Goal: Task Accomplishment & Management: Manage account settings

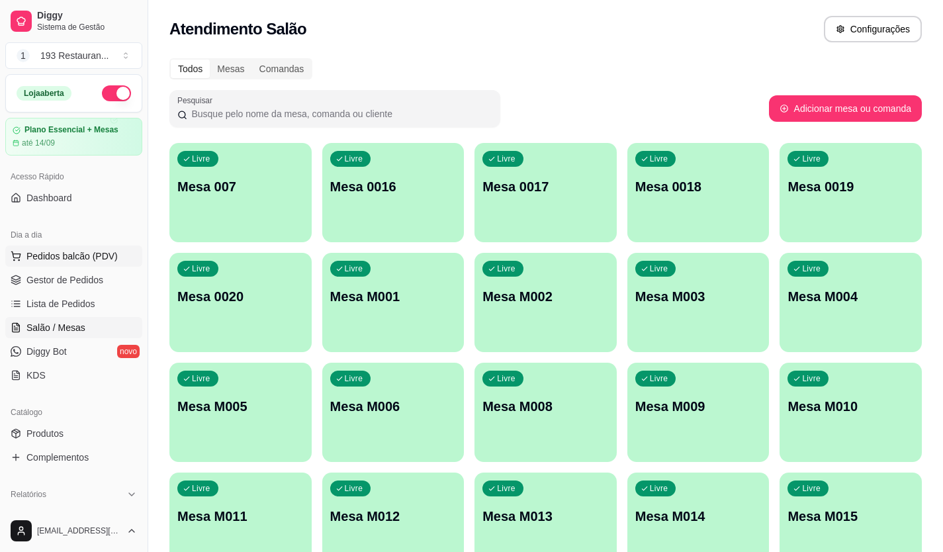
click at [70, 255] on span "Pedidos balcão (PDV)" at bounding box center [71, 255] width 91 height 13
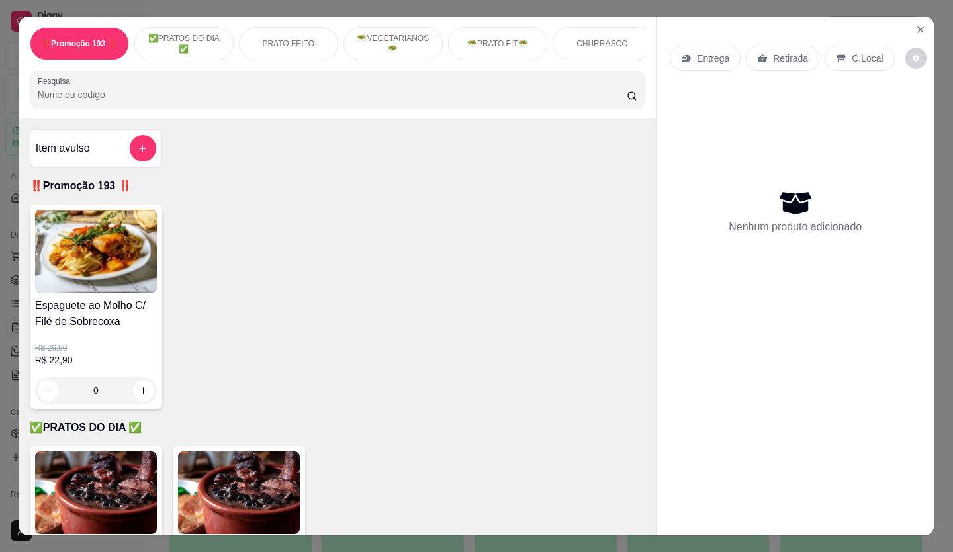
click at [722, 58] on p "Entrega" at bounding box center [713, 58] width 32 height 13
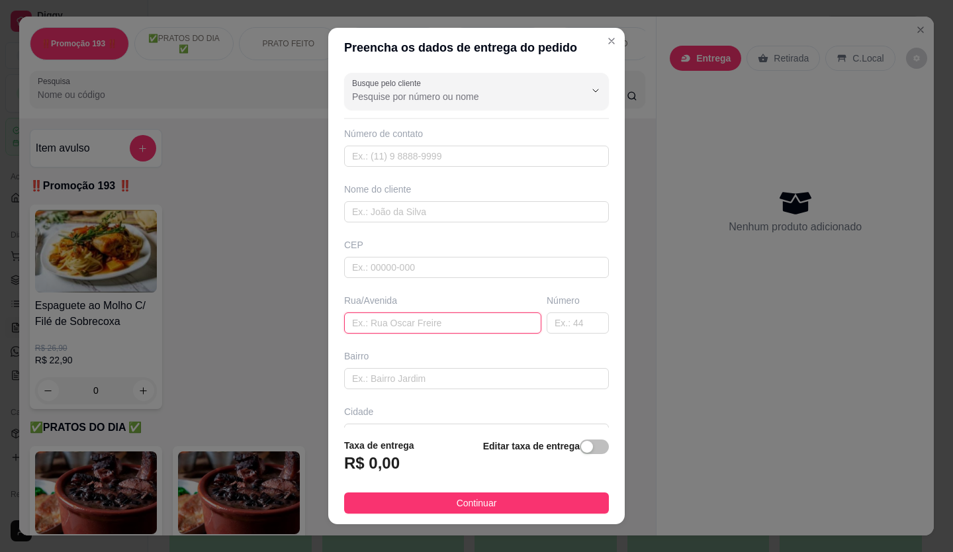
click at [394, 326] on input "text" at bounding box center [442, 322] width 197 height 21
type input "AV SANTO ANTONIO"
click at [547, 323] on input "text" at bounding box center [578, 322] width 62 height 21
type input "885"
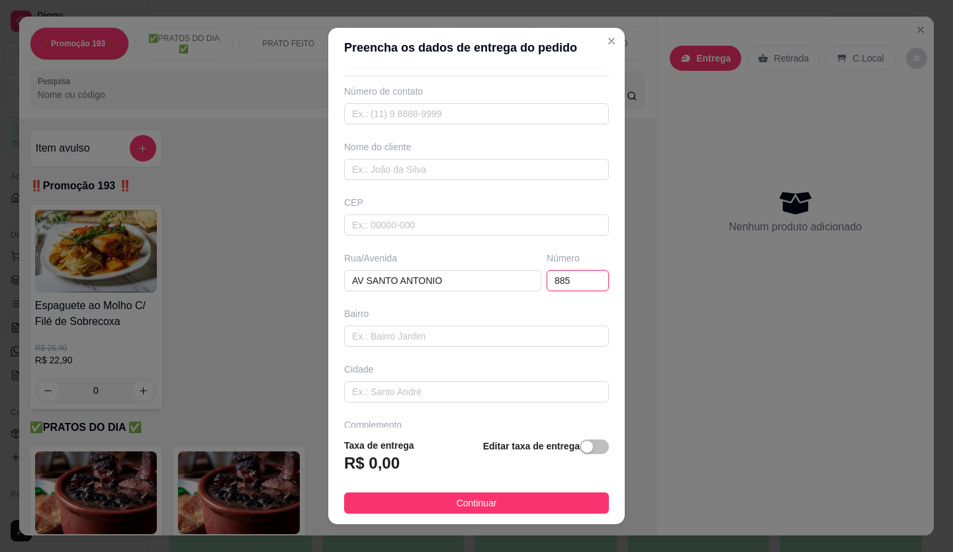
scroll to position [85, 0]
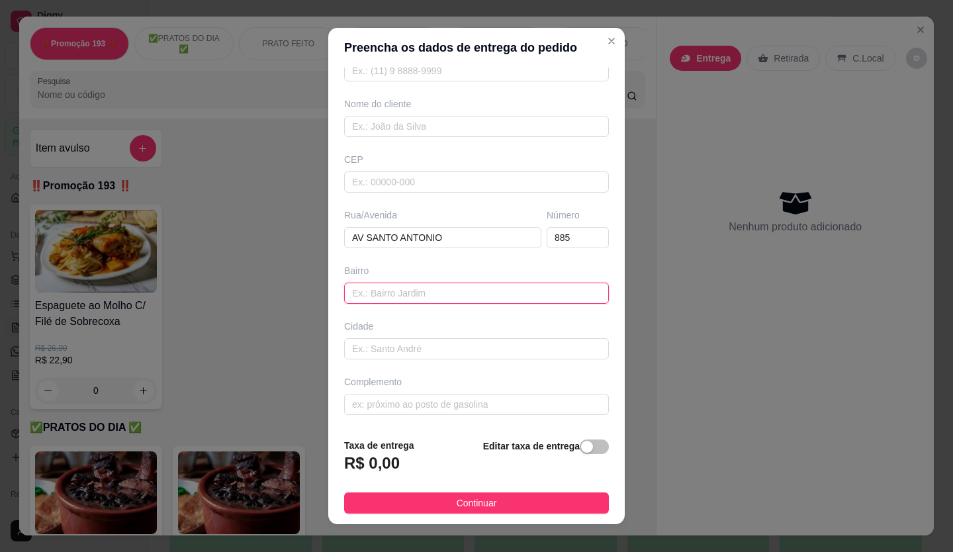
click at [429, 291] on input "text" at bounding box center [476, 293] width 265 height 21
type input "OSASCO"
click at [582, 445] on span "button" at bounding box center [594, 446] width 29 height 15
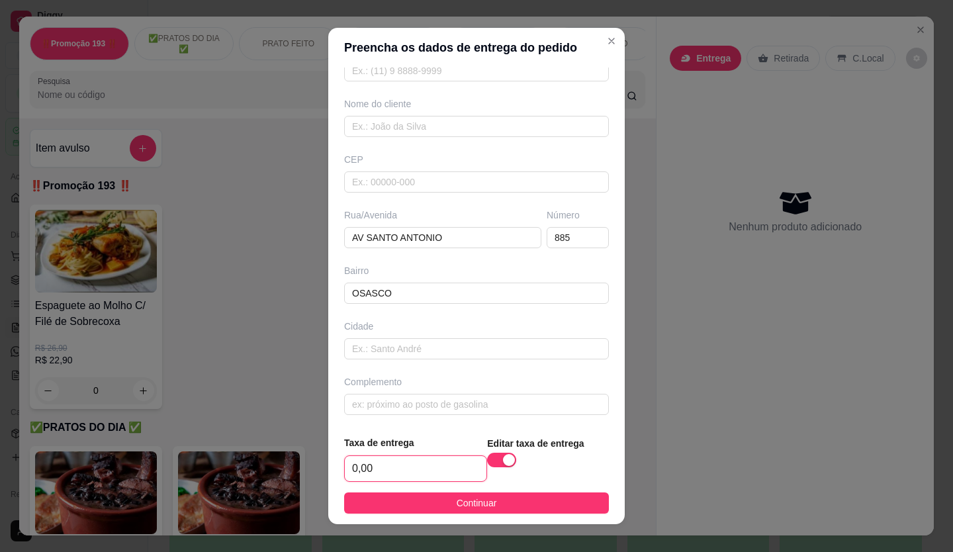
click at [404, 470] on input "0,00" at bounding box center [416, 468] width 142 height 25
type input "2,50"
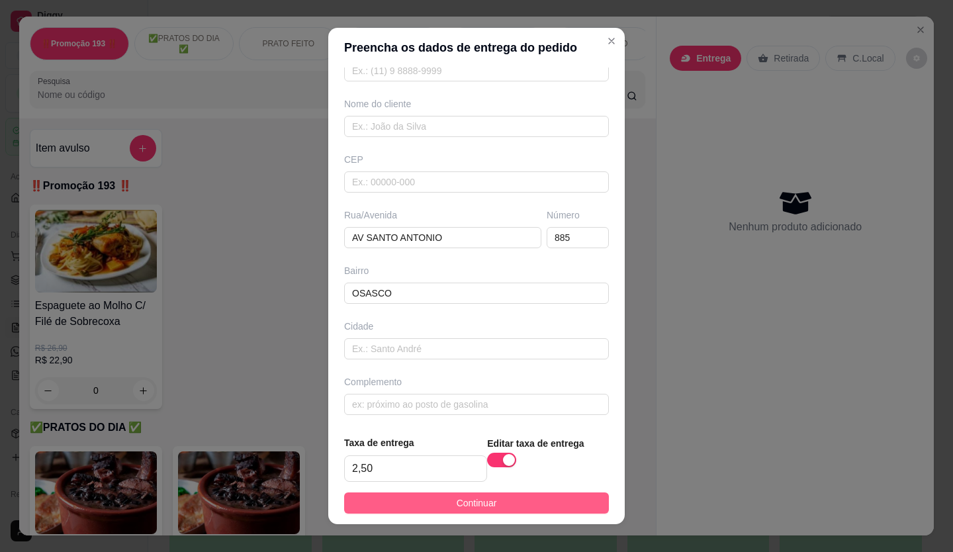
click at [460, 512] on button "Continuar" at bounding box center [476, 502] width 265 height 21
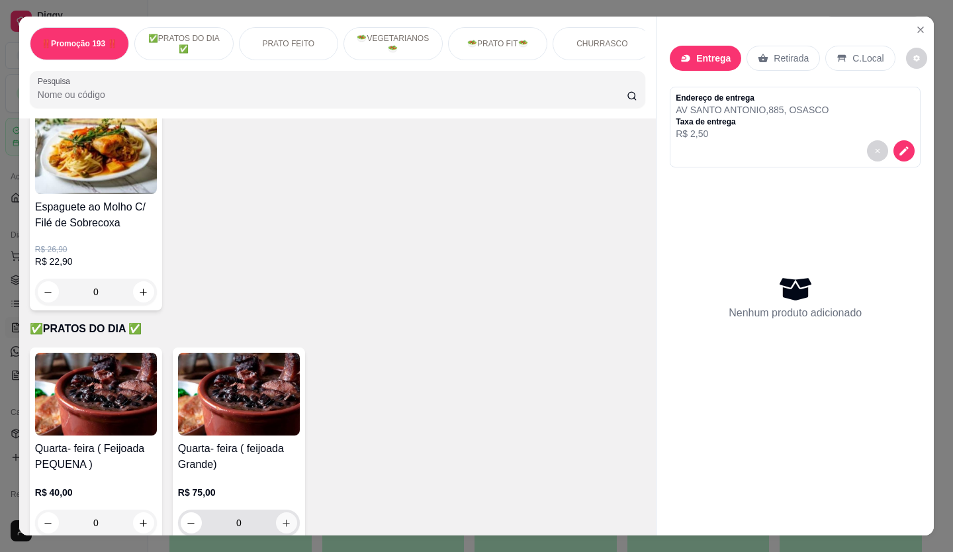
scroll to position [199, 0]
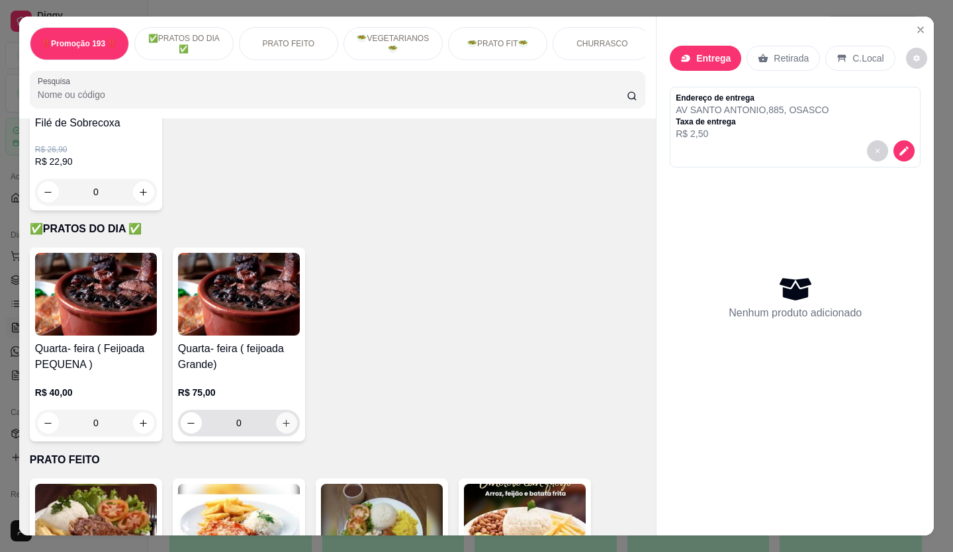
click at [281, 425] on icon "increase-product-quantity" at bounding box center [286, 423] width 10 height 10
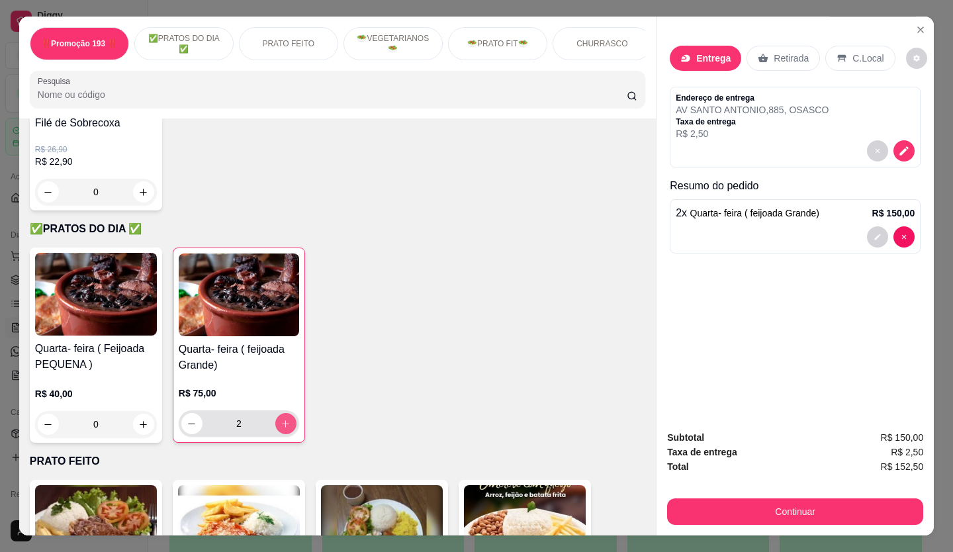
type input "2"
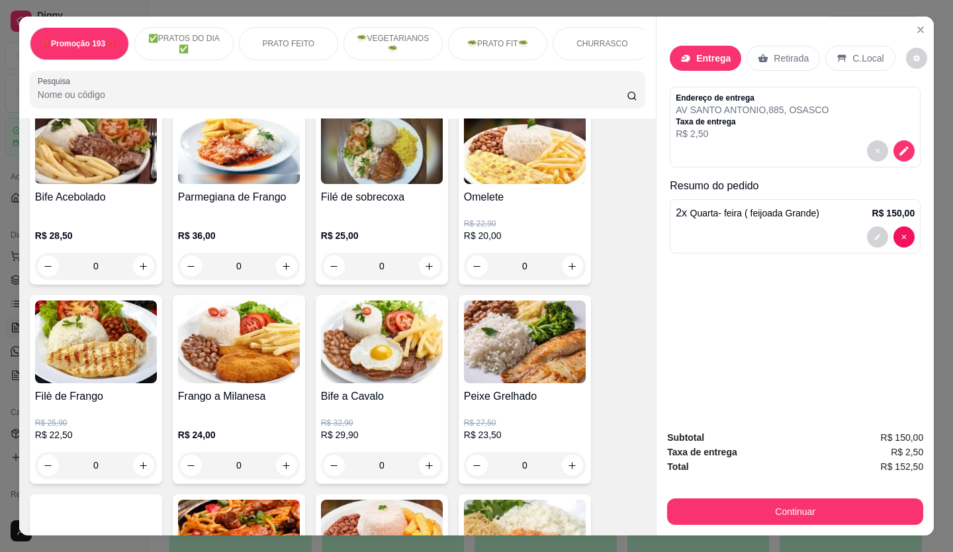
scroll to position [596, 0]
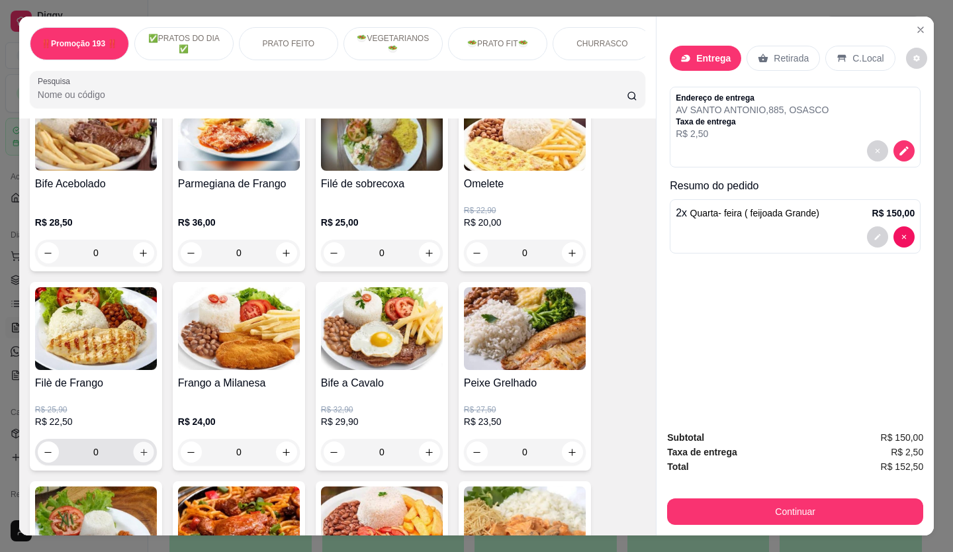
click at [144, 451] on button "increase-product-quantity" at bounding box center [143, 452] width 21 height 21
type input "1"
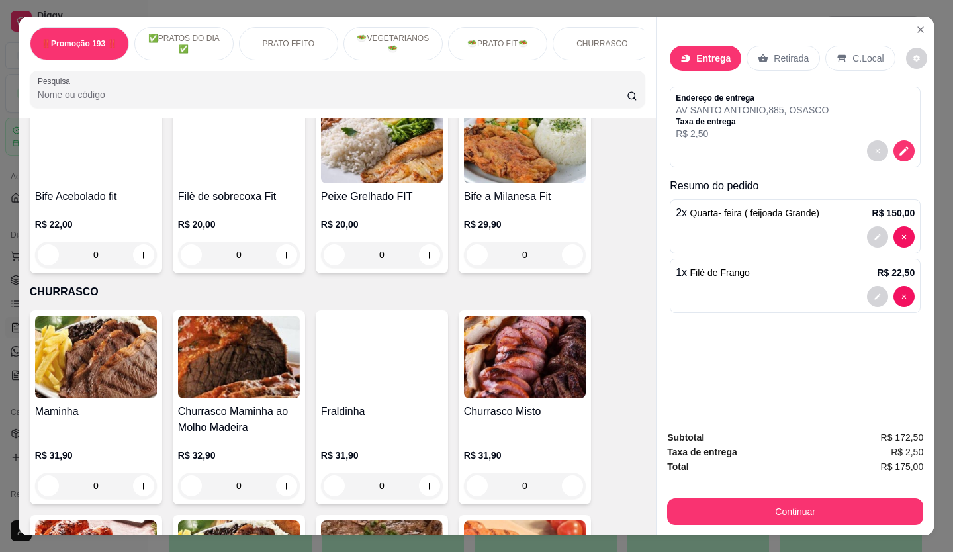
scroll to position [2250, 0]
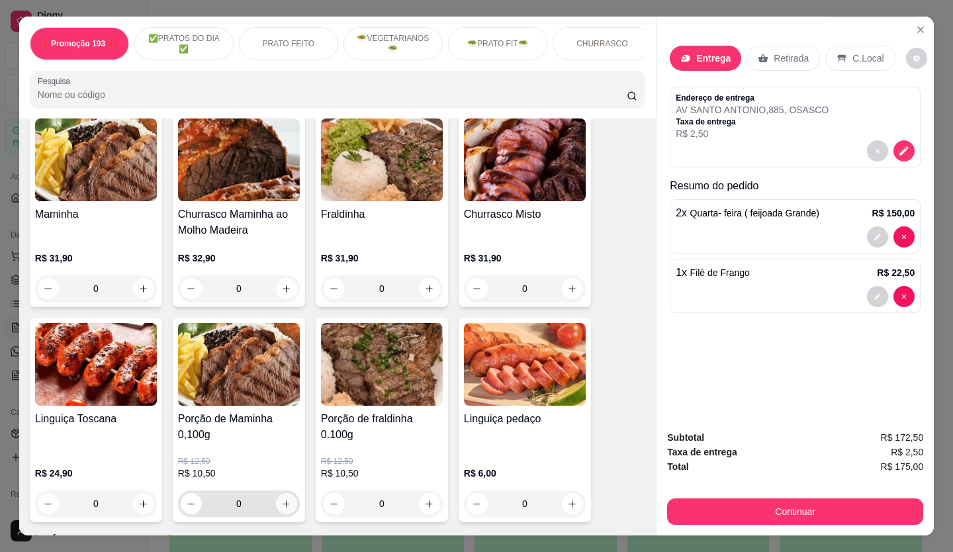
click at [281, 499] on icon "increase-product-quantity" at bounding box center [286, 504] width 10 height 10
type input "1"
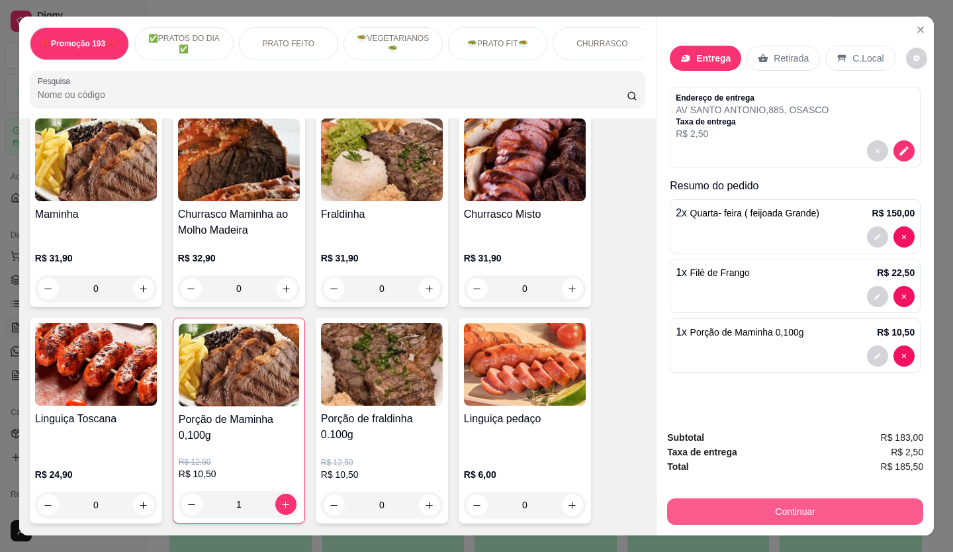
click at [724, 505] on button "Continuar" at bounding box center [795, 511] width 256 height 26
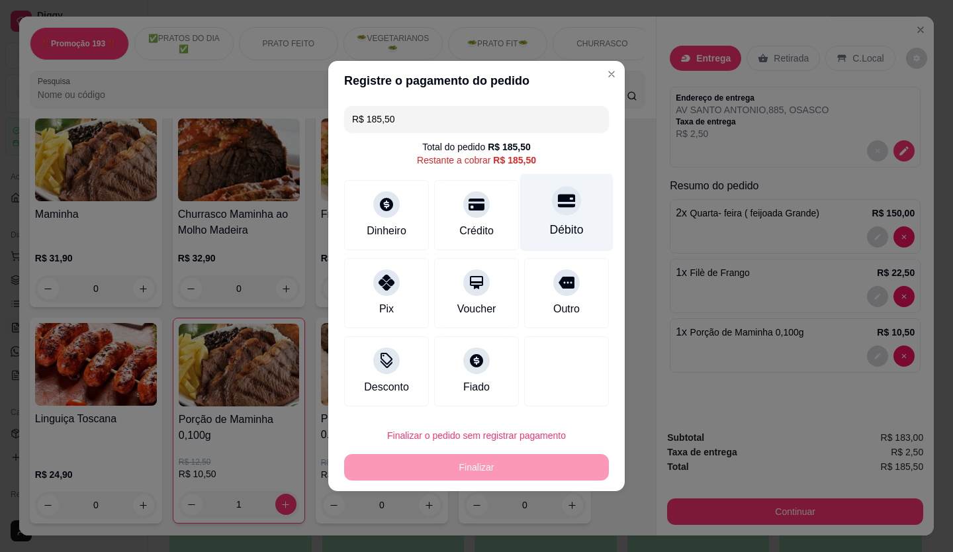
click at [558, 204] on icon at bounding box center [566, 201] width 17 height 13
type input "R$ 0,00"
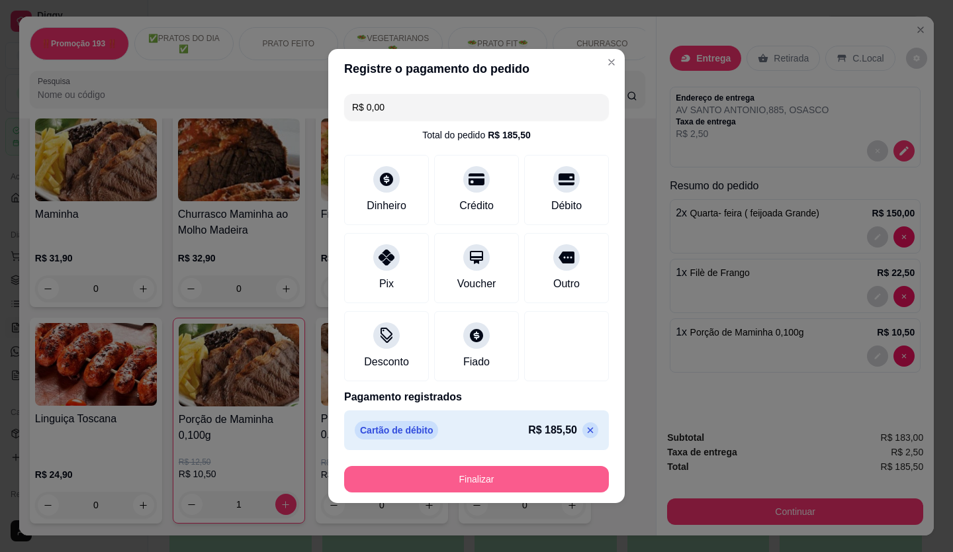
click at [545, 473] on button "Finalizar" at bounding box center [476, 479] width 265 height 26
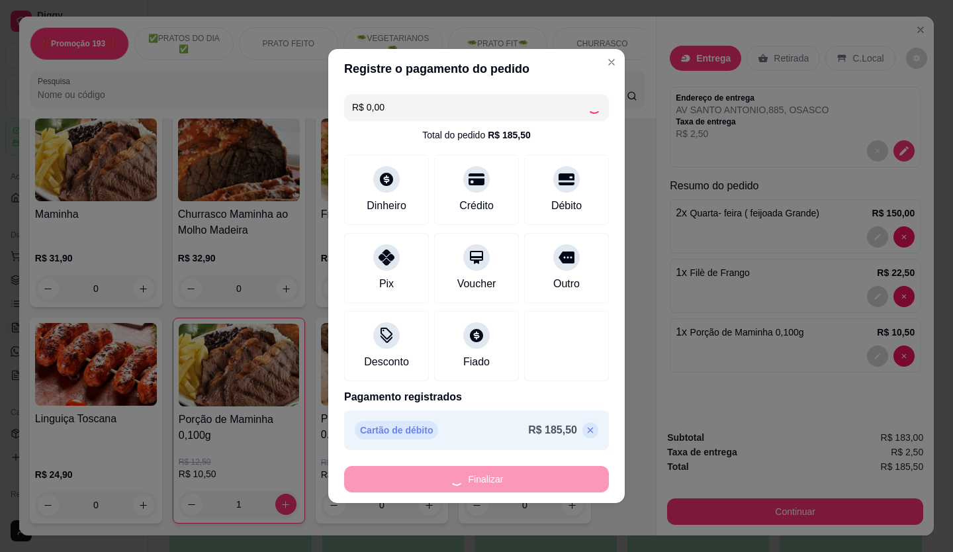
type input "0"
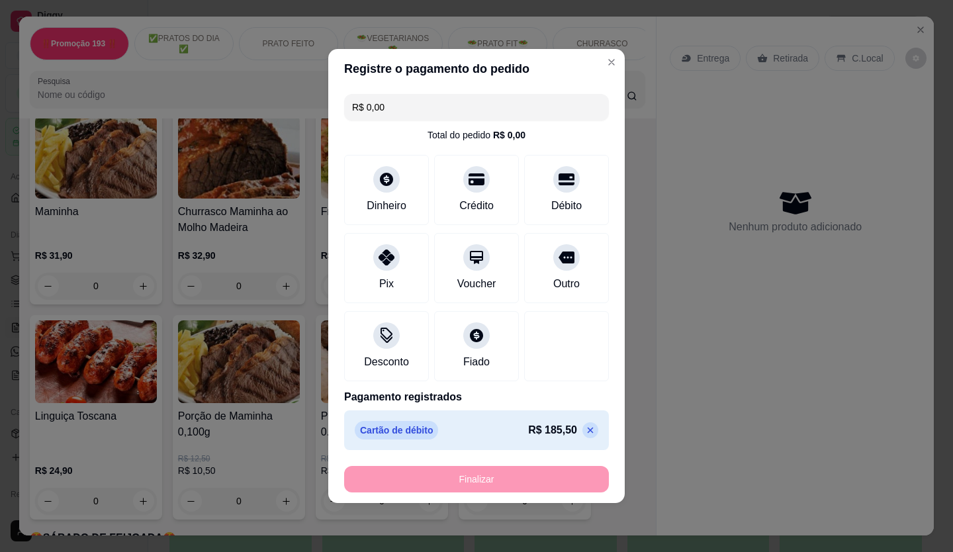
type input "-R$ 185,50"
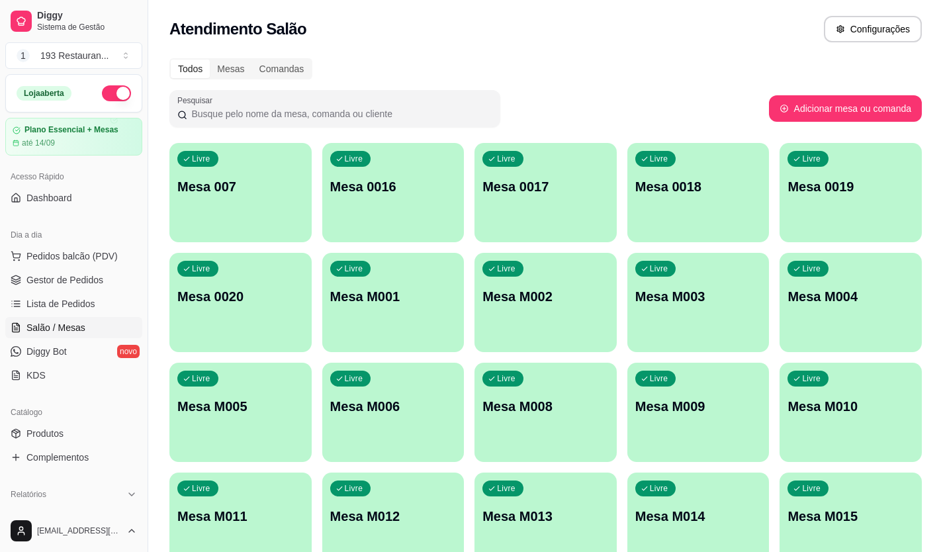
drag, startPoint x: 414, startPoint y: 156, endPoint x: 425, endPoint y: 103, distance: 53.5
click at [425, 103] on div at bounding box center [334, 108] width 315 height 26
drag, startPoint x: 116, startPoint y: 208, endPoint x: 15, endPoint y: 176, distance: 106.3
click at [15, 176] on div "Acesso Rápido" at bounding box center [73, 176] width 137 height 21
click at [73, 302] on span "Lista de Pedidos" at bounding box center [60, 303] width 69 height 13
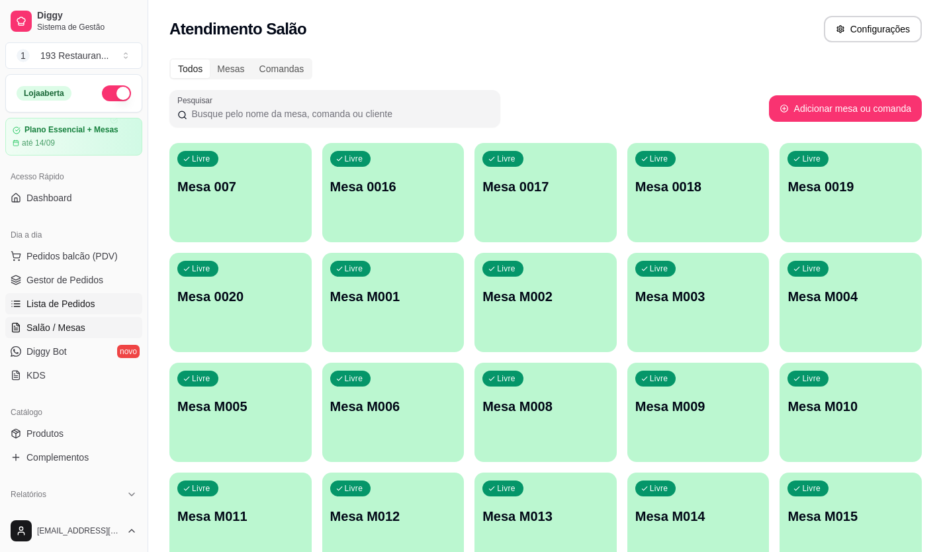
click at [73, 302] on span "Lista de Pedidos" at bounding box center [60, 303] width 69 height 13
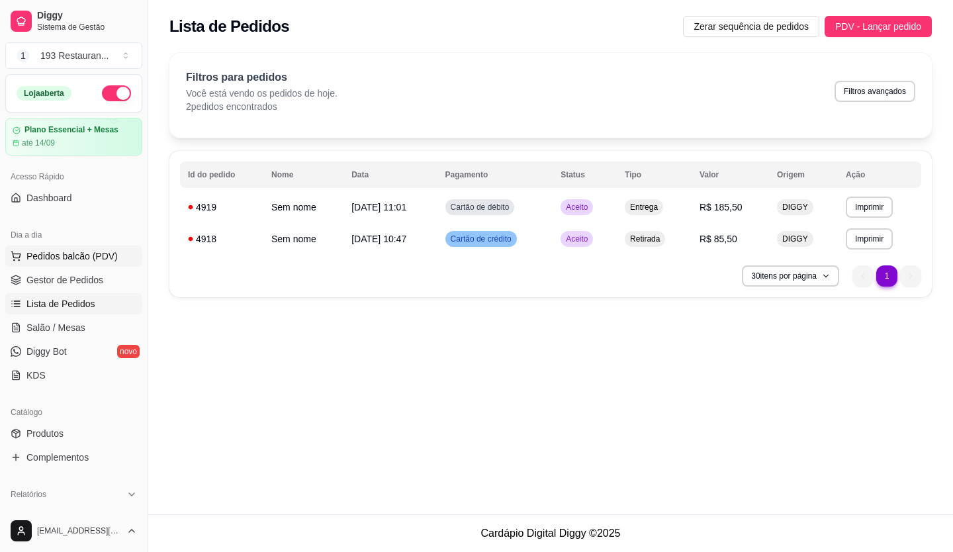
click at [93, 256] on span "Pedidos balcão (PDV)" at bounding box center [71, 255] width 91 height 13
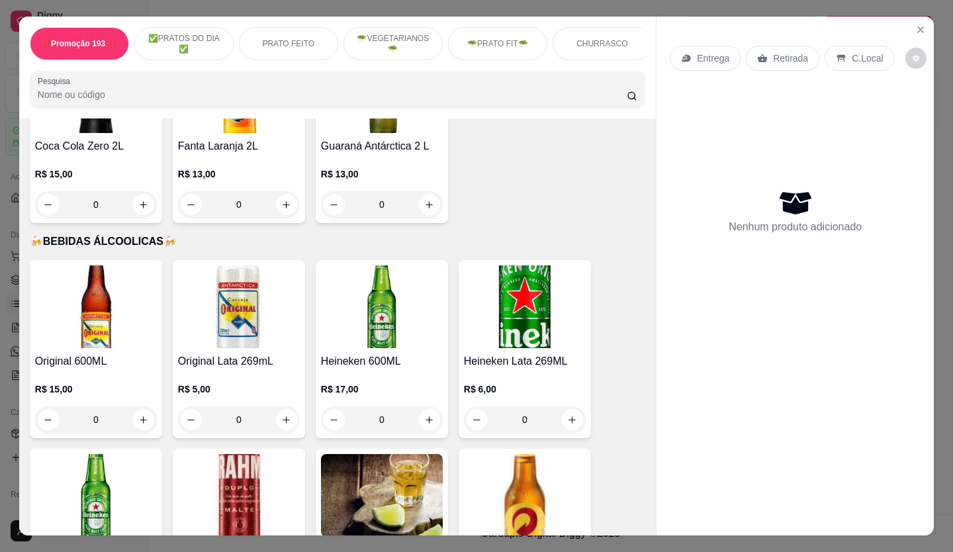
scroll to position [5018, 0]
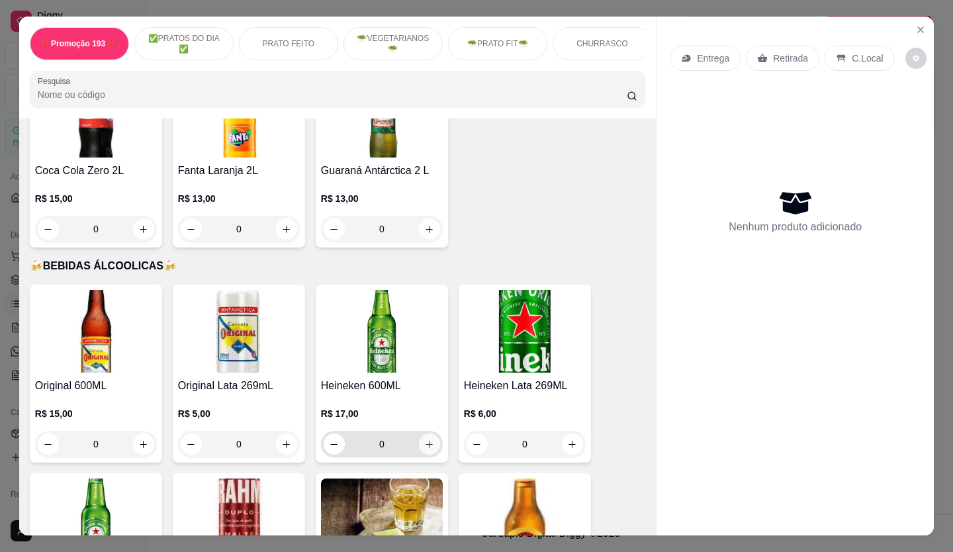
click at [424, 439] on icon "increase-product-quantity" at bounding box center [429, 444] width 10 height 10
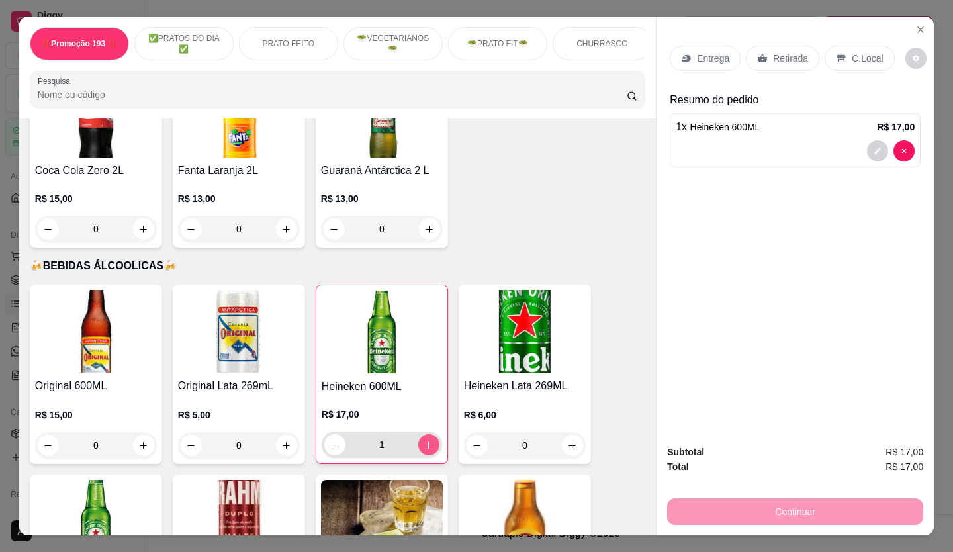
type input "1"
click at [862, 52] on p "C.Local" at bounding box center [867, 58] width 31 height 13
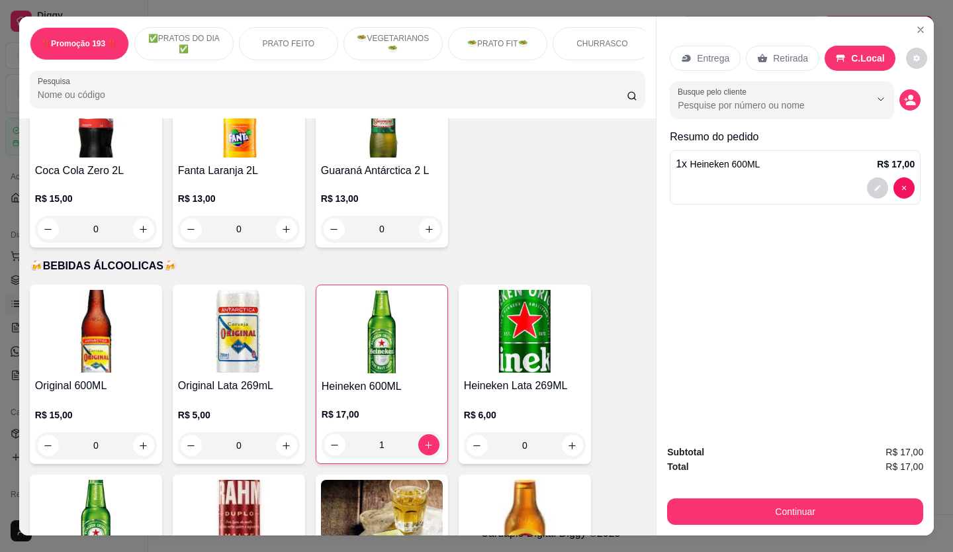
click at [870, 522] on div "Subtotal R$ 17,00 Total R$ 17,00 Continuar" at bounding box center [794, 484] width 277 height 101
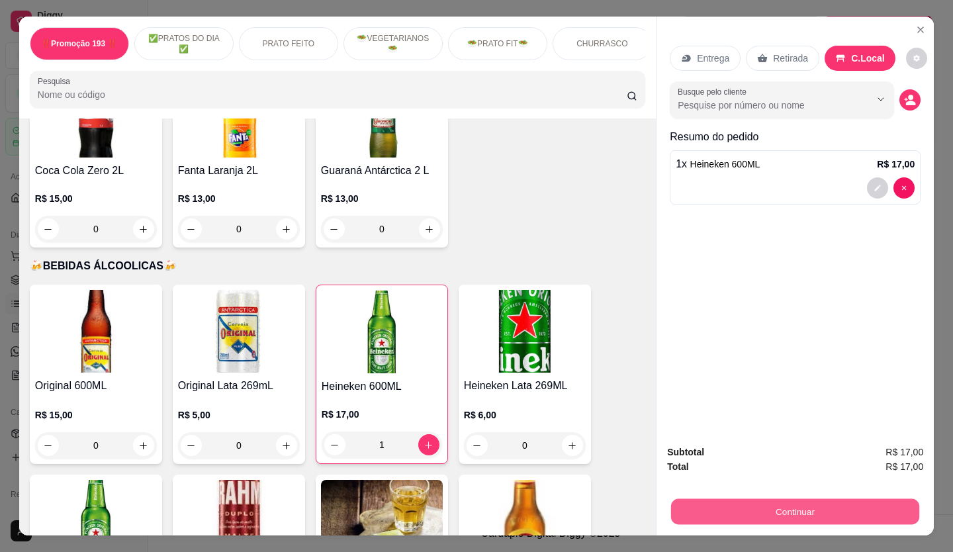
click at [832, 502] on button "Continuar" at bounding box center [795, 512] width 248 height 26
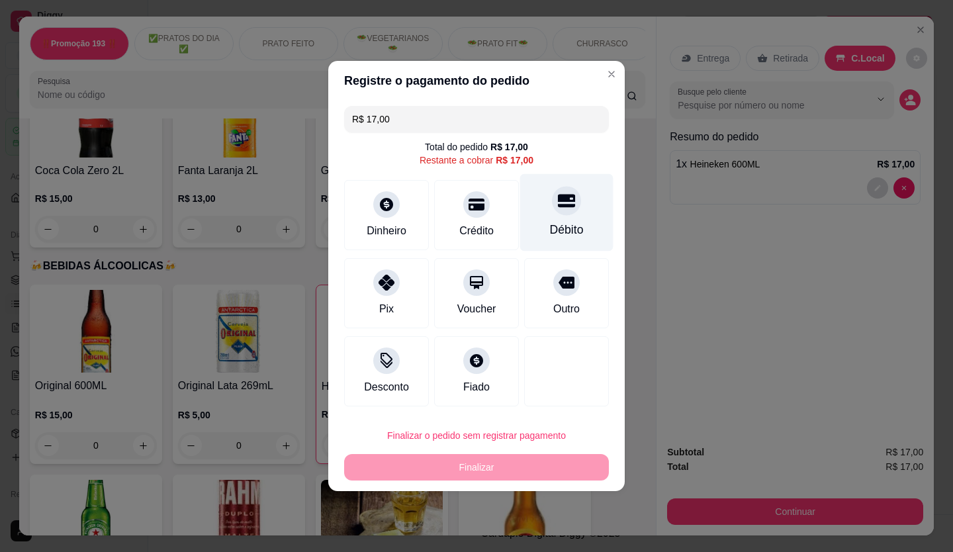
click at [562, 200] on icon at bounding box center [566, 200] width 17 height 17
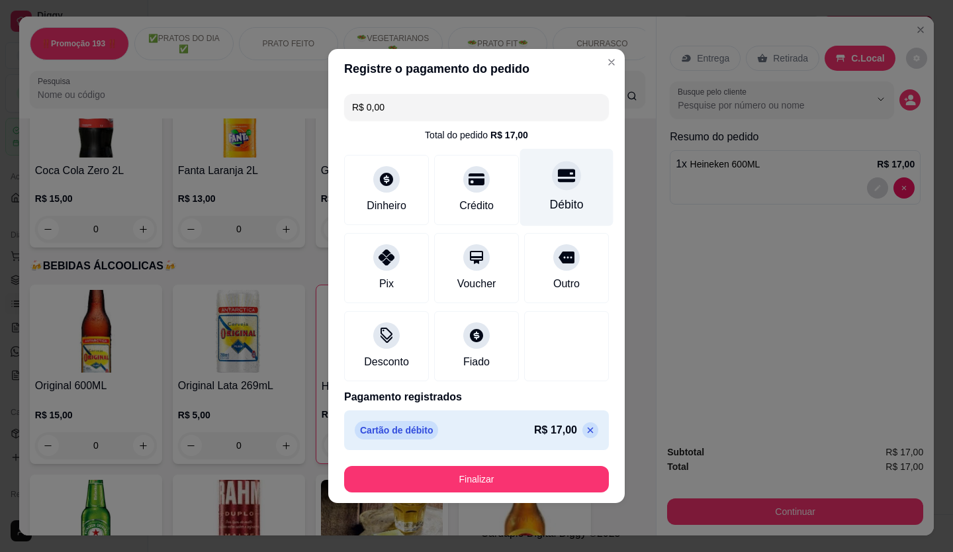
type input "R$ 0,00"
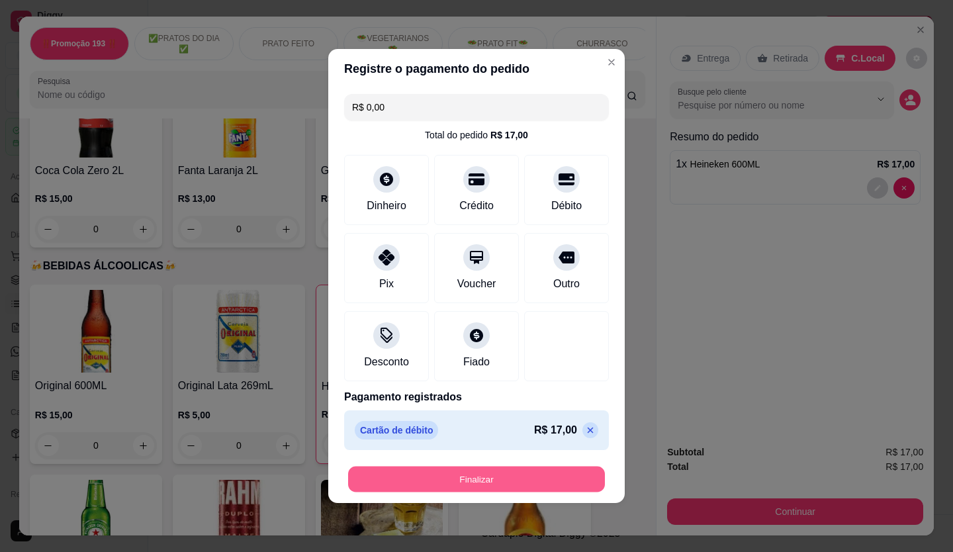
click at [529, 490] on button "Finalizar" at bounding box center [476, 480] width 257 height 26
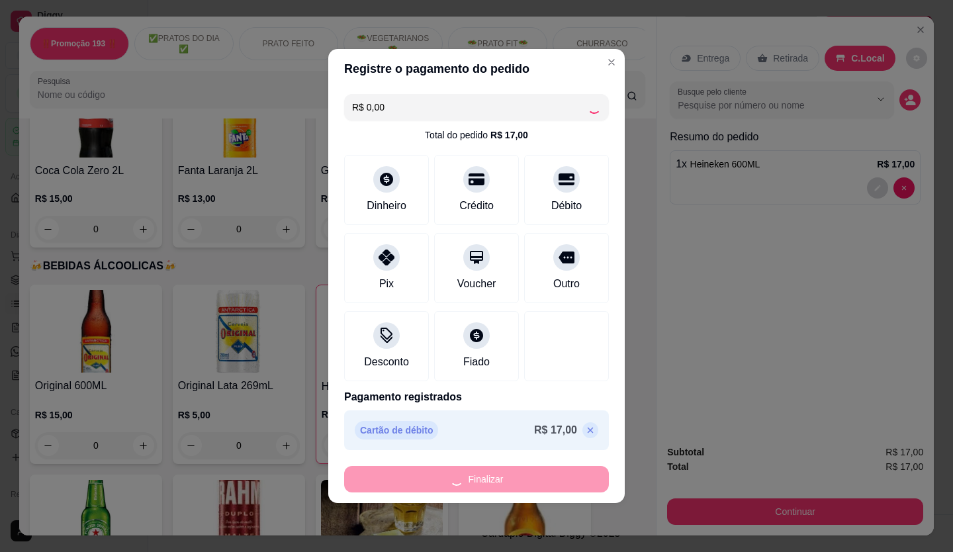
type input "0"
type input "-R$ 17,00"
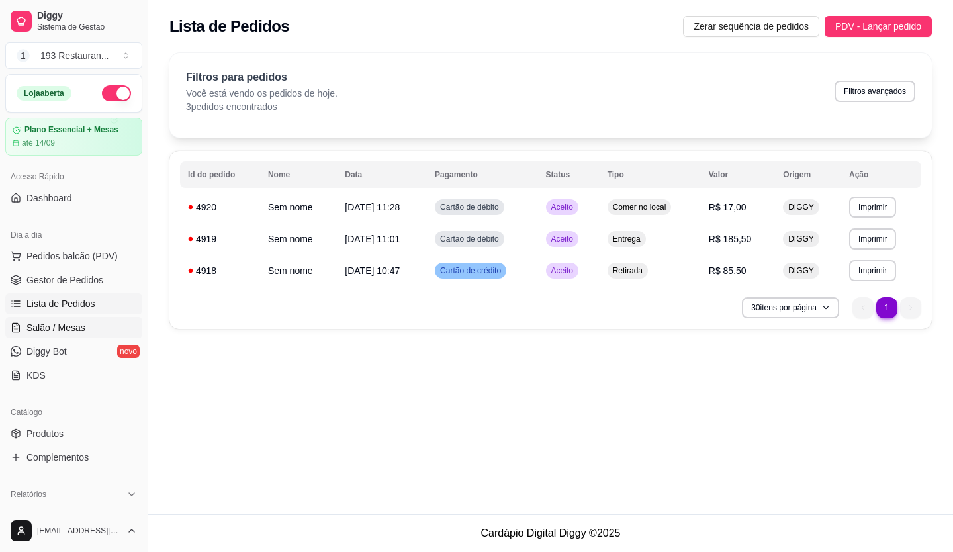
click at [64, 326] on span "Salão / Mesas" at bounding box center [55, 327] width 59 height 13
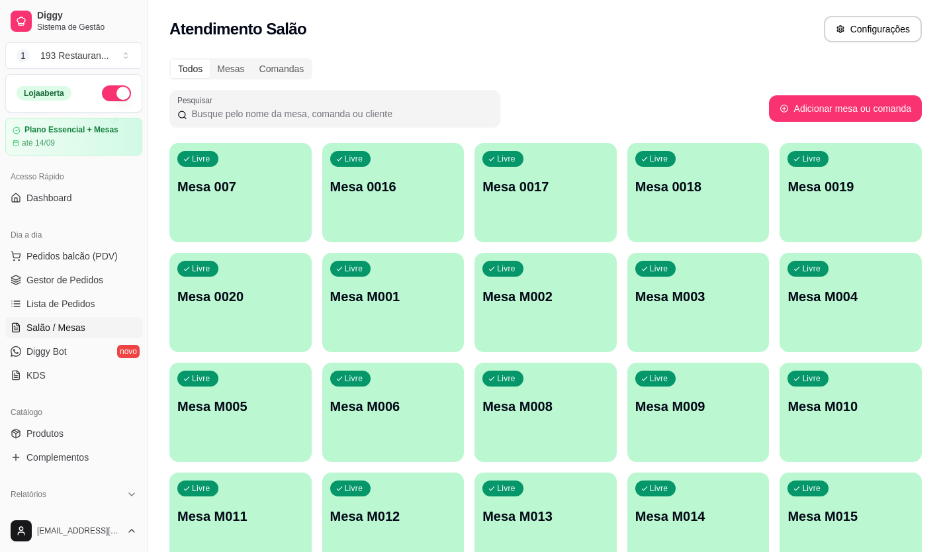
click at [692, 396] on div "Livre Mesa M009" at bounding box center [698, 404] width 142 height 83
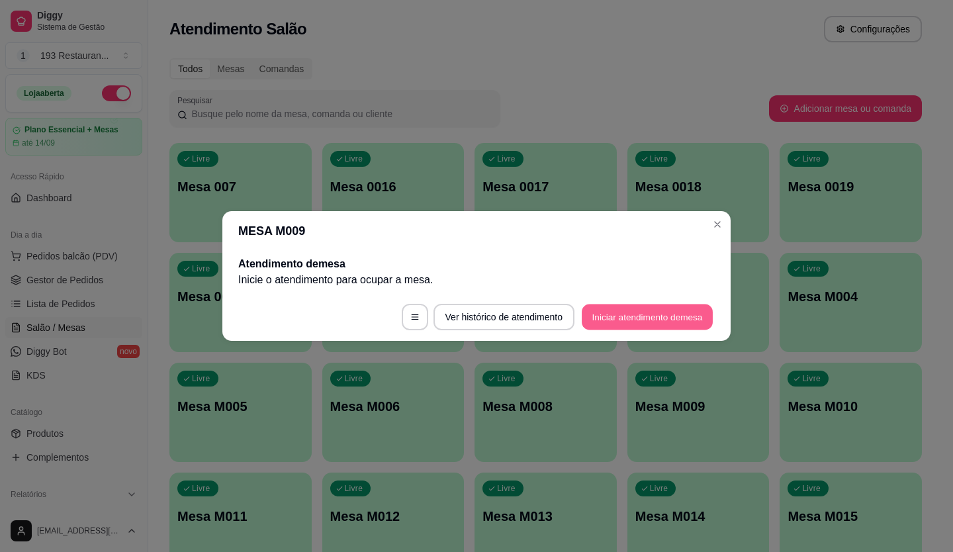
click at [668, 325] on button "Iniciar atendimento de mesa" at bounding box center [647, 317] width 131 height 26
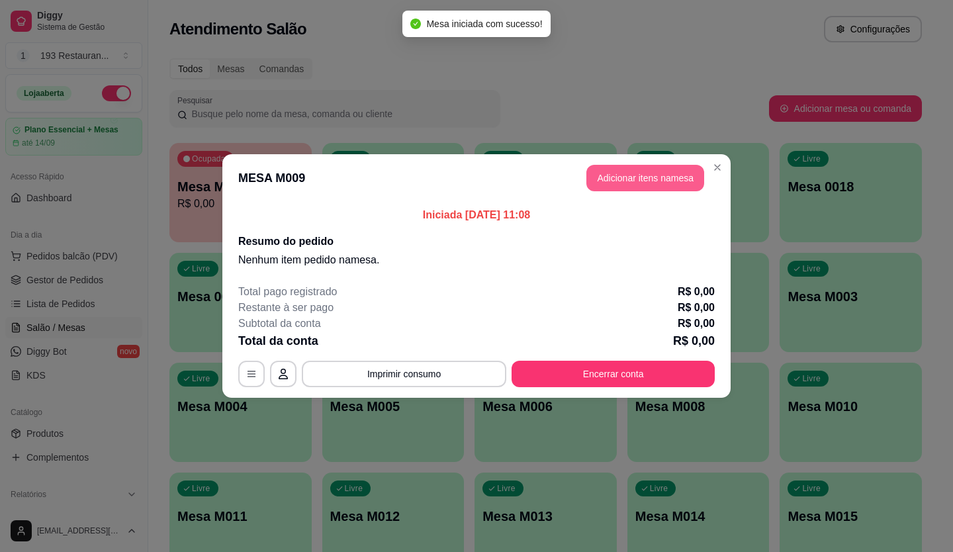
click at [656, 179] on button "Adicionar itens na mesa" at bounding box center [645, 178] width 118 height 26
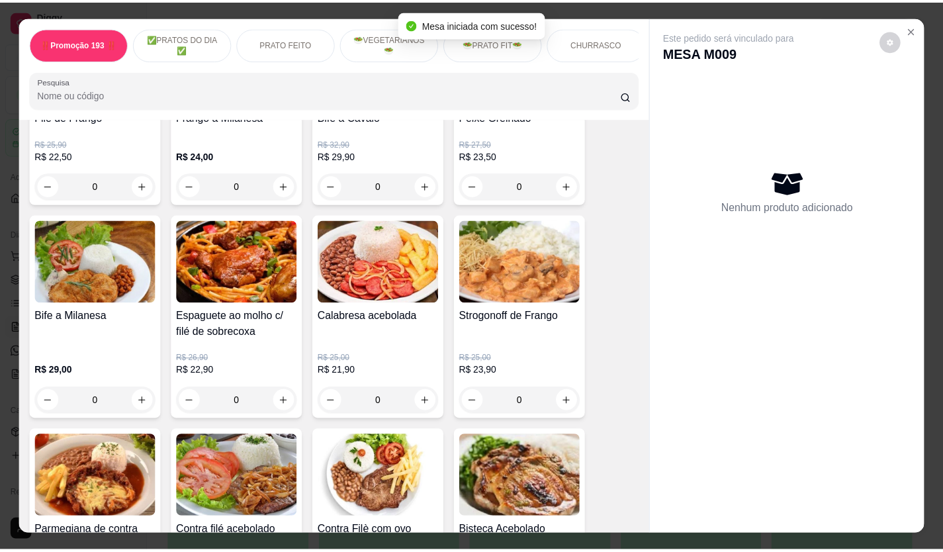
scroll to position [794, 0]
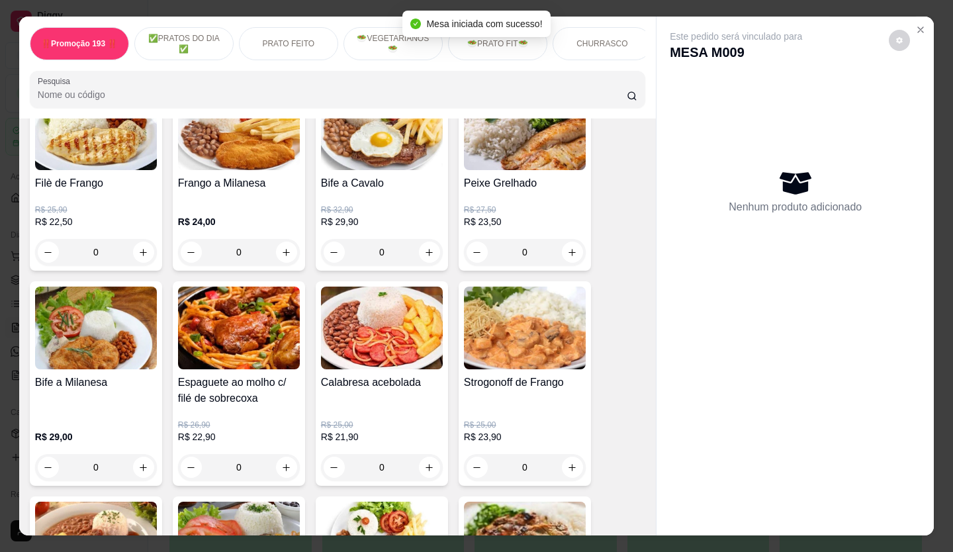
click at [285, 263] on button "increase-product-quantity" at bounding box center [286, 252] width 21 height 21
type input "1"
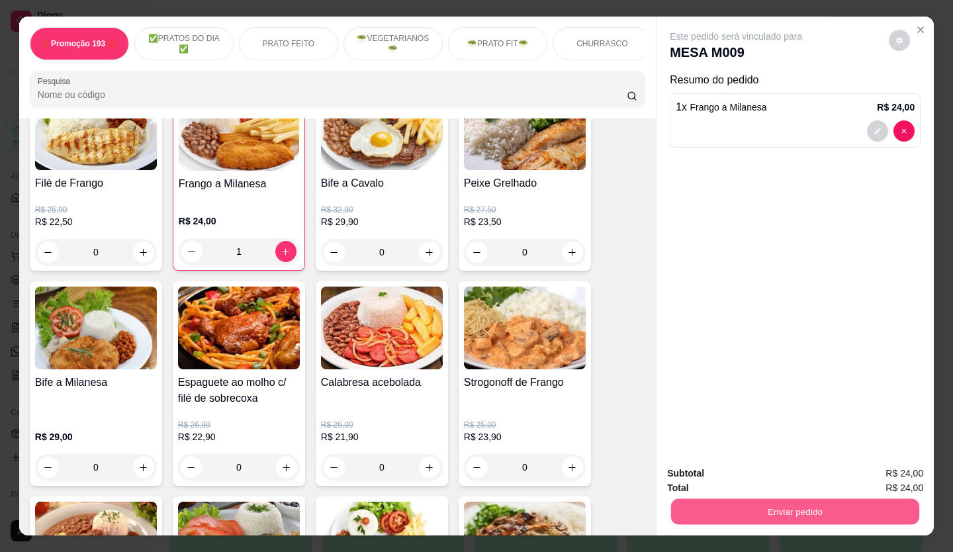
click at [702, 504] on button "Enviar pedido" at bounding box center [795, 512] width 248 height 26
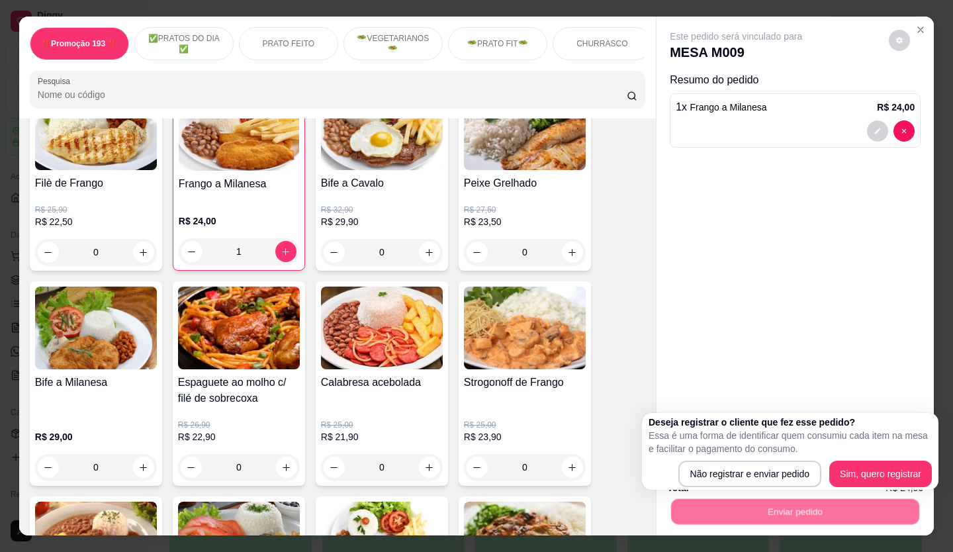
click at [676, 475] on div "Não registrar e enviar pedido Sim, quero registrar" at bounding box center [789, 474] width 283 height 26
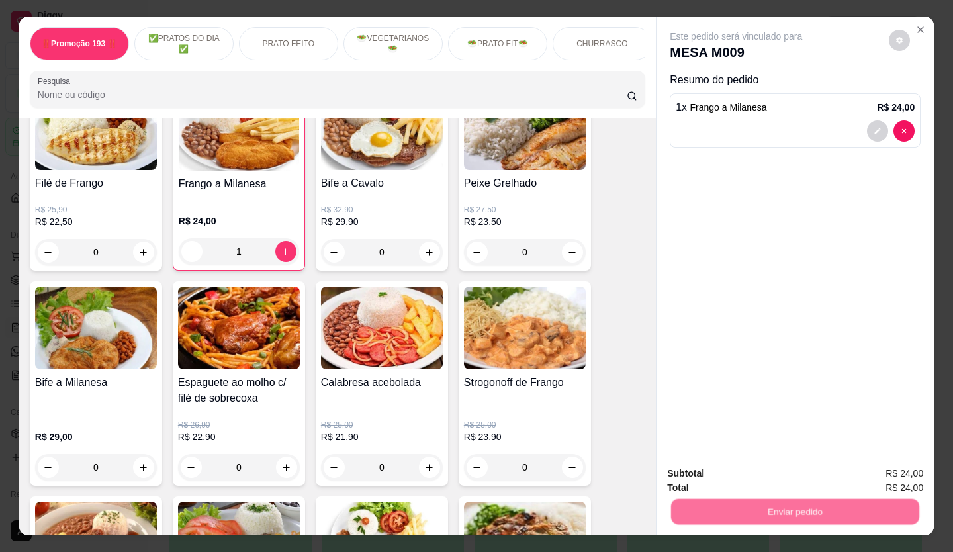
click at [693, 469] on button "Não registrar e enviar pedido" at bounding box center [752, 474] width 134 height 24
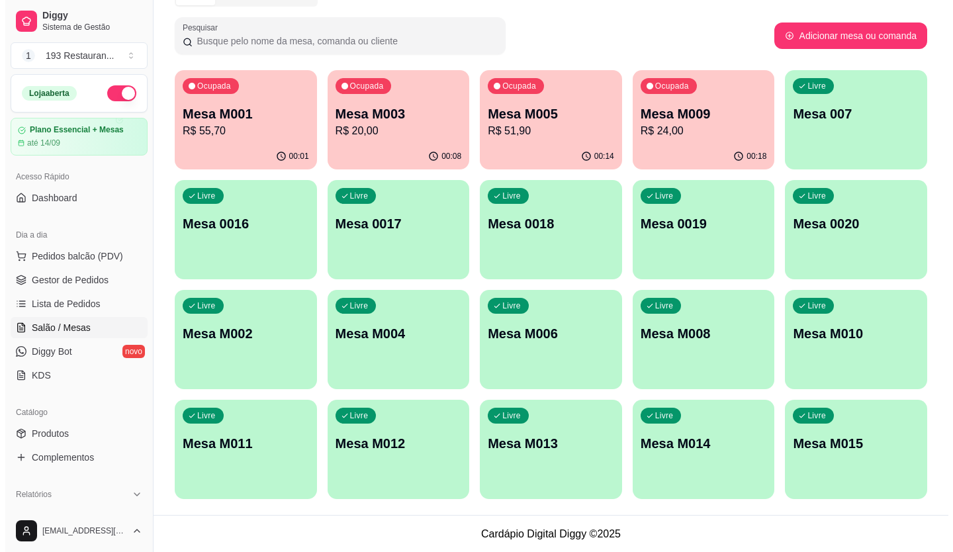
scroll to position [73, 0]
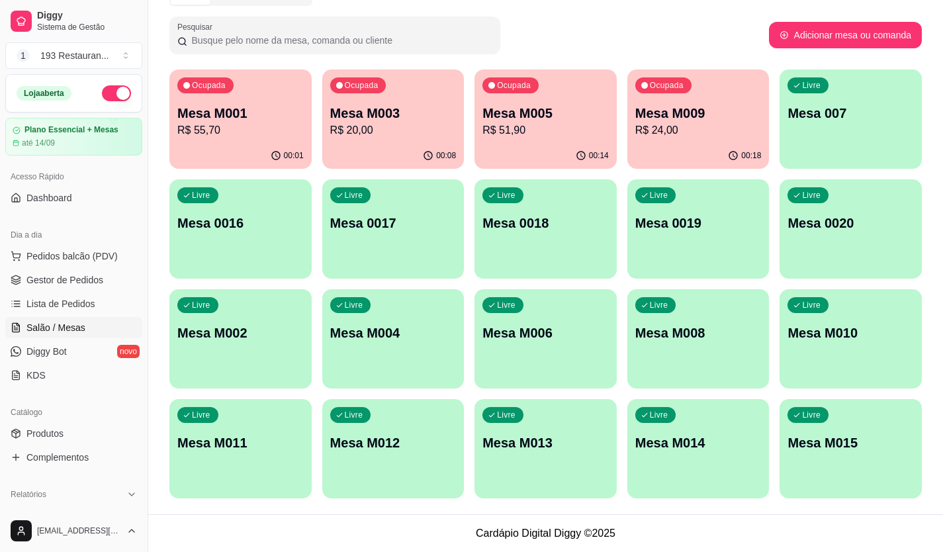
click at [697, 105] on p "Mesa M009" at bounding box center [698, 113] width 126 height 19
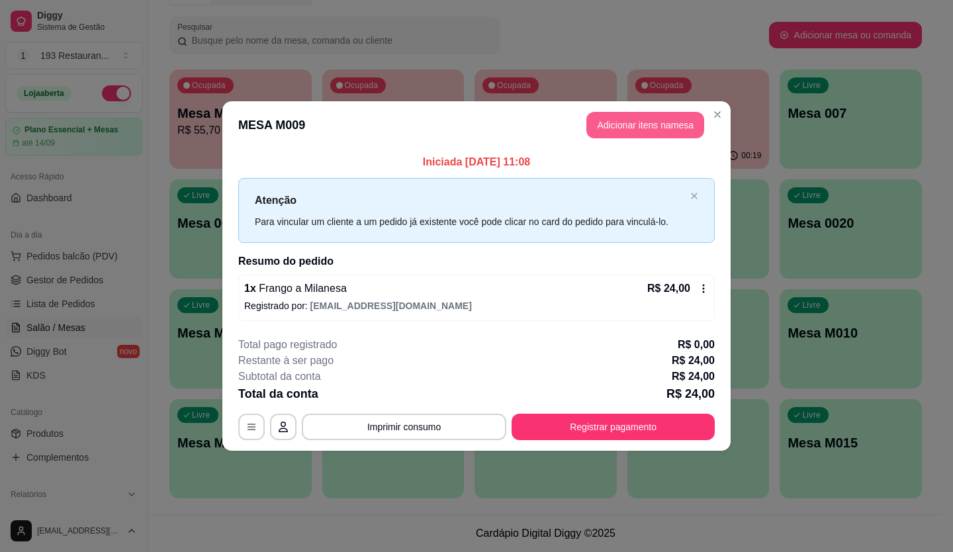
click at [658, 129] on button "Adicionar itens na mesa" at bounding box center [645, 125] width 118 height 26
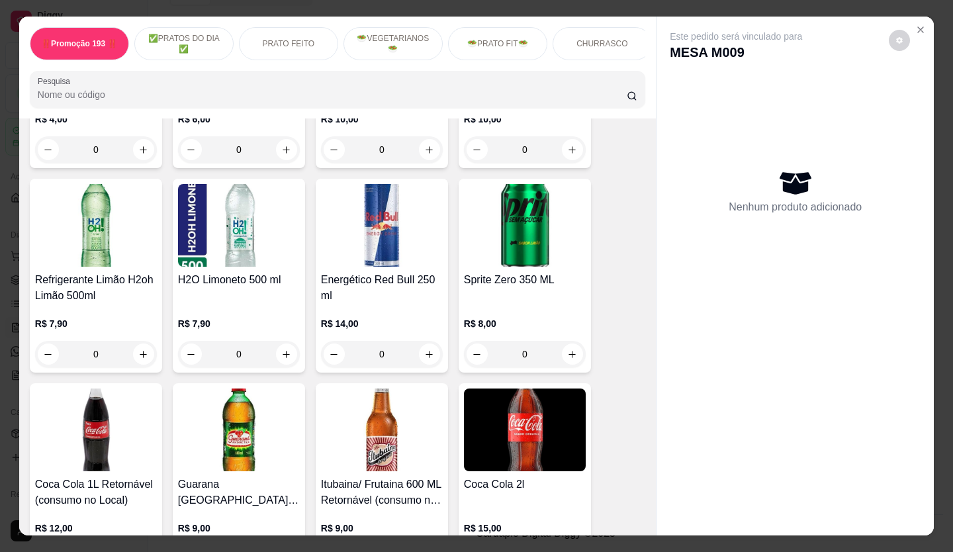
scroll to position [4698, 0]
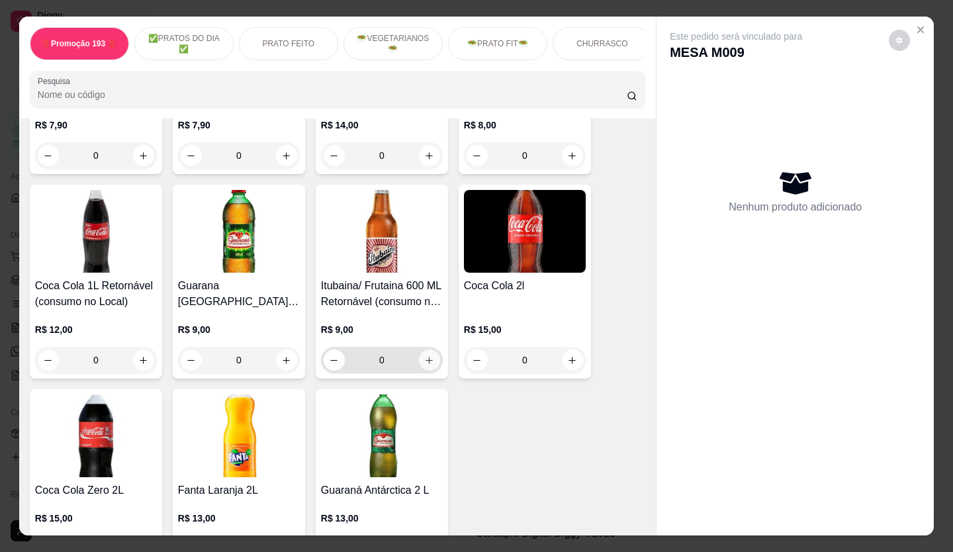
click at [426, 349] on button "increase-product-quantity" at bounding box center [429, 359] width 21 height 21
type input "1"
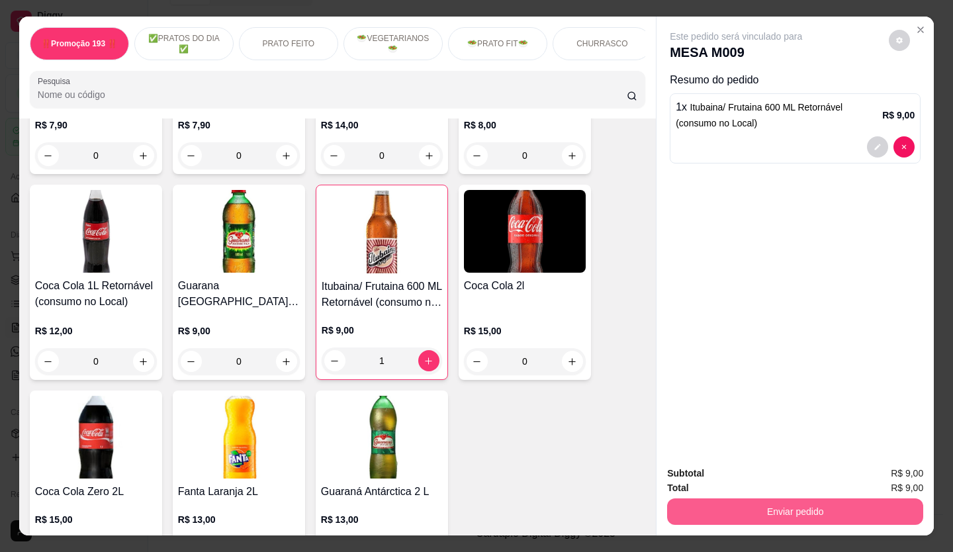
click at [768, 506] on button "Enviar pedido" at bounding box center [795, 511] width 256 height 26
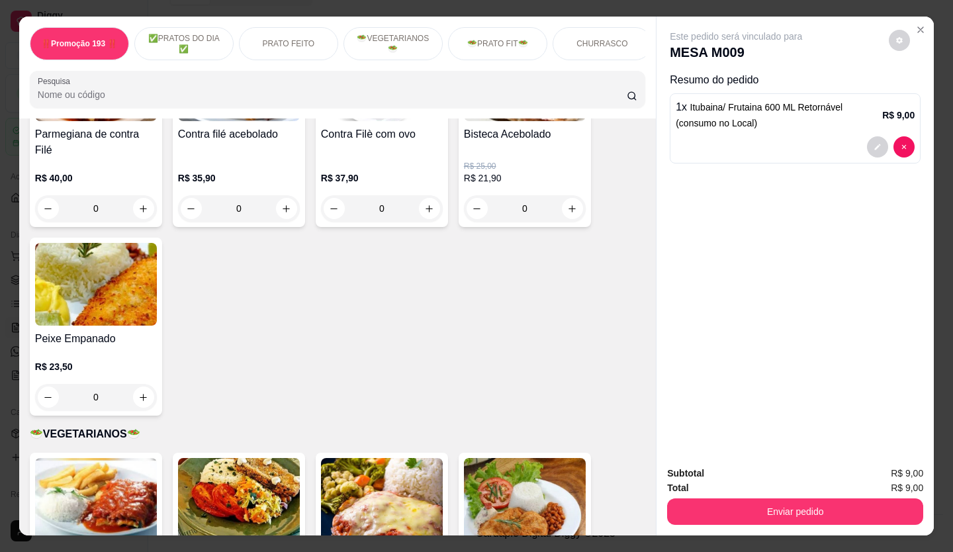
scroll to position [1191, 0]
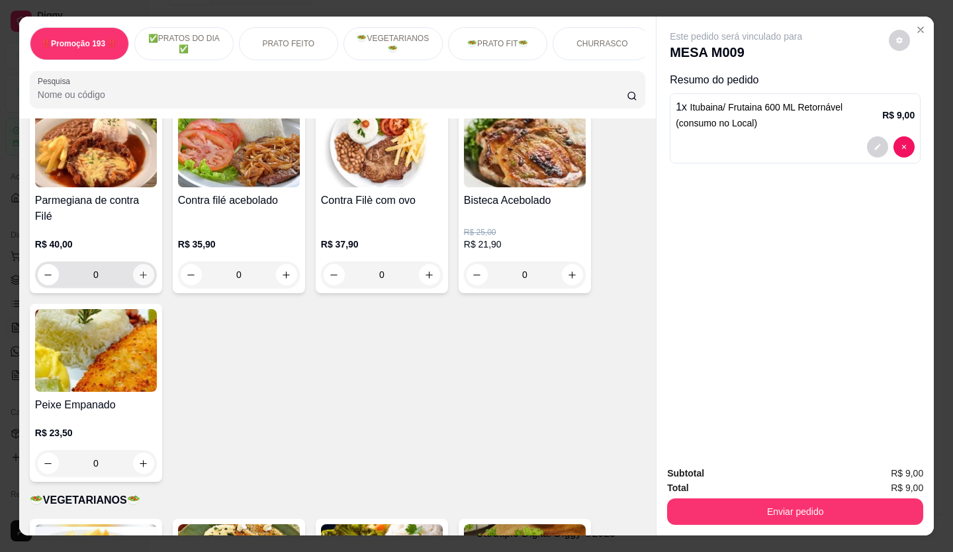
click at [136, 265] on button "increase-product-quantity" at bounding box center [143, 274] width 21 height 21
type input "1"
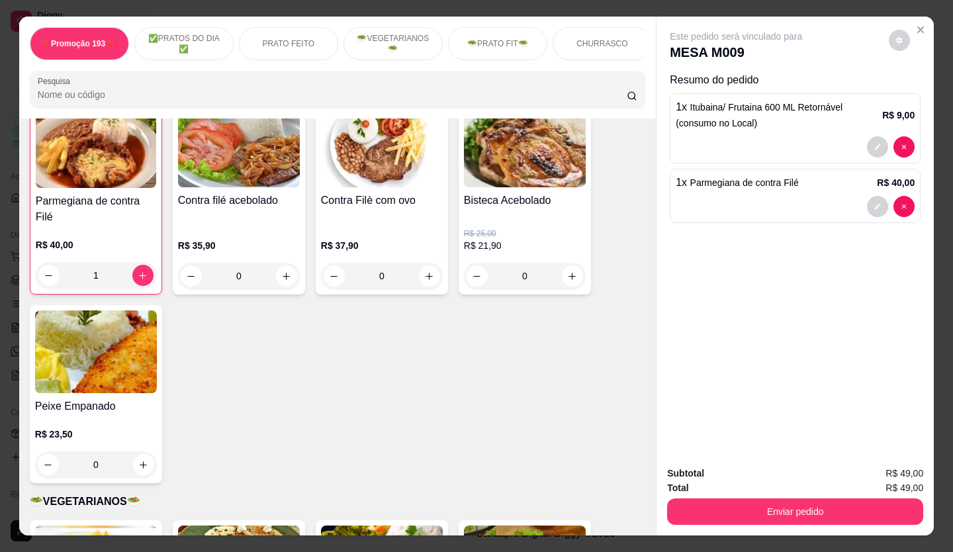
scroll to position [1192, 0]
click at [735, 498] on button "Enviar pedido" at bounding box center [795, 511] width 256 height 26
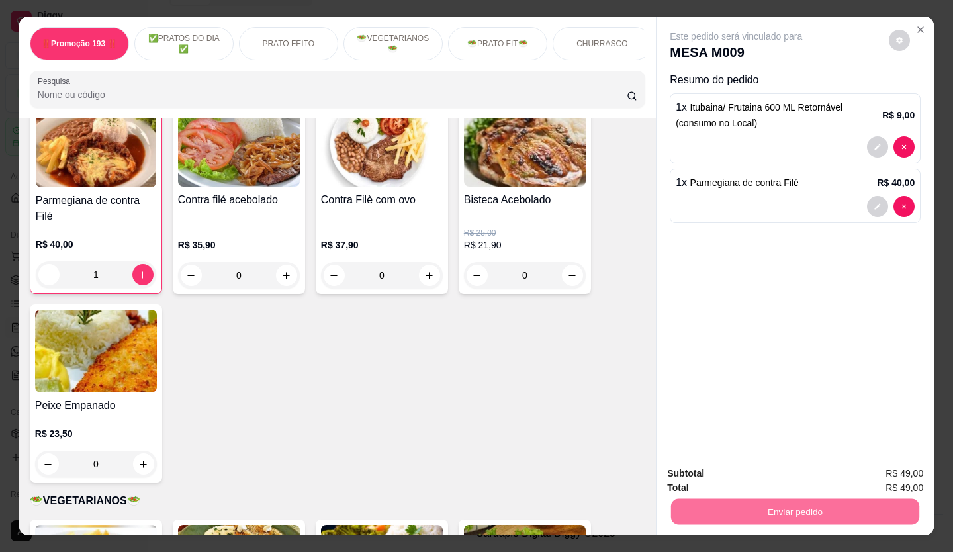
click at [723, 476] on button "Não registrar e enviar pedido" at bounding box center [752, 473] width 134 height 24
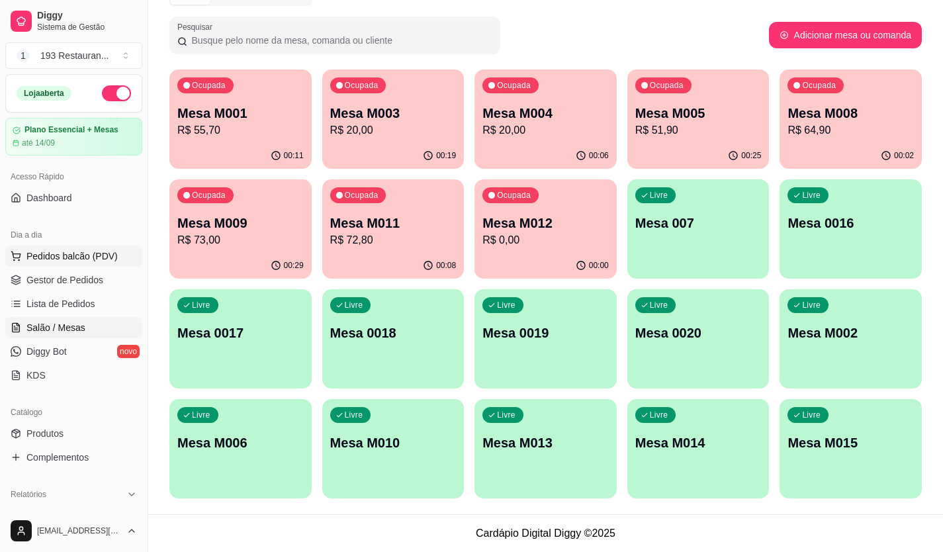
click at [59, 259] on span "Pedidos balcão (PDV)" at bounding box center [71, 255] width 91 height 13
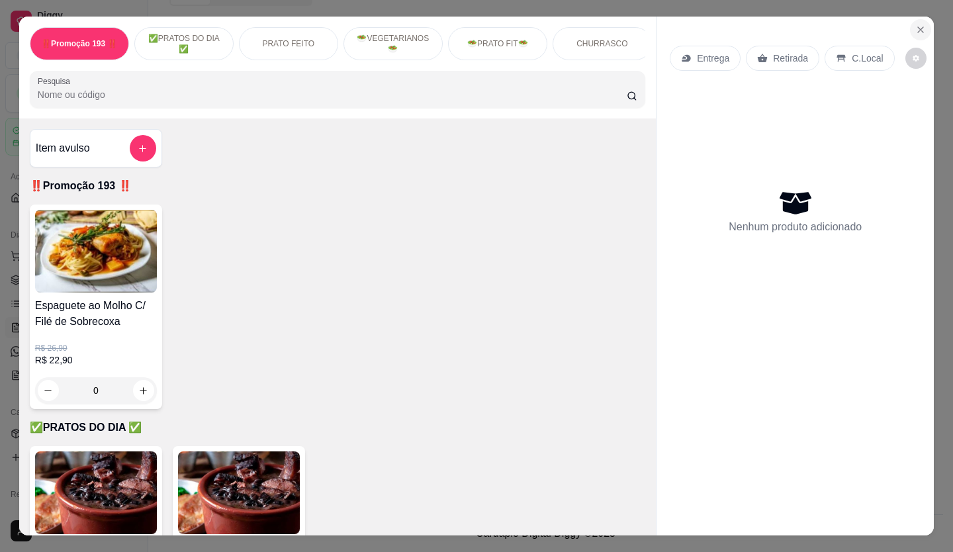
click at [915, 28] on icon "Close" at bounding box center [920, 29] width 11 height 11
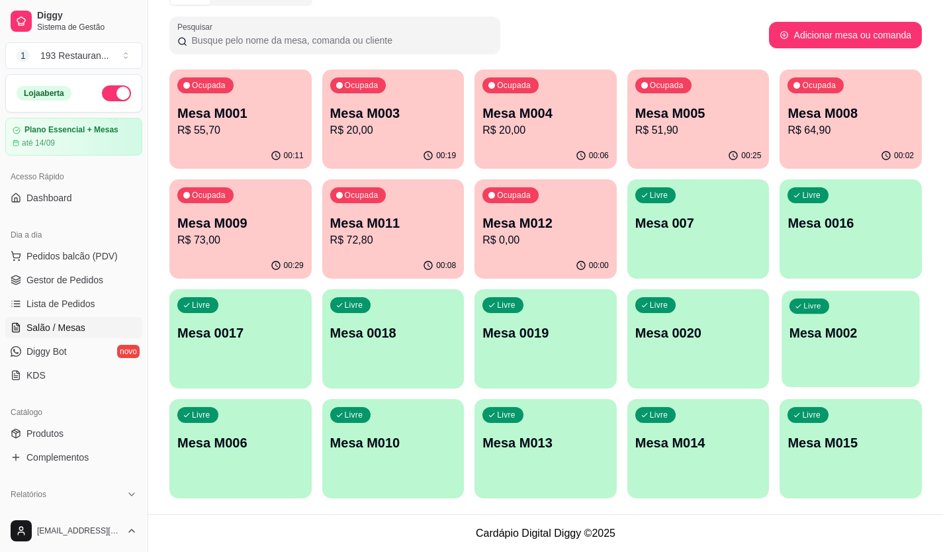
click at [895, 341] on p "Mesa M002" at bounding box center [850, 333] width 122 height 18
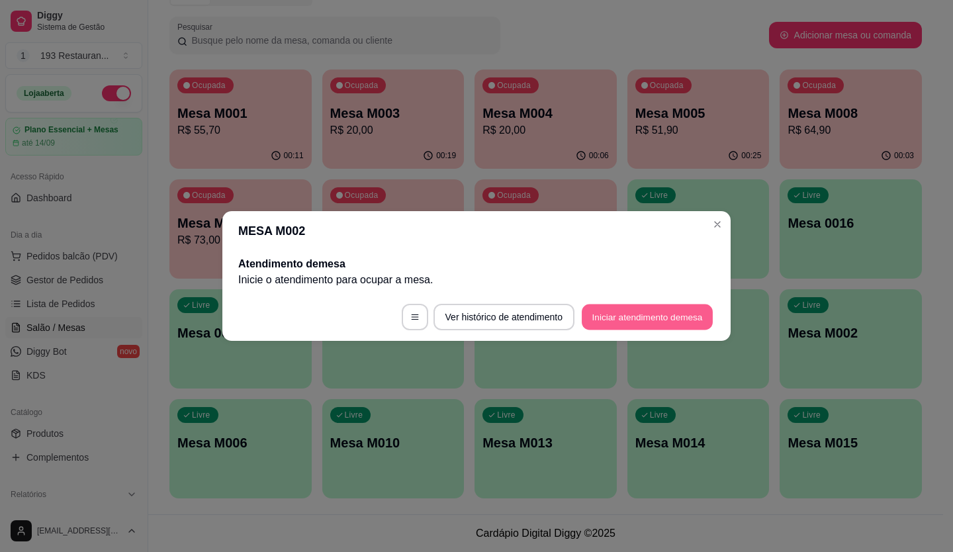
click at [628, 316] on button "Iniciar atendimento de mesa" at bounding box center [647, 317] width 131 height 26
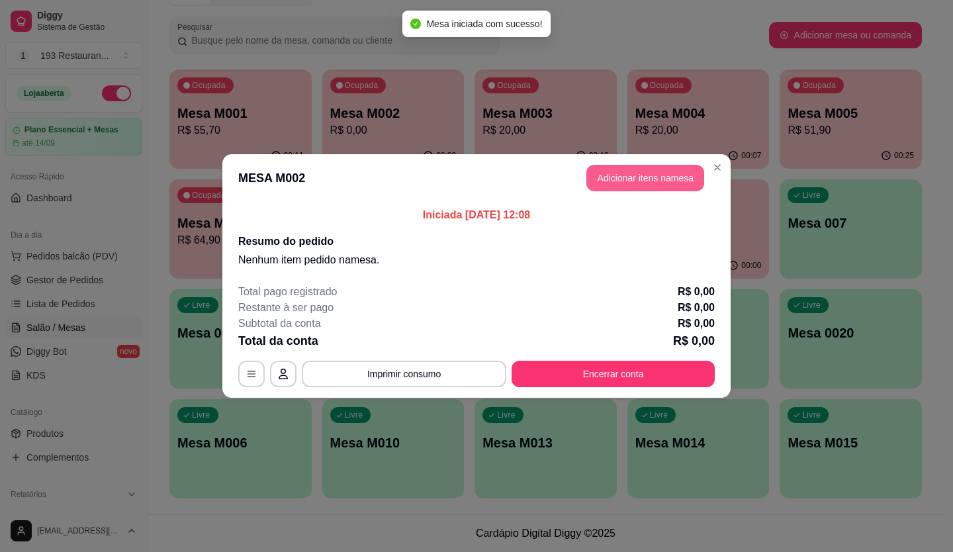
click at [602, 180] on button "Adicionar itens na mesa" at bounding box center [645, 178] width 118 height 26
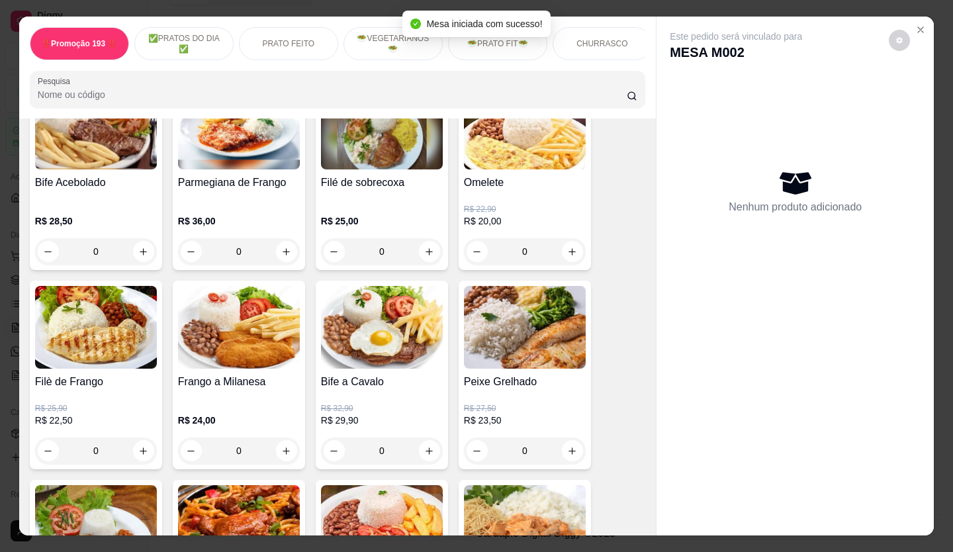
scroll to position [728, 0]
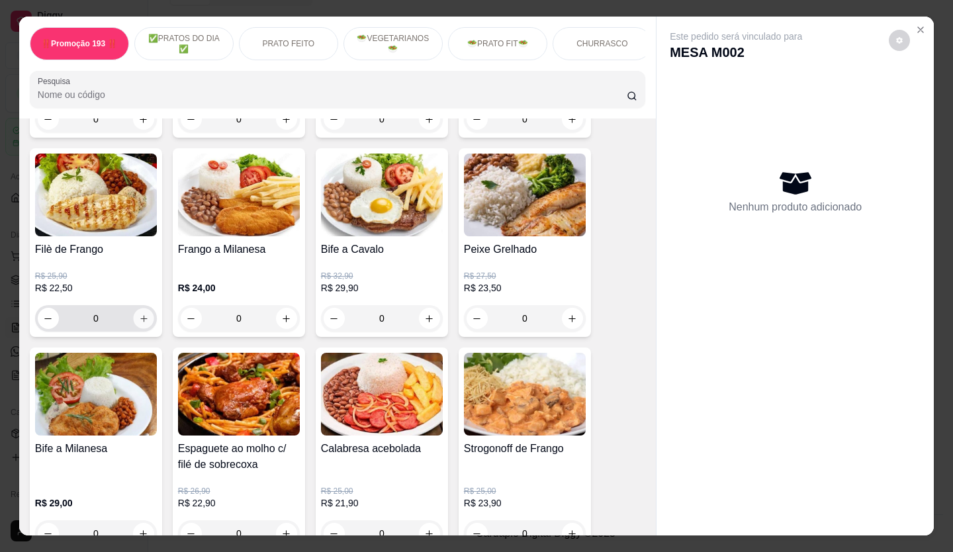
click at [139, 322] on icon "increase-product-quantity" at bounding box center [144, 319] width 10 height 10
type input "1"
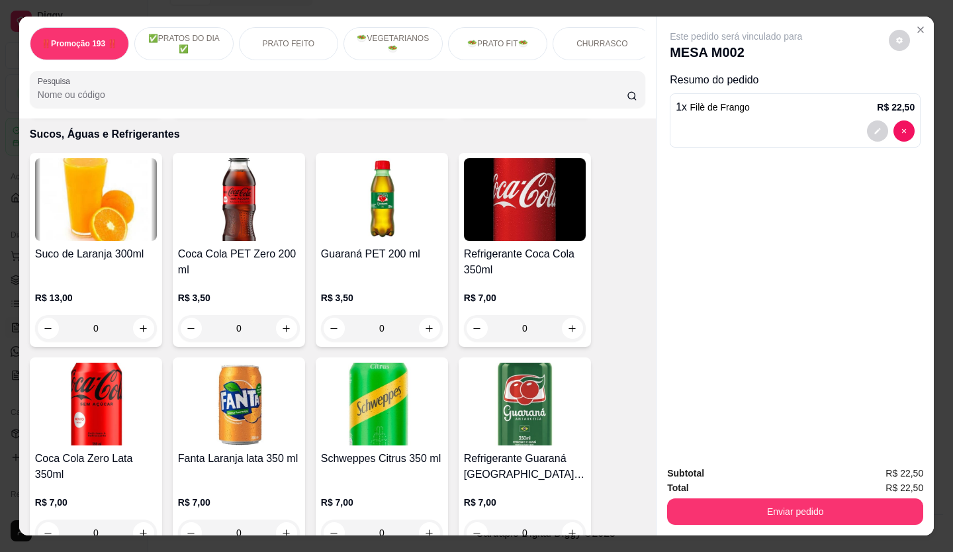
scroll to position [3706, 0]
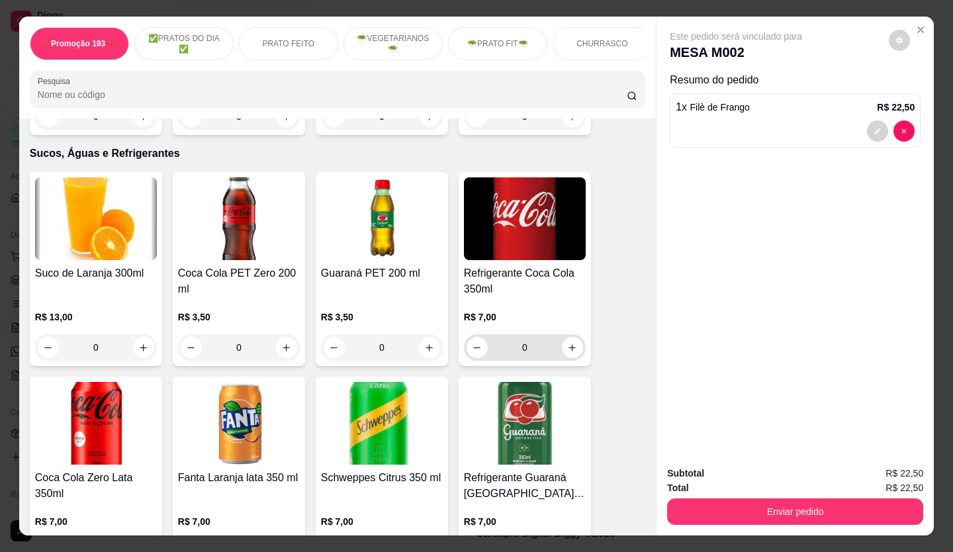
click at [567, 343] on icon "increase-product-quantity" at bounding box center [572, 348] width 10 height 10
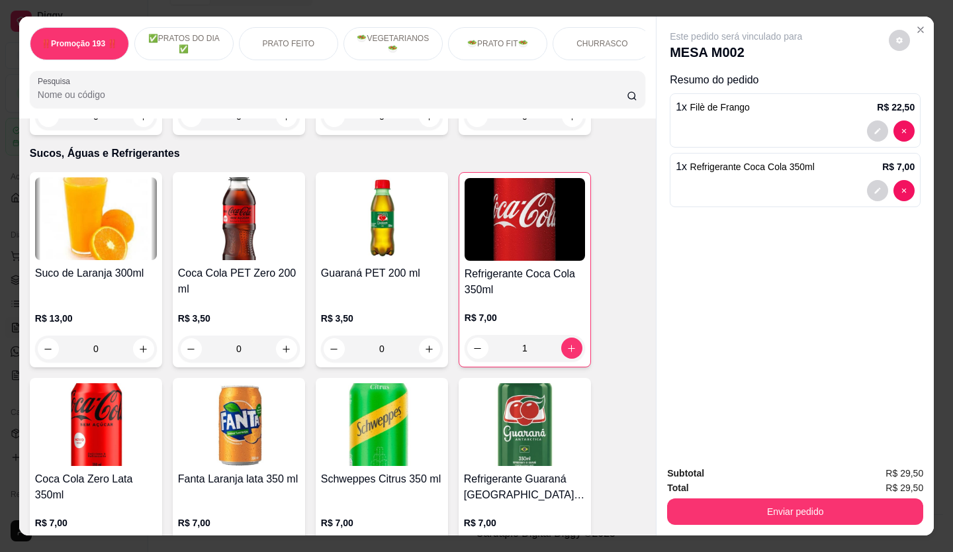
type input "1"
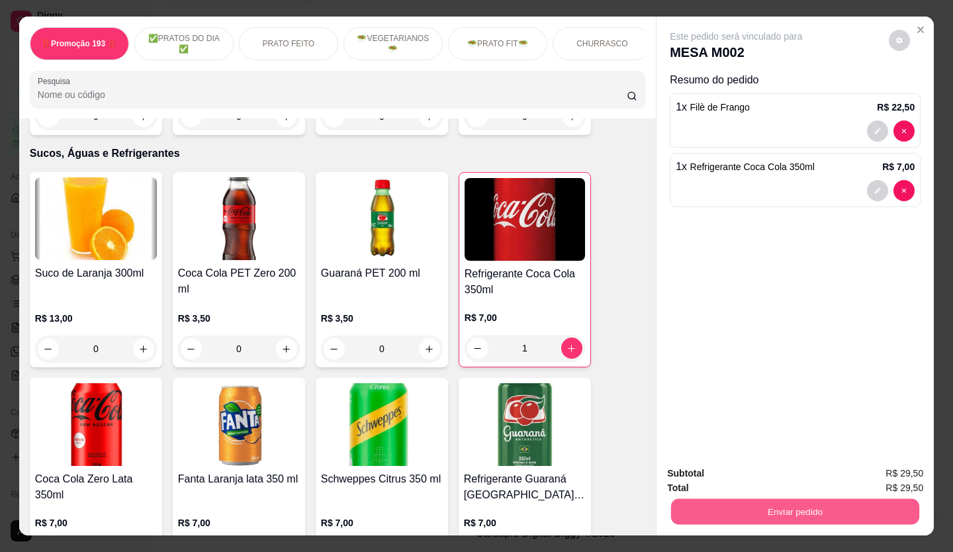
click at [758, 501] on button "Enviar pedido" at bounding box center [795, 512] width 248 height 26
click at [734, 463] on button "Não registrar e enviar pedido" at bounding box center [752, 473] width 134 height 24
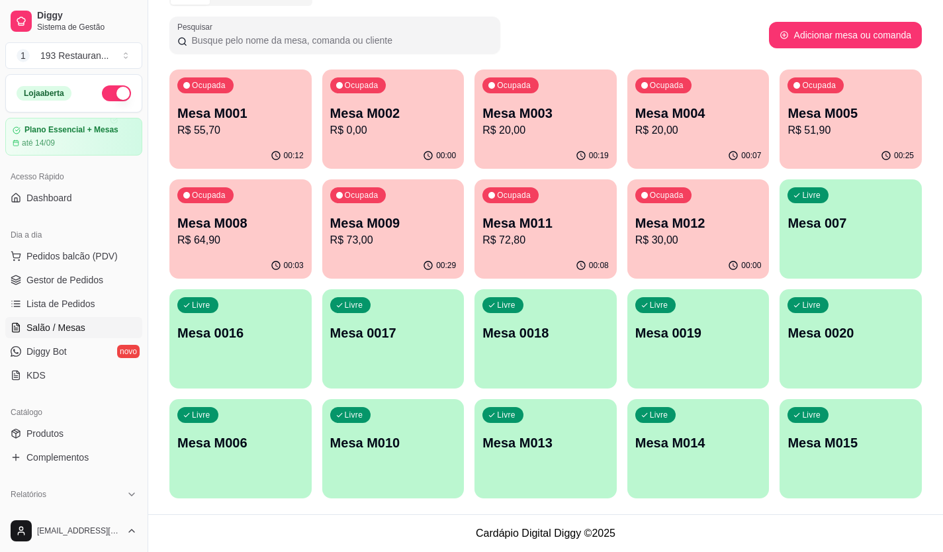
click at [269, 126] on p "R$ 55,70" at bounding box center [240, 130] width 126 height 16
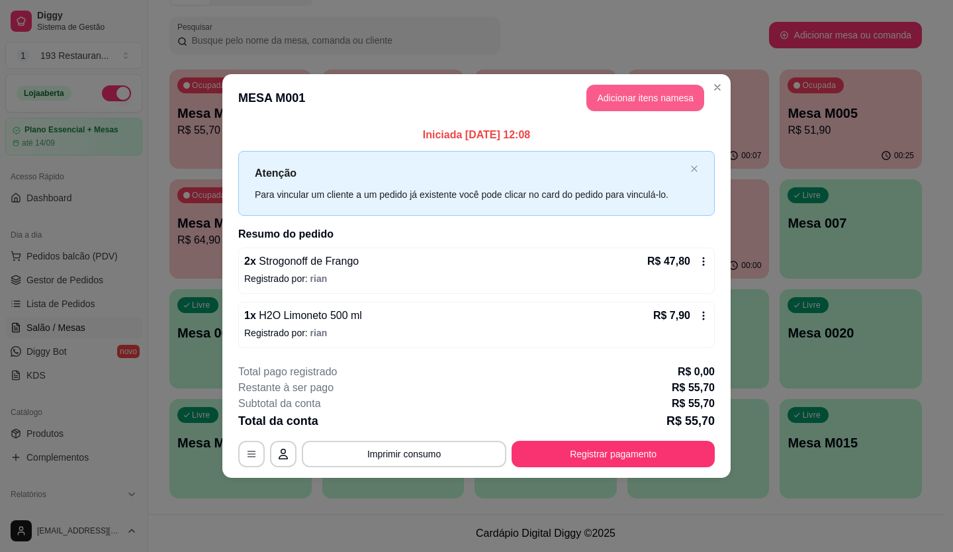
click at [610, 105] on button "Adicionar itens na mesa" at bounding box center [645, 98] width 118 height 26
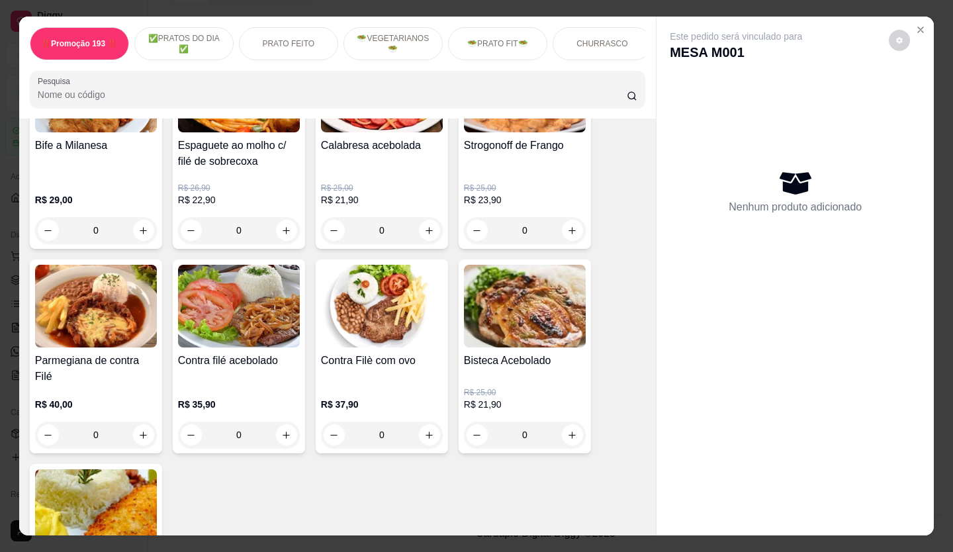
scroll to position [1059, 0]
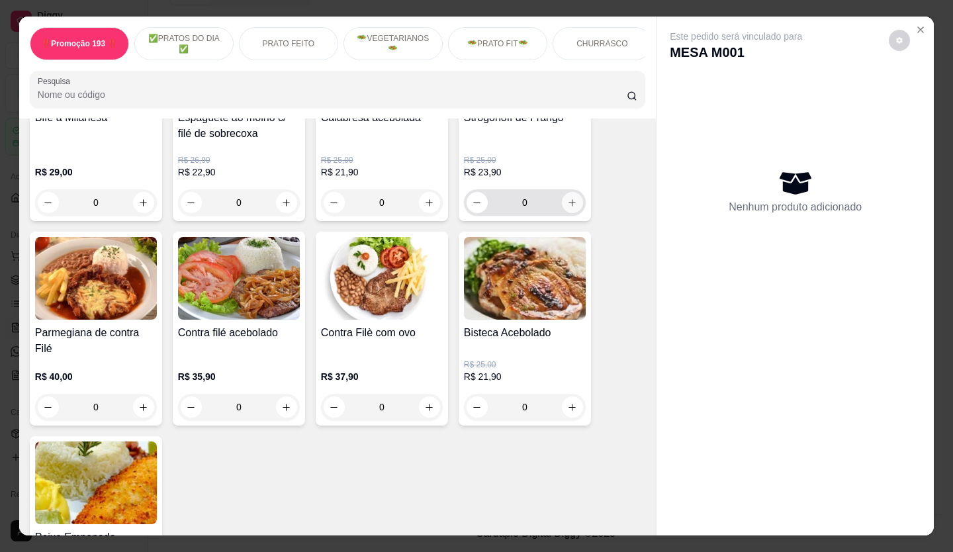
click at [566, 201] on button "increase-product-quantity" at bounding box center [572, 202] width 21 height 21
type input "1"
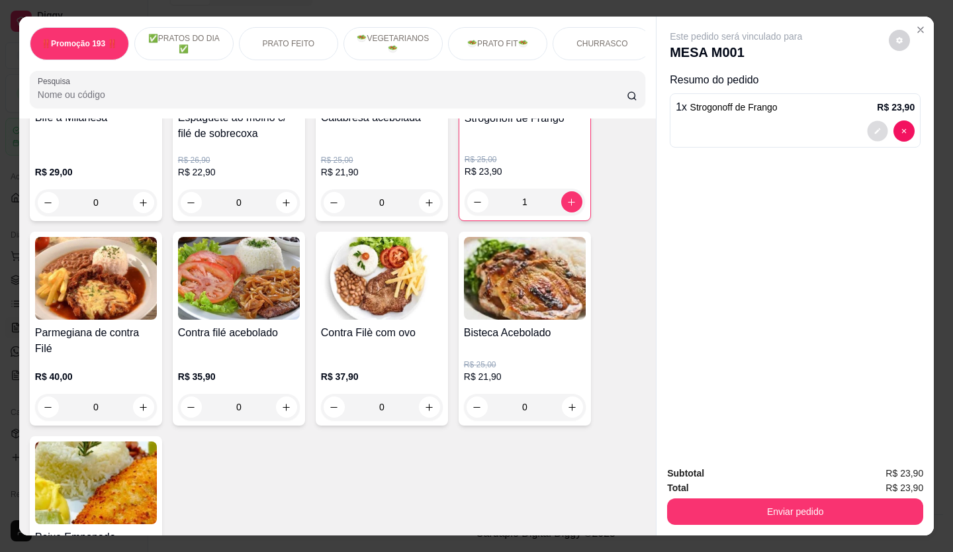
click at [875, 121] on button "decrease-product-quantity" at bounding box center [878, 131] width 21 height 21
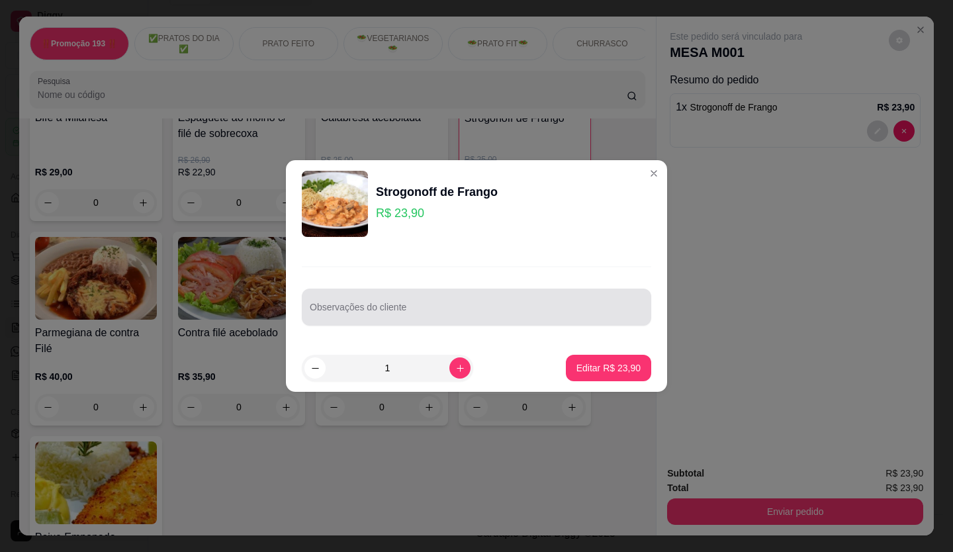
click at [380, 312] on input "Observações do cliente" at bounding box center [477, 312] width 334 height 13
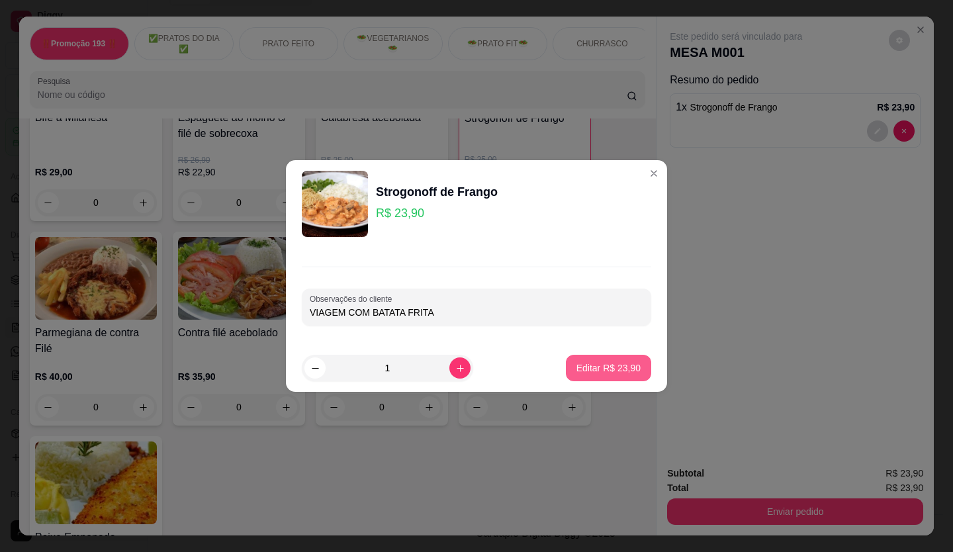
type input "VIAGEM COM BATATA FRITA"
click at [603, 357] on button "Editar R$ 23,90" at bounding box center [608, 368] width 83 height 26
type input "0"
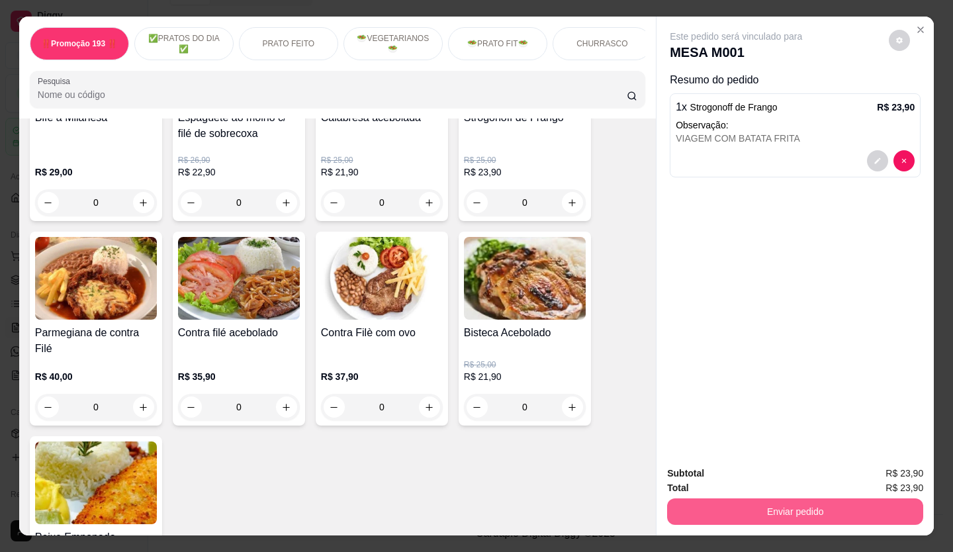
click at [761, 512] on button "Enviar pedido" at bounding box center [795, 511] width 256 height 26
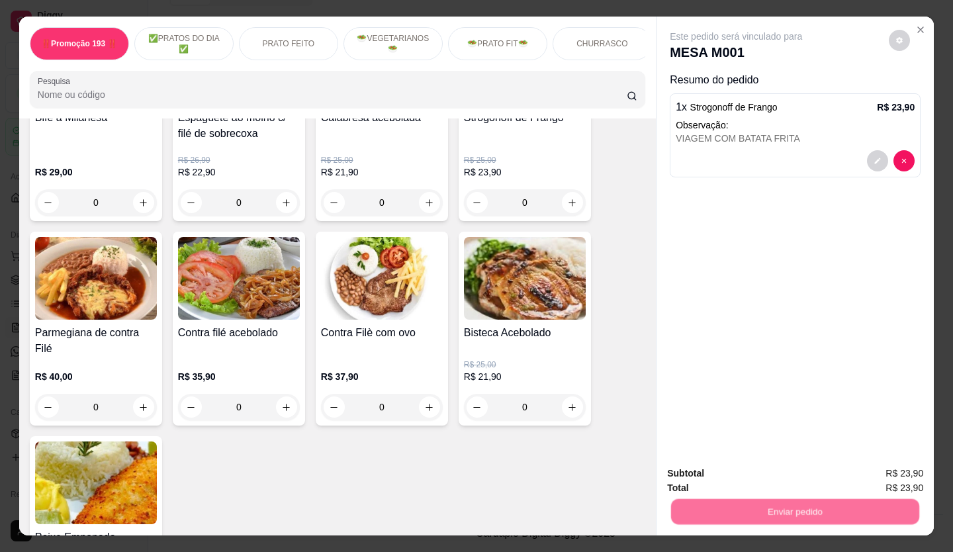
click at [722, 484] on button "Não registrar e enviar pedido" at bounding box center [751, 473] width 138 height 25
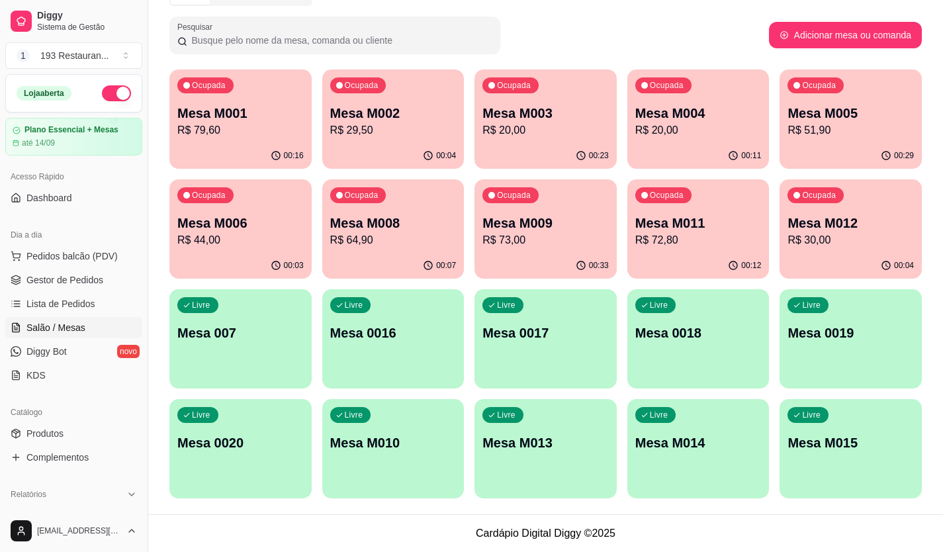
click at [401, 453] on div "Livre Mesa M010" at bounding box center [393, 440] width 142 height 83
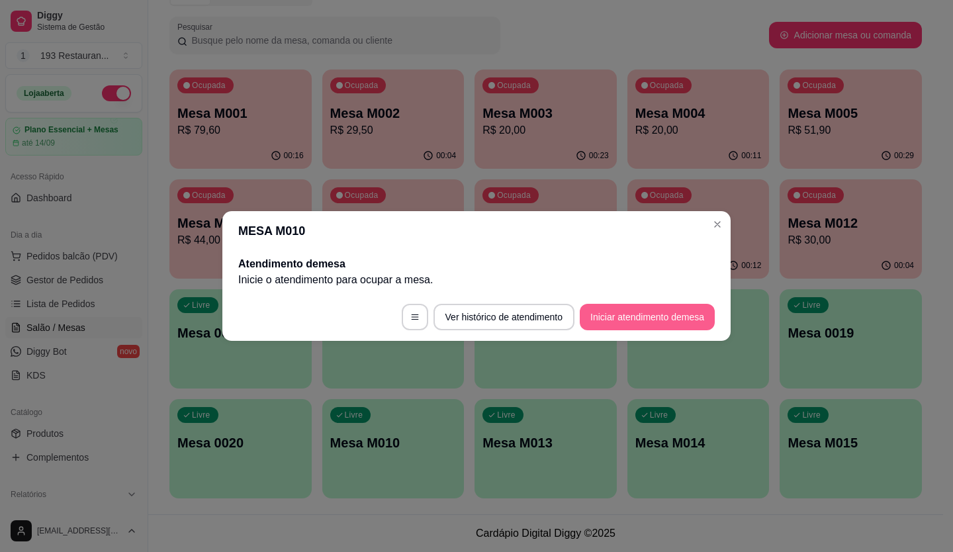
click at [648, 317] on button "Iniciar atendimento de mesa" at bounding box center [647, 317] width 135 height 26
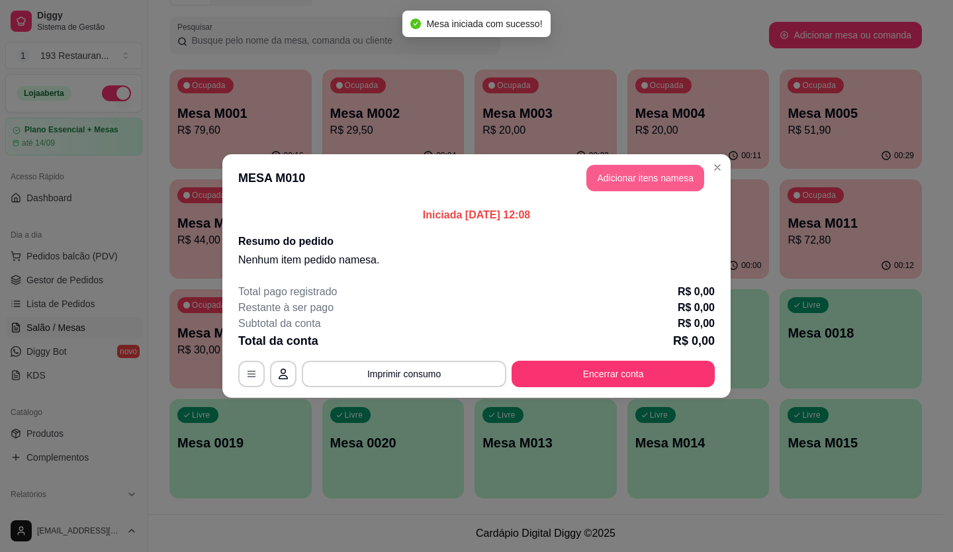
click at [620, 180] on button "Adicionar itens na mesa" at bounding box center [645, 178] width 118 height 26
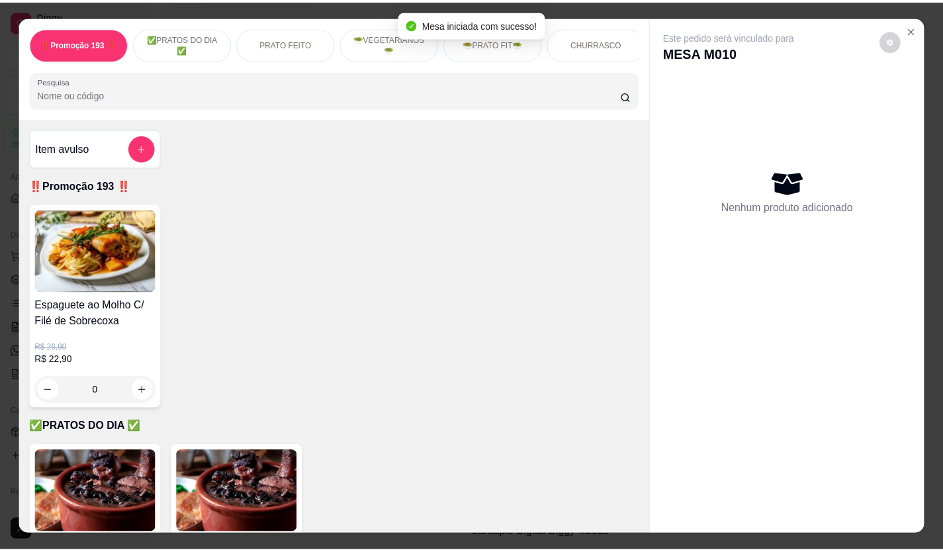
scroll to position [331, 0]
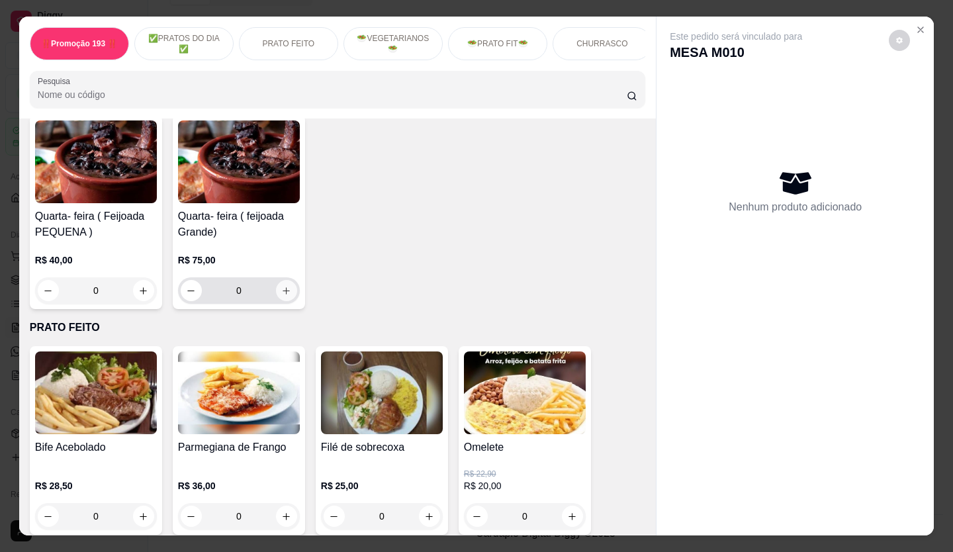
click at [281, 294] on icon "increase-product-quantity" at bounding box center [286, 291] width 10 height 10
type input "1"
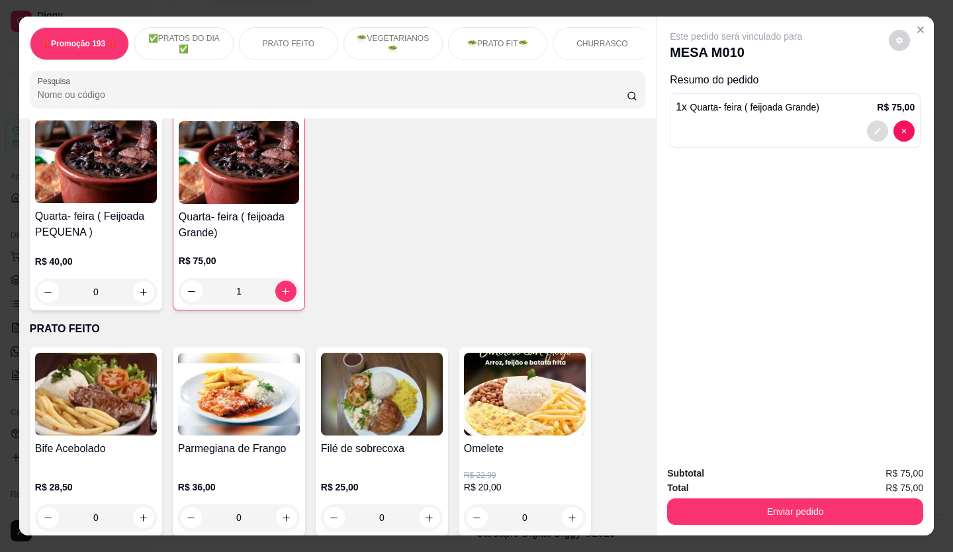
click at [881, 130] on button "decrease-product-quantity" at bounding box center [877, 130] width 21 height 21
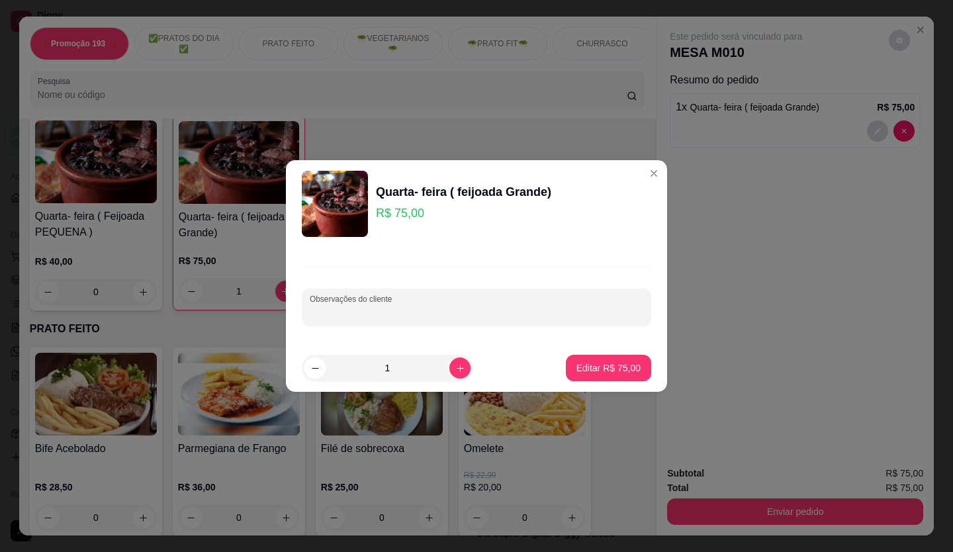
click at [500, 318] on input "Observações do cliente" at bounding box center [477, 312] width 334 height 13
type input "2 COSTELINHA"
click at [566, 360] on button "Editar R$ 75,00" at bounding box center [608, 368] width 85 height 26
type input "0"
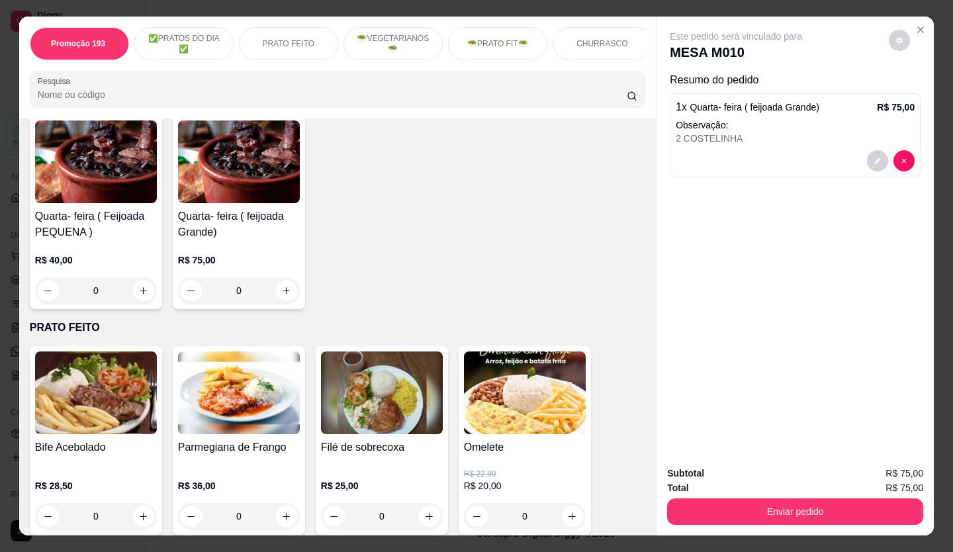
click at [789, 495] on div "Enviar pedido" at bounding box center [795, 510] width 256 height 30
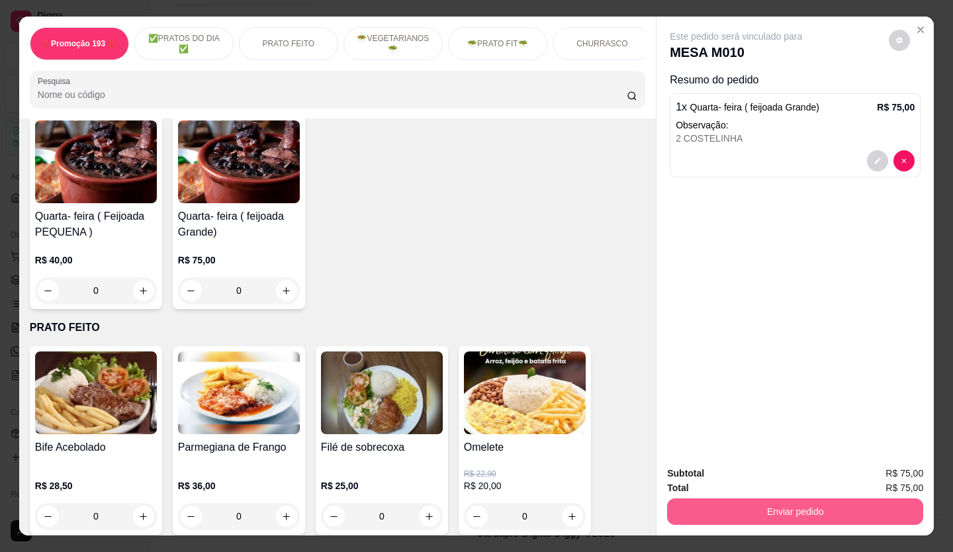
click at [791, 505] on button "Enviar pedido" at bounding box center [795, 511] width 256 height 26
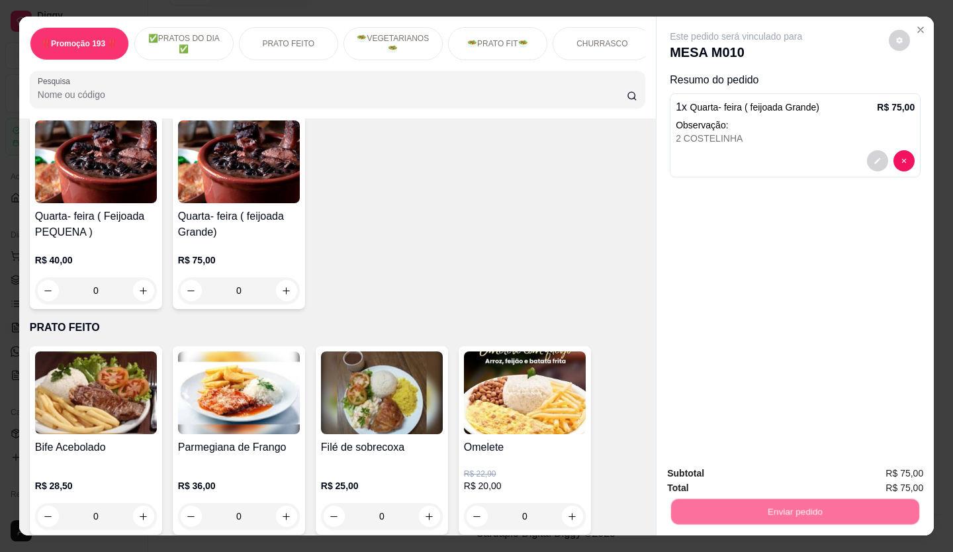
click at [752, 468] on button "Não registrar e enviar pedido" at bounding box center [752, 473] width 134 height 24
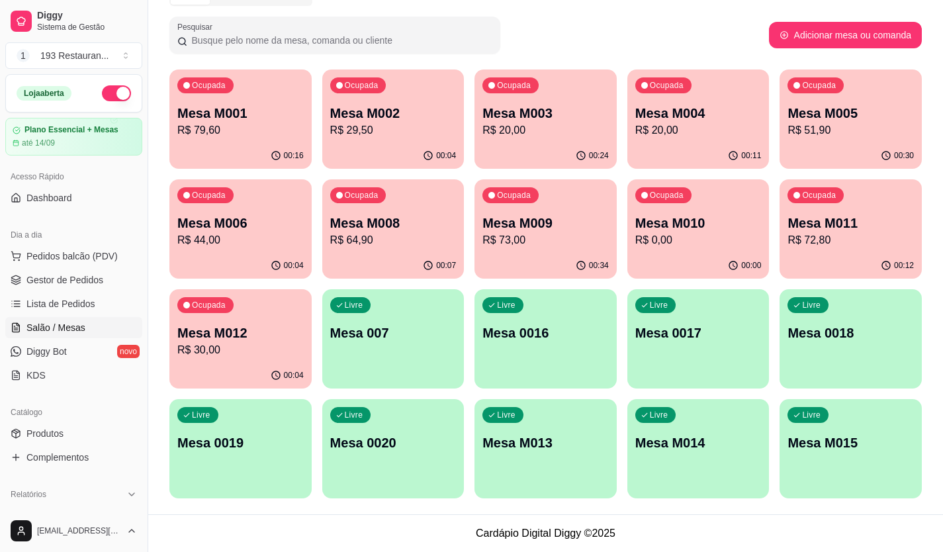
click at [839, 125] on p "R$ 51,90" at bounding box center [850, 130] width 126 height 16
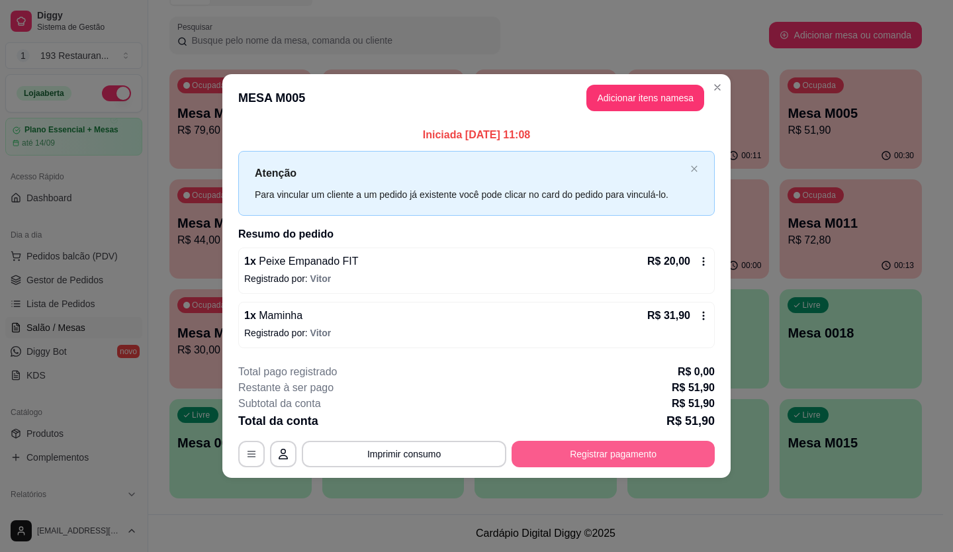
click at [633, 454] on button "Registrar pagamento" at bounding box center [613, 454] width 203 height 26
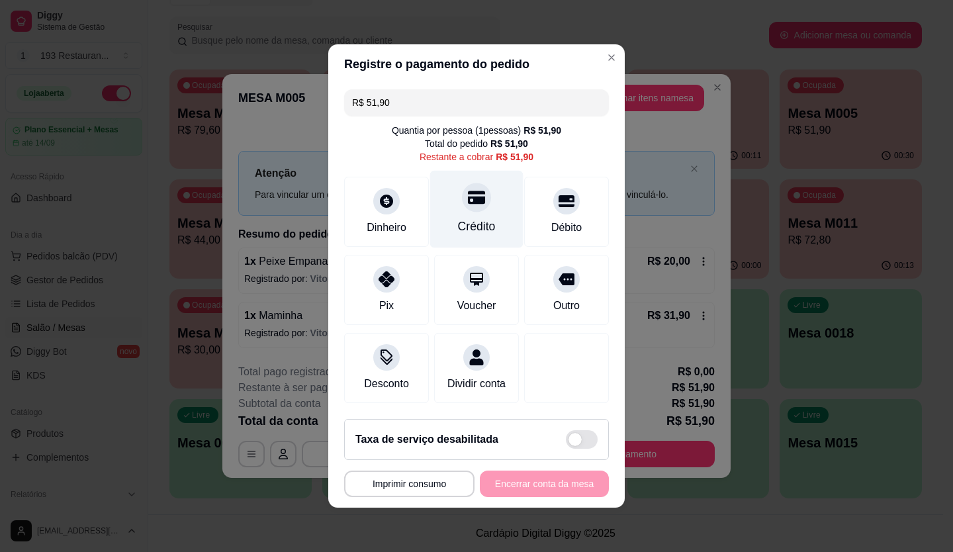
click at [468, 189] on icon at bounding box center [476, 197] width 17 height 17
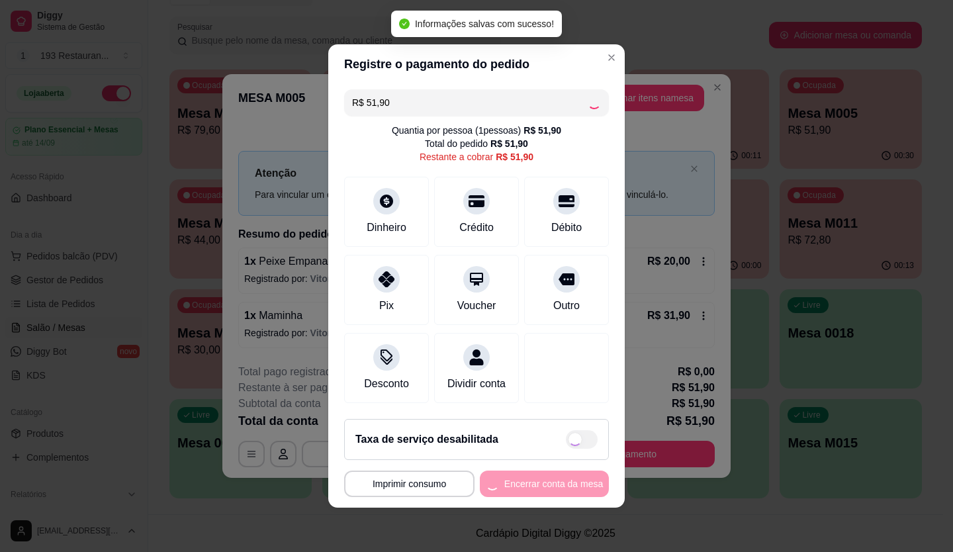
type input "R$ 0,00"
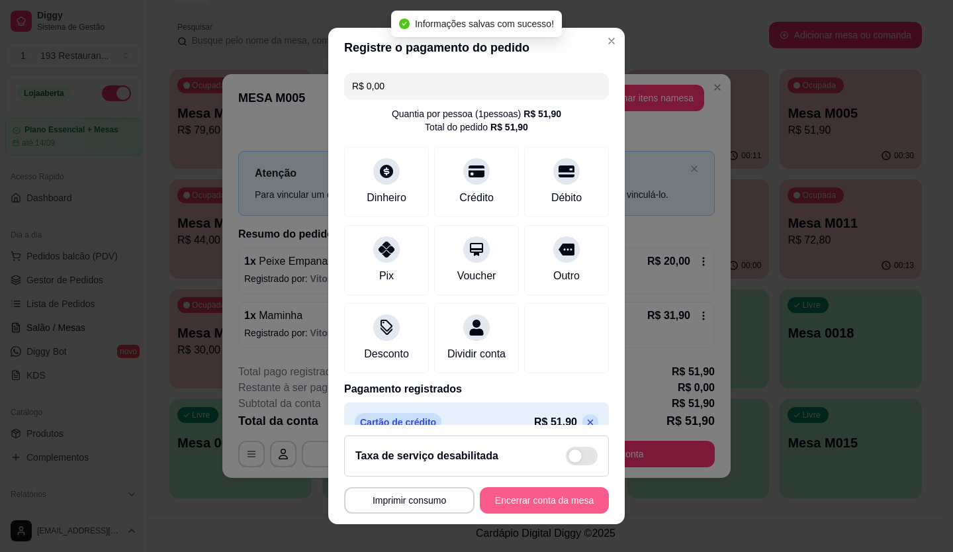
click at [520, 490] on button "Encerrar conta da mesa" at bounding box center [544, 500] width 129 height 26
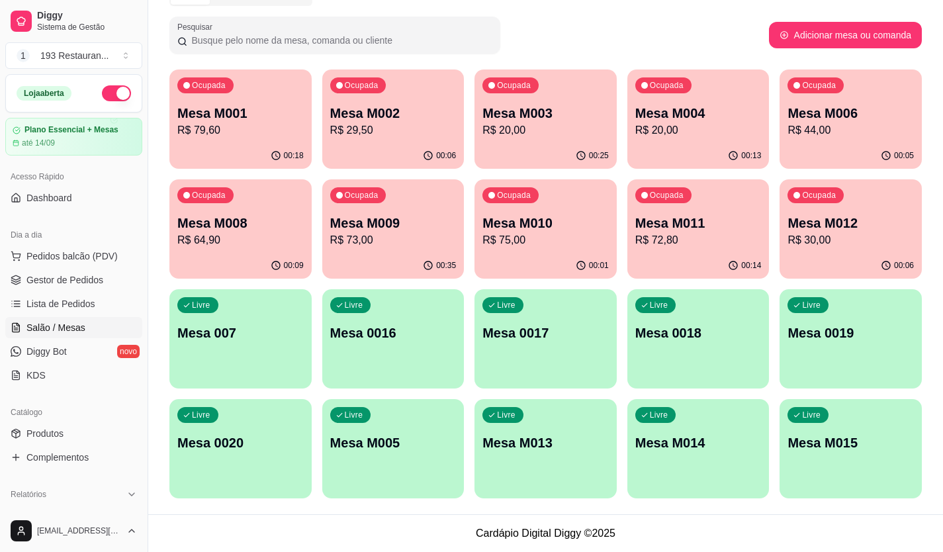
click at [502, 165] on div "00:25" at bounding box center [545, 156] width 142 height 26
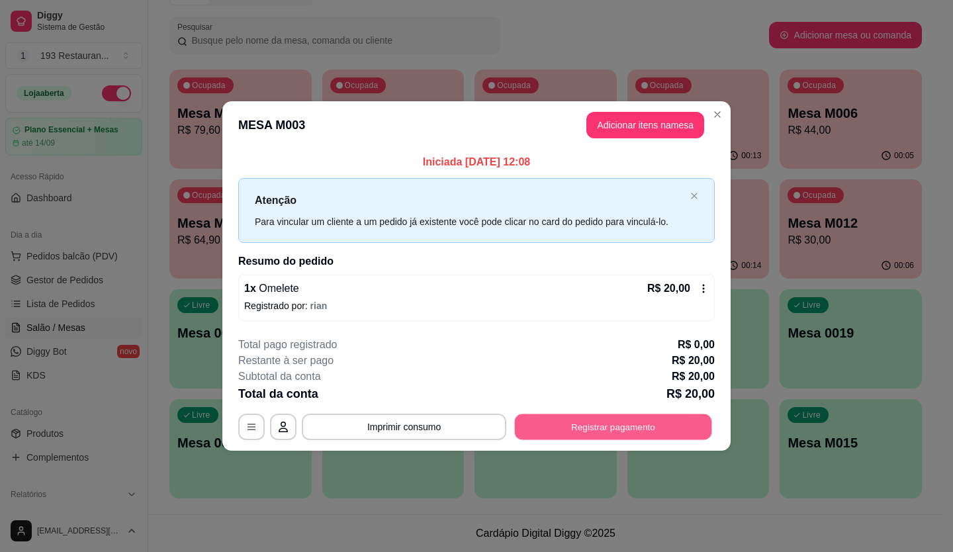
click at [567, 418] on button "Registrar pagamento" at bounding box center [613, 427] width 197 height 26
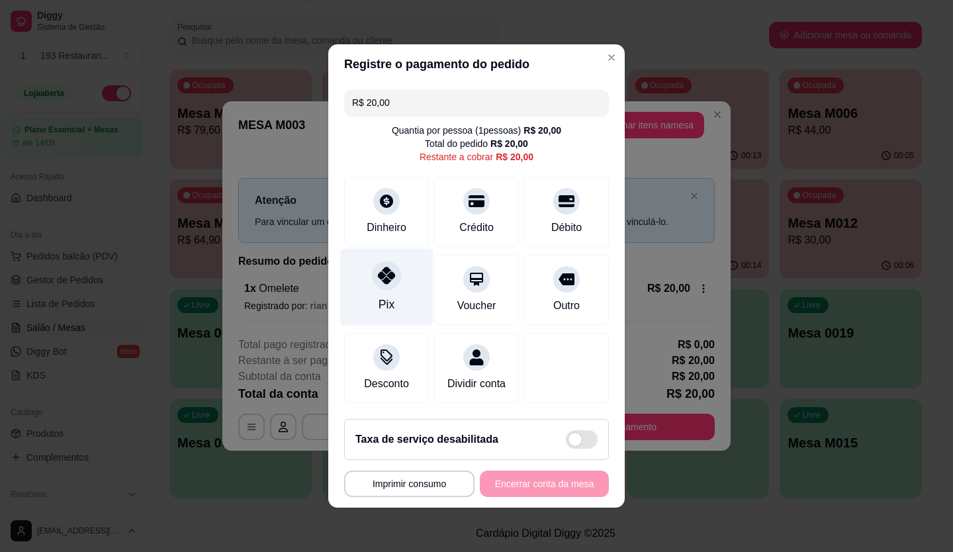
click at [382, 286] on div "Pix" at bounding box center [386, 287] width 93 height 77
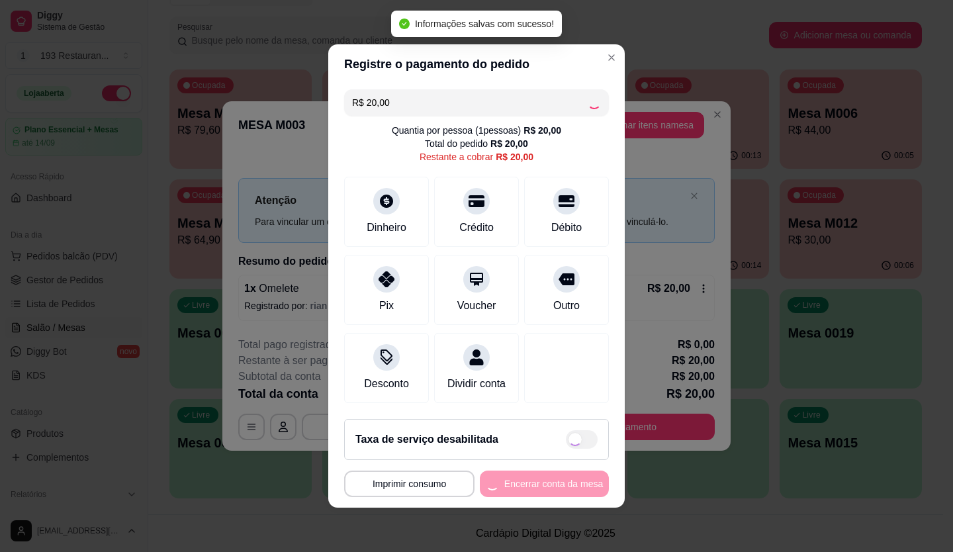
type input "R$ 0,00"
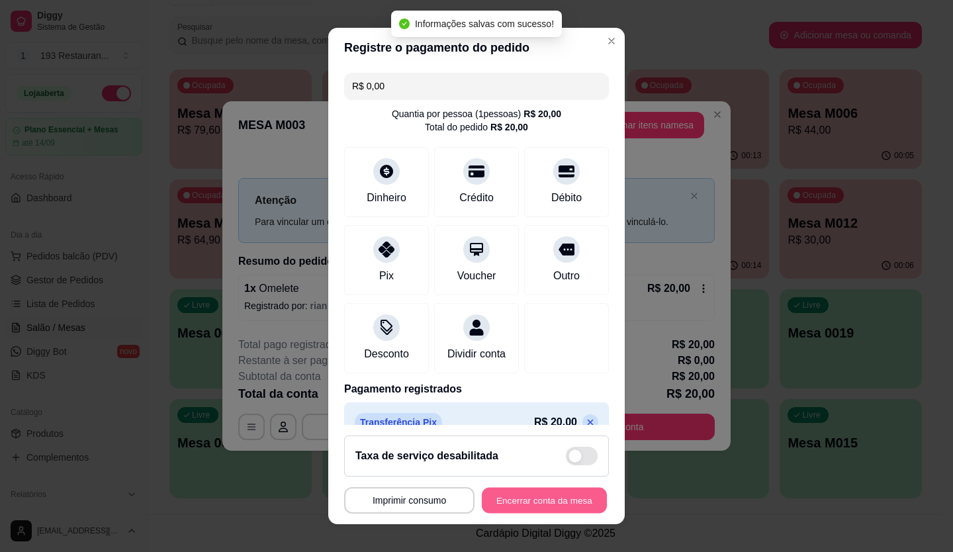
click at [549, 496] on button "Encerrar conta da mesa" at bounding box center [544, 501] width 125 height 26
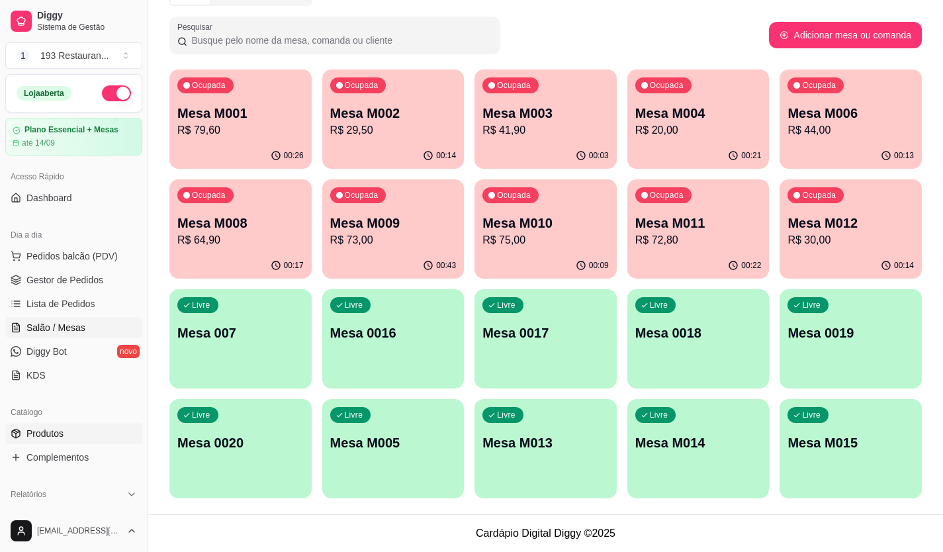
click at [53, 430] on span "Produtos" at bounding box center [44, 433] width 37 height 13
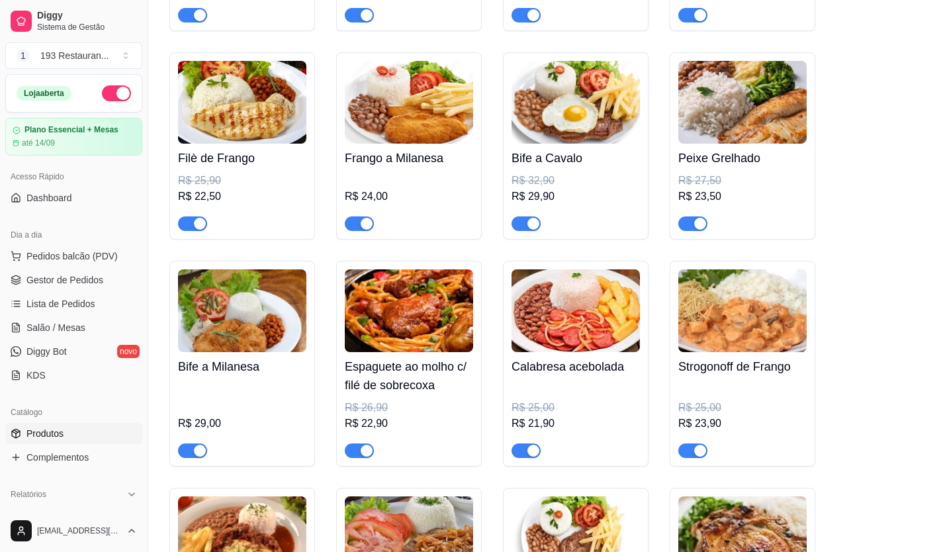
scroll to position [1456, 0]
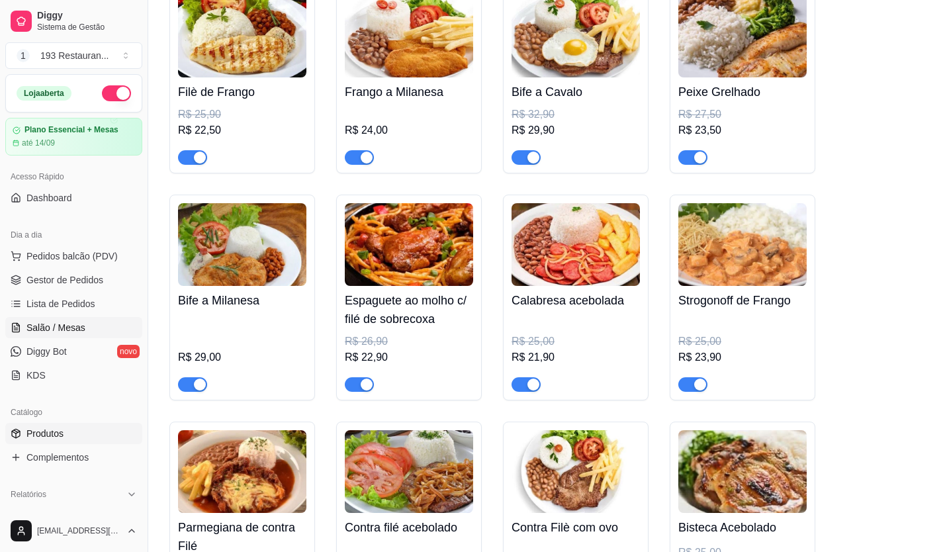
click at [67, 326] on span "Salão / Mesas" at bounding box center [55, 327] width 59 height 13
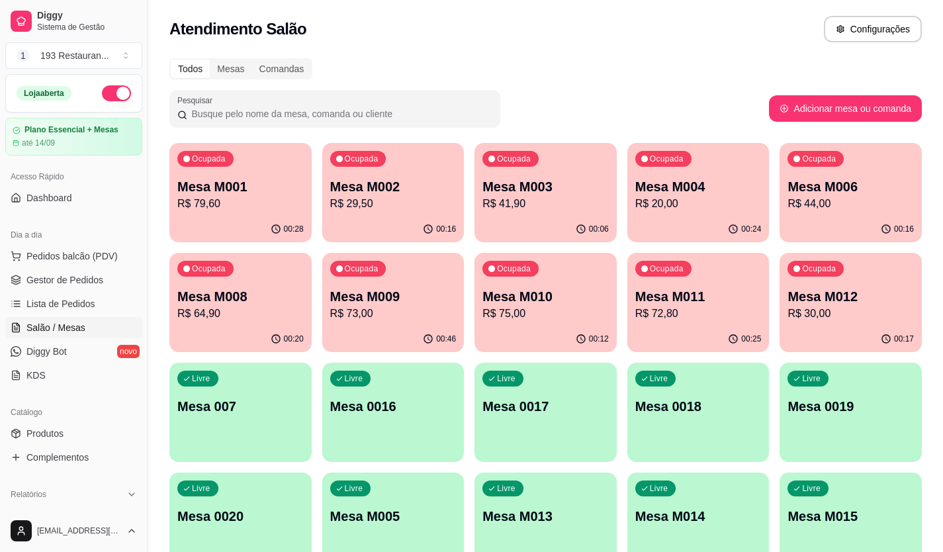
click at [223, 189] on p "Mesa M001" at bounding box center [240, 186] width 126 height 19
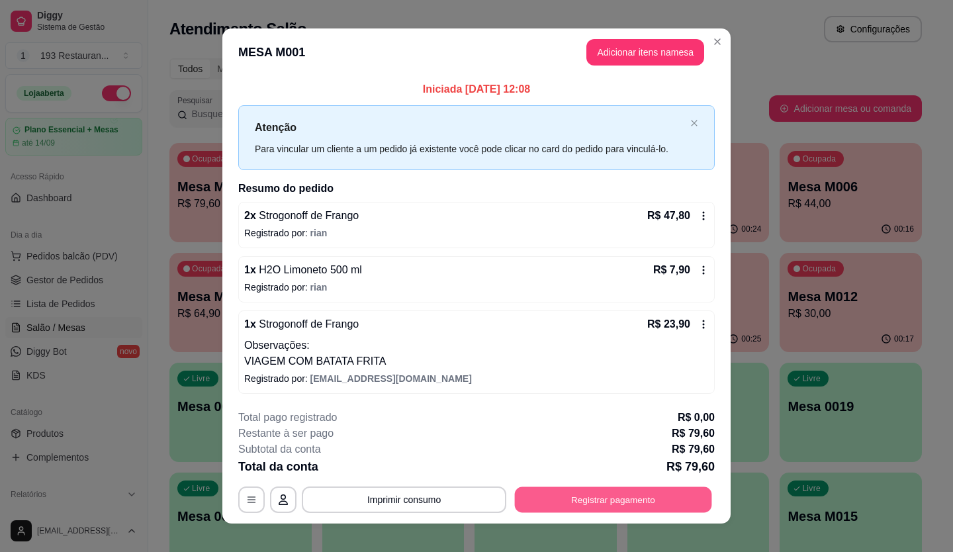
click at [637, 497] on button "Registrar pagamento" at bounding box center [613, 499] width 197 height 26
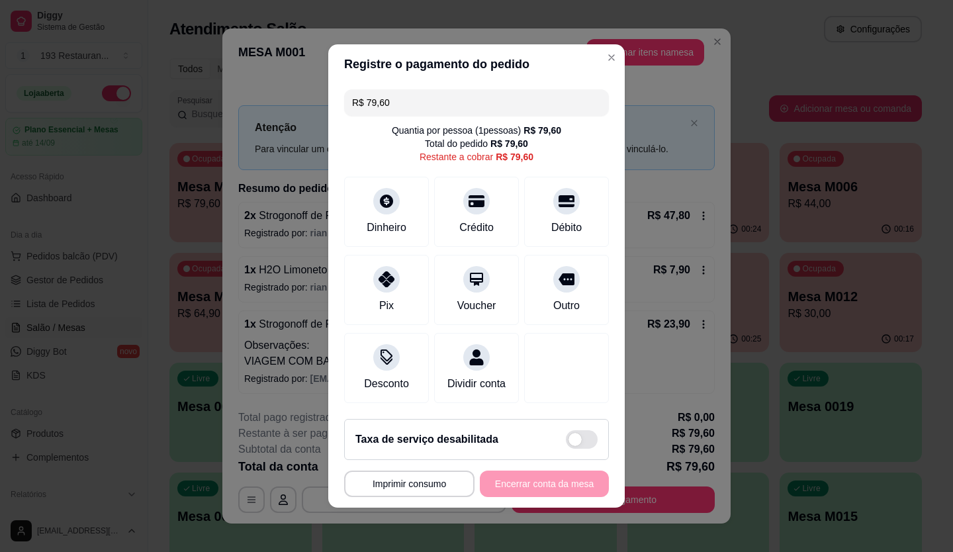
click at [443, 98] on input "R$ 79,60" at bounding box center [476, 102] width 249 height 26
click at [469, 160] on div "R$ 55,70 Quantia por pessoa ( 1 pessoas) R$ 79,60 Total do pedido R$ 79,60 Rest…" at bounding box center [476, 246] width 296 height 324
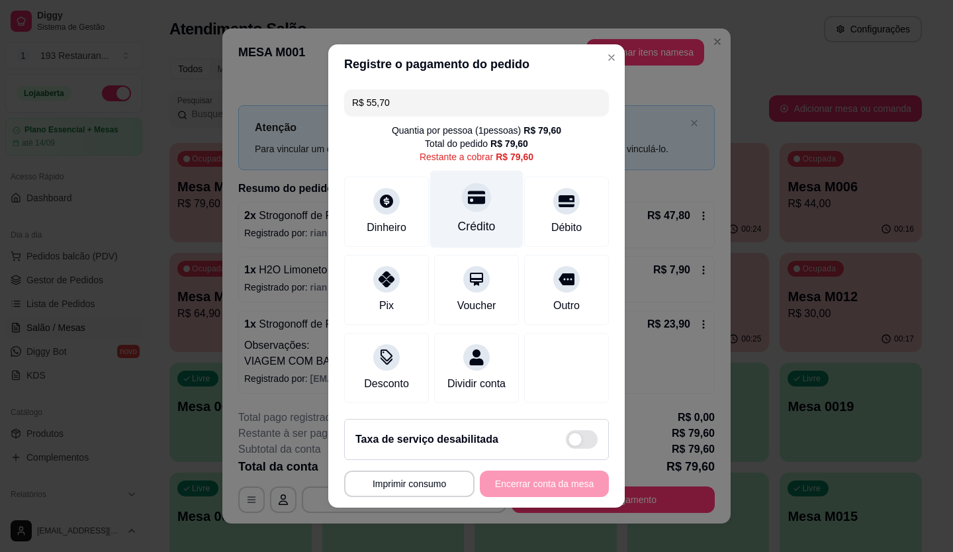
click at [470, 183] on div at bounding box center [476, 197] width 29 height 29
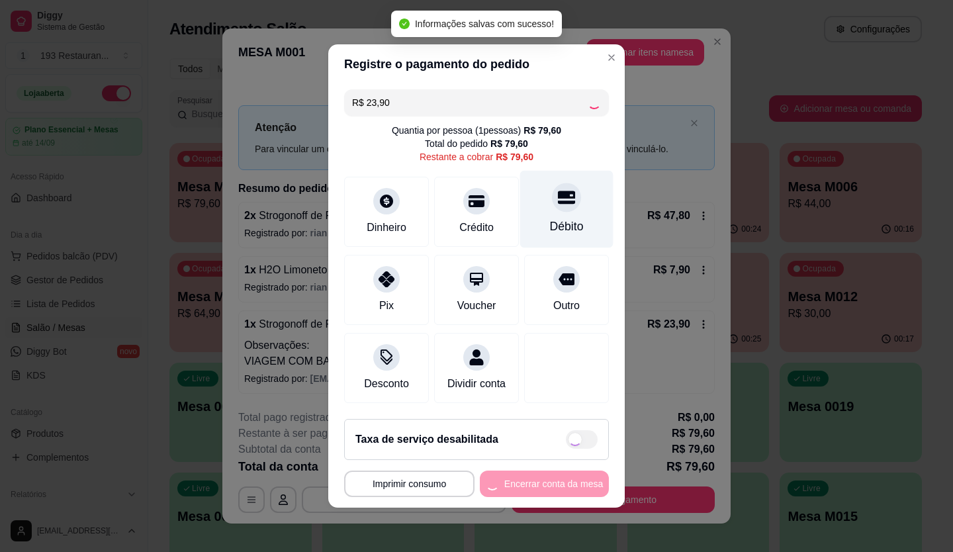
scroll to position [0, 0]
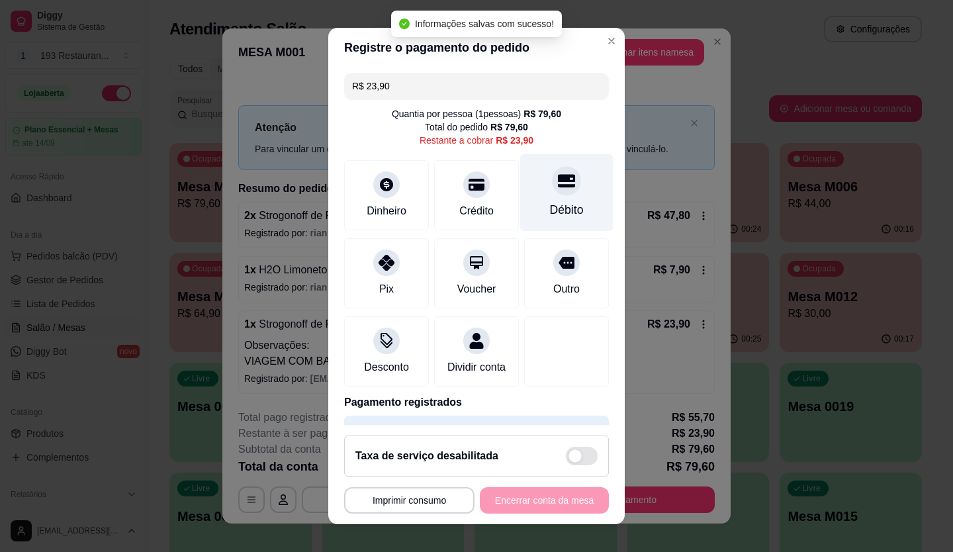
click at [558, 175] on icon at bounding box center [566, 180] width 17 height 13
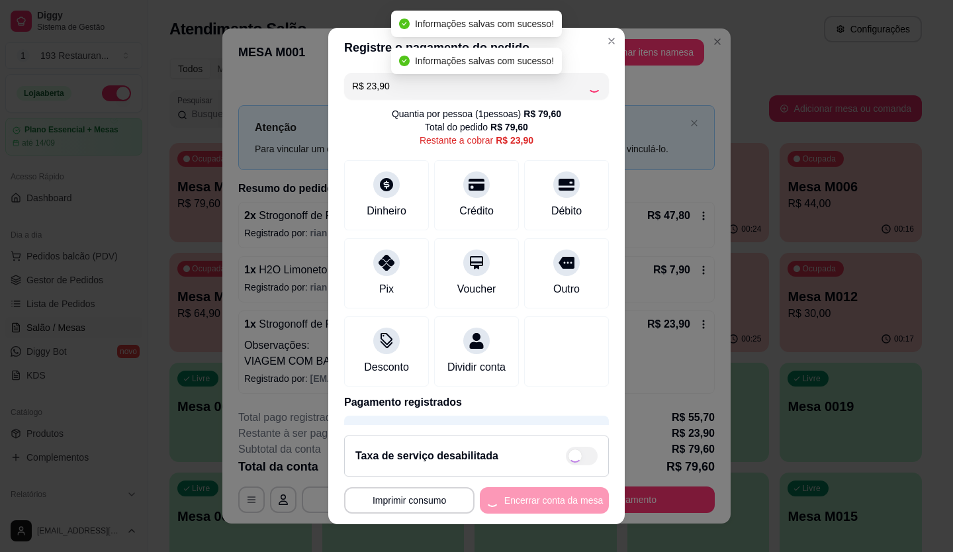
type input "R$ 0,00"
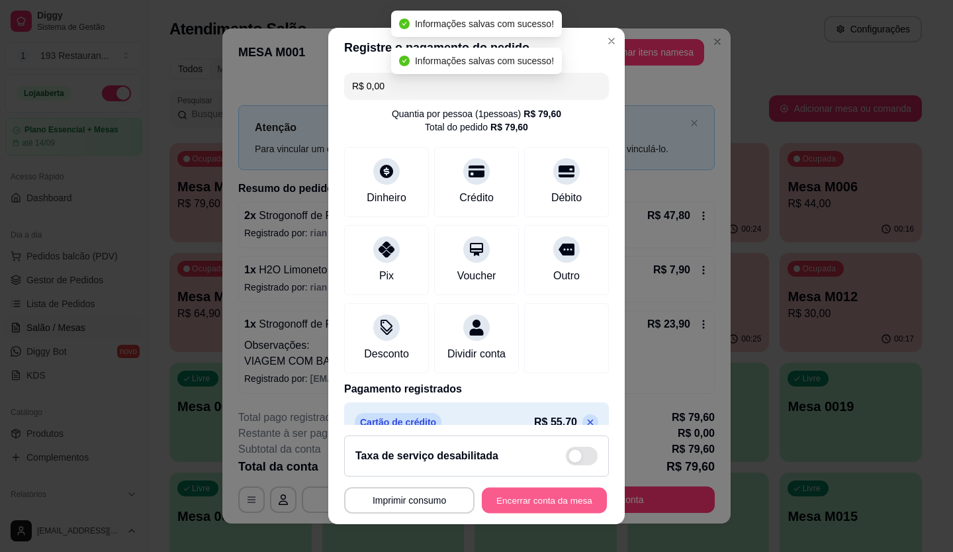
click at [519, 512] on button "Encerrar conta da mesa" at bounding box center [544, 501] width 125 height 26
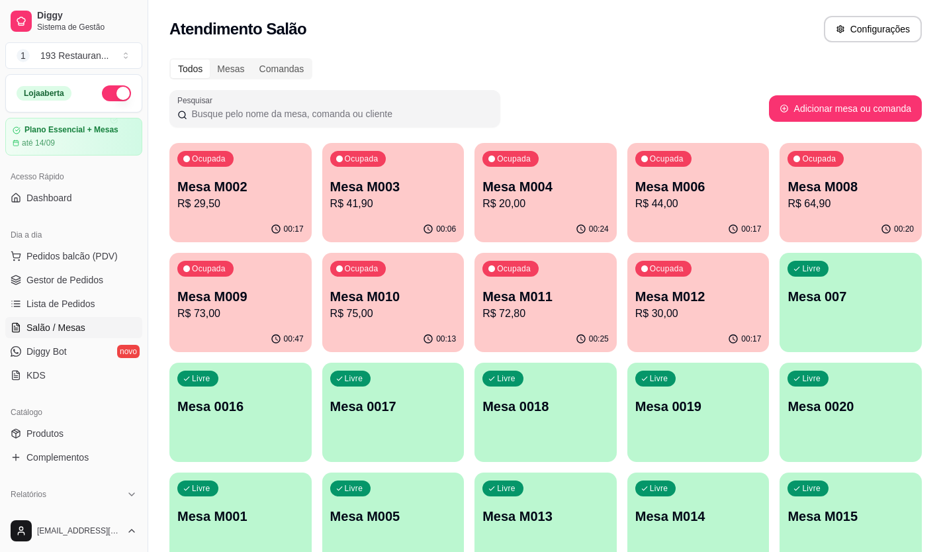
click at [271, 322] on div "Ocupada Mesa M009 R$ 73,00" at bounding box center [240, 289] width 142 height 73
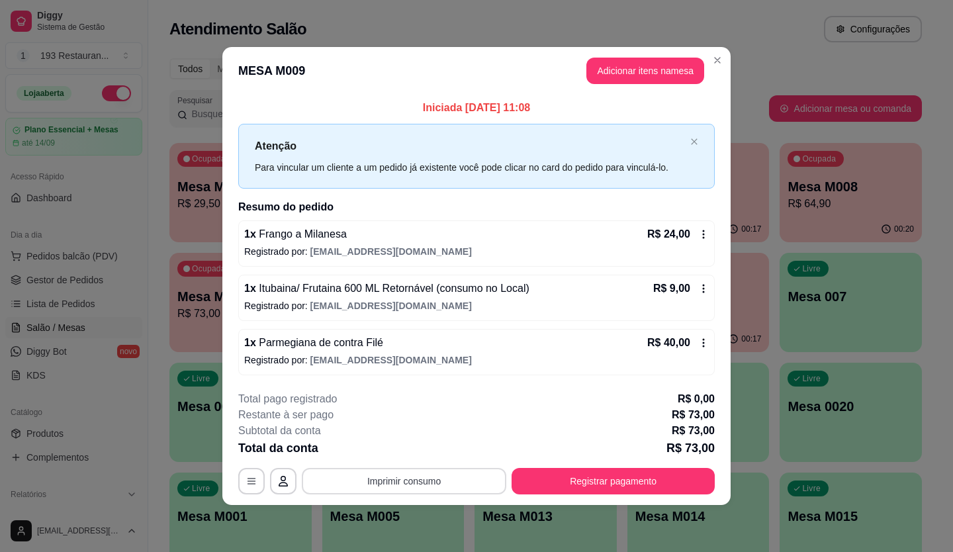
click at [421, 478] on button "Imprimir consumo" at bounding box center [404, 481] width 204 height 26
click at [403, 441] on button "CAIXA" at bounding box center [408, 449] width 93 height 21
click at [651, 492] on button "Registrar pagamento" at bounding box center [613, 481] width 203 height 26
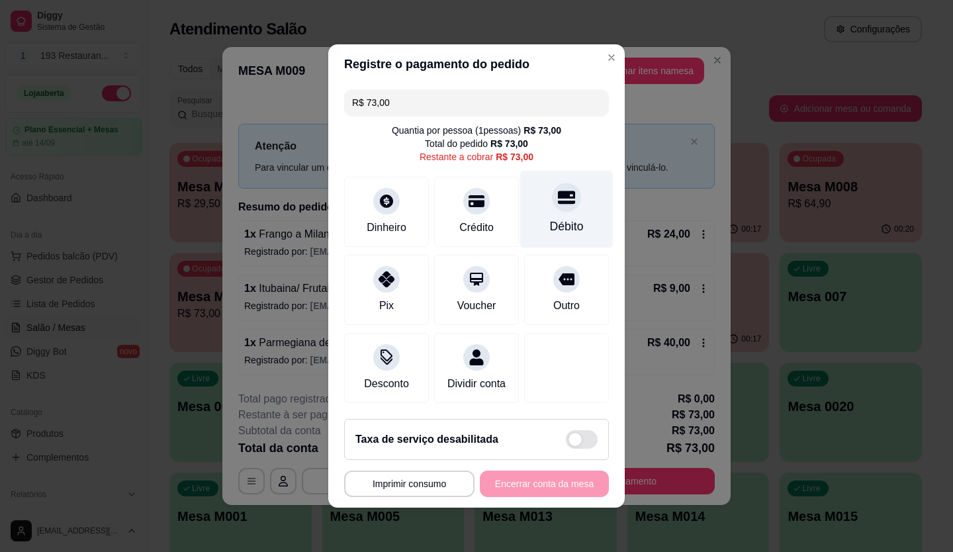
click at [560, 193] on icon at bounding box center [566, 197] width 17 height 17
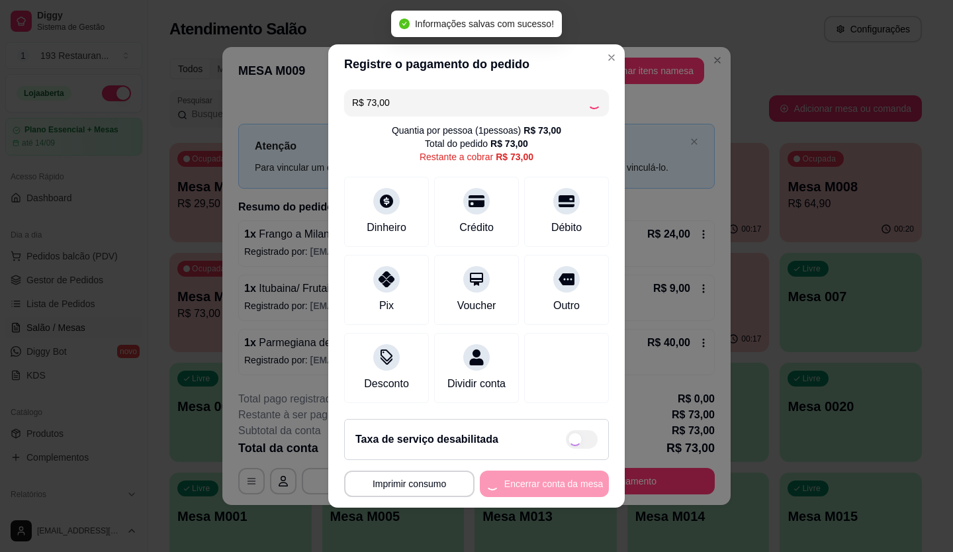
type input "R$ 0,00"
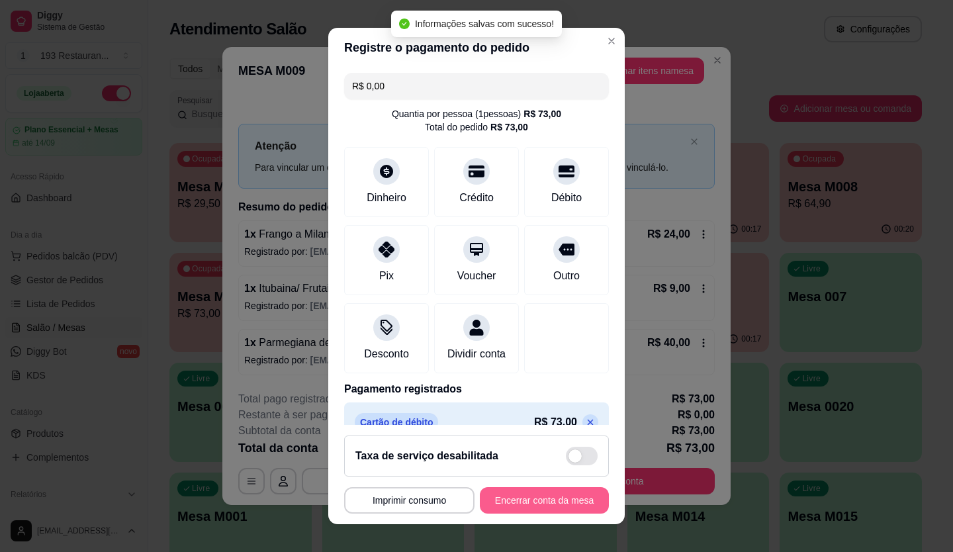
click at [508, 508] on button "Encerrar conta da mesa" at bounding box center [544, 500] width 129 height 26
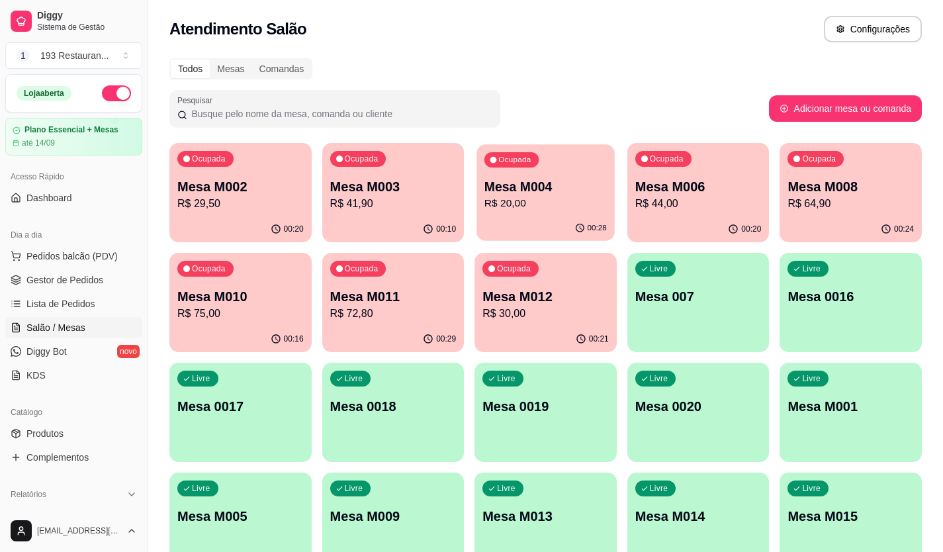
click at [519, 189] on p "Mesa M004" at bounding box center [545, 187] width 122 height 18
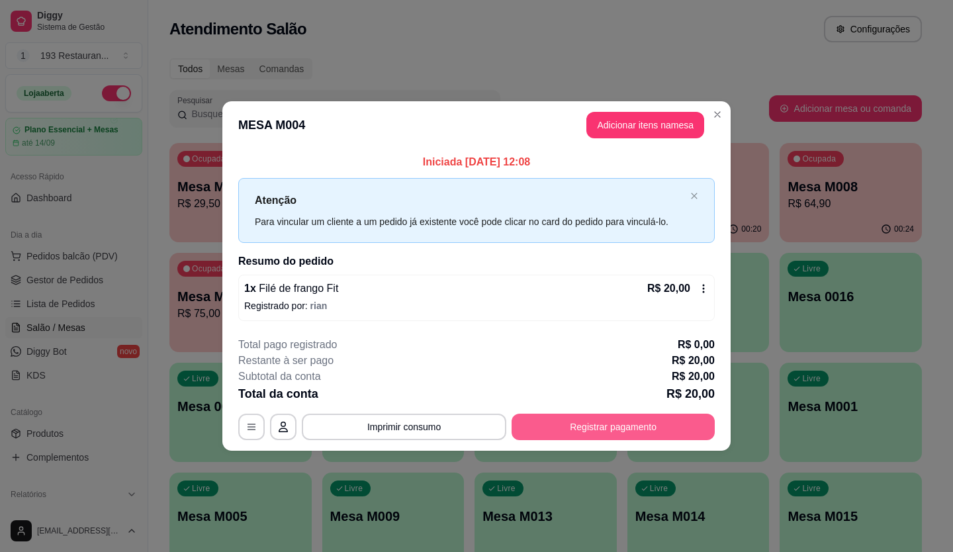
click at [617, 424] on button "Registrar pagamento" at bounding box center [613, 427] width 203 height 26
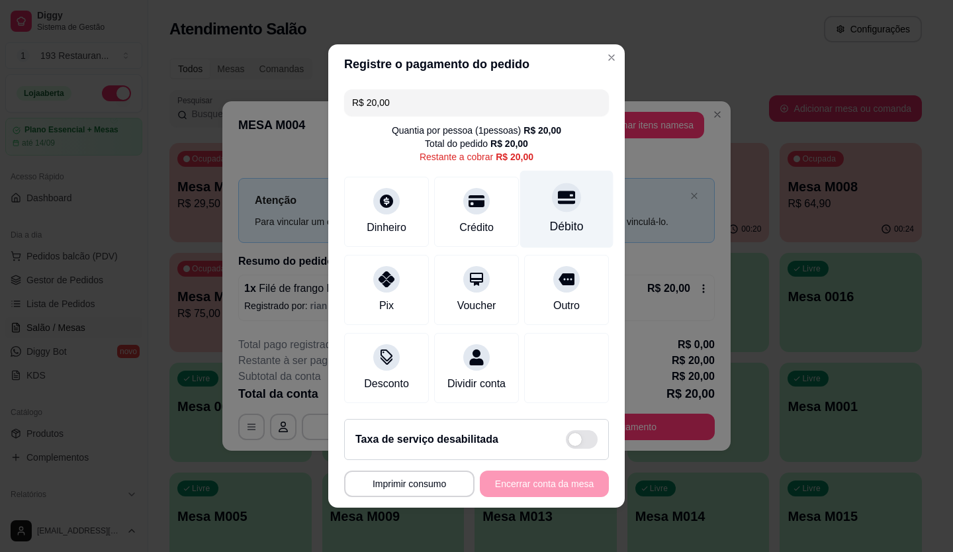
click at [558, 193] on icon at bounding box center [566, 197] width 17 height 17
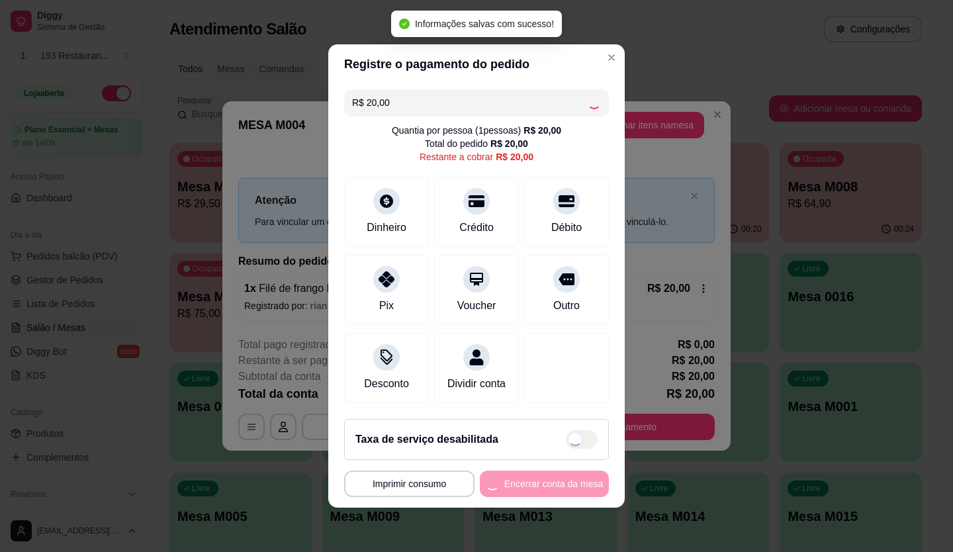
type input "R$ 0,00"
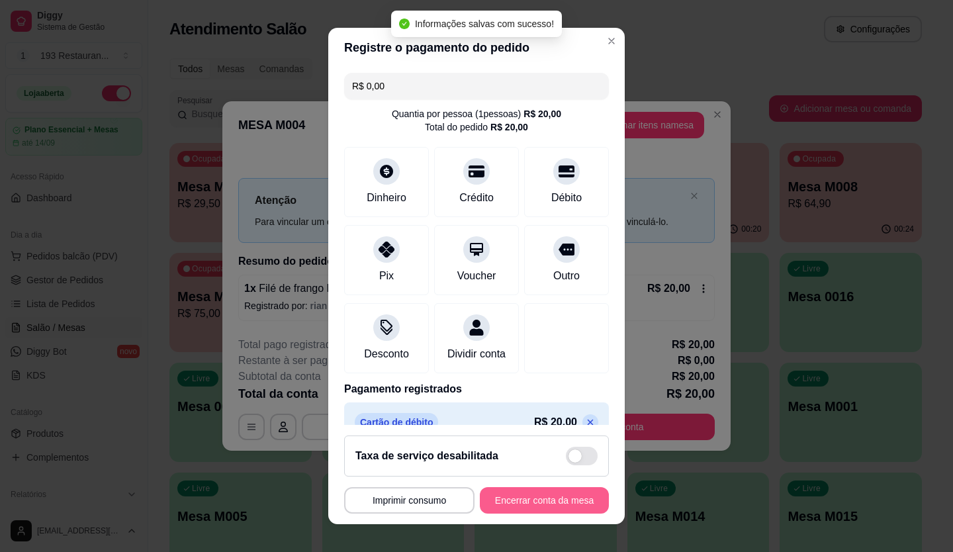
click at [527, 502] on button "Encerrar conta da mesa" at bounding box center [544, 500] width 129 height 26
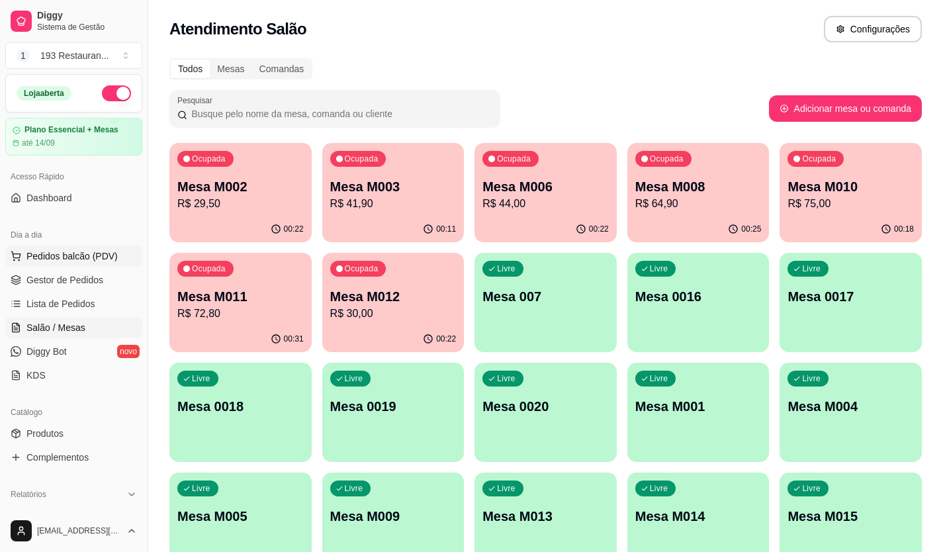
click at [103, 252] on span "Pedidos balcão (PDV)" at bounding box center [71, 255] width 91 height 13
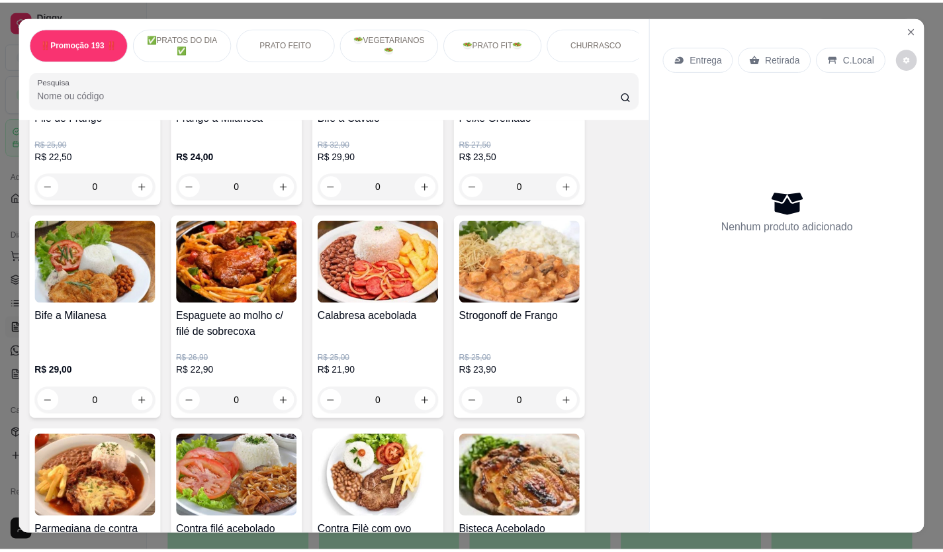
scroll to position [1323, 0]
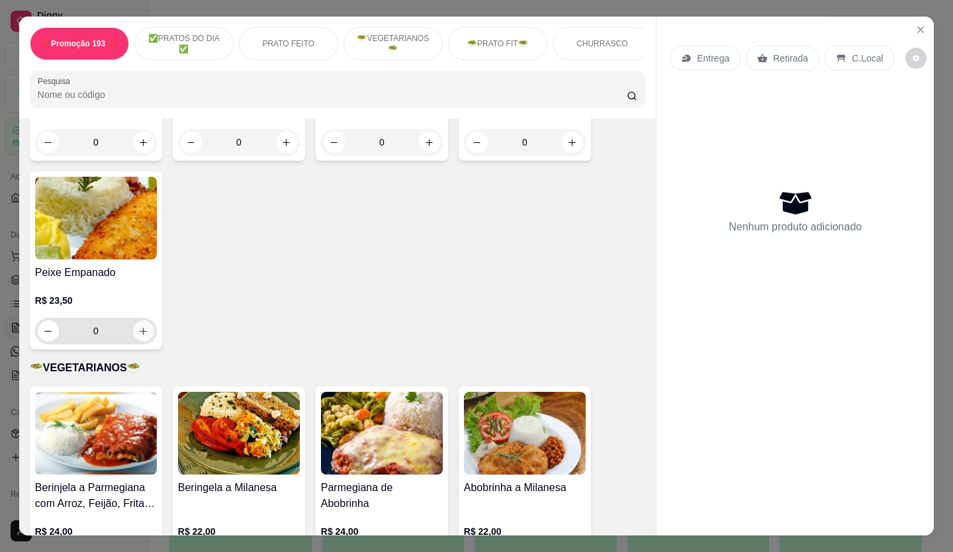
click at [138, 332] on icon "increase-product-quantity" at bounding box center [143, 331] width 10 height 10
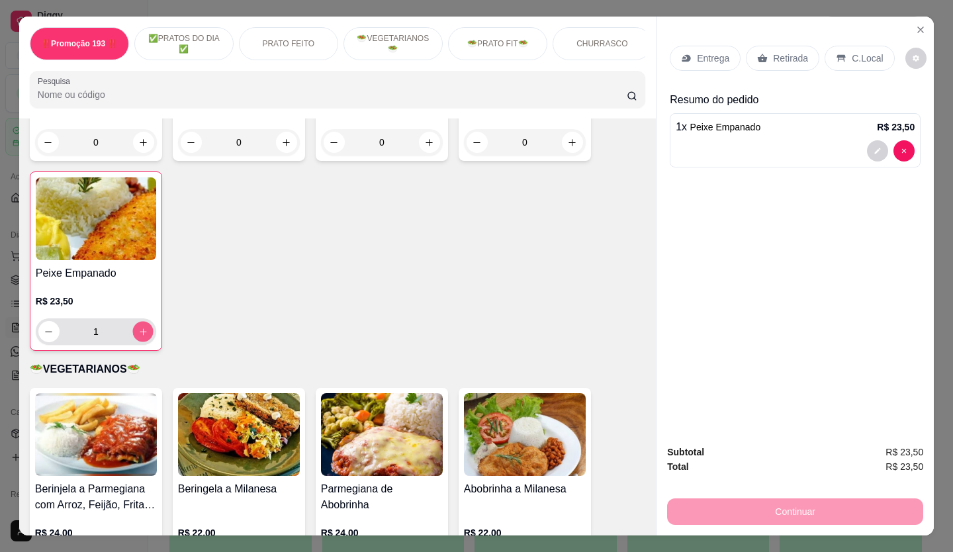
click at [138, 332] on icon "increase-product-quantity" at bounding box center [143, 332] width 10 height 10
type input "2"
click at [785, 56] on p "Retirada" at bounding box center [790, 58] width 35 height 13
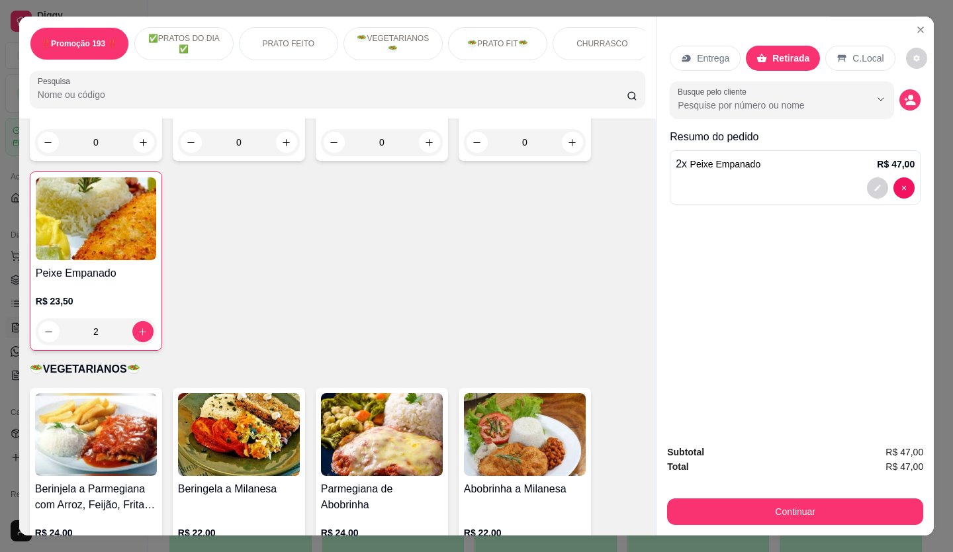
click at [813, 501] on button "Continuar" at bounding box center [795, 511] width 256 height 26
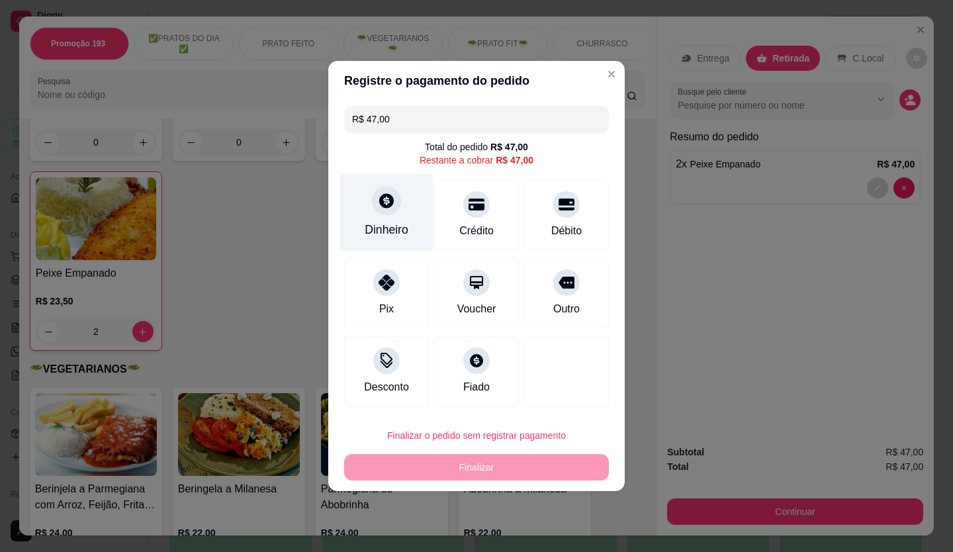
click at [375, 208] on div at bounding box center [386, 200] width 29 height 29
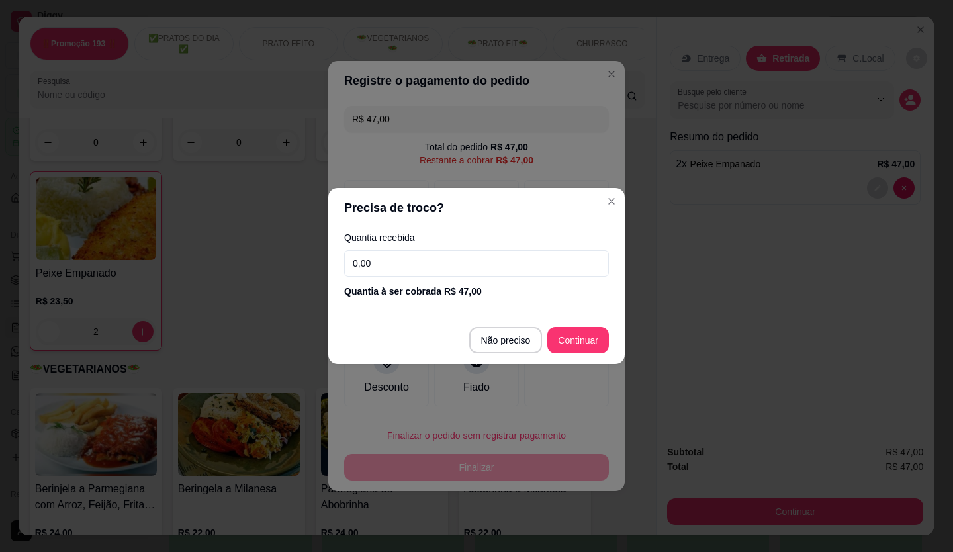
click at [414, 261] on input "0,00" at bounding box center [476, 263] width 265 height 26
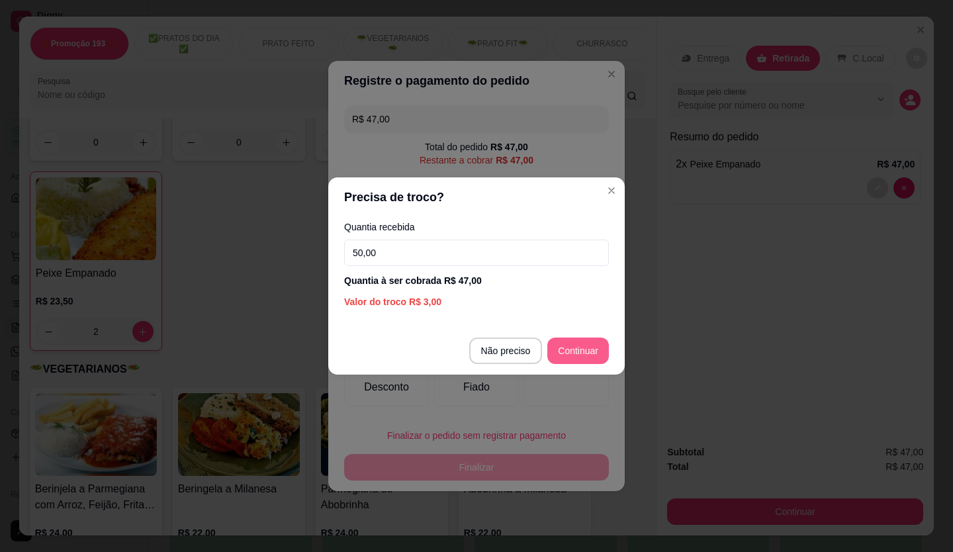
type input "50,00"
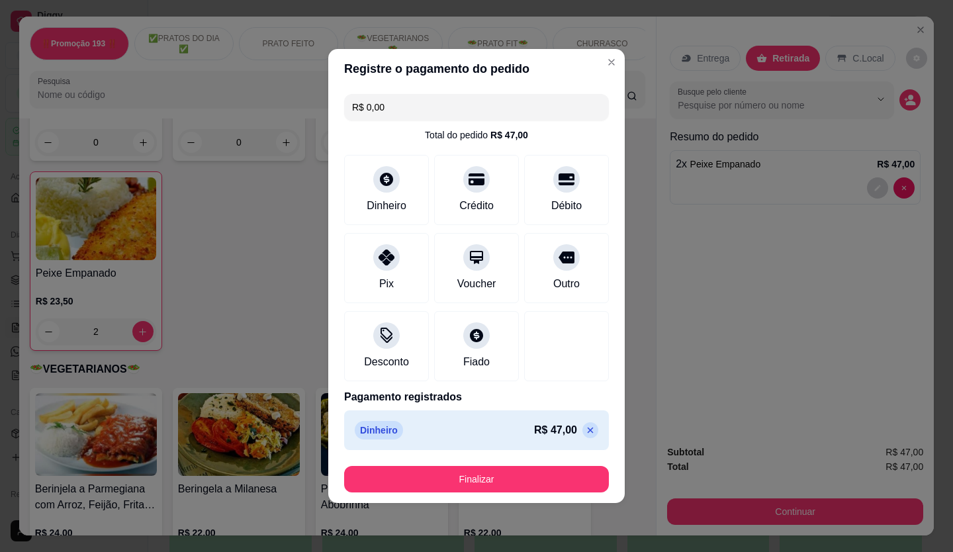
type input "R$ 0,00"
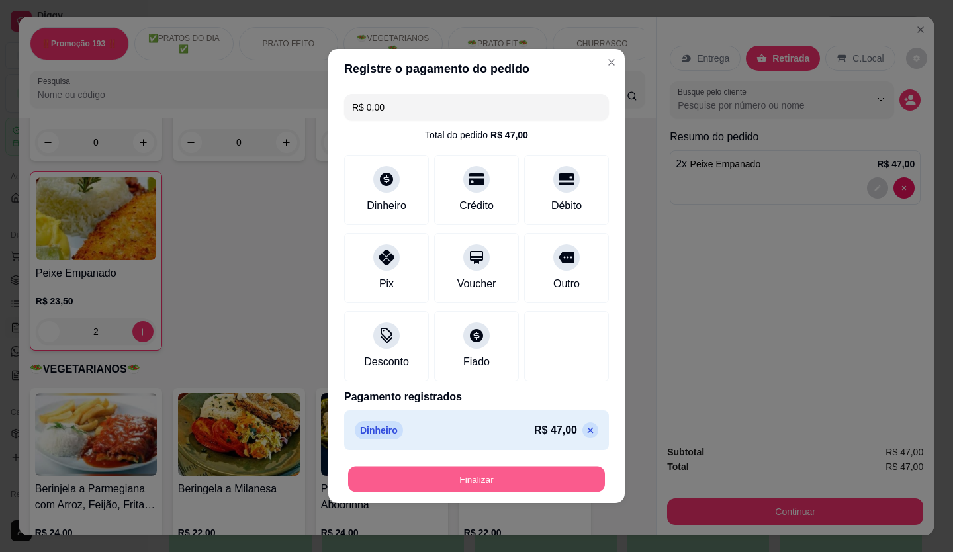
click at [552, 483] on button "Finalizar" at bounding box center [476, 480] width 257 height 26
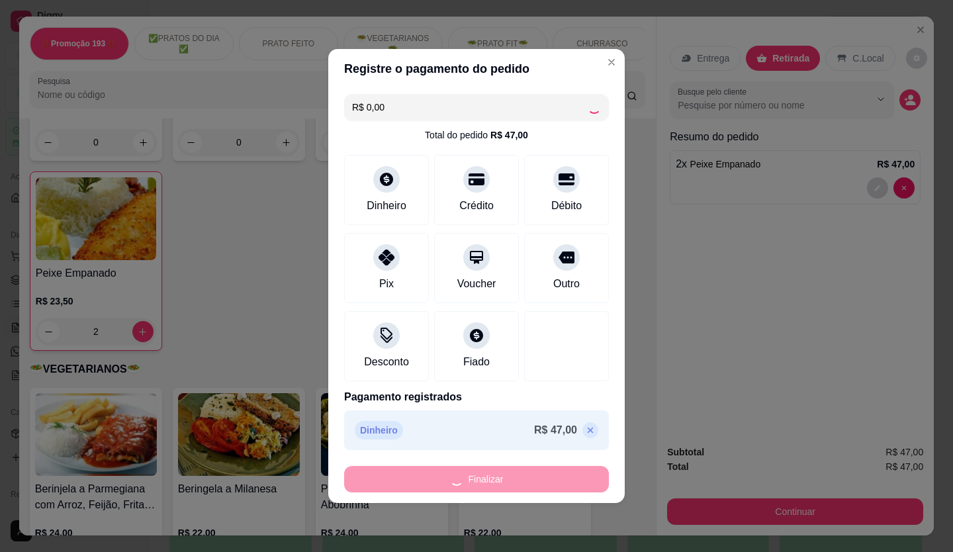
type input "0"
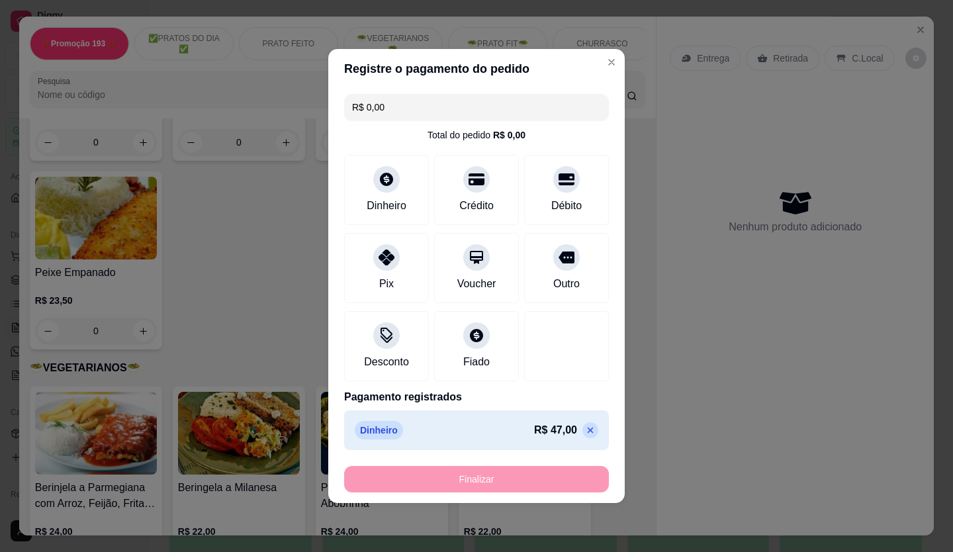
type input "-R$ 47,00"
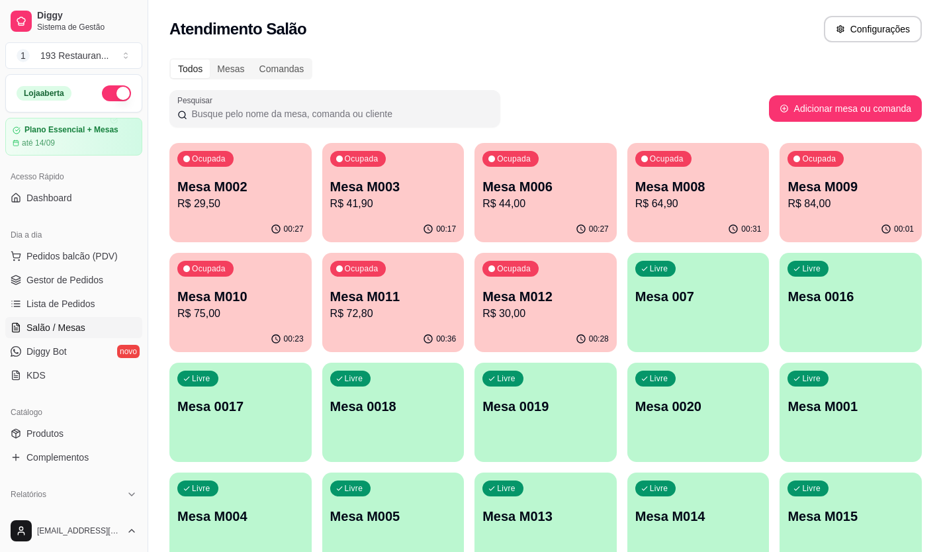
click at [252, 169] on div "Ocupada Mesa M002 R$ 29,50" at bounding box center [240, 179] width 142 height 73
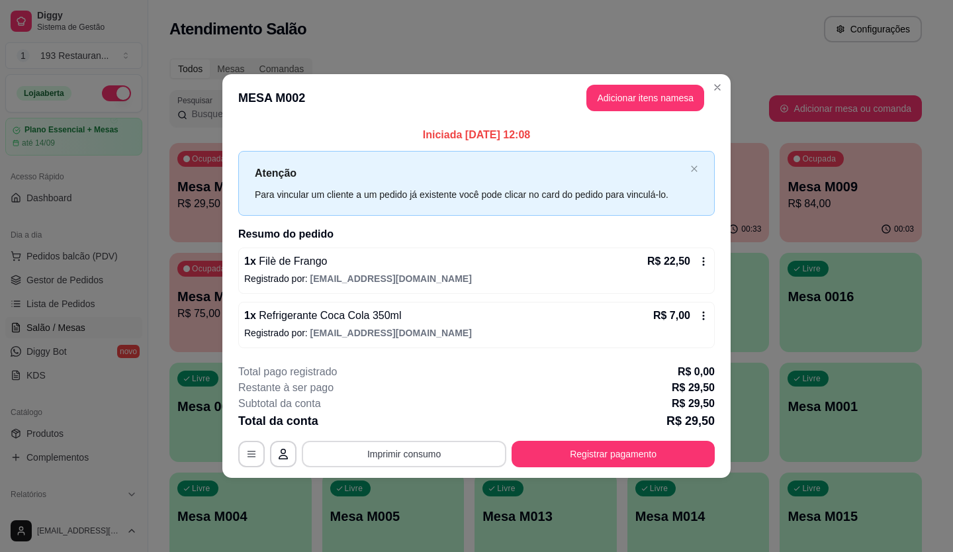
click at [410, 449] on button "Imprimir consumo" at bounding box center [404, 454] width 204 height 26
click at [414, 427] on button "CAIXA" at bounding box center [408, 422] width 96 height 21
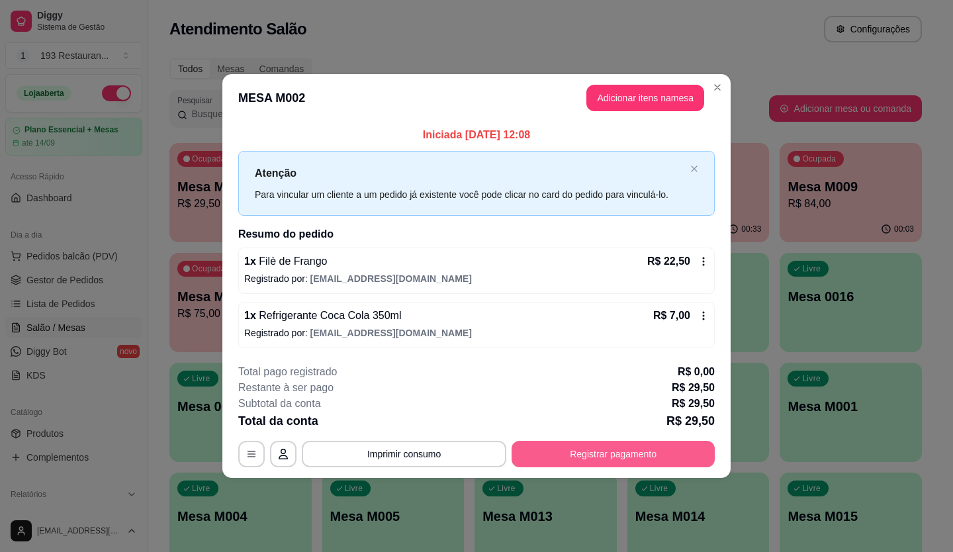
click at [617, 441] on button "Registrar pagamento" at bounding box center [613, 454] width 203 height 26
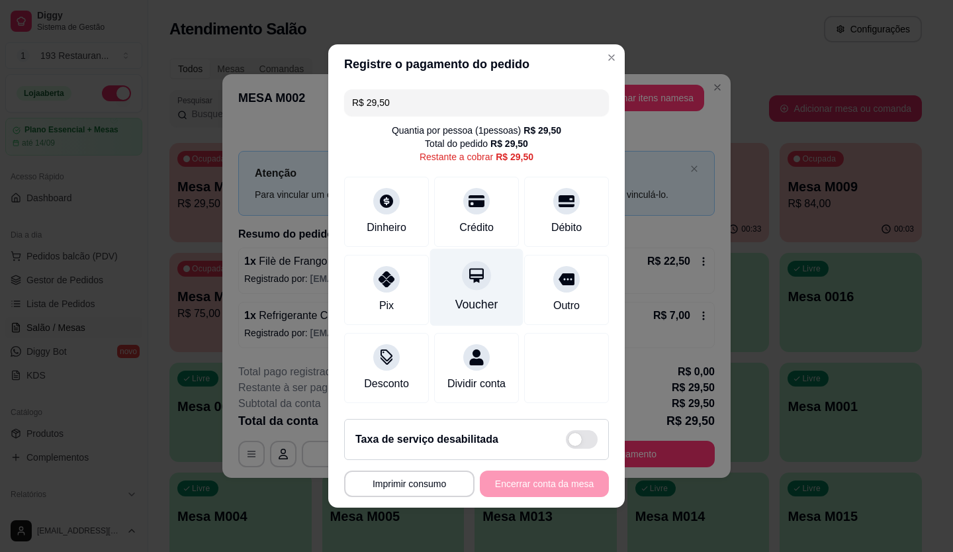
click at [468, 276] on icon at bounding box center [476, 275] width 17 height 17
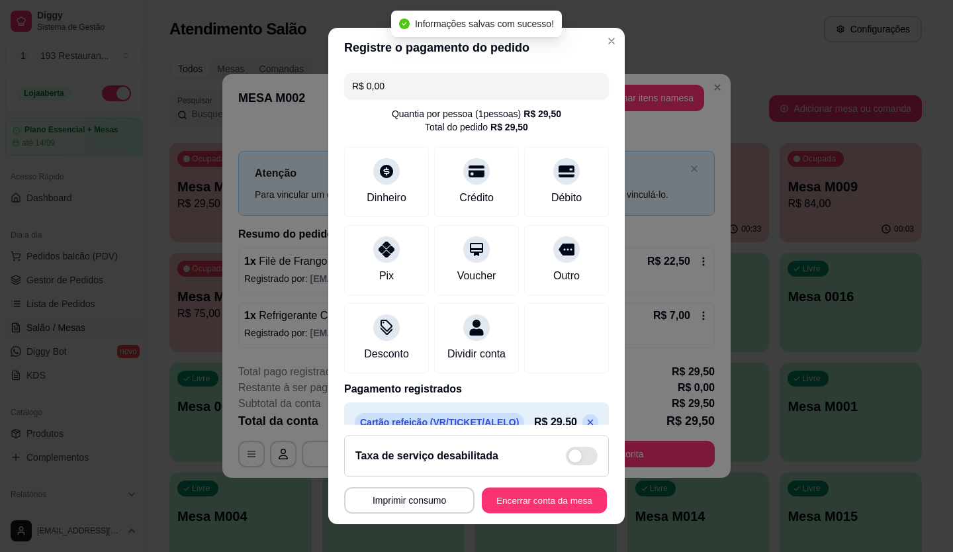
type input "R$ 0,00"
click at [513, 498] on button "Encerrar conta da mesa" at bounding box center [544, 501] width 125 height 26
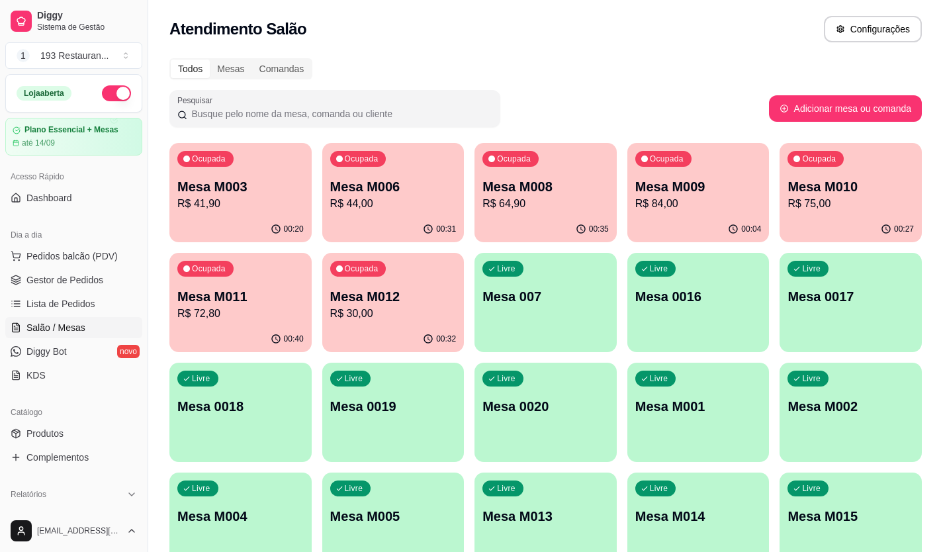
click at [359, 304] on p "Mesa M012" at bounding box center [393, 296] width 126 height 19
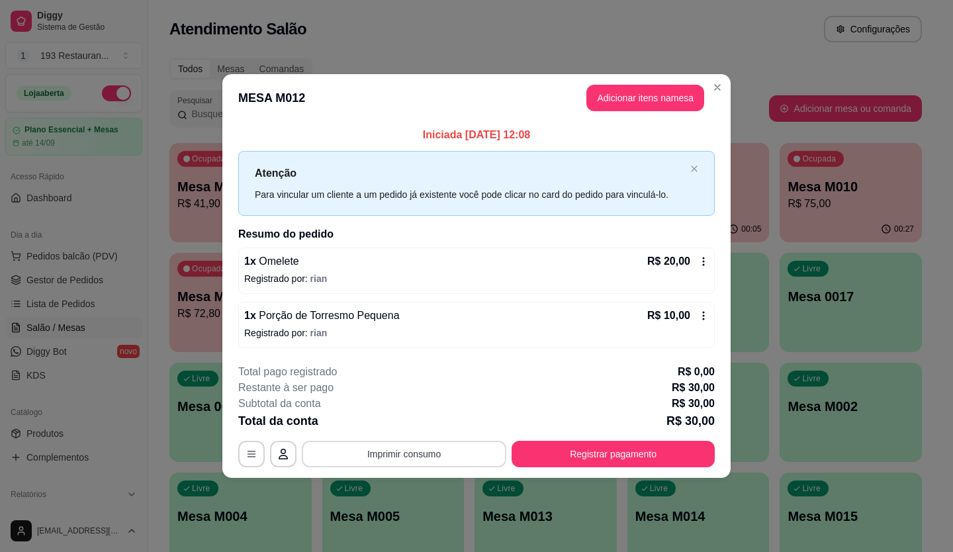
click at [396, 456] on button "Imprimir consumo" at bounding box center [404, 454] width 204 height 26
click at [397, 425] on button "CAIXA" at bounding box center [408, 422] width 93 height 21
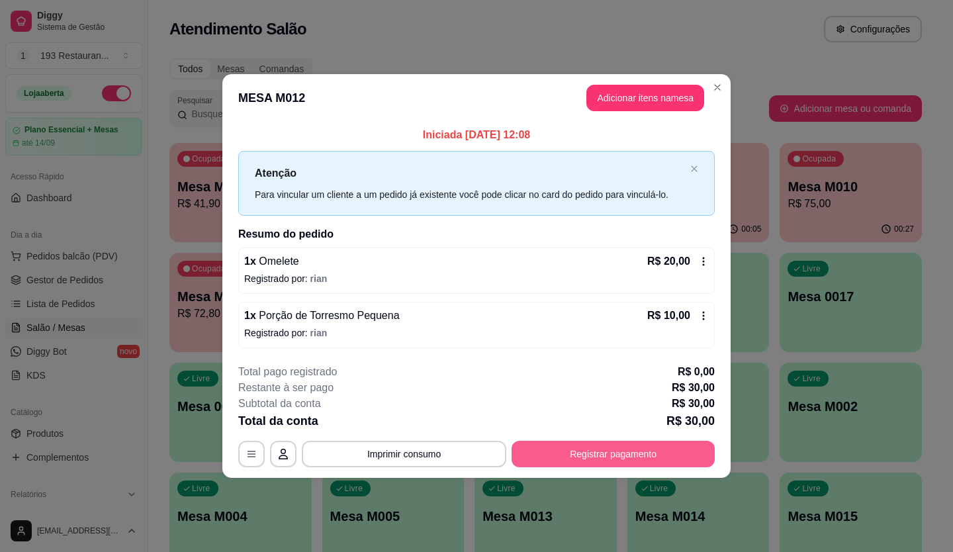
click at [588, 459] on button "Registrar pagamento" at bounding box center [613, 454] width 203 height 26
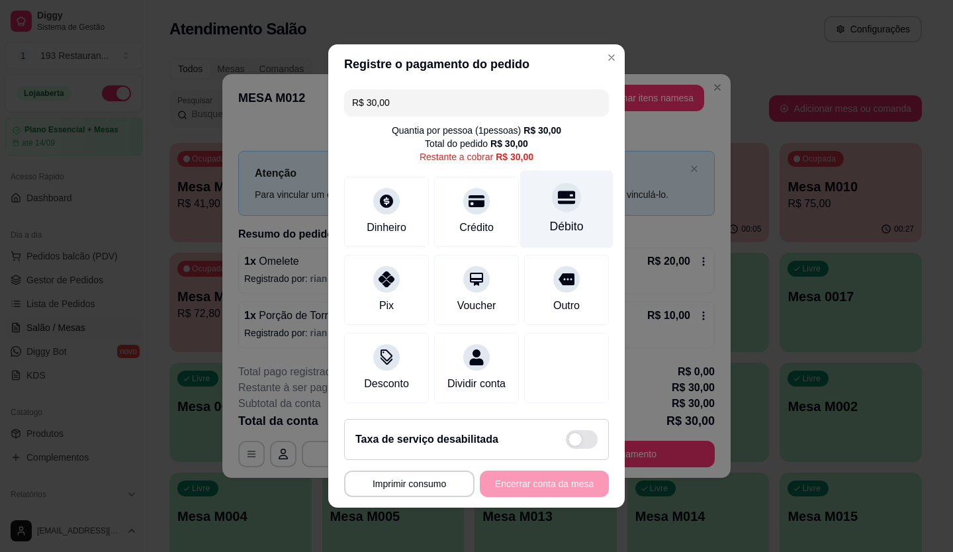
click at [563, 191] on div at bounding box center [566, 197] width 29 height 29
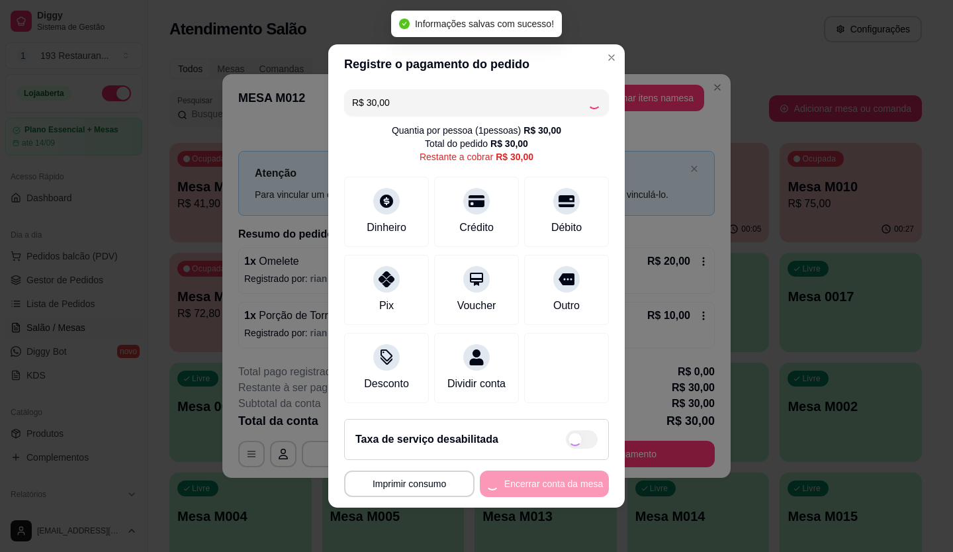
type input "R$ 0,00"
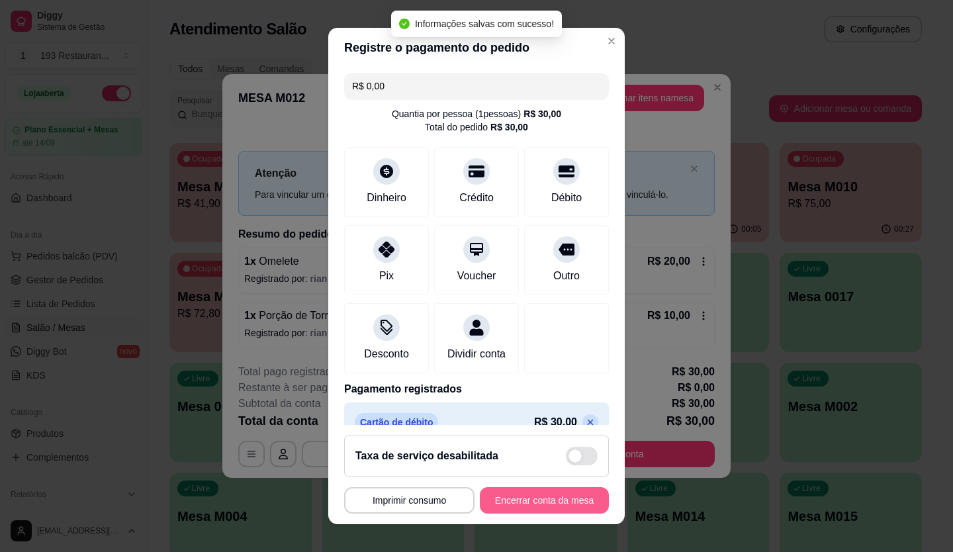
click at [551, 502] on button "Encerrar conta da mesa" at bounding box center [544, 500] width 129 height 26
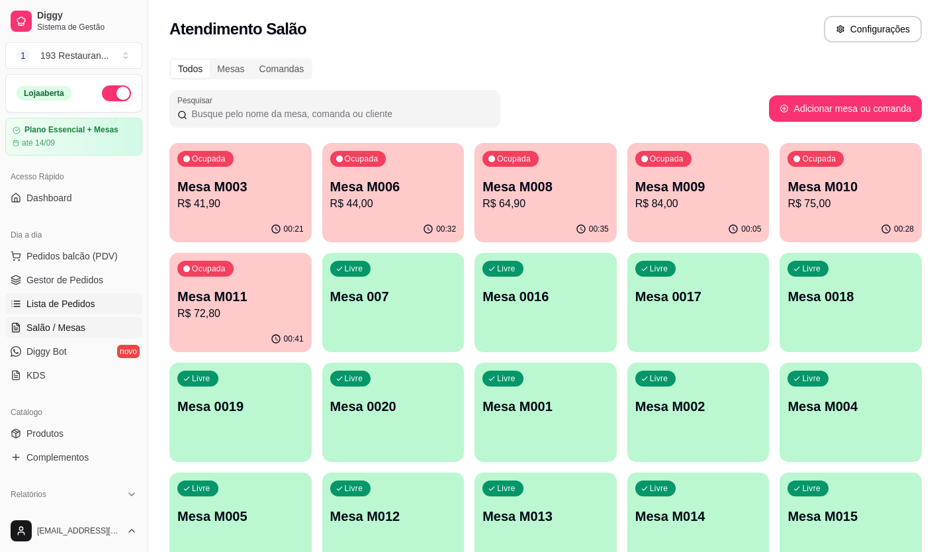
click at [52, 304] on span "Lista de Pedidos" at bounding box center [60, 303] width 69 height 13
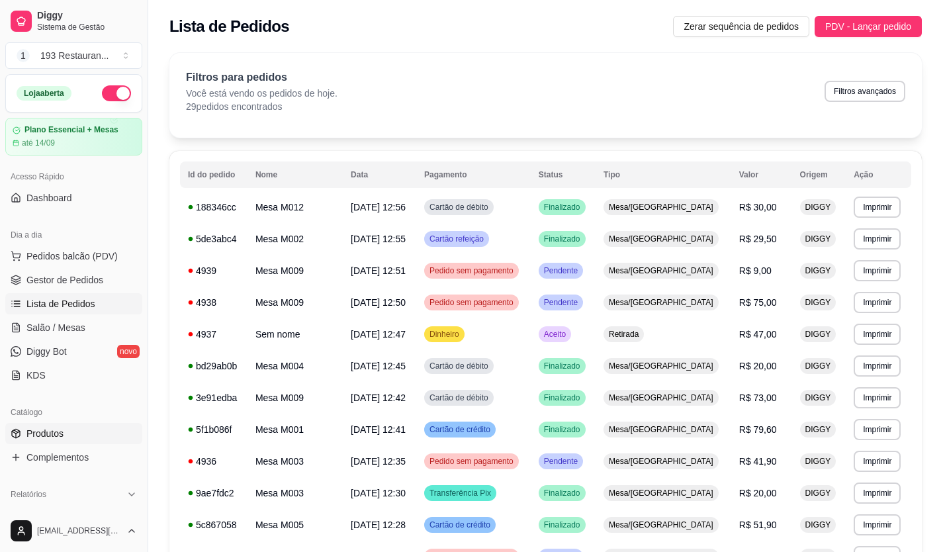
click at [42, 430] on span "Produtos" at bounding box center [44, 433] width 37 height 13
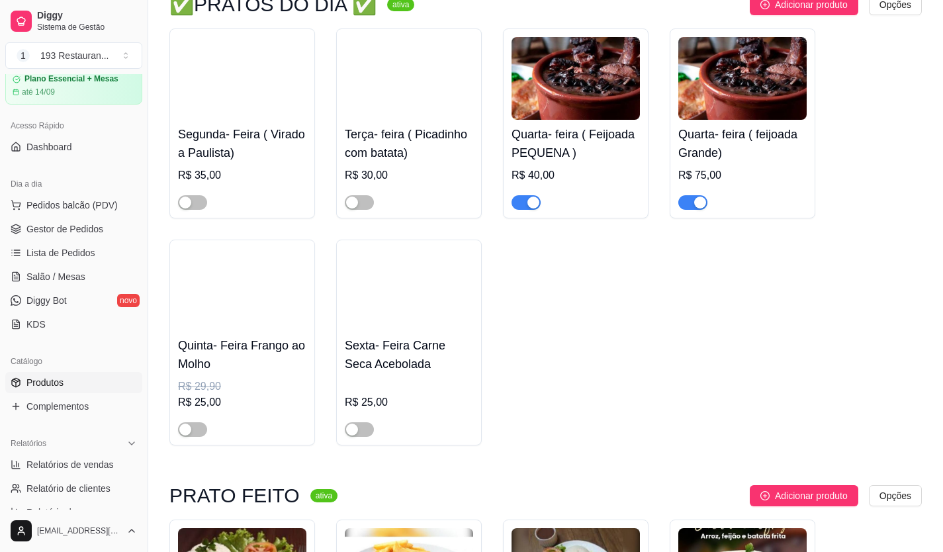
scroll to position [3, 0]
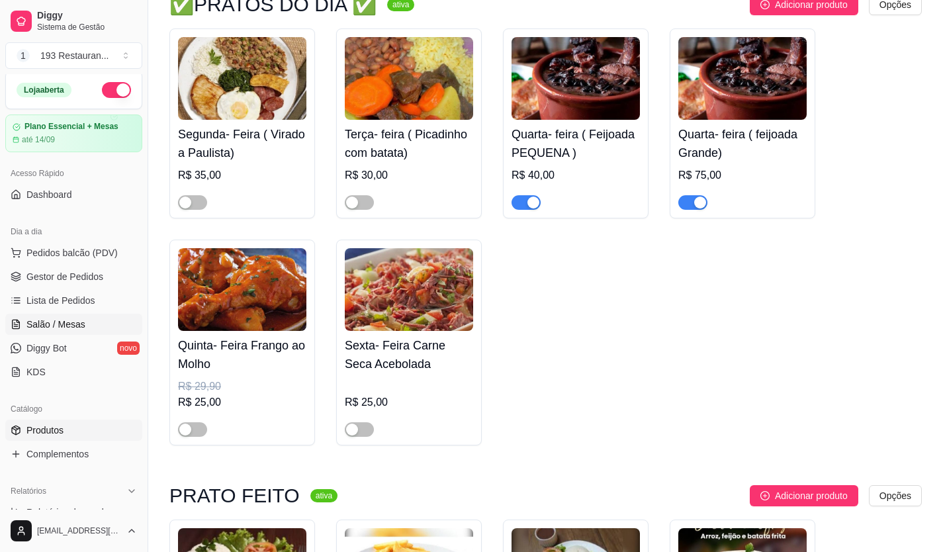
click at [64, 322] on span "Salão / Mesas" at bounding box center [55, 324] width 59 height 13
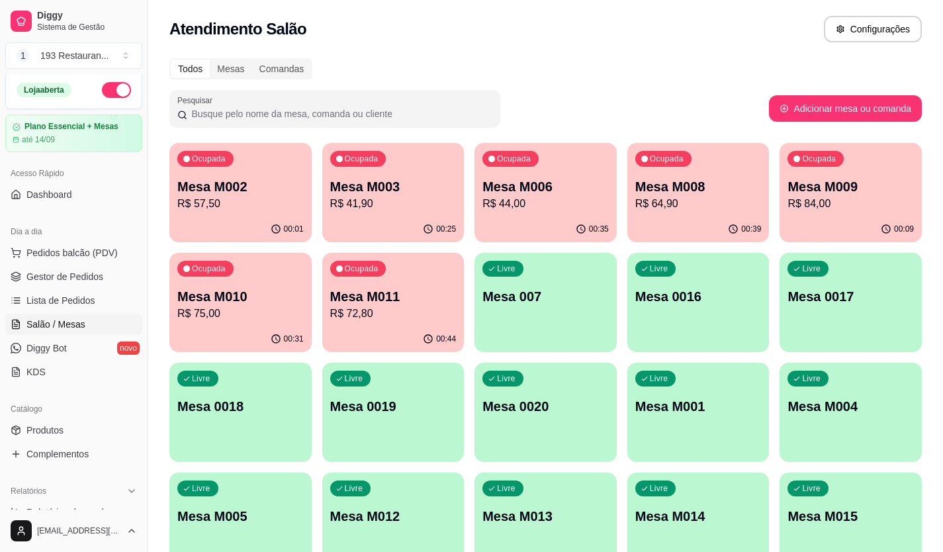
click at [658, 177] on div "Ocupada Mesa M008 R$ 64,90" at bounding box center [698, 179] width 142 height 73
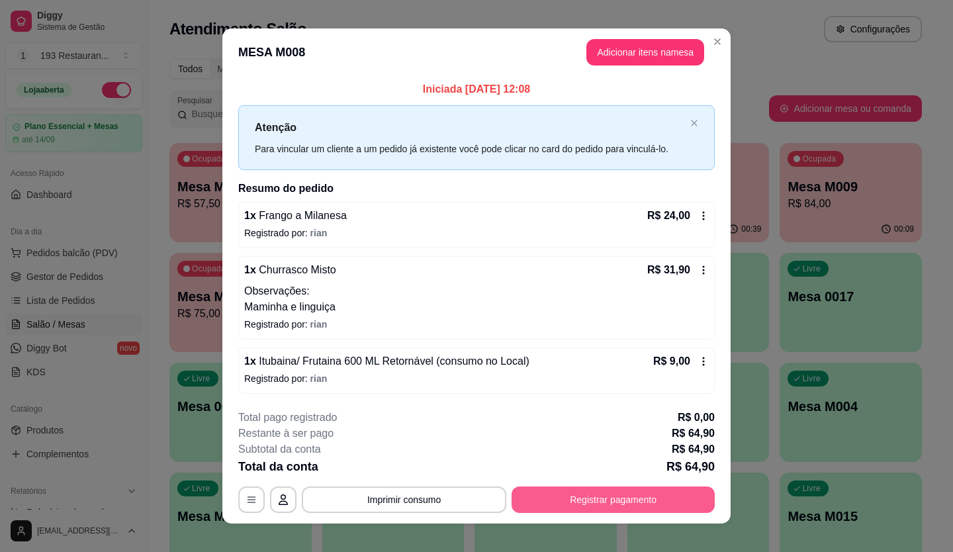
click at [626, 497] on button "Registrar pagamento" at bounding box center [613, 499] width 203 height 26
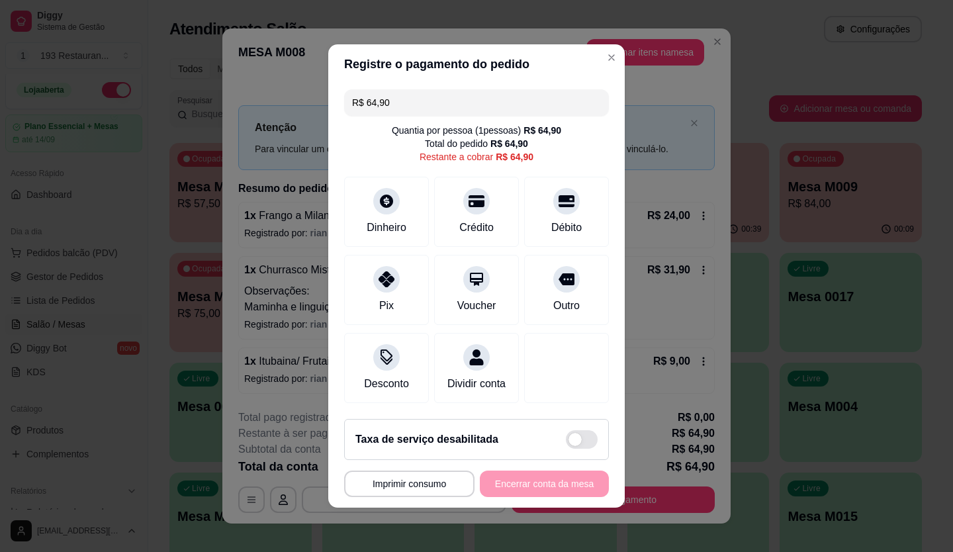
click at [416, 93] on input "R$ 64,90" at bounding box center [476, 102] width 249 height 26
click at [462, 204] on div "Crédito" at bounding box center [476, 209] width 93 height 77
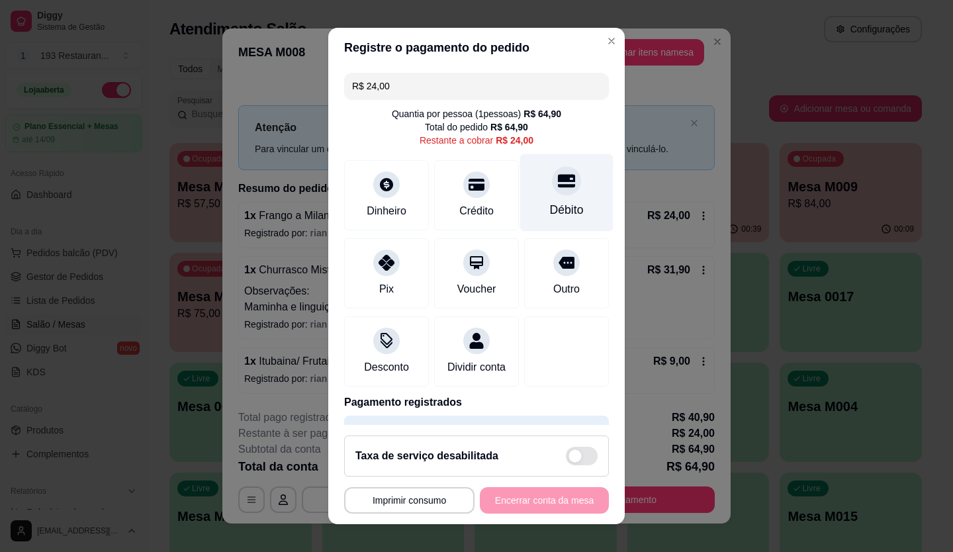
click at [558, 181] on icon at bounding box center [566, 180] width 17 height 13
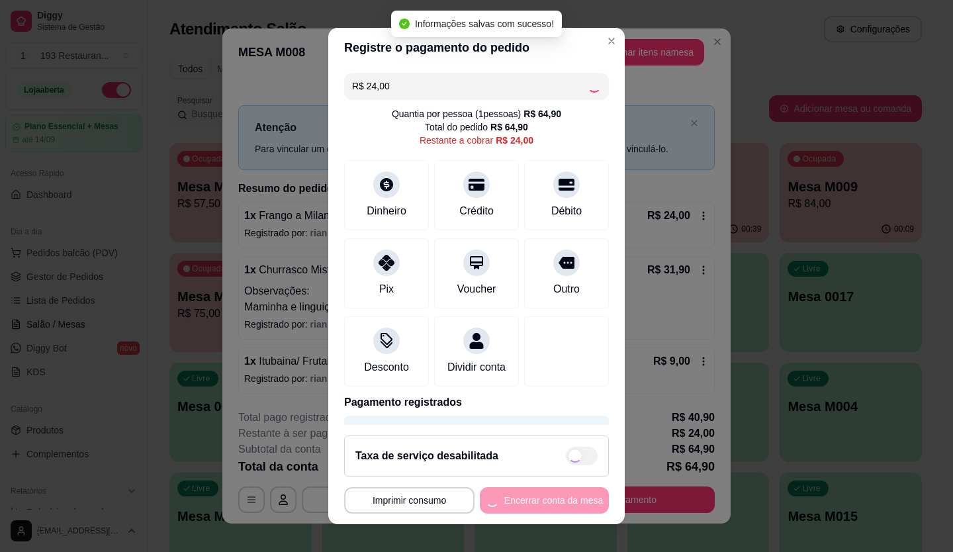
type input "R$ 0,00"
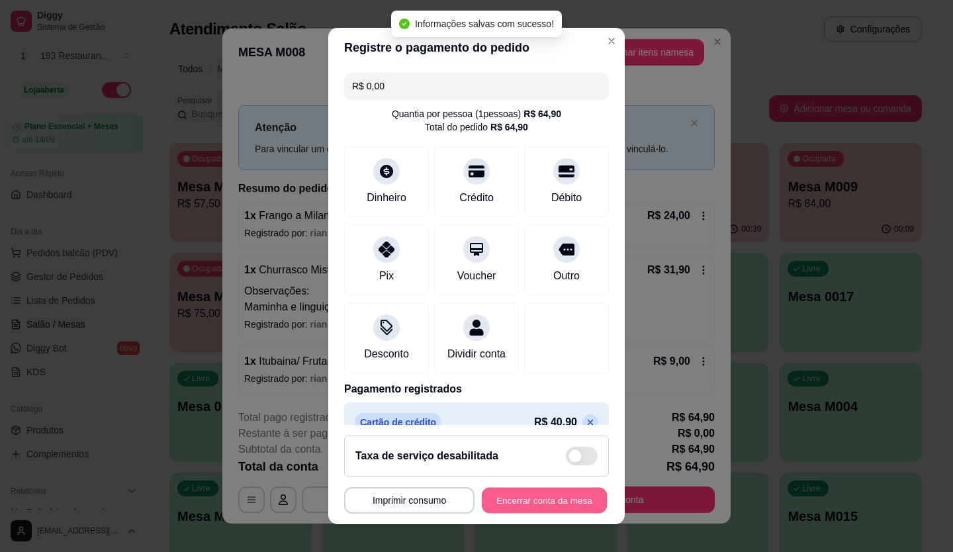
click at [529, 507] on button "Encerrar conta da mesa" at bounding box center [544, 501] width 125 height 26
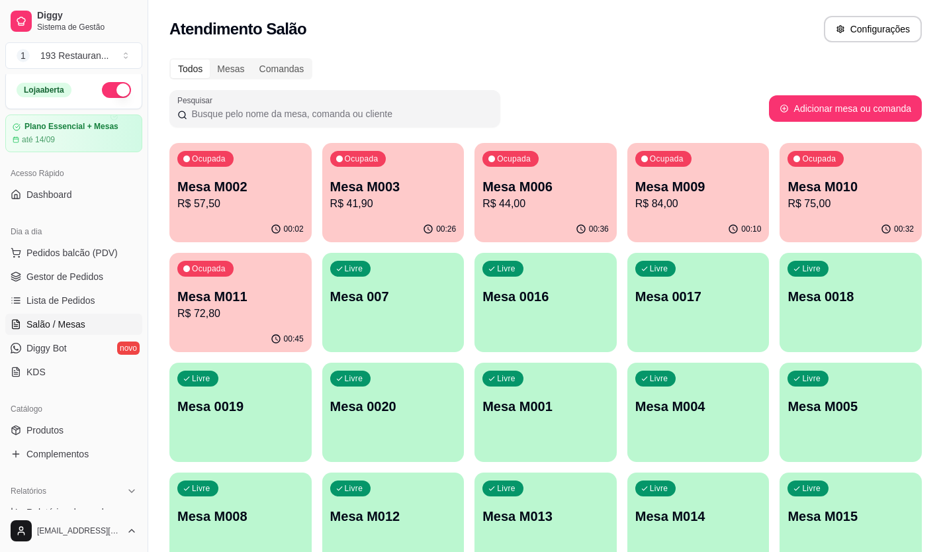
click at [279, 317] on p "R$ 72,80" at bounding box center [240, 314] width 126 height 16
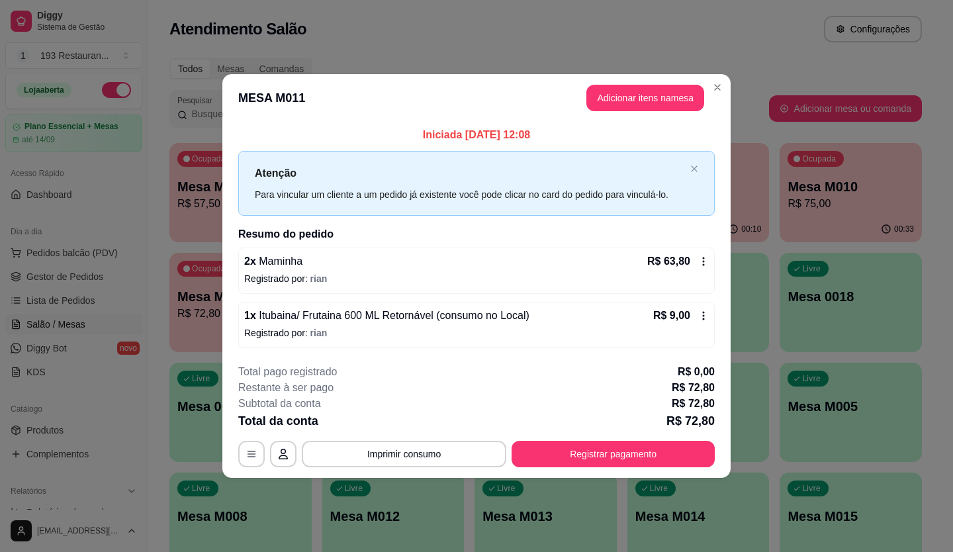
click at [581, 438] on div "**********" at bounding box center [476, 415] width 476 height 103
click at [596, 469] on footer "**********" at bounding box center [476, 415] width 508 height 124
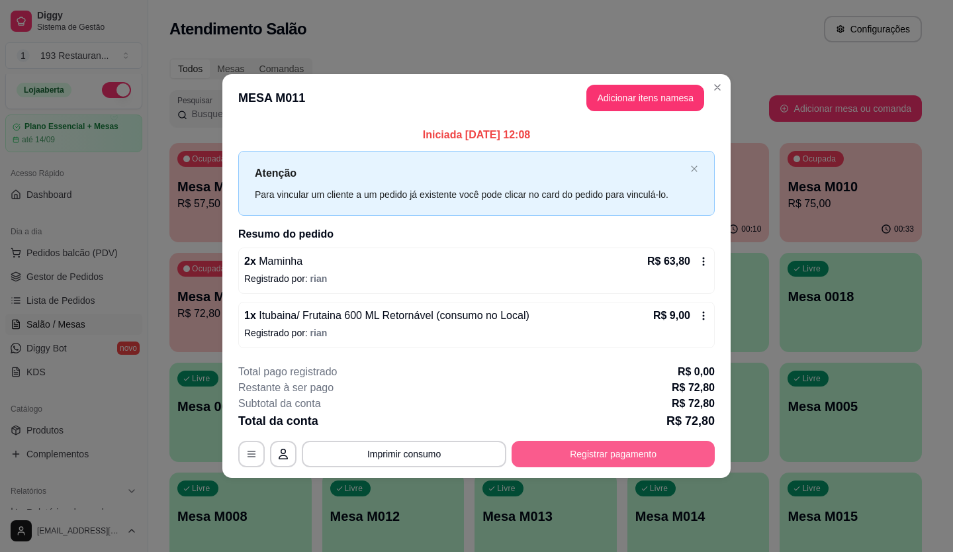
click at [594, 458] on button "Registrar pagamento" at bounding box center [613, 454] width 203 height 26
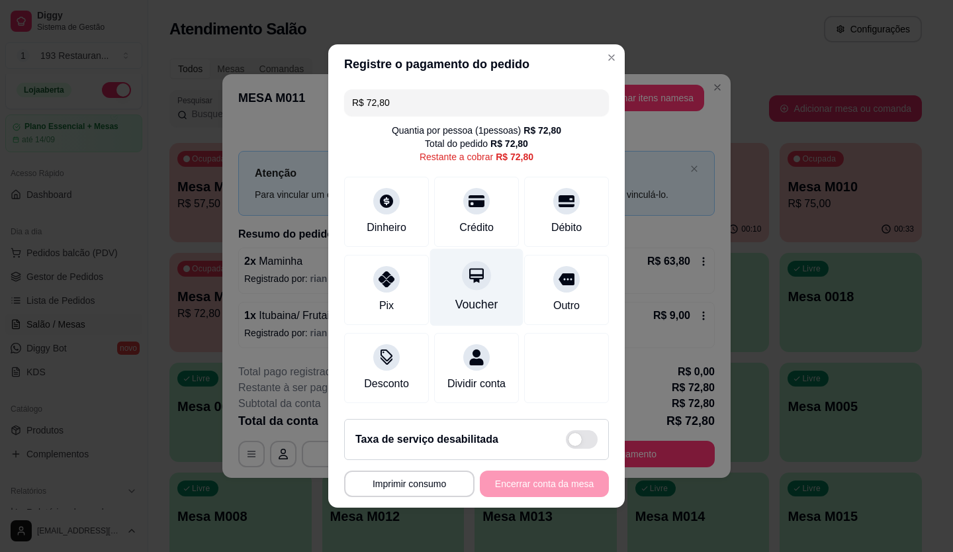
click at [468, 267] on icon at bounding box center [476, 275] width 17 height 17
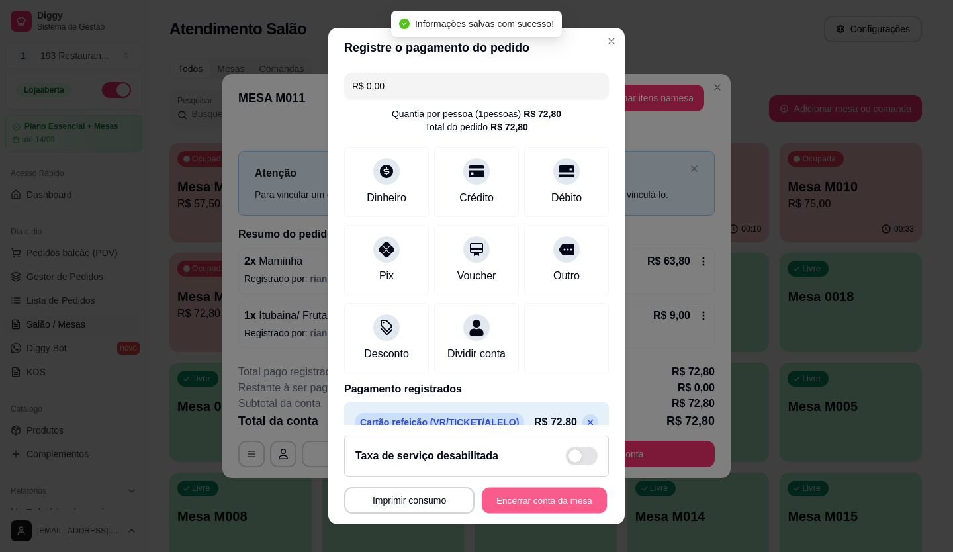
click at [521, 495] on button "Encerrar conta da mesa" at bounding box center [544, 501] width 125 height 26
type input "R$ 0,00"
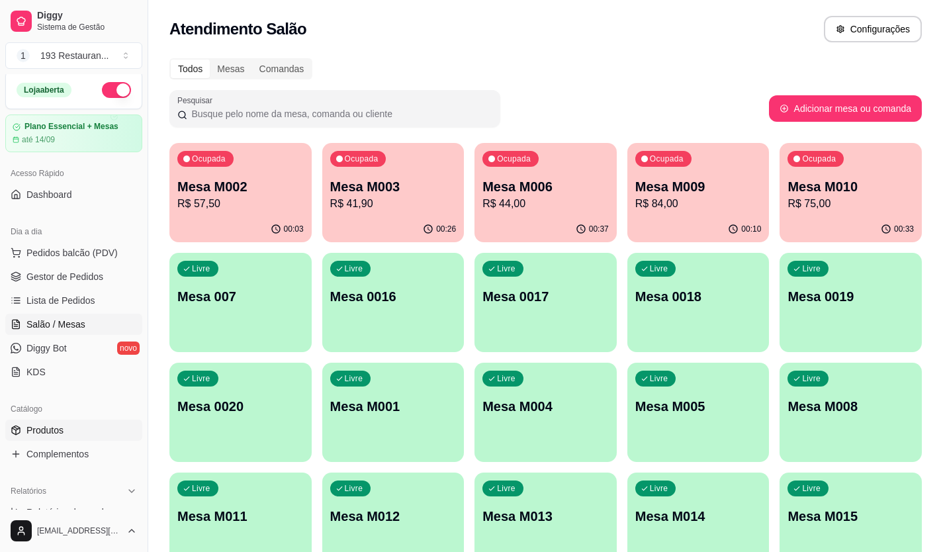
click at [42, 425] on span "Produtos" at bounding box center [44, 430] width 37 height 13
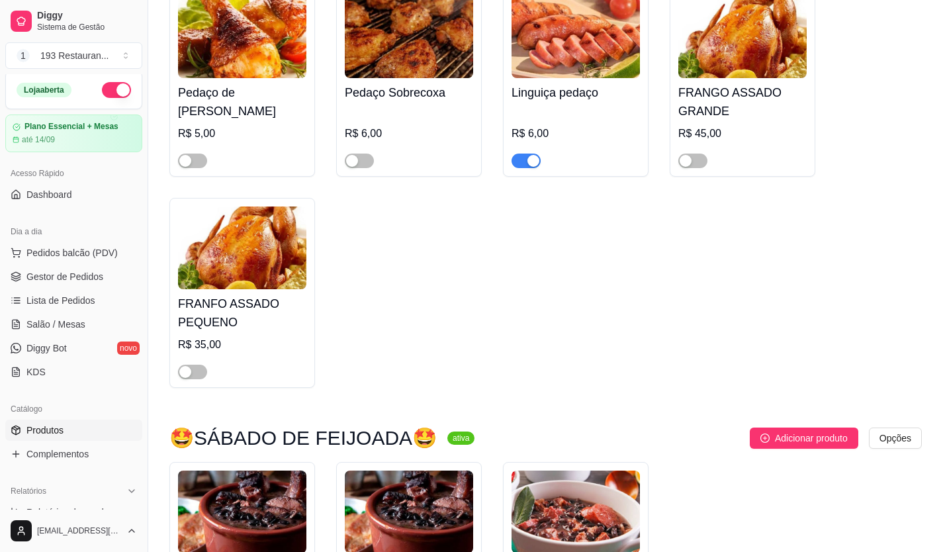
scroll to position [3507, 0]
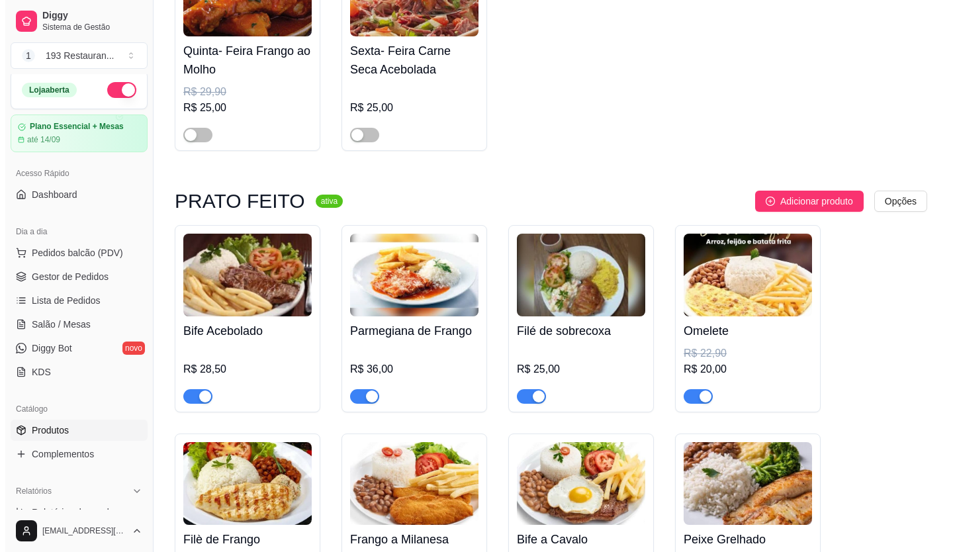
scroll to position [860, 0]
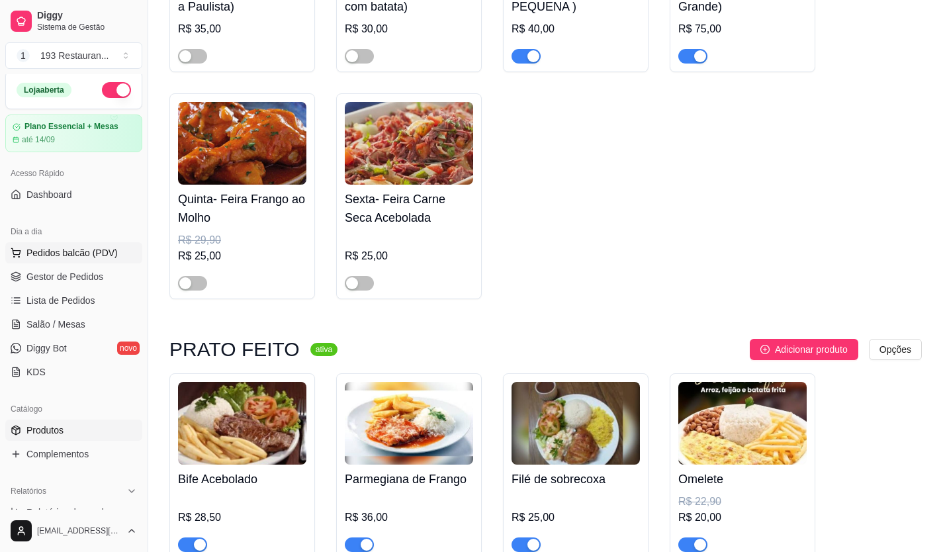
click at [67, 253] on span "Pedidos balcão (PDV)" at bounding box center [71, 252] width 91 height 13
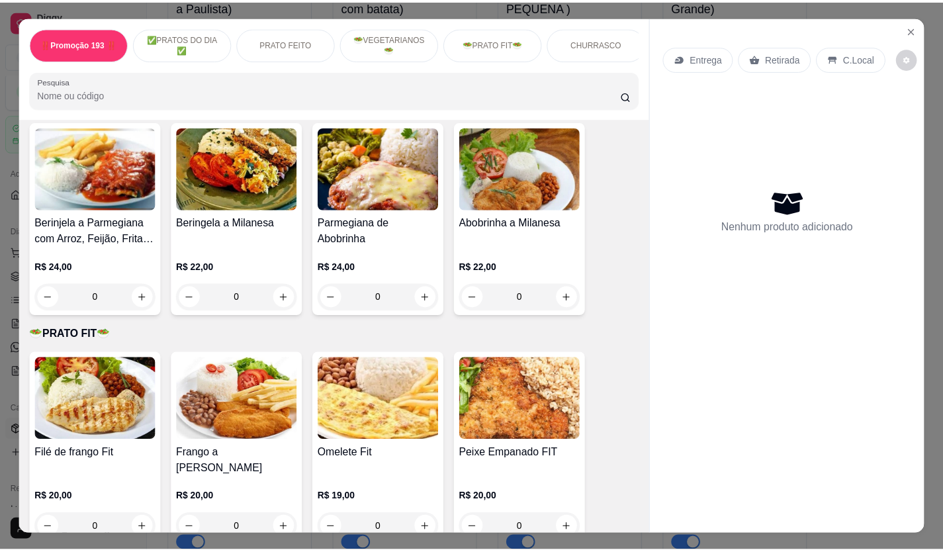
scroll to position [2118, 0]
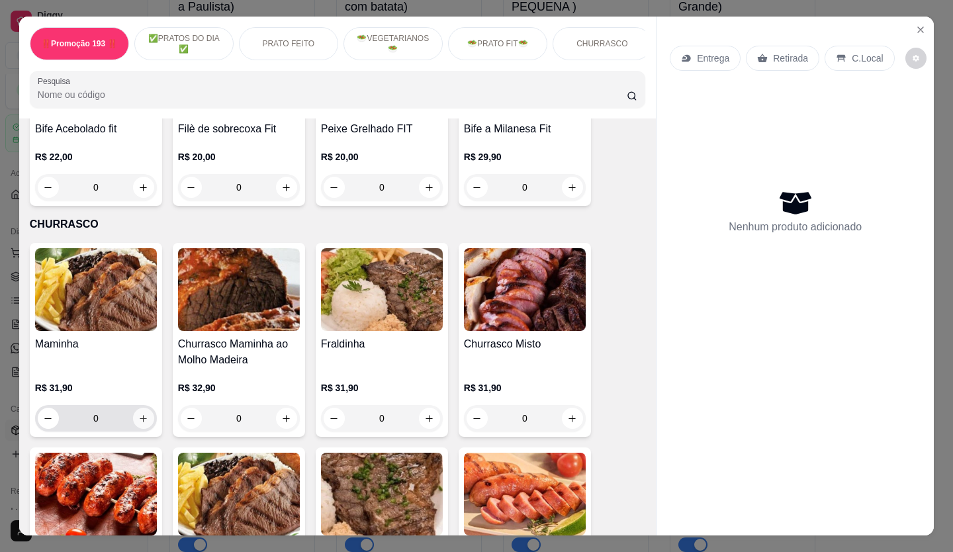
click at [140, 415] on icon "increase-product-quantity" at bounding box center [143, 418] width 7 height 7
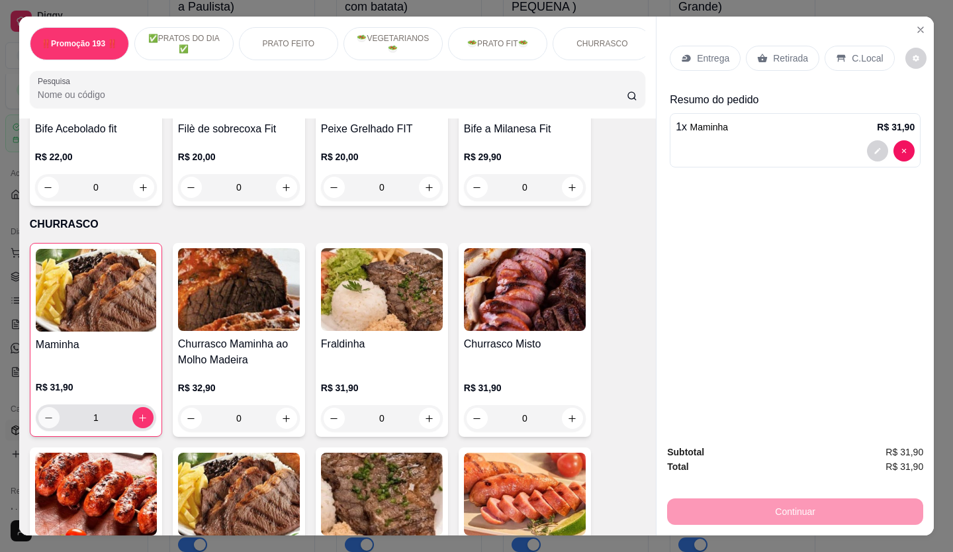
click at [44, 413] on icon "decrease-product-quantity" at bounding box center [49, 418] width 10 height 10
type input "0"
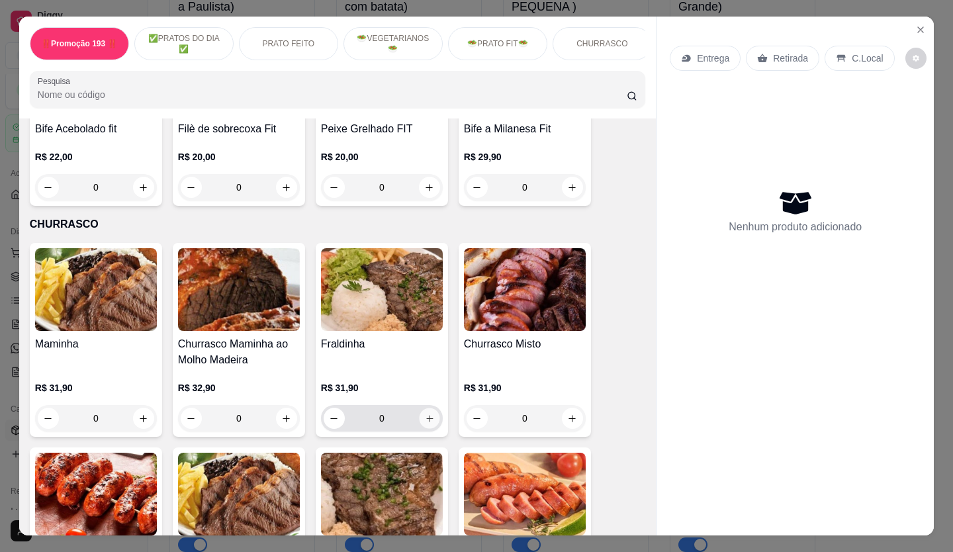
click at [426, 415] on icon "increase-product-quantity" at bounding box center [429, 418] width 7 height 7
type input "1"
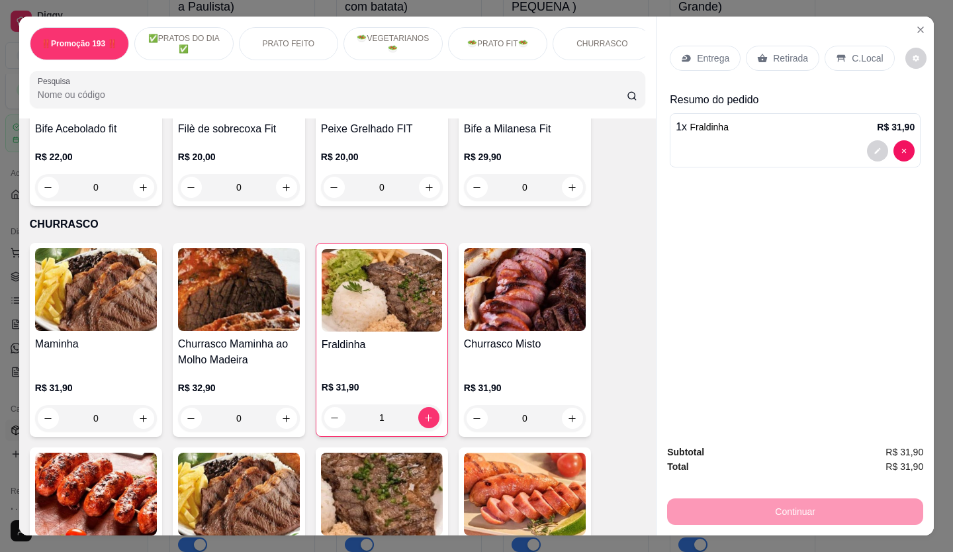
click at [780, 46] on div "Retirada" at bounding box center [782, 58] width 73 height 25
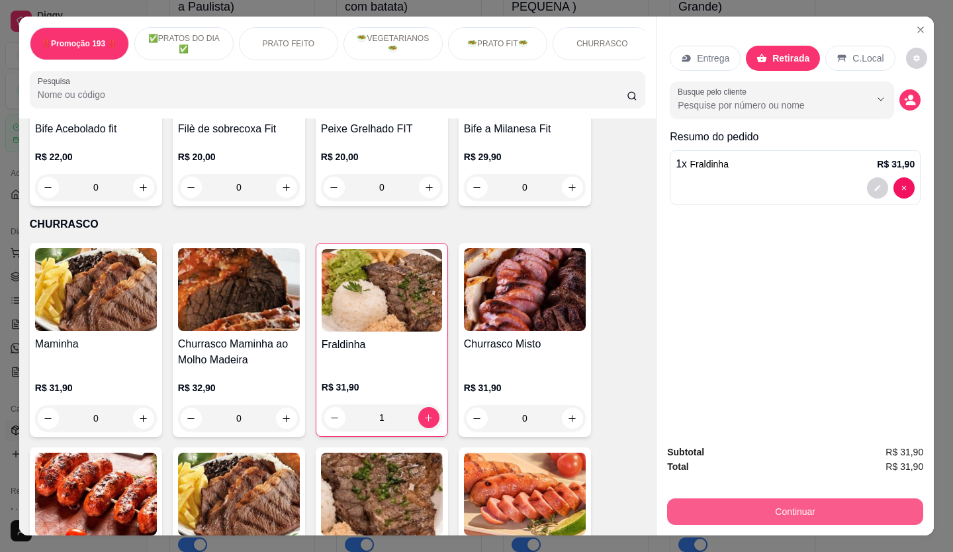
click at [848, 504] on button "Continuar" at bounding box center [795, 511] width 256 height 26
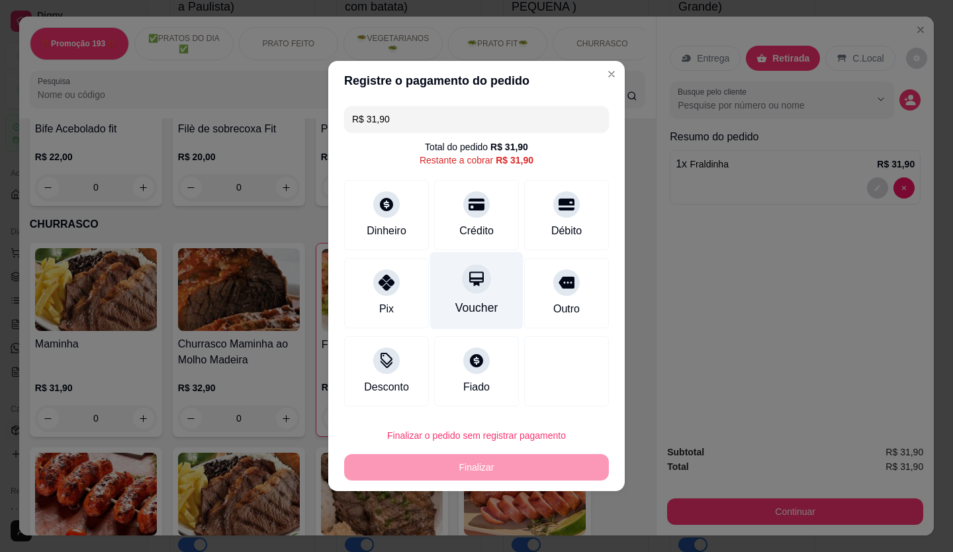
click at [455, 276] on div "Voucher" at bounding box center [476, 290] width 93 height 77
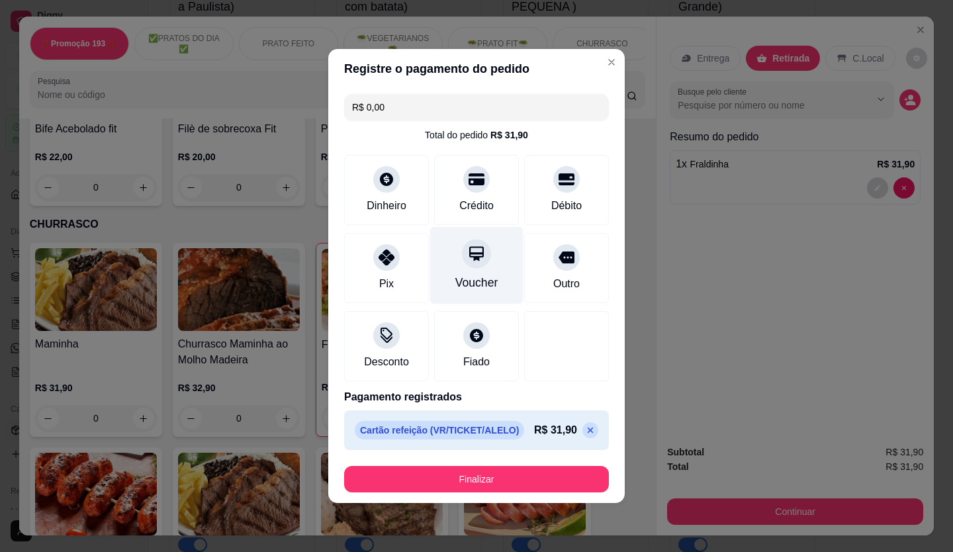
type input "R$ 0,00"
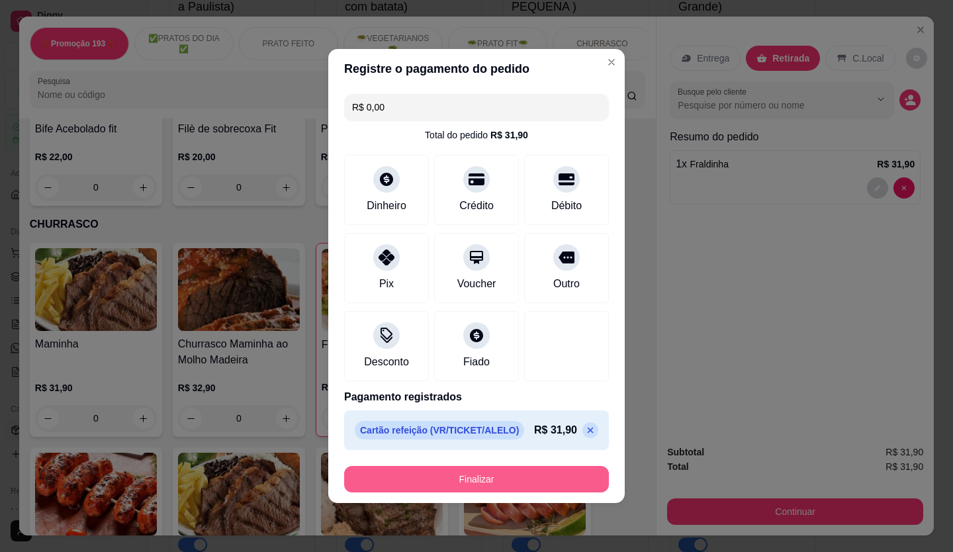
click at [568, 478] on button "Finalizar" at bounding box center [476, 479] width 265 height 26
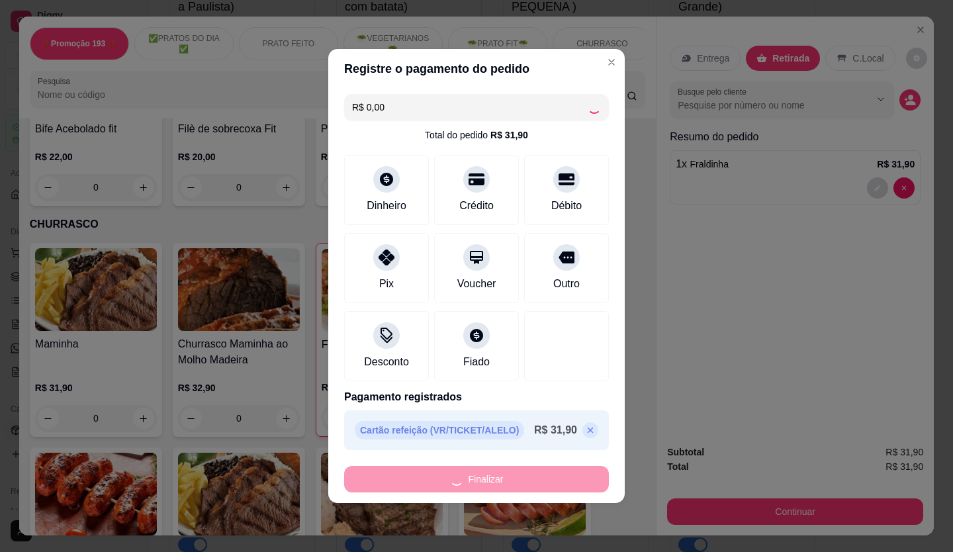
type input "0"
type input "-R$ 31,90"
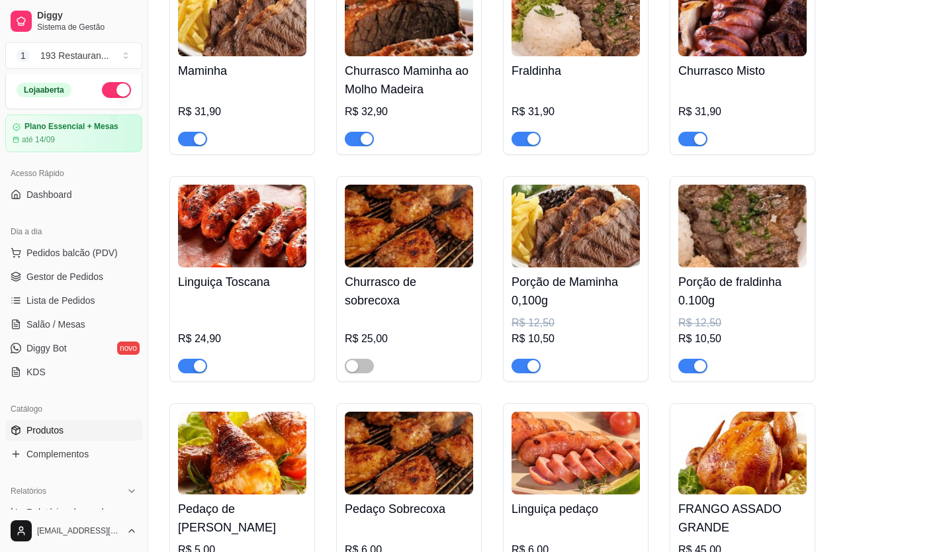
scroll to position [3242, 0]
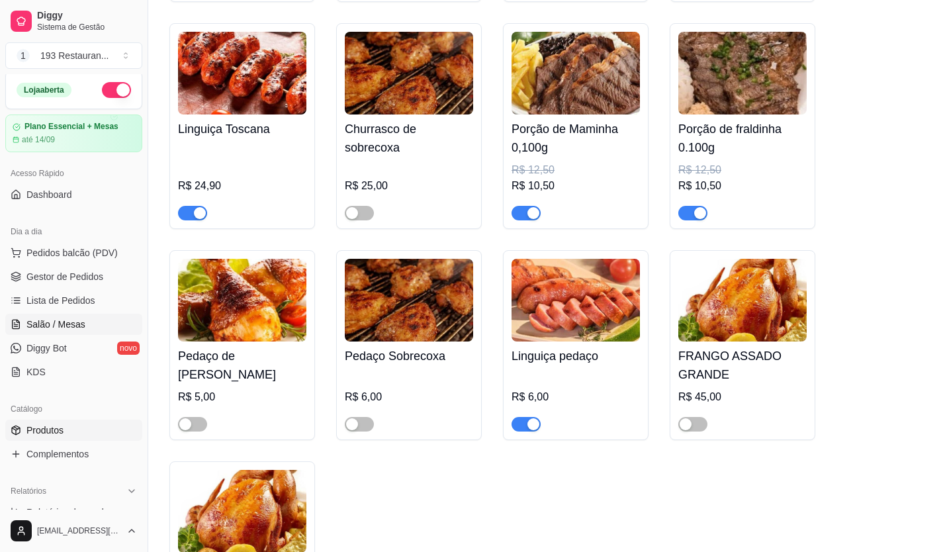
click at [77, 323] on span "Salão / Mesas" at bounding box center [55, 324] width 59 height 13
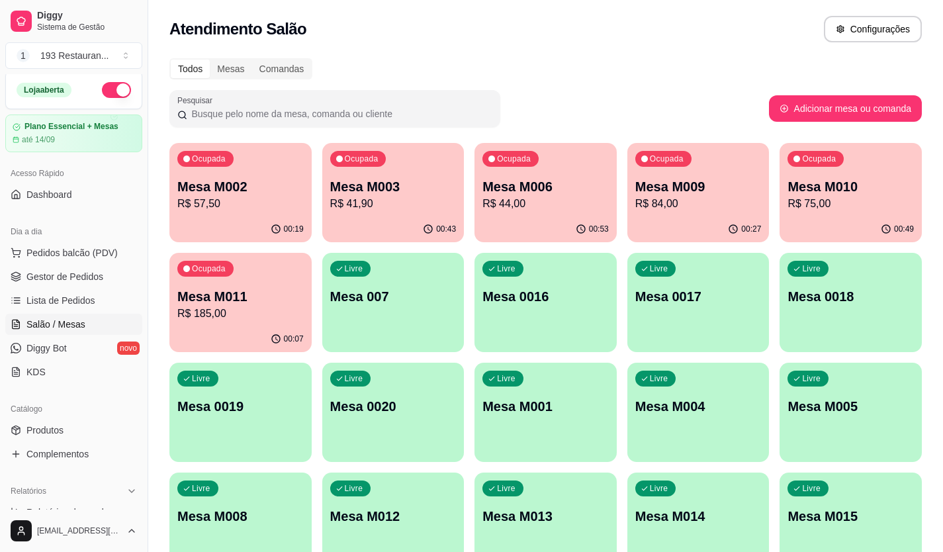
click at [230, 324] on div "Ocupada Mesa M011 R$ 185,00" at bounding box center [240, 289] width 142 height 73
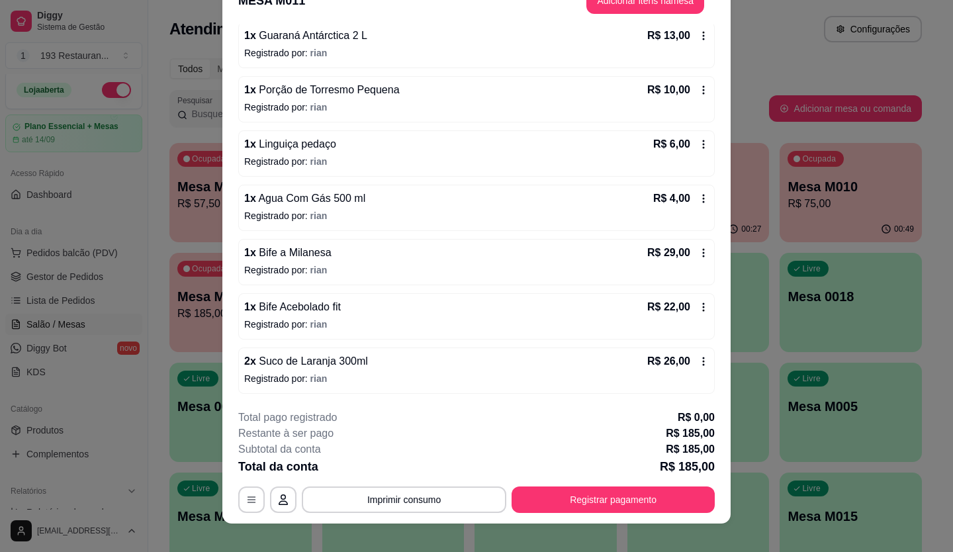
scroll to position [40, 0]
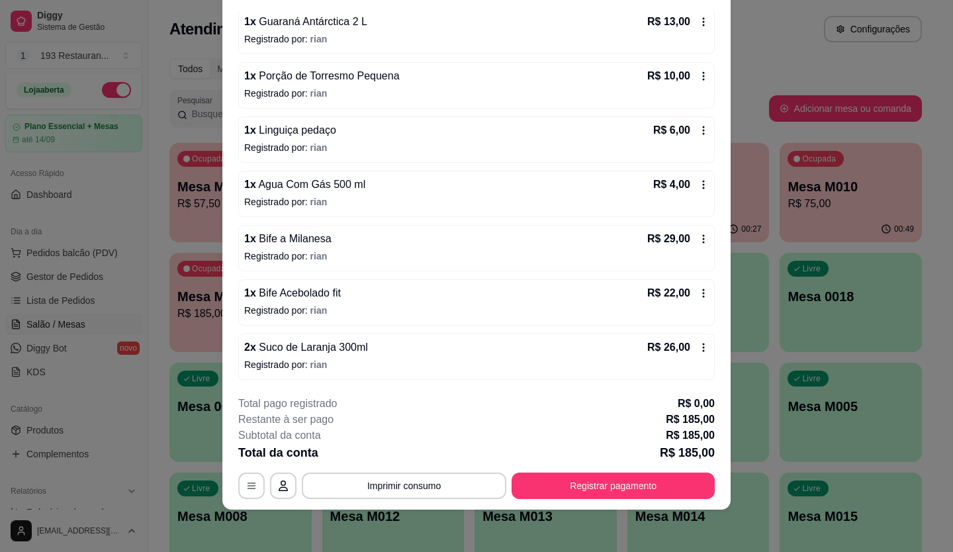
click at [698, 291] on icon at bounding box center [703, 293] width 11 height 11
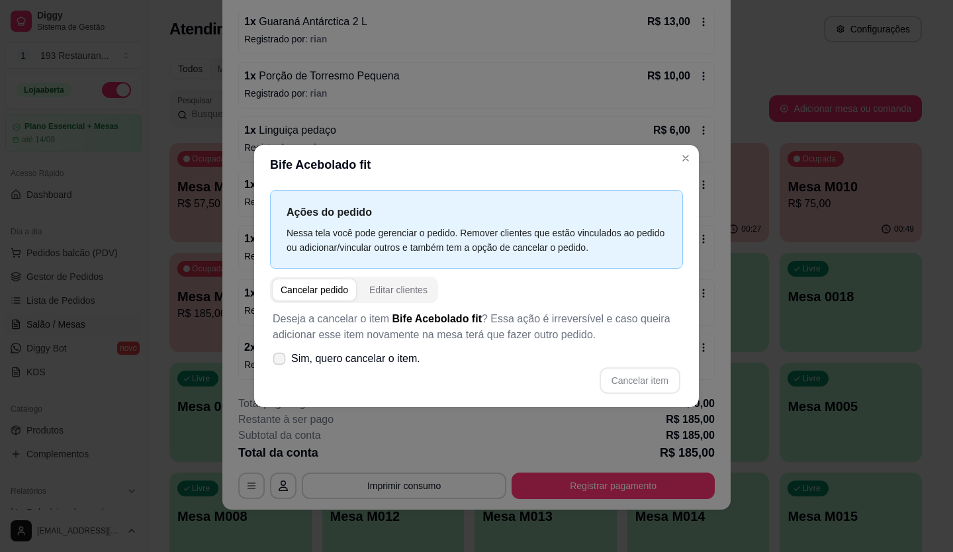
click at [279, 361] on icon at bounding box center [279, 358] width 10 height 7
click at [279, 361] on input "Sim, quero cancelar o item." at bounding box center [276, 365] width 9 height 9
checkbox input "true"
click at [632, 384] on button "Cancelar item" at bounding box center [640, 380] width 81 height 26
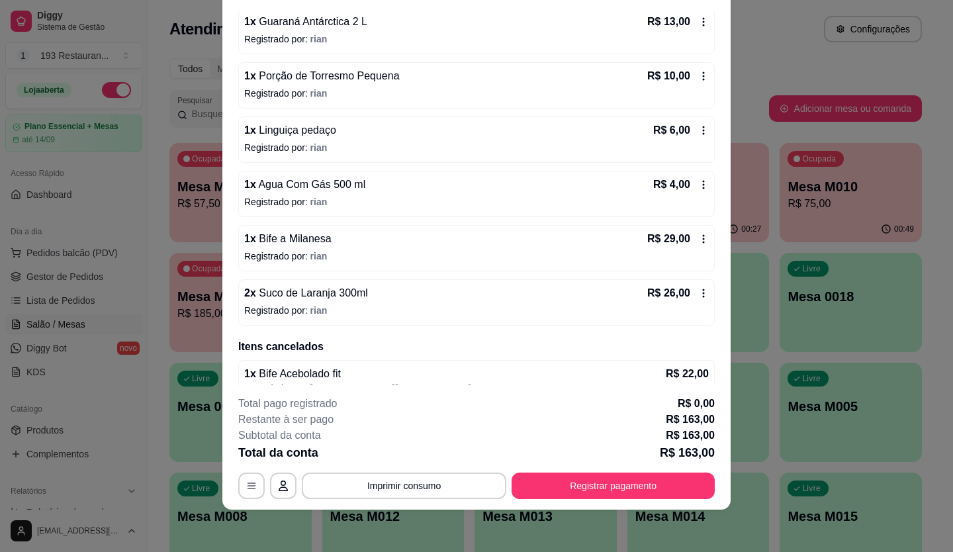
click at [698, 298] on icon at bounding box center [703, 293] width 11 height 11
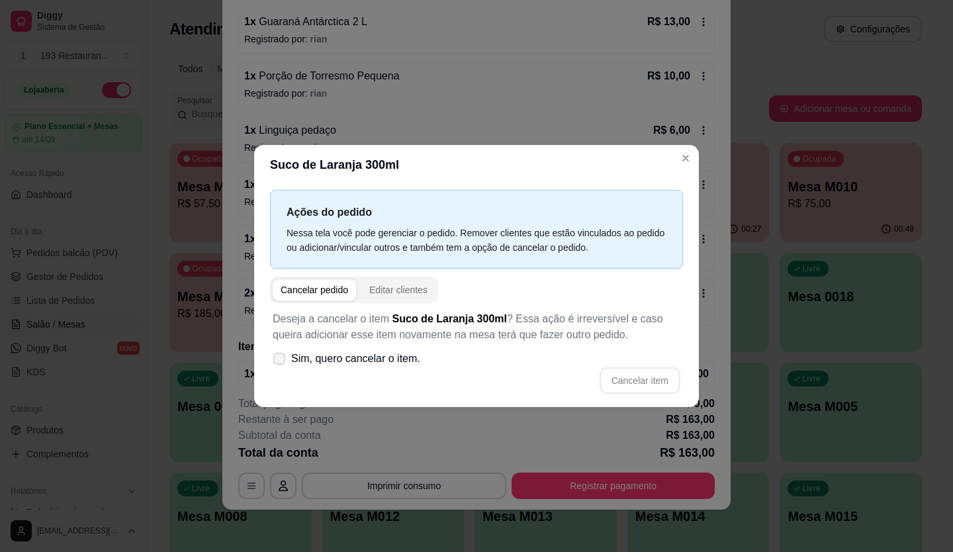
click at [328, 366] on span "Sim, quero cancelar o item." at bounding box center [355, 359] width 129 height 16
click at [281, 366] on input "Sim, quero cancelar o item." at bounding box center [276, 365] width 9 height 9
checkbox input "true"
click at [670, 380] on button "Cancelar item" at bounding box center [640, 380] width 81 height 26
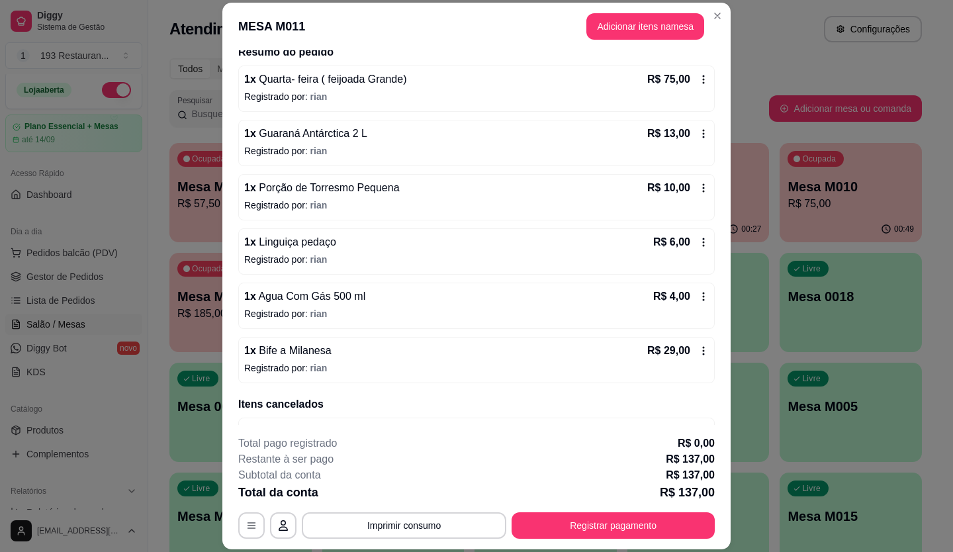
scroll to position [50, 0]
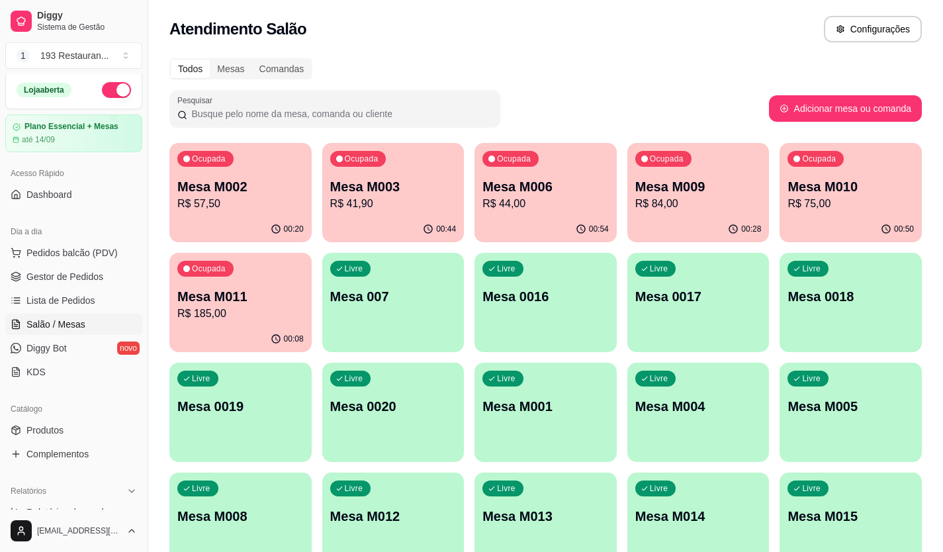
click at [576, 216] on div "00:54" at bounding box center [545, 229] width 142 height 26
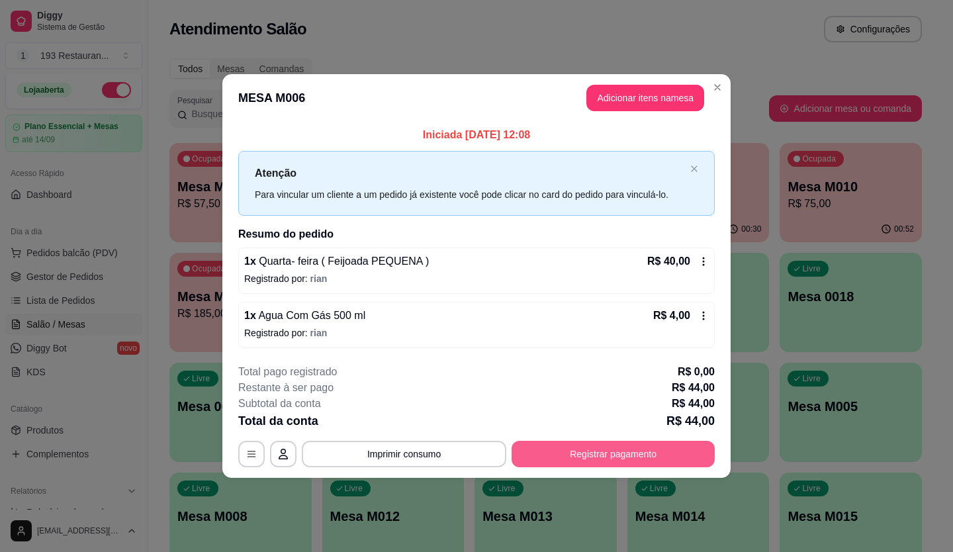
click at [668, 459] on button "Registrar pagamento" at bounding box center [613, 454] width 203 height 26
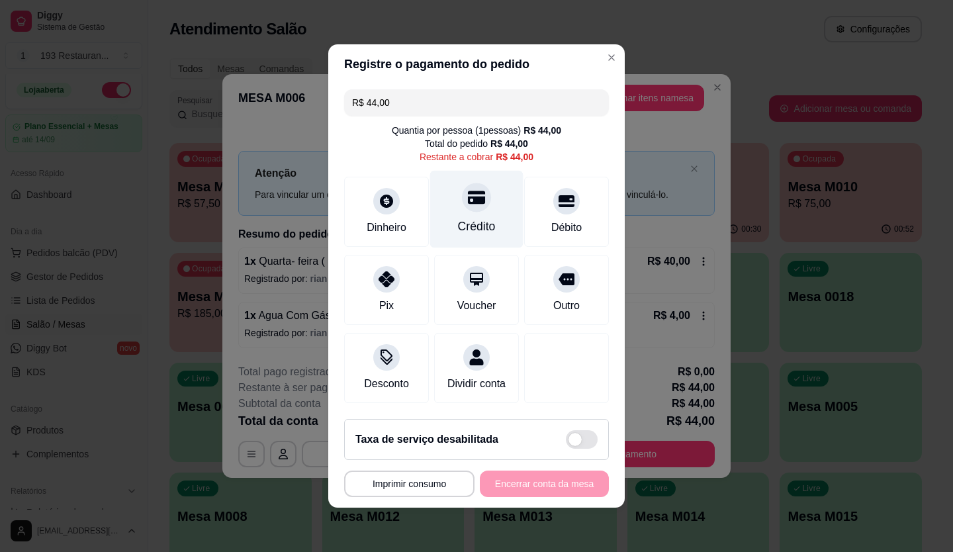
click at [468, 189] on icon at bounding box center [476, 197] width 17 height 17
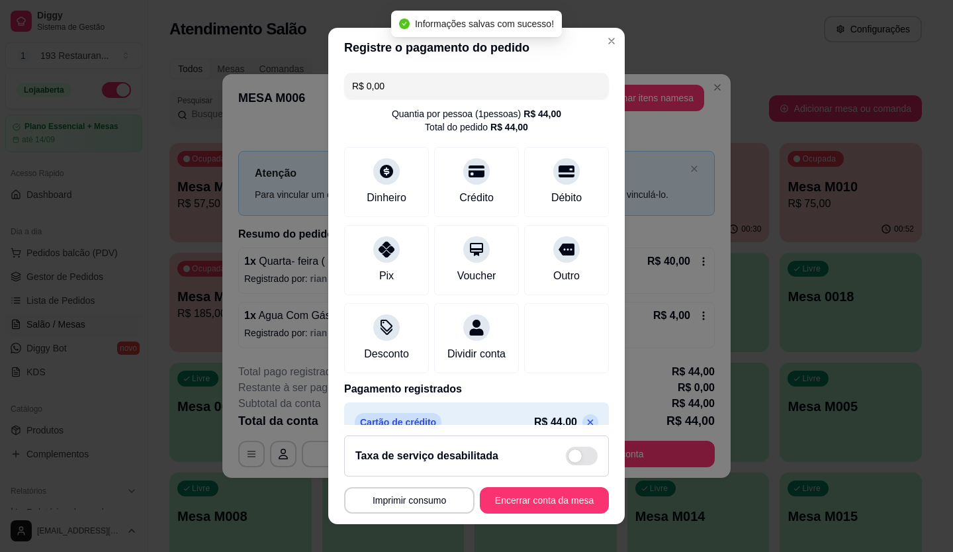
type input "R$ 0,00"
click at [572, 492] on button "Encerrar conta da mesa" at bounding box center [544, 500] width 129 height 26
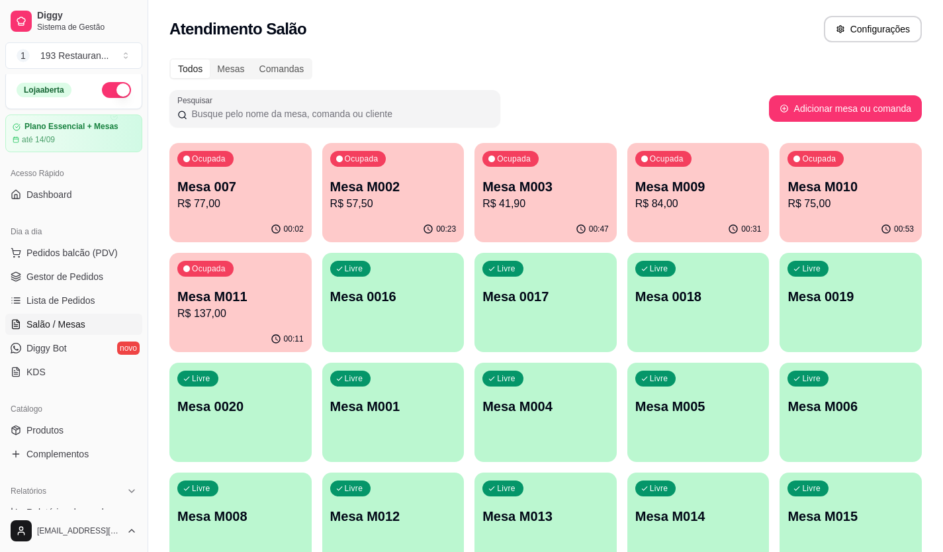
click at [899, 188] on p "Mesa M010" at bounding box center [850, 186] width 126 height 19
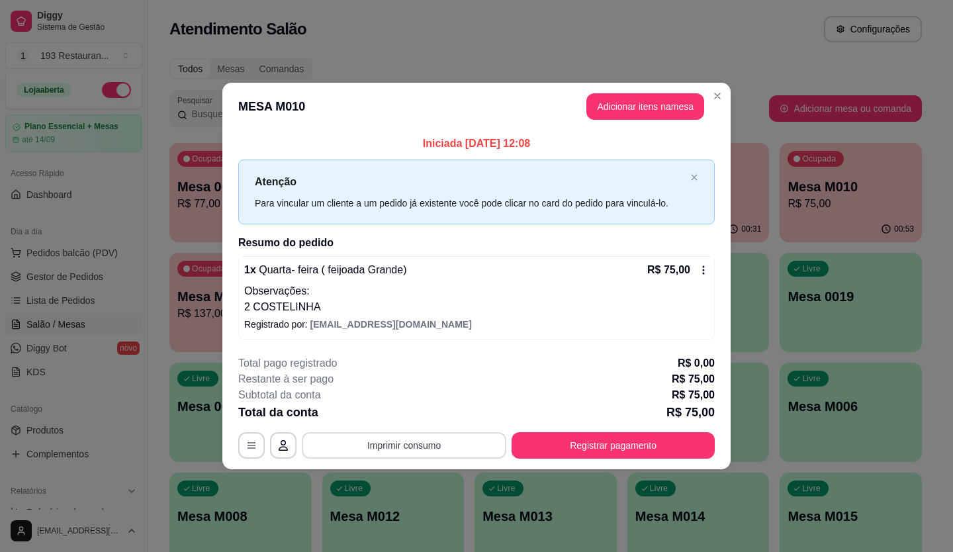
click at [441, 449] on button "Imprimir consumo" at bounding box center [404, 445] width 204 height 26
click at [413, 408] on button "CAIXA" at bounding box center [408, 414] width 96 height 21
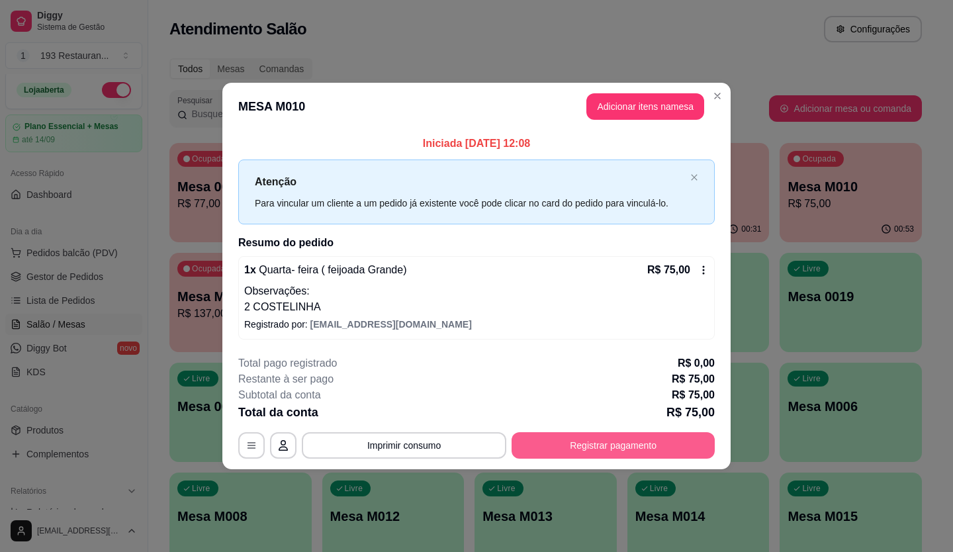
click at [622, 447] on button "Registrar pagamento" at bounding box center [613, 445] width 203 height 26
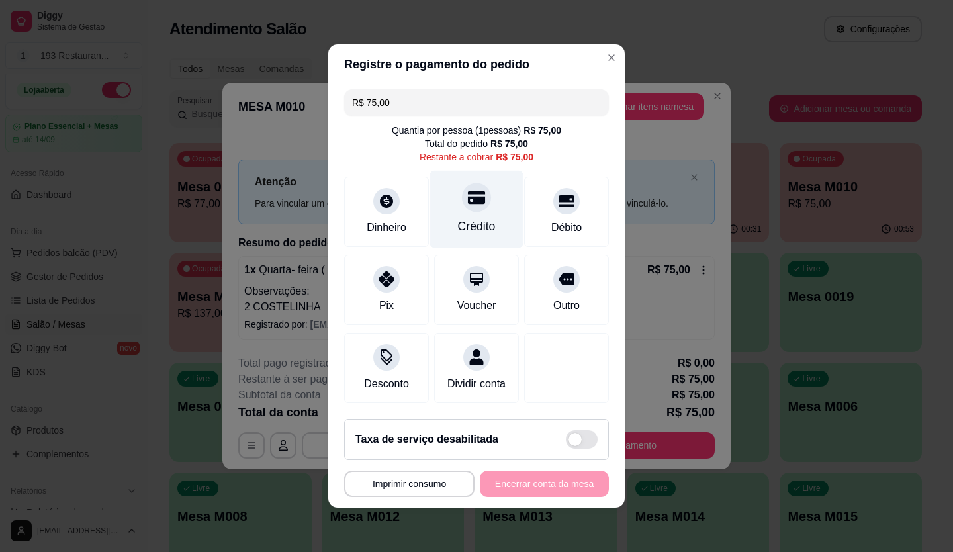
click at [471, 189] on icon at bounding box center [476, 197] width 17 height 17
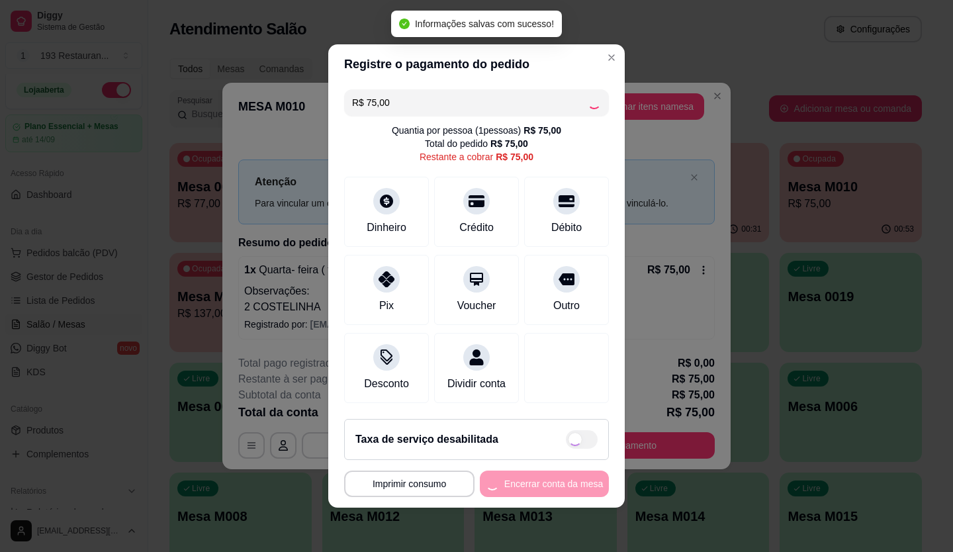
type input "R$ 0,00"
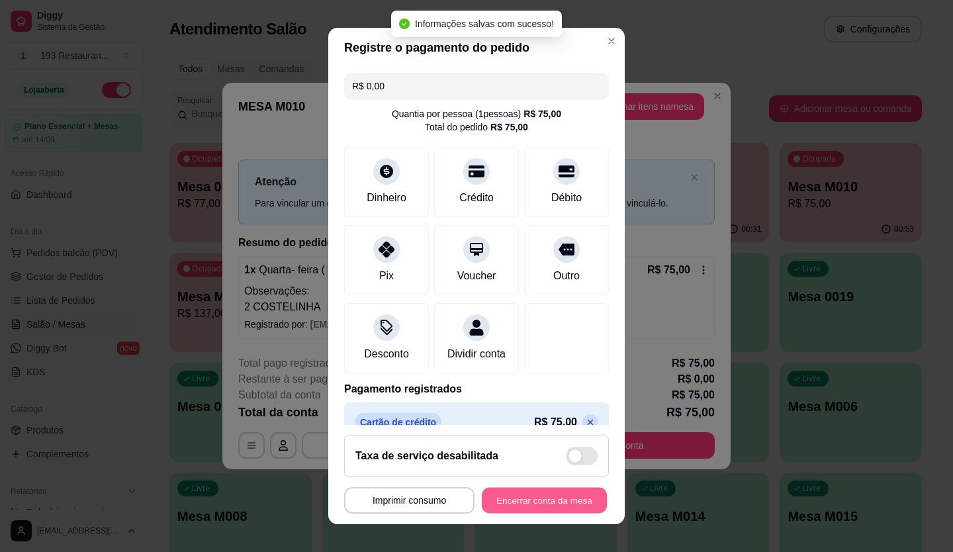
click at [538, 506] on button "Encerrar conta da mesa" at bounding box center [544, 501] width 125 height 26
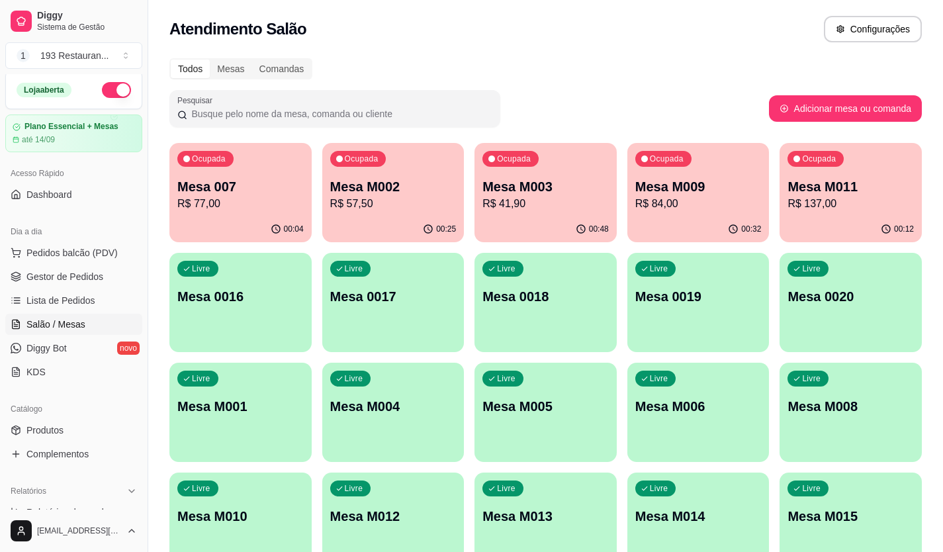
click at [725, 217] on div "00:32" at bounding box center [698, 229] width 142 height 26
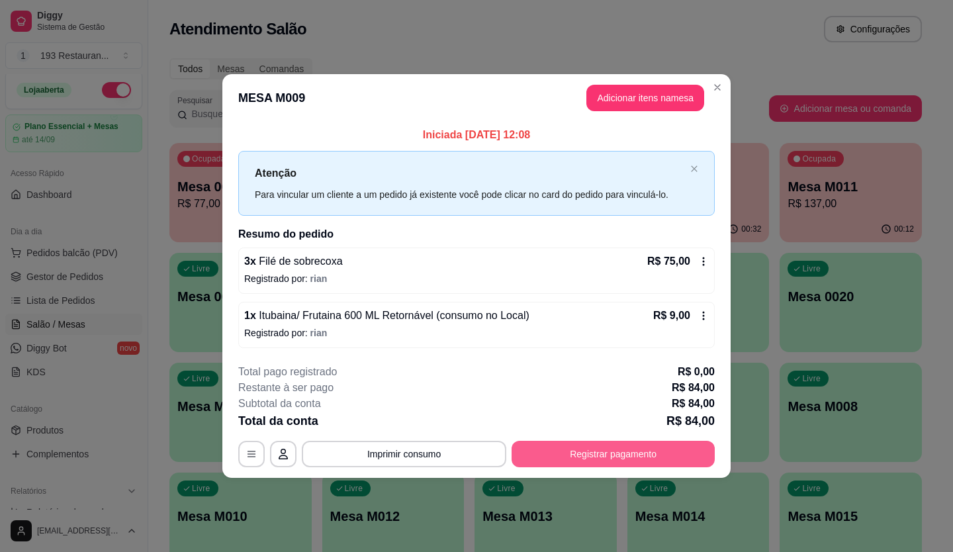
click at [626, 456] on button "Registrar pagamento" at bounding box center [613, 454] width 203 height 26
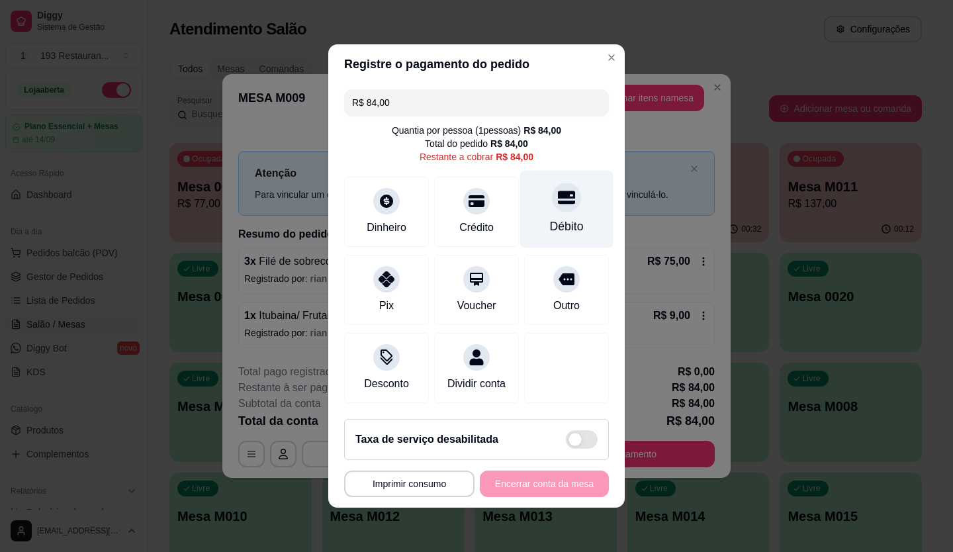
click at [562, 199] on div at bounding box center [566, 197] width 29 height 29
type input "R$ 0,00"
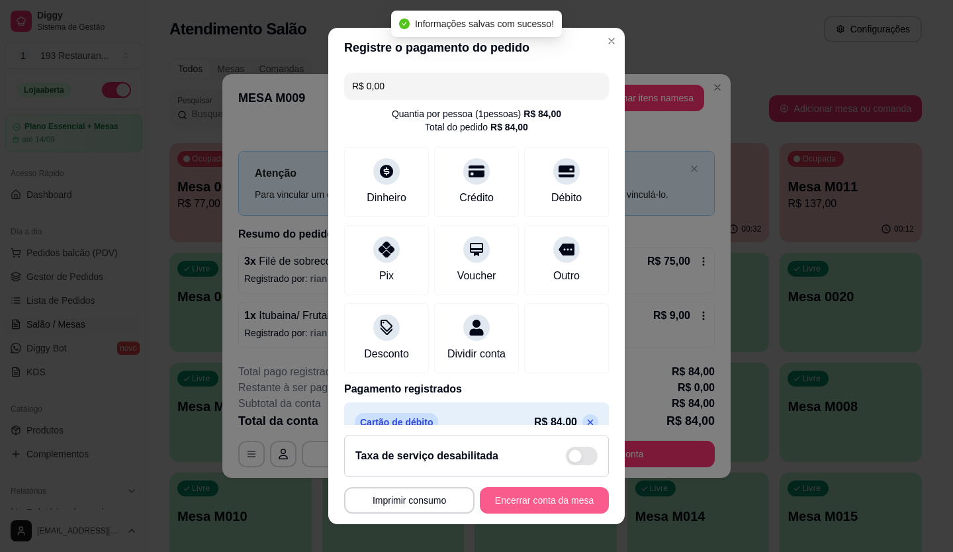
click at [521, 503] on button "Encerrar conta da mesa" at bounding box center [544, 500] width 129 height 26
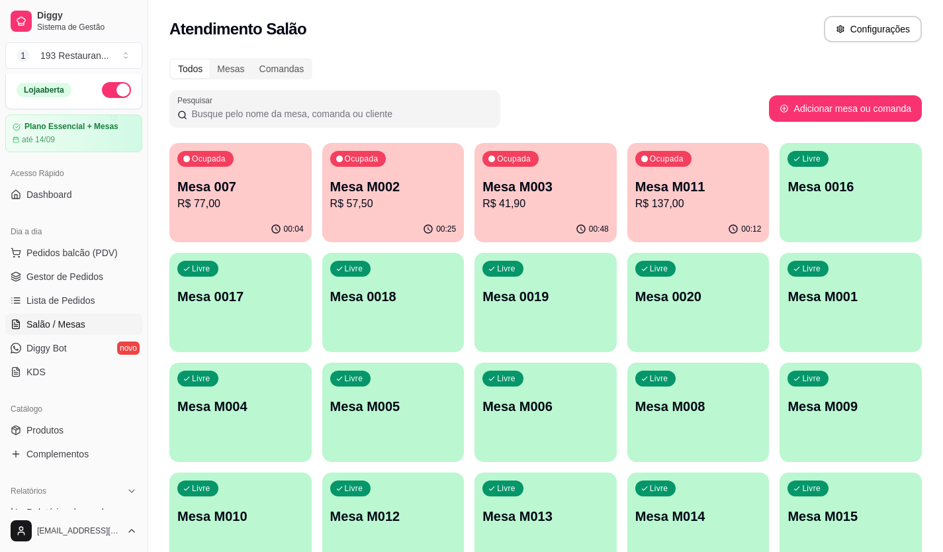
click at [396, 206] on p "R$ 57,50" at bounding box center [393, 204] width 126 height 16
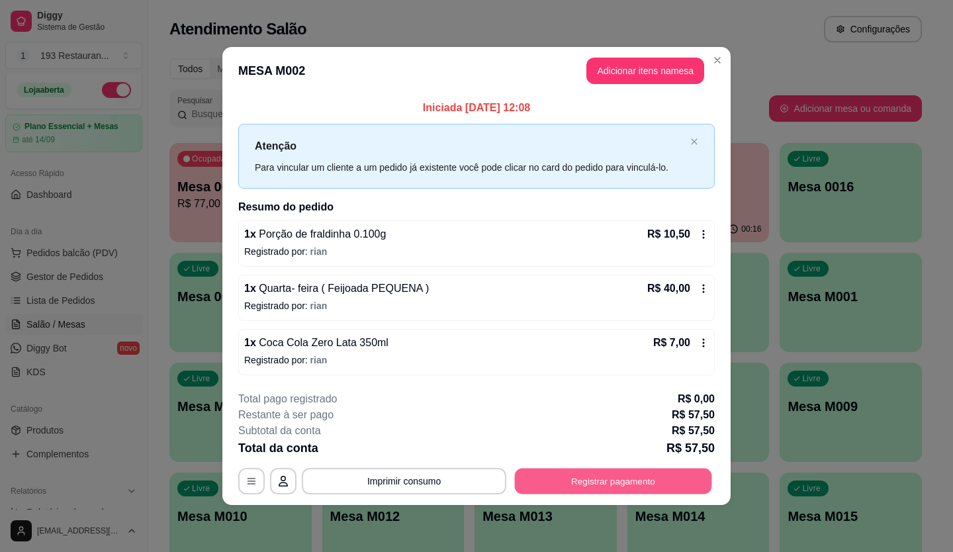
click at [626, 469] on button "Registrar pagamento" at bounding box center [613, 481] width 197 height 26
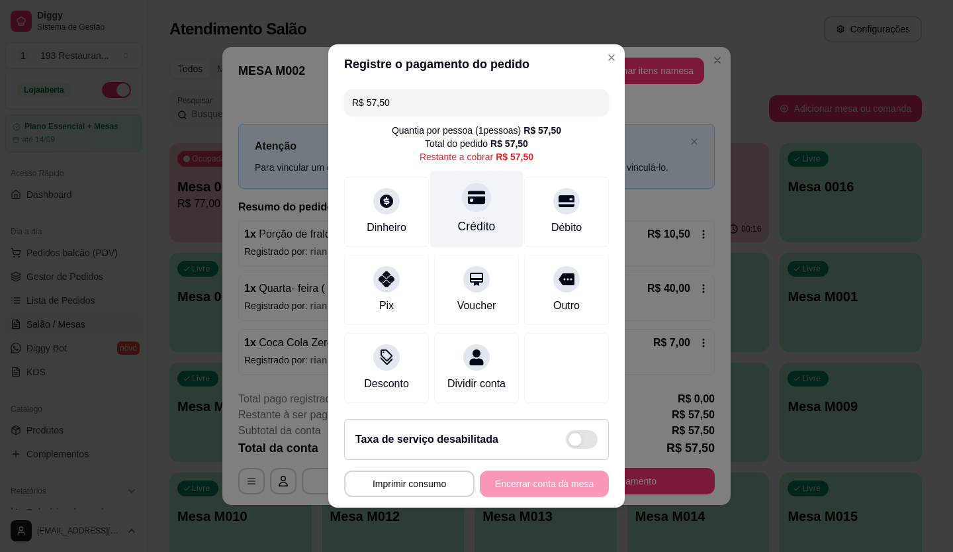
click at [474, 189] on icon at bounding box center [476, 197] width 17 height 17
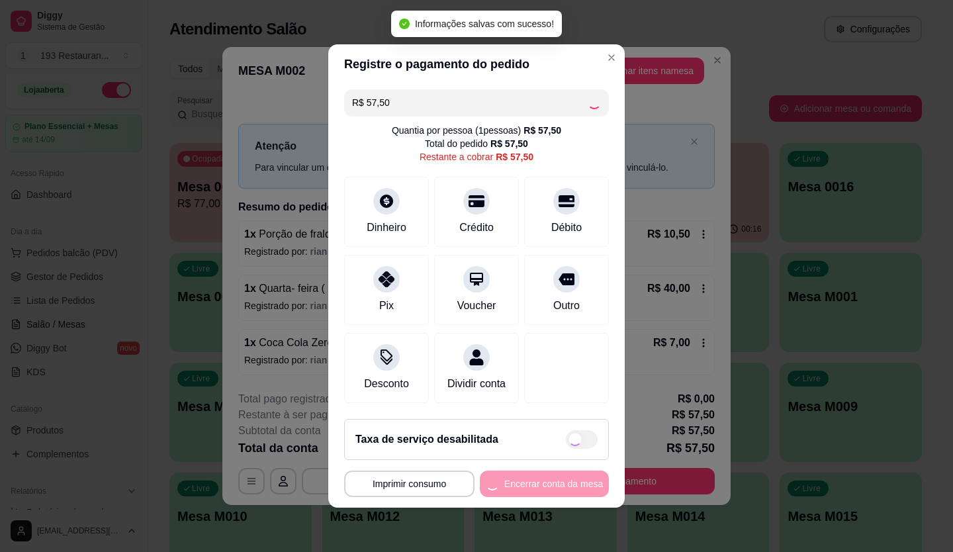
type input "R$ 0,00"
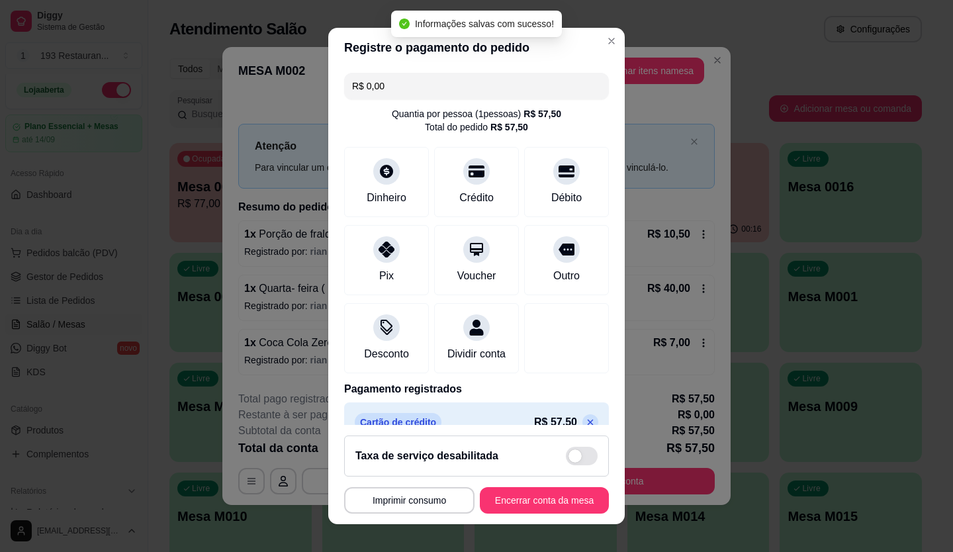
click at [580, 506] on button "Encerrar conta da mesa" at bounding box center [544, 500] width 129 height 26
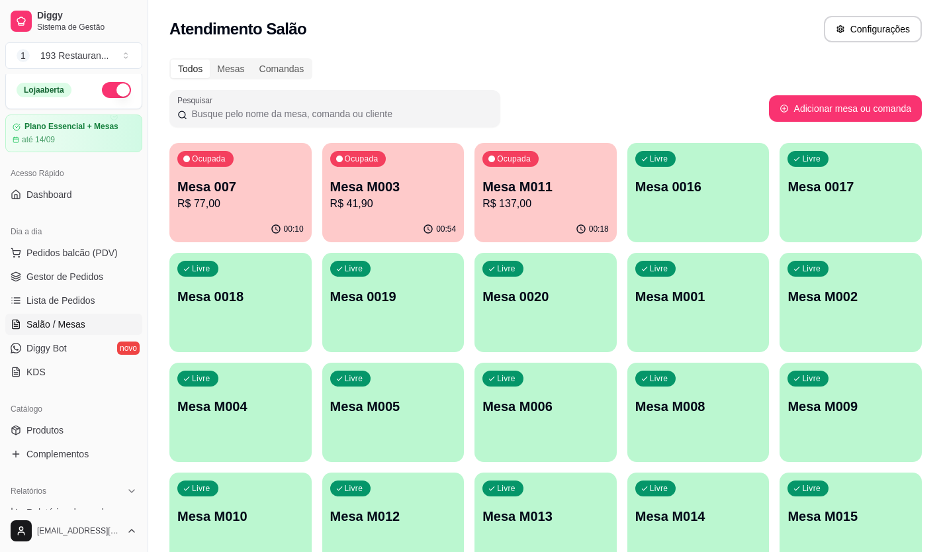
click at [398, 190] on p "Mesa M003" at bounding box center [393, 186] width 126 height 19
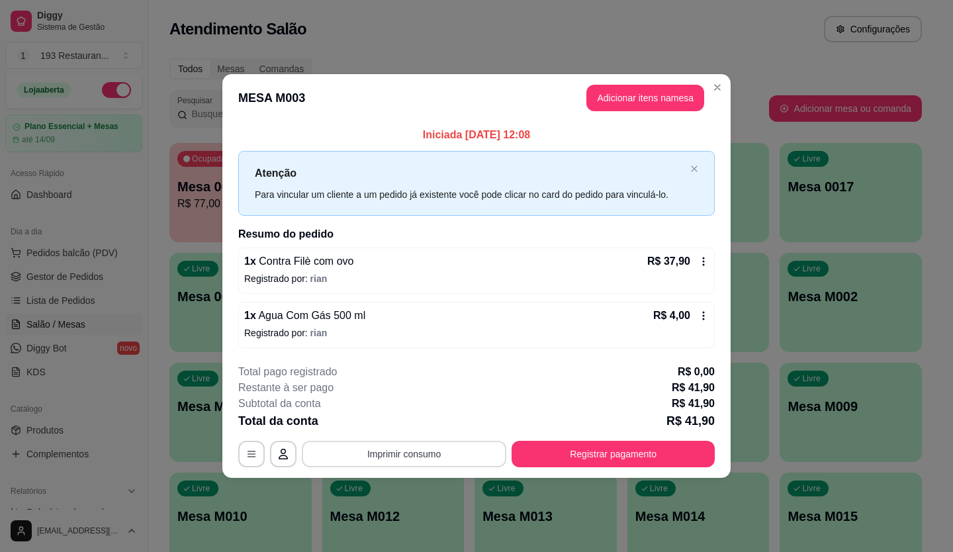
click at [406, 447] on button "Imprimir consumo" at bounding box center [404, 454] width 204 height 26
click at [414, 420] on button "CAIXA" at bounding box center [408, 422] width 96 height 21
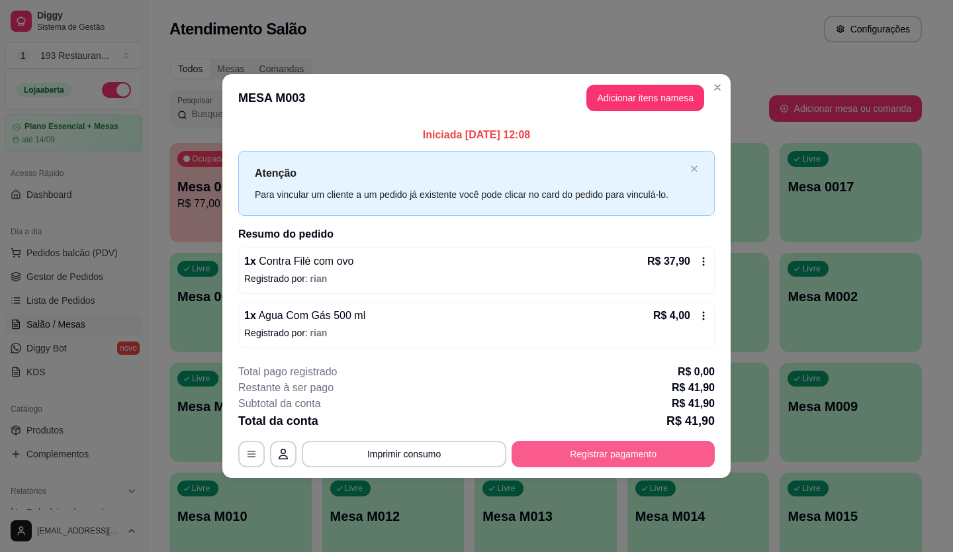
click at [588, 454] on button "Registrar pagamento" at bounding box center [613, 454] width 203 height 26
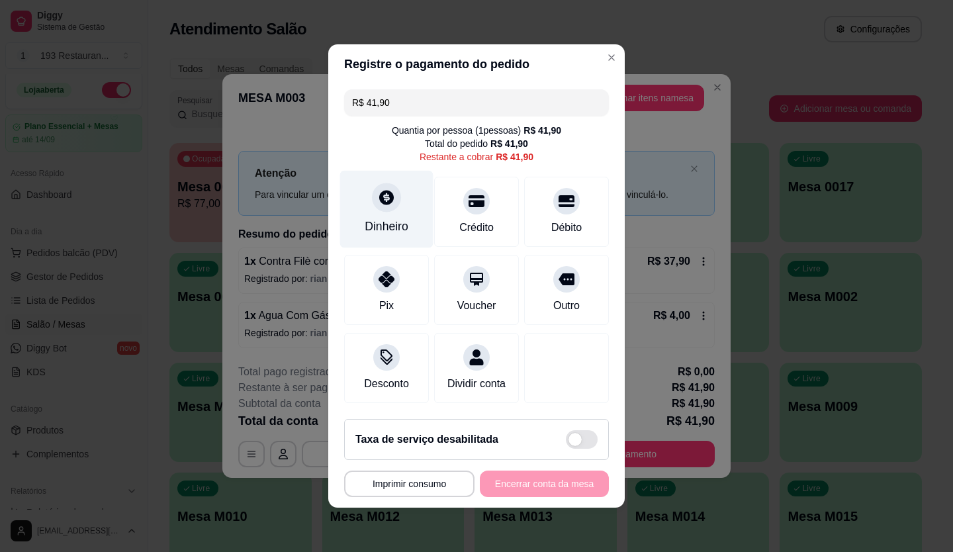
click at [396, 199] on div "Dinheiro" at bounding box center [386, 209] width 93 height 77
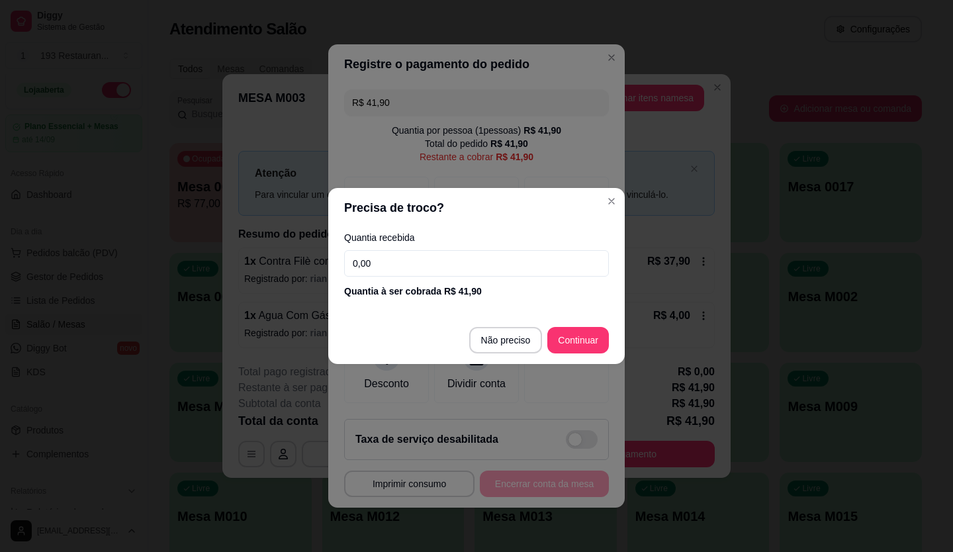
click at [410, 260] on input "0,00" at bounding box center [476, 263] width 265 height 26
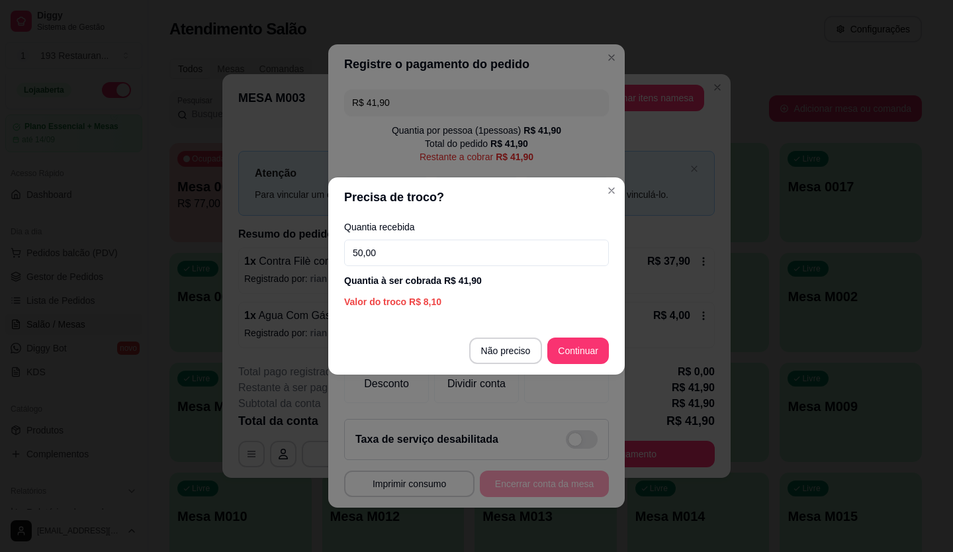
type input "50,00"
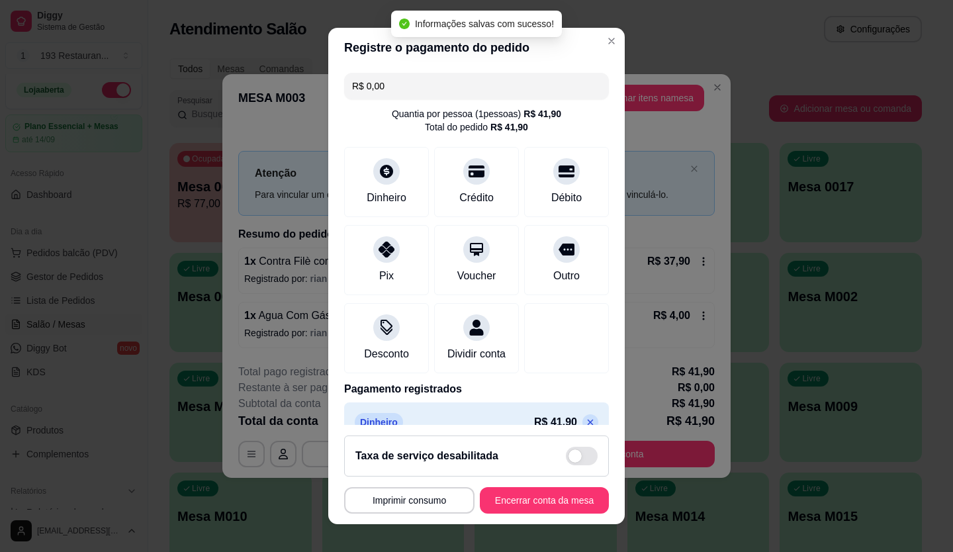
type input "R$ 0,00"
click at [549, 490] on button "Encerrar conta da mesa" at bounding box center [544, 500] width 129 height 26
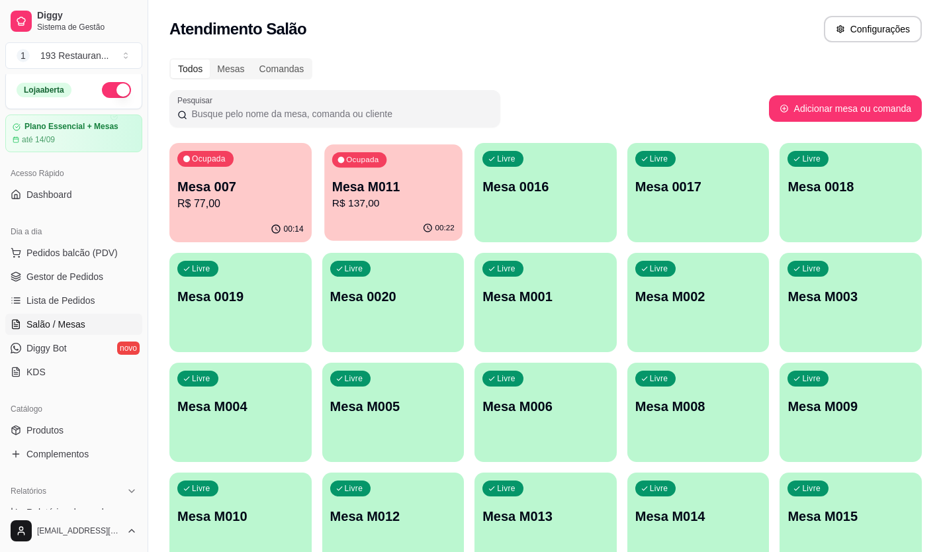
click at [406, 230] on div "00:22" at bounding box center [393, 228] width 138 height 25
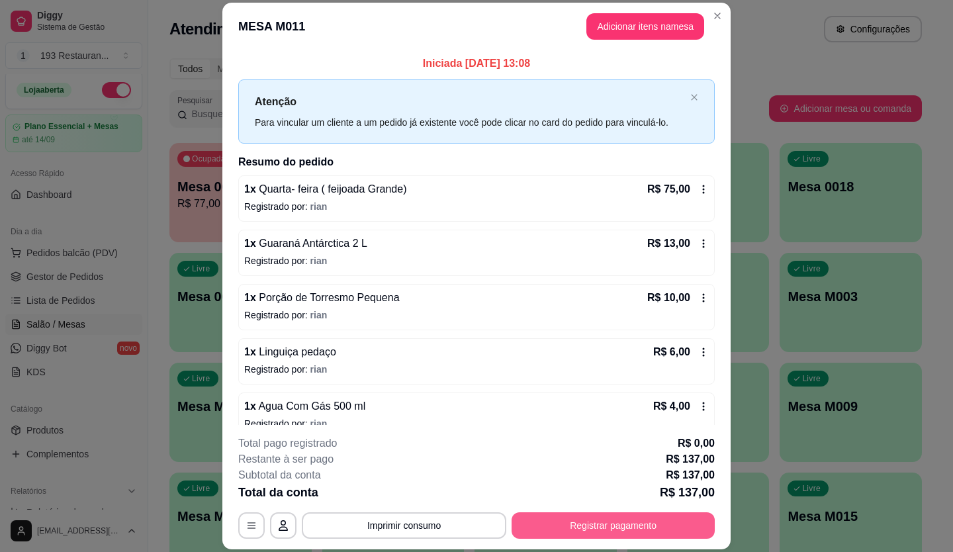
click at [660, 518] on button "Registrar pagamento" at bounding box center [613, 525] width 203 height 26
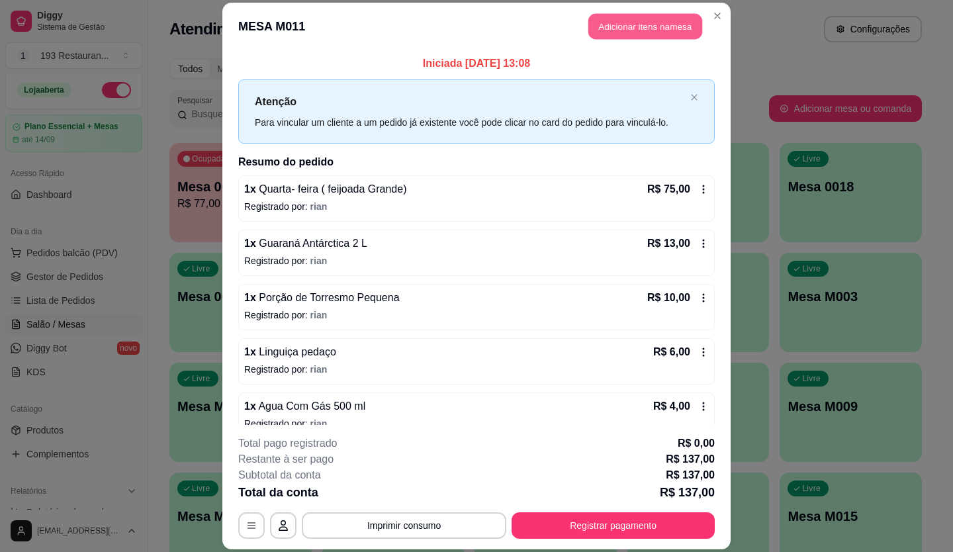
click at [612, 14] on button "Adicionar itens na mesa" at bounding box center [645, 27] width 114 height 26
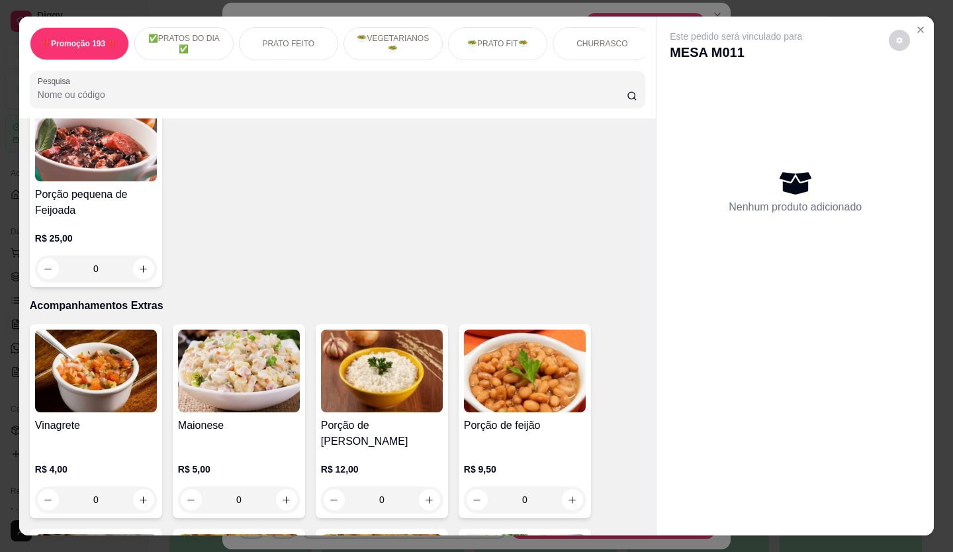
scroll to position [2978, 0]
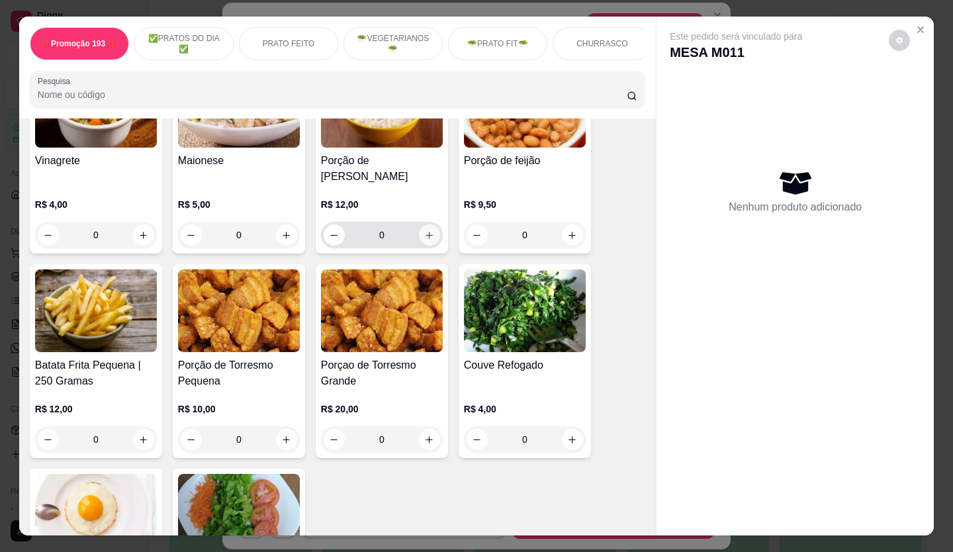
click at [431, 224] on button "increase-product-quantity" at bounding box center [429, 234] width 21 height 21
type input "1"
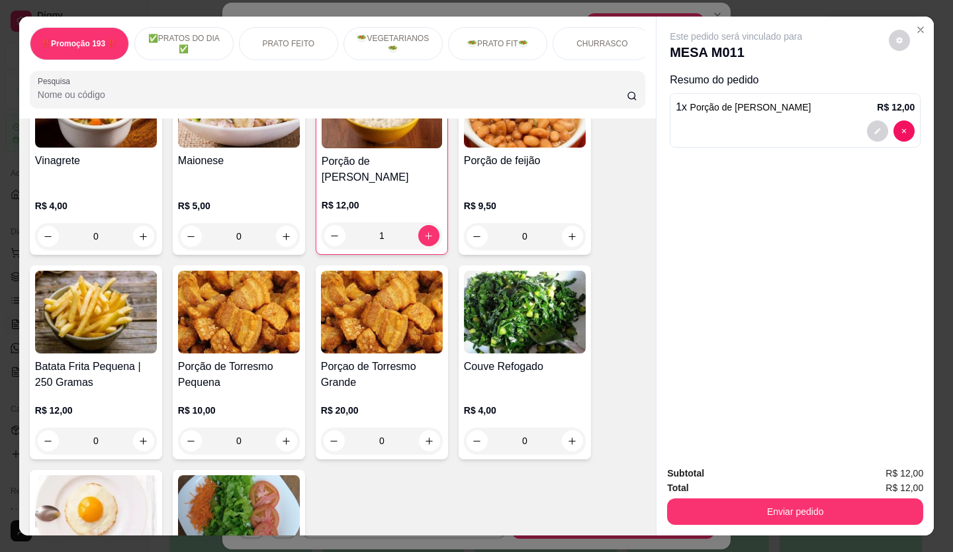
click at [823, 523] on div "Subtotal R$ 12,00 Total R$ 12,00 Enviar pedido" at bounding box center [794, 495] width 277 height 80
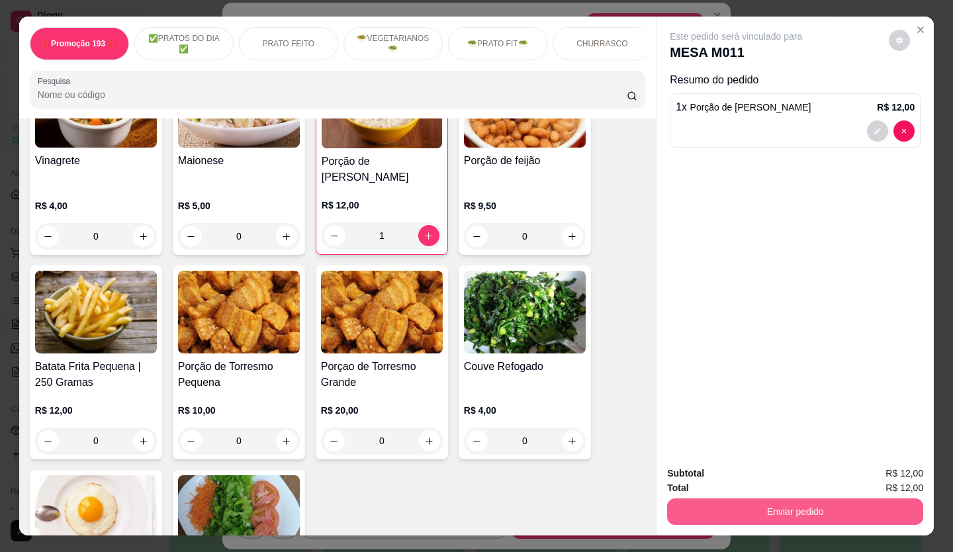
click at [819, 512] on button "Enviar pedido" at bounding box center [795, 511] width 256 height 26
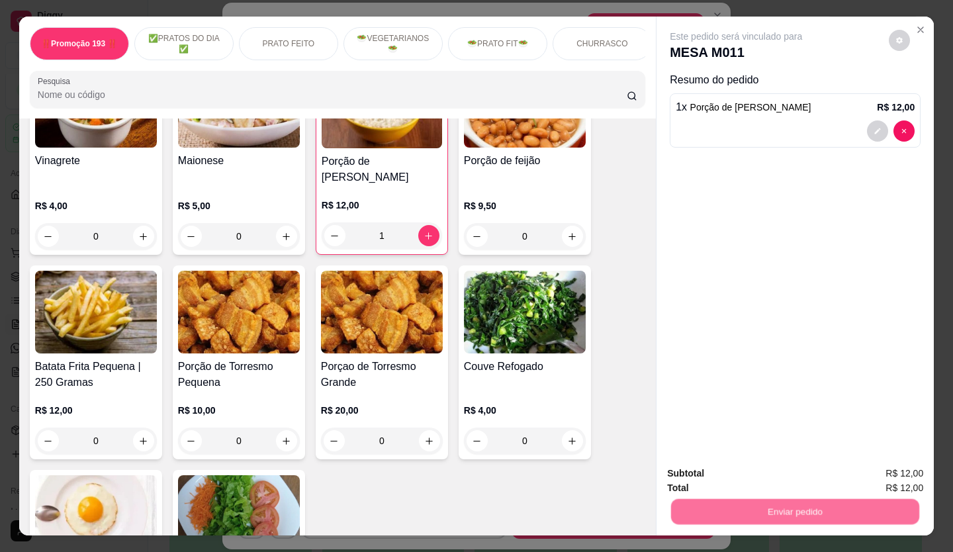
click at [760, 459] on div "Deseja registrar o cliente que fez esse pedido? Essa é uma forma de identificar…" at bounding box center [790, 457] width 226 height 57
click at [760, 469] on button "Não registrar e enviar pedido" at bounding box center [751, 473] width 138 height 25
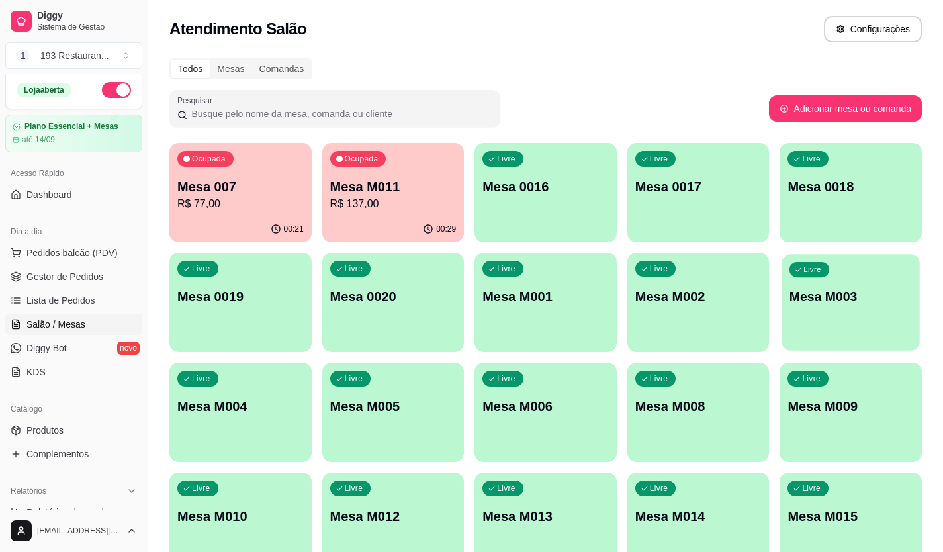
click at [829, 310] on div "Livre Mesa M003" at bounding box center [851, 294] width 138 height 81
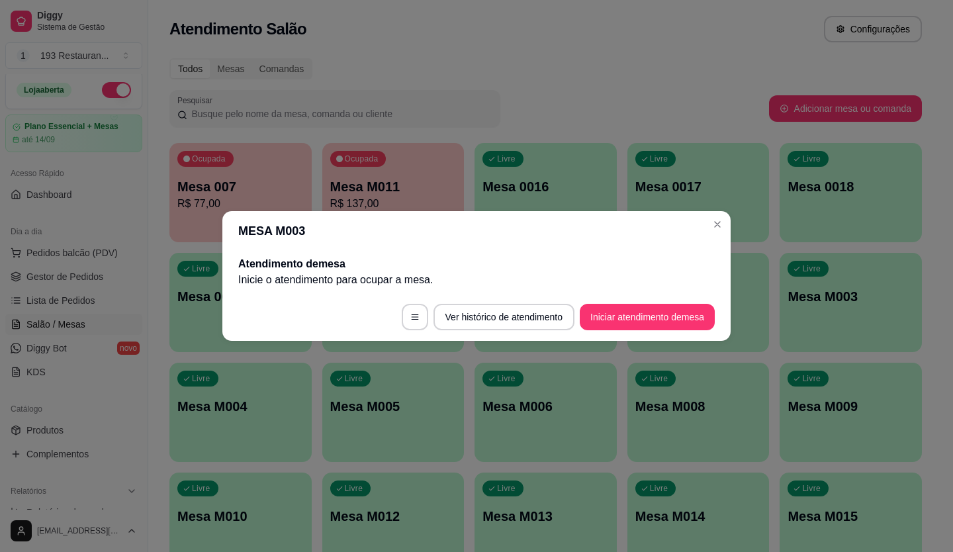
click at [666, 324] on button "Iniciar atendimento de mesa" at bounding box center [647, 317] width 135 height 26
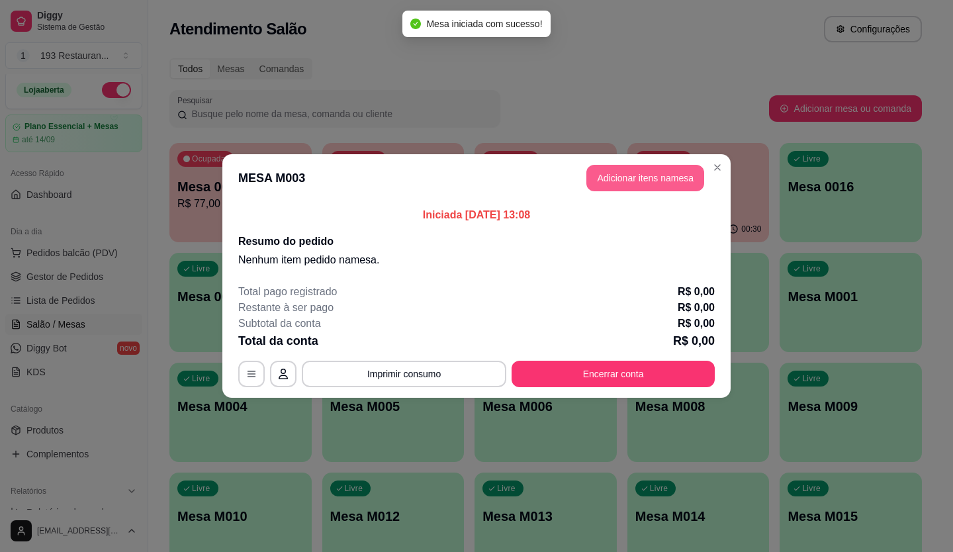
click at [633, 169] on button "Adicionar itens na mesa" at bounding box center [645, 178] width 118 height 26
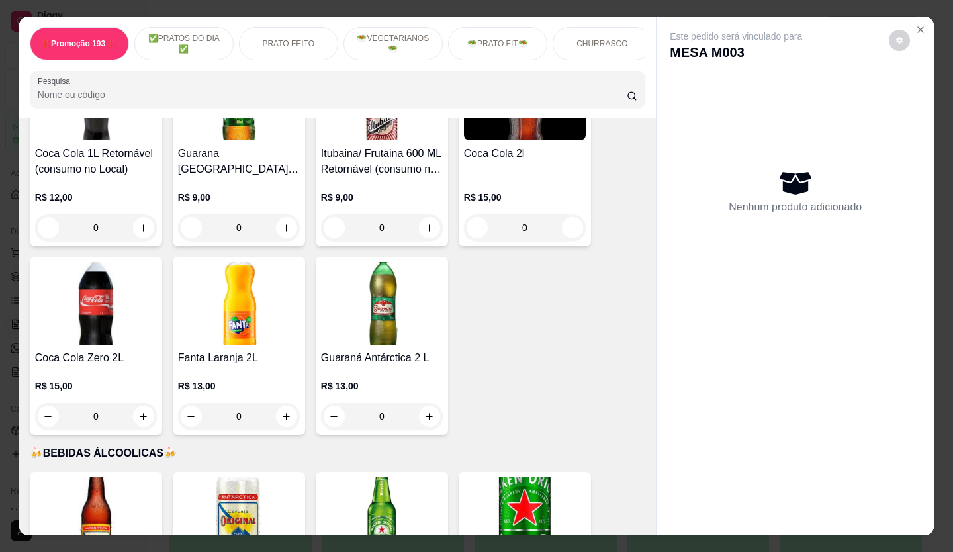
scroll to position [5360, 0]
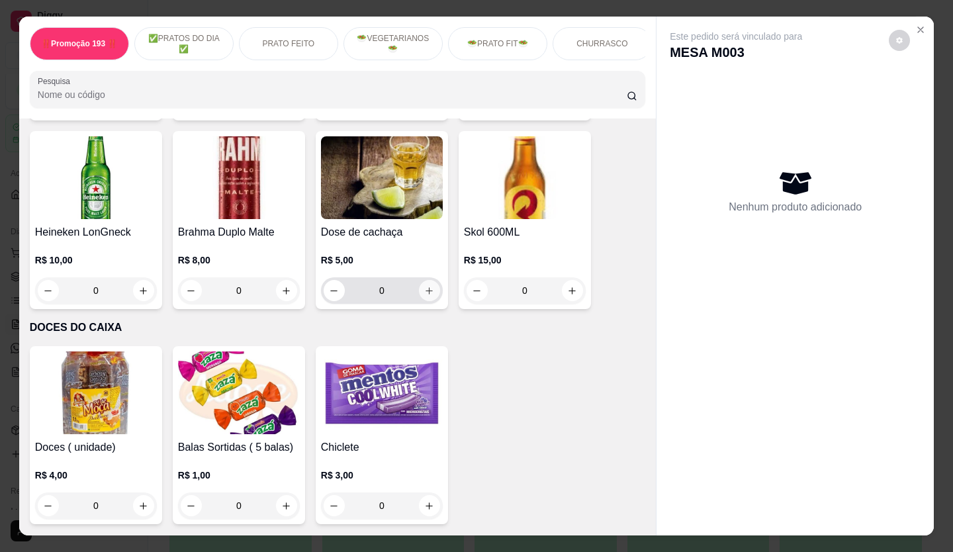
click at [419, 280] on button "increase-product-quantity" at bounding box center [429, 290] width 21 height 21
type input "1"
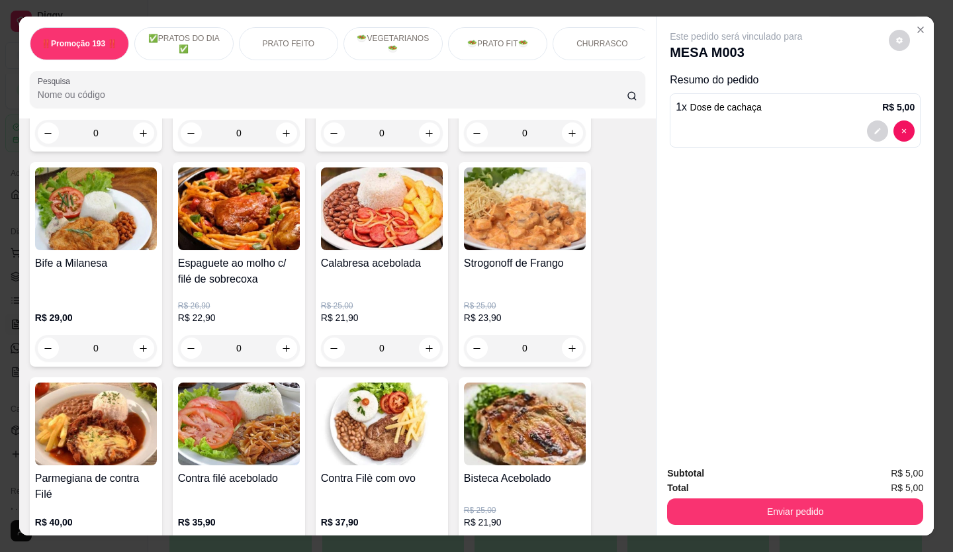
scroll to position [926, 0]
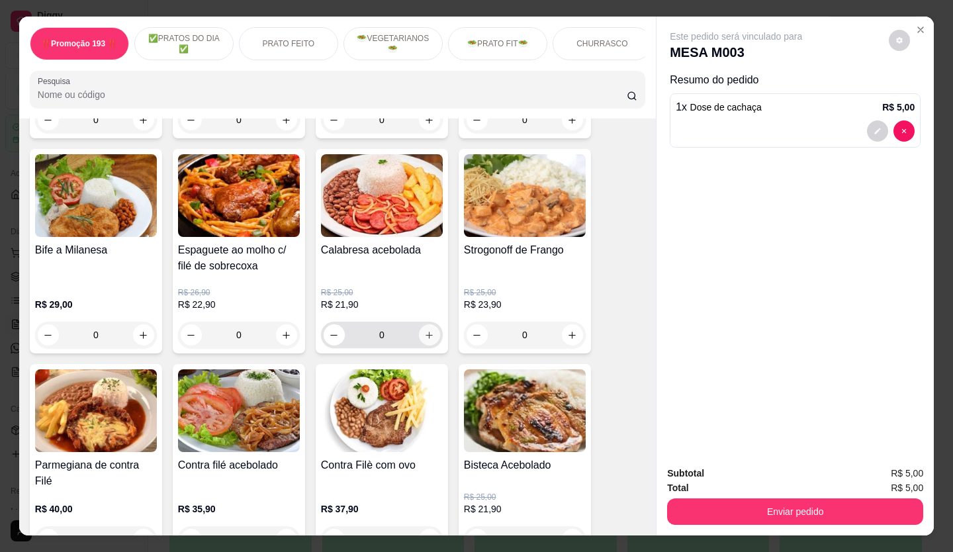
click at [432, 339] on button "increase-product-quantity" at bounding box center [429, 334] width 21 height 21
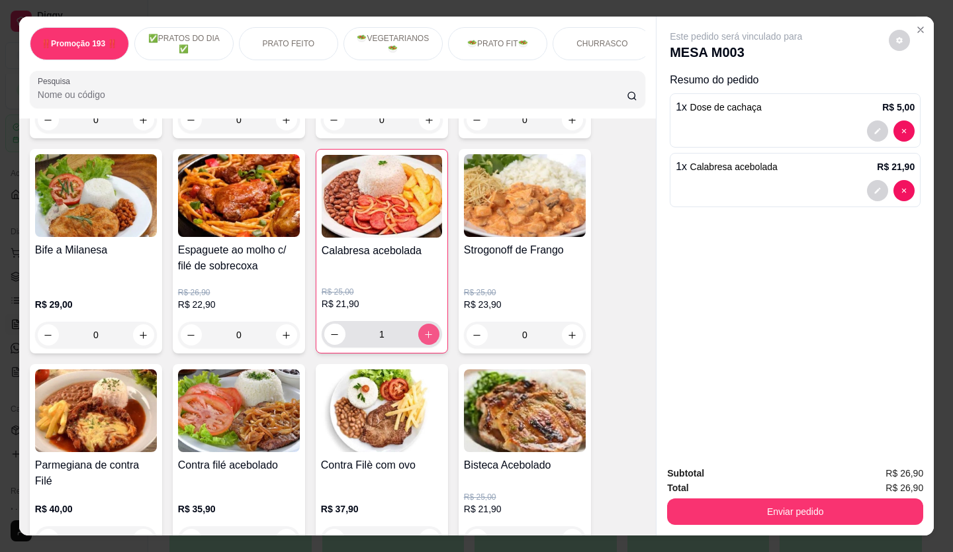
type input "1"
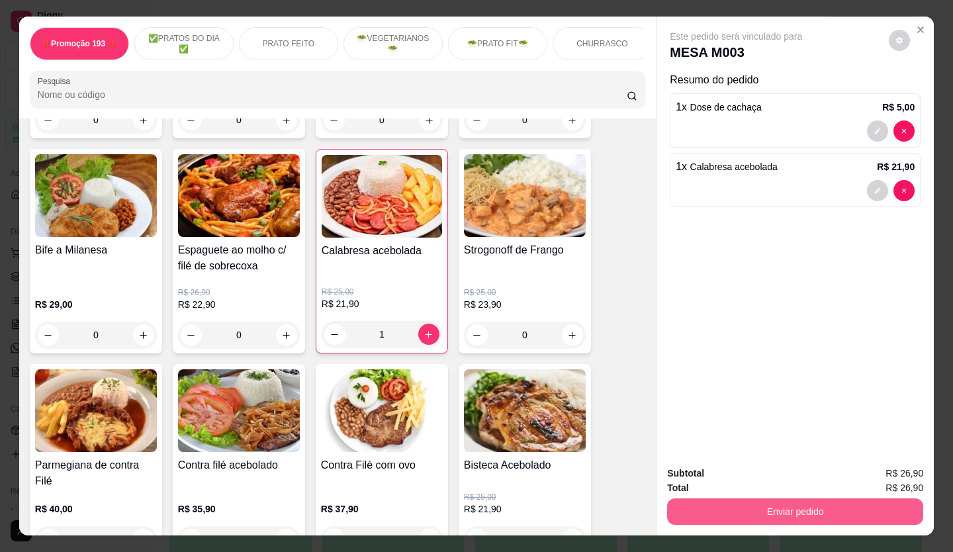
click at [717, 498] on button "Enviar pedido" at bounding box center [795, 511] width 256 height 26
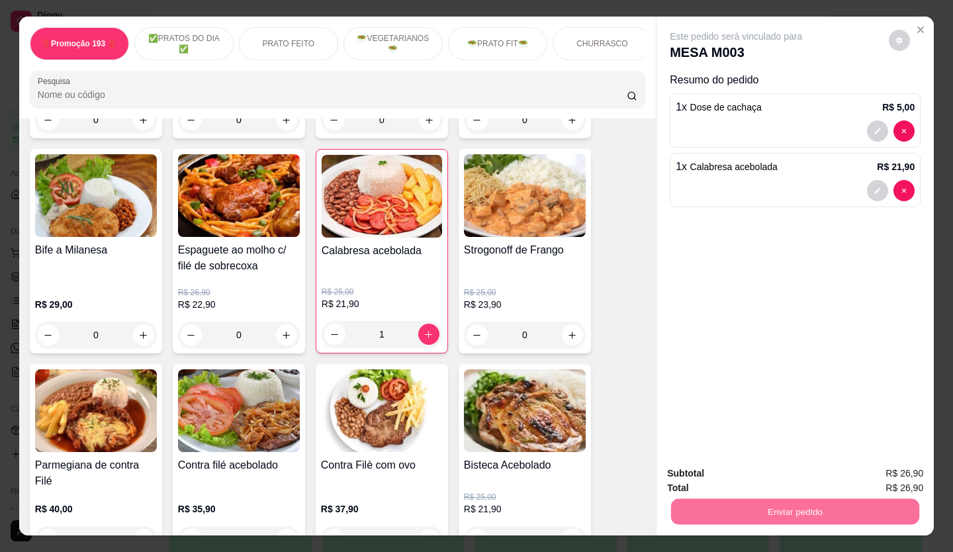
click at [758, 474] on button "Não registrar e enviar pedido" at bounding box center [751, 473] width 138 height 25
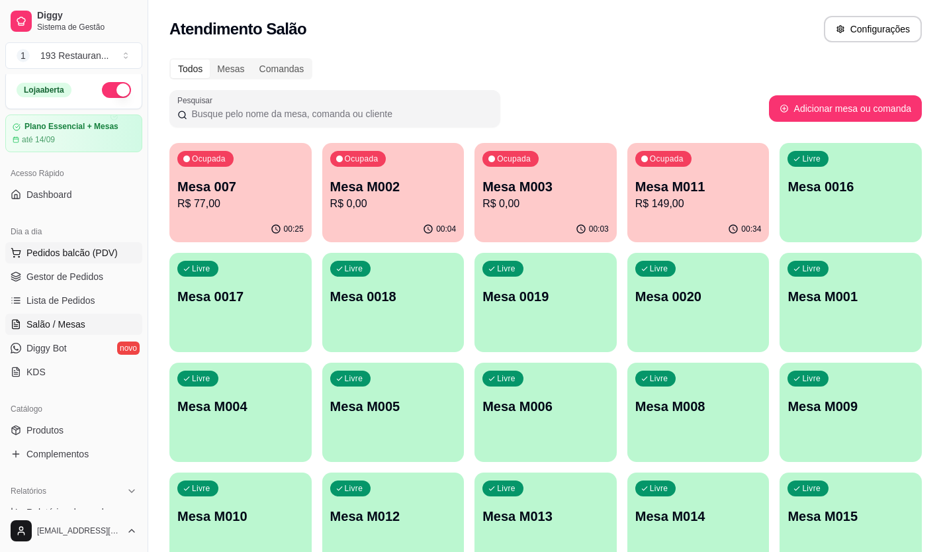
click at [89, 251] on span "Pedidos balcão (PDV)" at bounding box center [71, 252] width 91 height 13
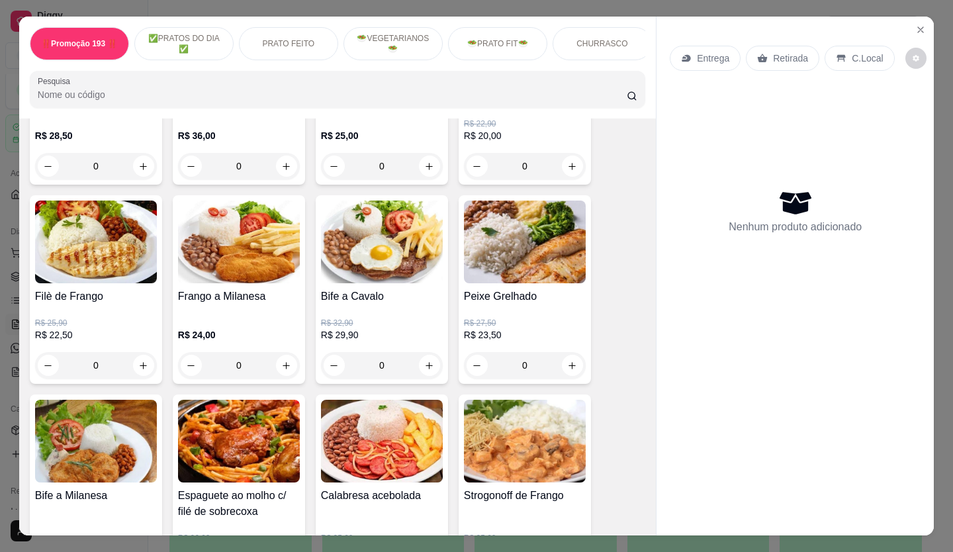
scroll to position [728, 0]
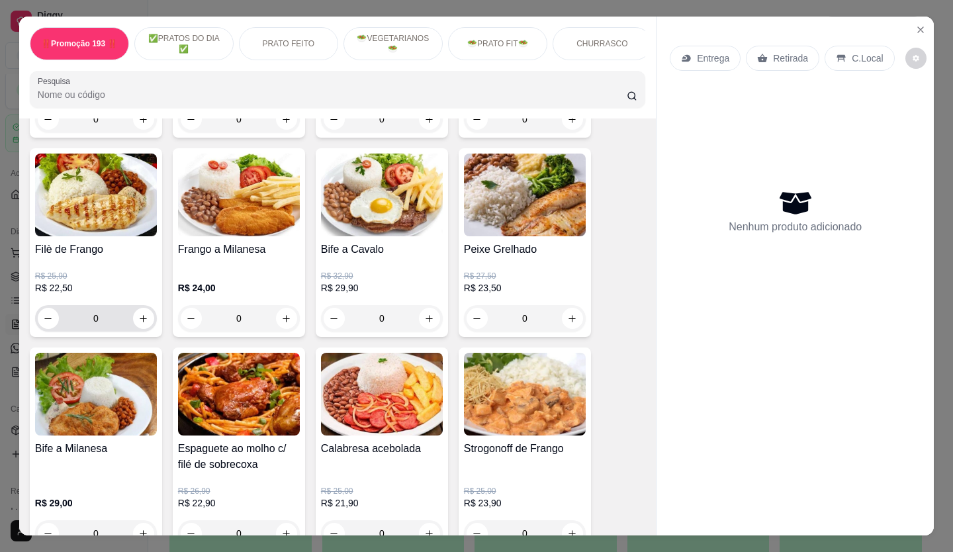
click at [128, 328] on input "0" at bounding box center [96, 318] width 74 height 26
click at [133, 326] on button "increase-product-quantity" at bounding box center [143, 318] width 21 height 21
type input "1"
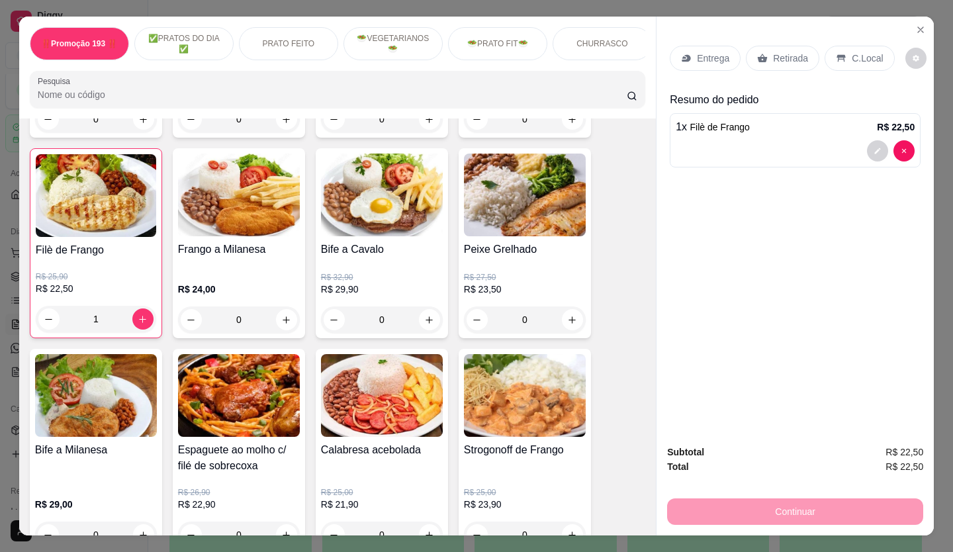
click at [764, 46] on div "Retirada" at bounding box center [782, 58] width 73 height 25
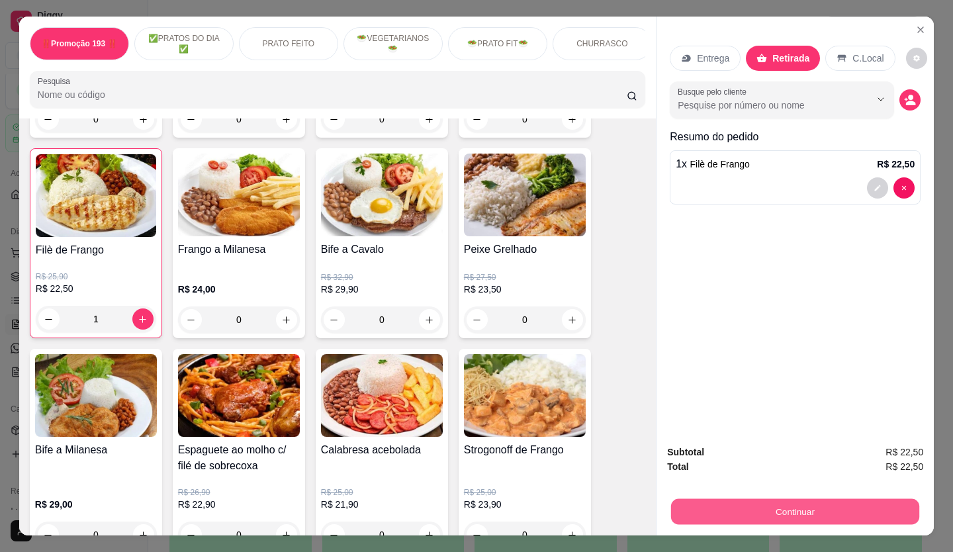
click at [795, 502] on button "Continuar" at bounding box center [795, 512] width 248 height 26
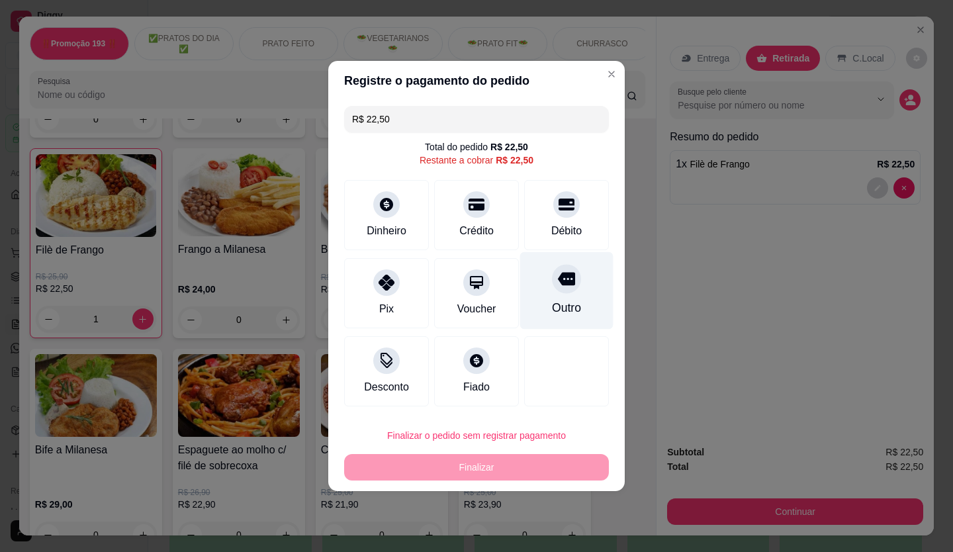
drag, startPoint x: 545, startPoint y: 200, endPoint x: 547, endPoint y: 248, distance: 48.3
click at [545, 200] on div "Débito" at bounding box center [566, 215] width 85 height 70
type input "R$ 0,00"
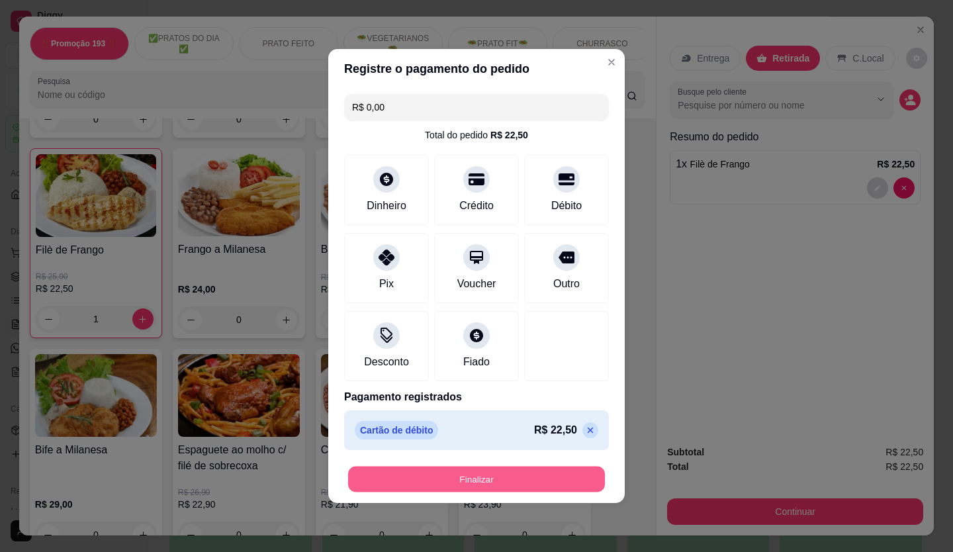
click at [523, 488] on button "Finalizar" at bounding box center [476, 480] width 257 height 26
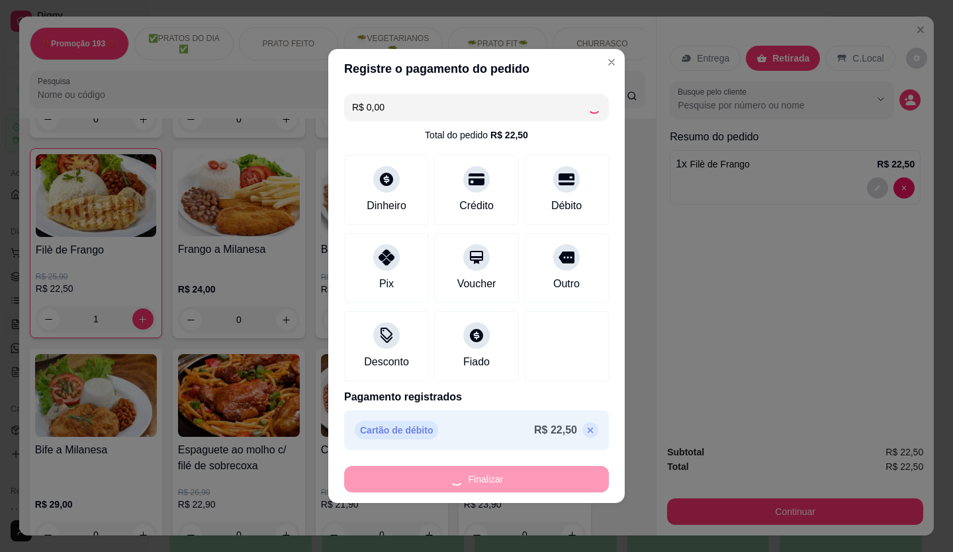
type input "0"
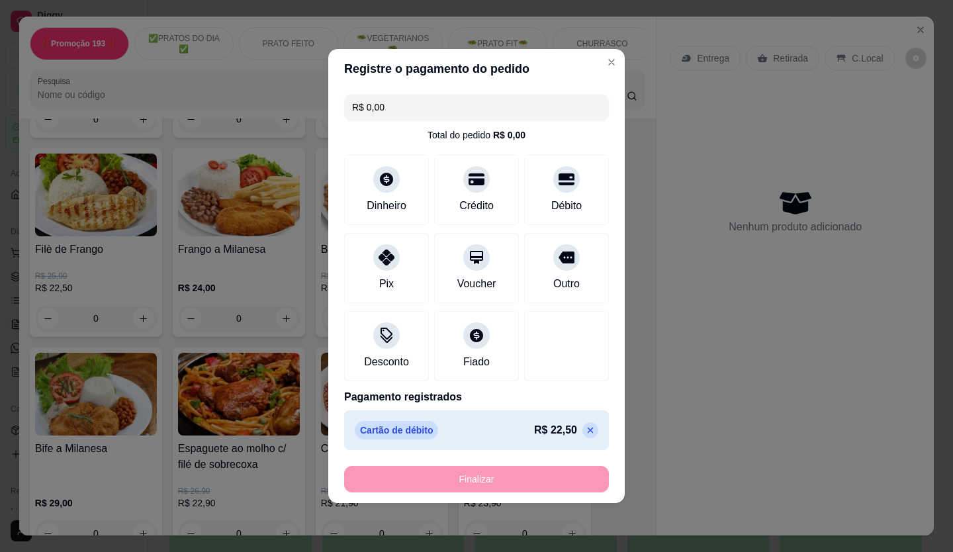
type input "-R$ 22,50"
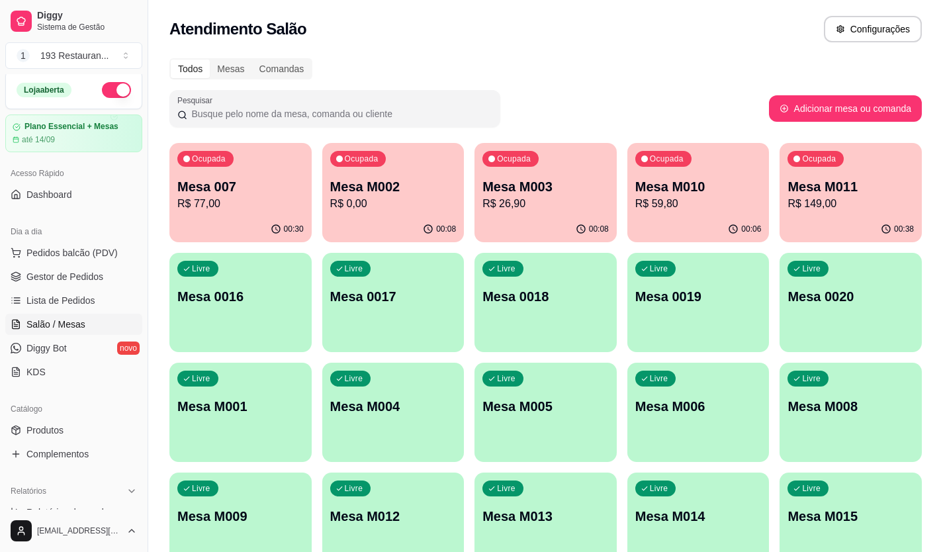
click at [848, 202] on p "R$ 149,00" at bounding box center [850, 204] width 126 height 16
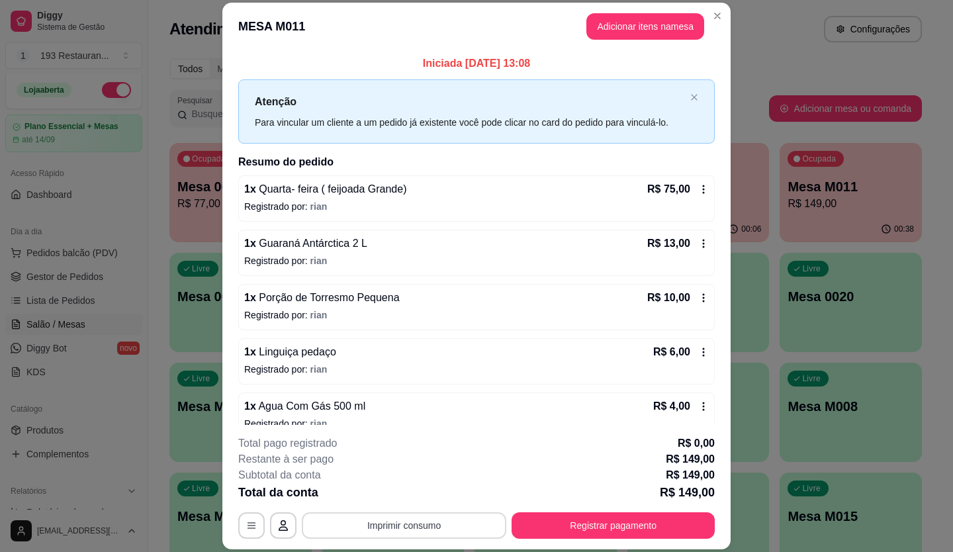
click at [412, 531] on button "Imprimir consumo" at bounding box center [404, 525] width 204 height 26
click at [407, 486] on button "CAIXA" at bounding box center [403, 494] width 93 height 21
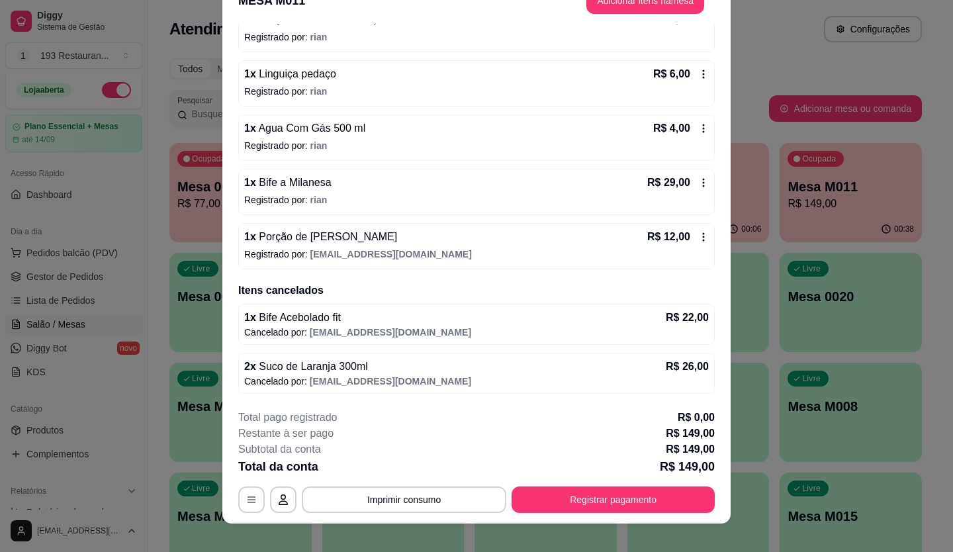
scroll to position [40, 0]
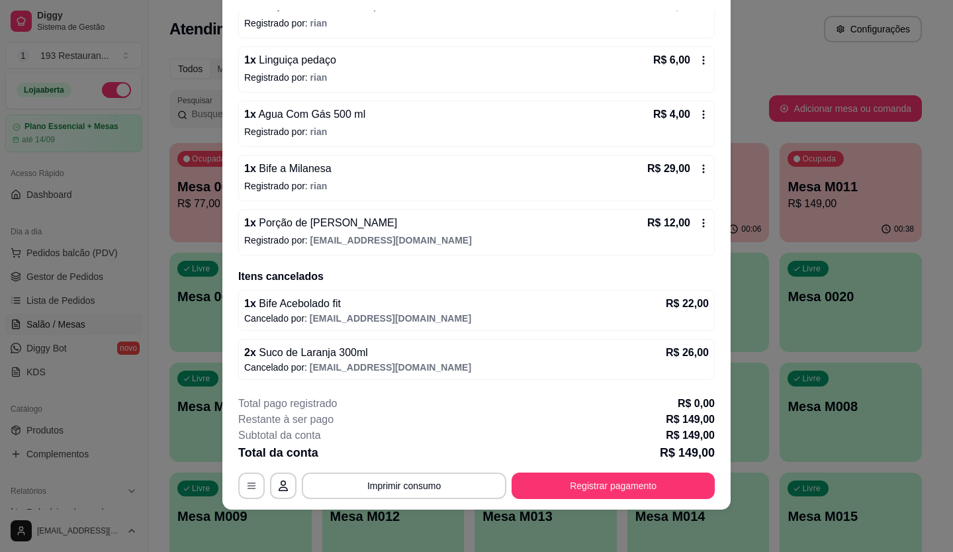
click at [698, 166] on icon at bounding box center [703, 168] width 11 height 11
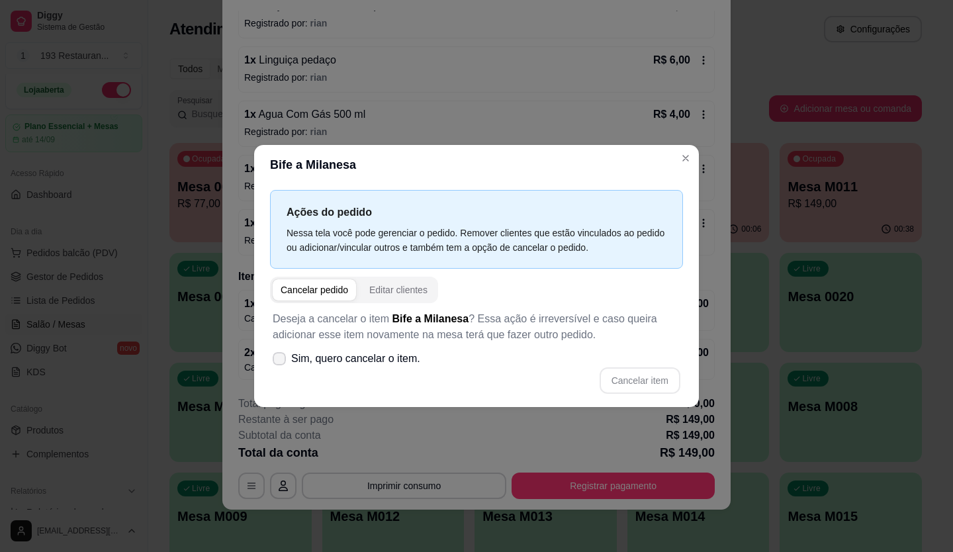
click at [391, 364] on span "Sim, quero cancelar o item." at bounding box center [355, 359] width 129 height 16
click at [281, 364] on input "Sim, quero cancelar o item." at bounding box center [276, 365] width 9 height 9
checkbox input "true"
click at [629, 377] on button "Cancelar item" at bounding box center [639, 381] width 79 height 26
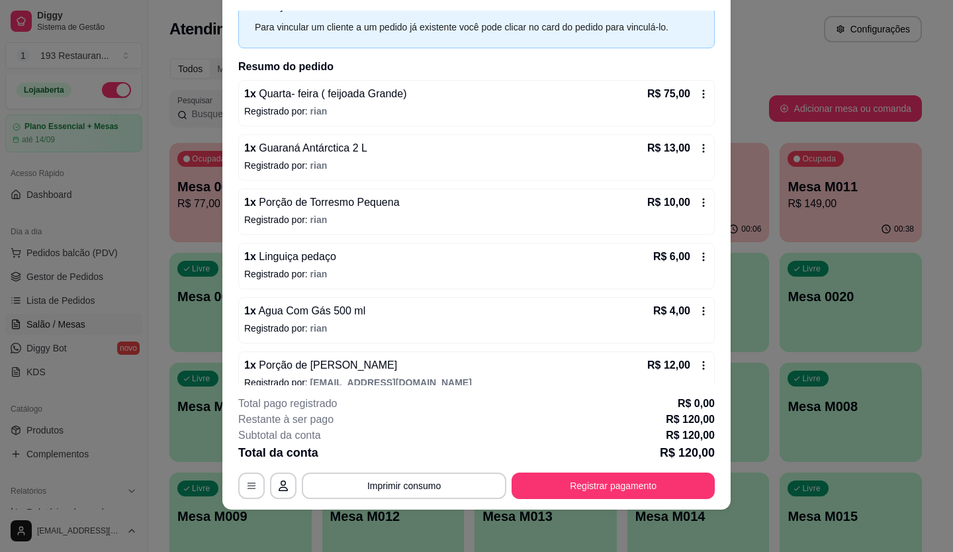
scroll to position [48, 0]
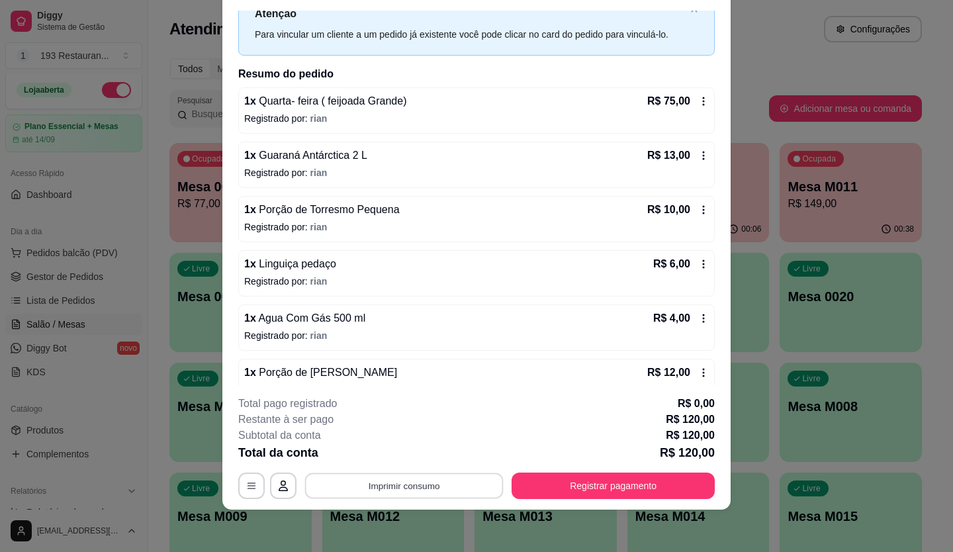
click at [424, 482] on button "Imprimir consumo" at bounding box center [404, 485] width 199 height 26
click at [422, 456] on button "CAIXA" at bounding box center [403, 455] width 93 height 21
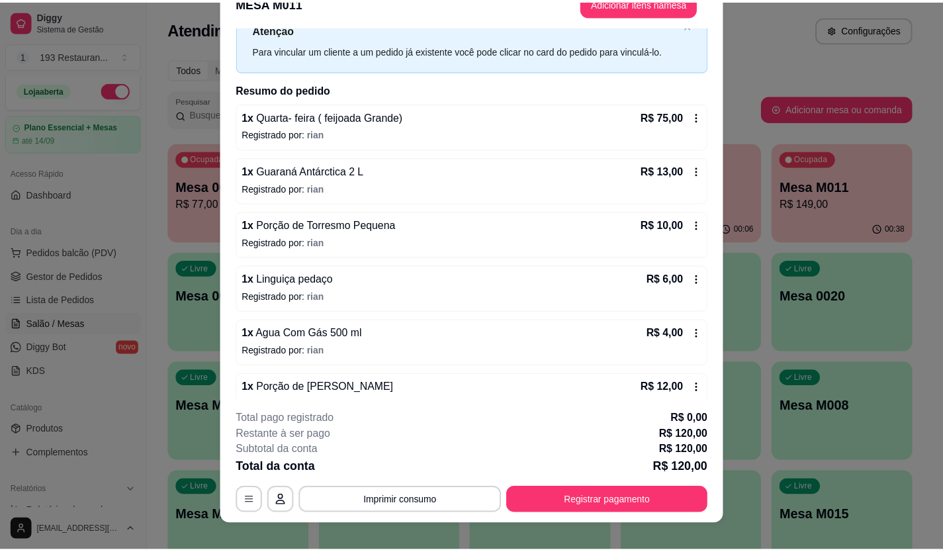
scroll to position [0, 0]
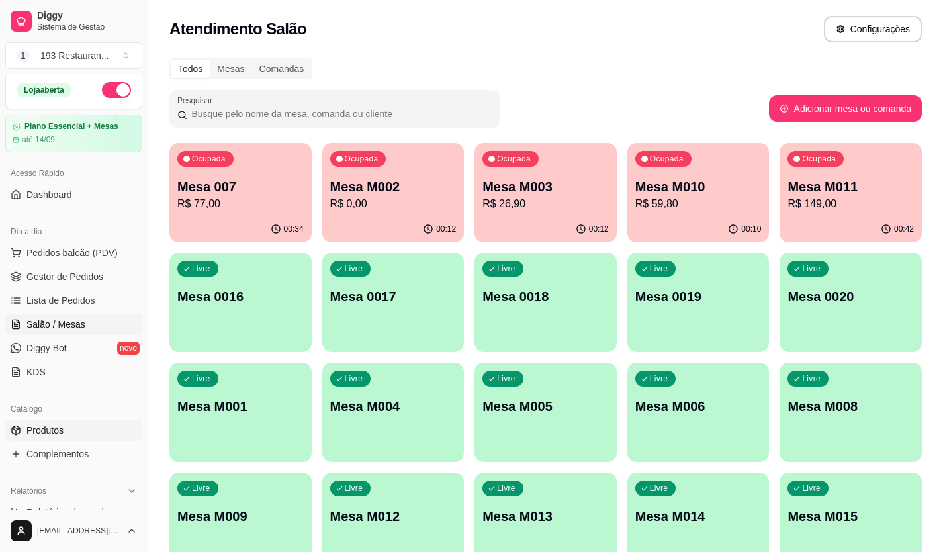
click at [60, 425] on span "Produtos" at bounding box center [44, 430] width 37 height 13
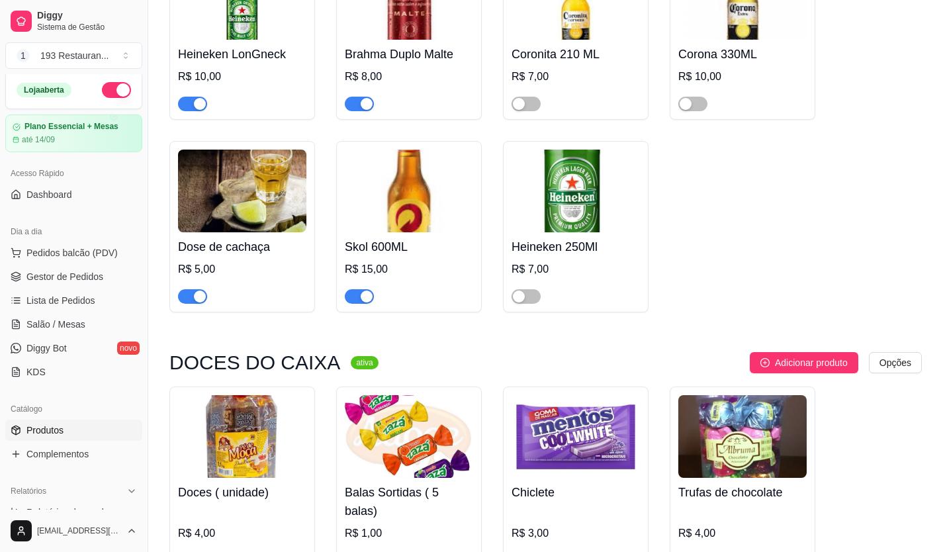
scroll to position [6802, 0]
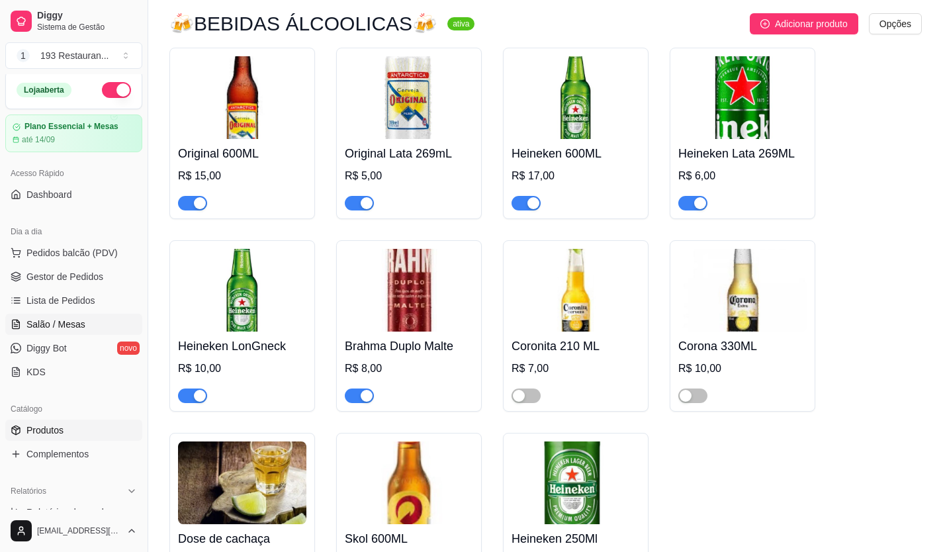
click at [41, 314] on link "Salão / Mesas" at bounding box center [73, 324] width 137 height 21
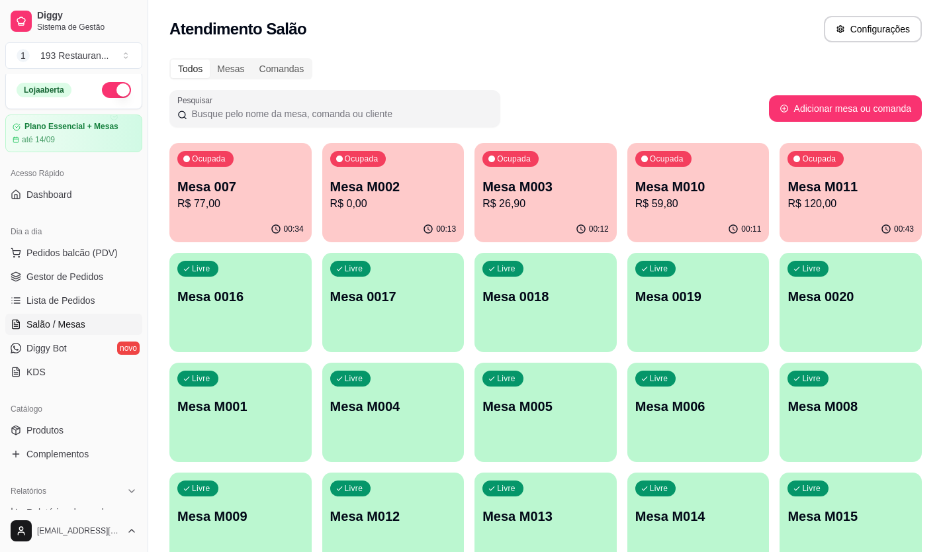
click at [810, 192] on p "Mesa M011" at bounding box center [850, 186] width 126 height 19
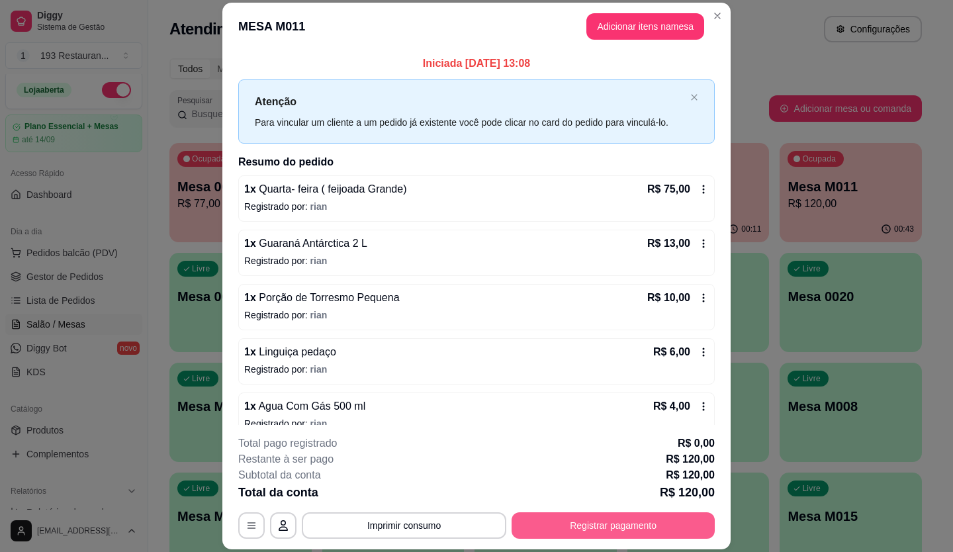
click at [568, 527] on button "Registrar pagamento" at bounding box center [613, 525] width 203 height 26
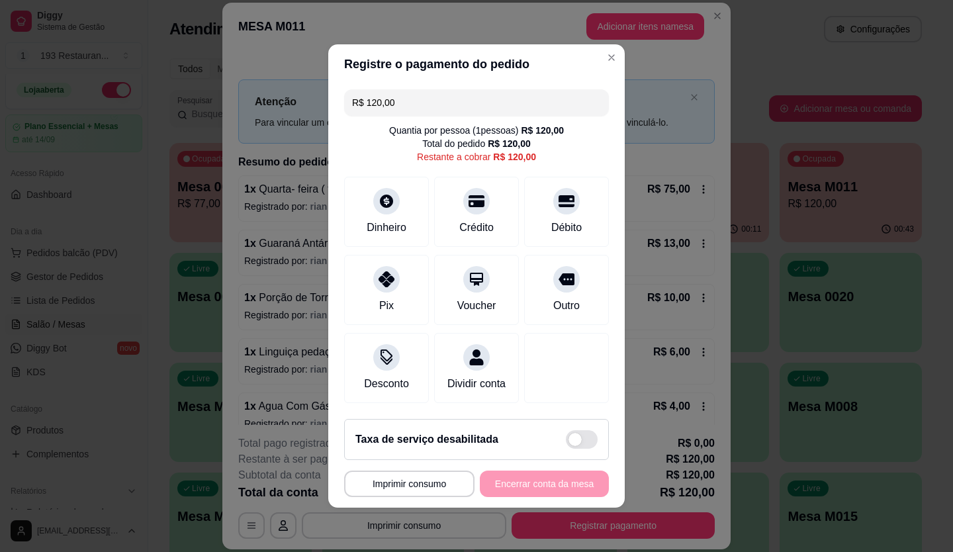
click at [425, 96] on input "R$ 120,00" at bounding box center [476, 102] width 249 height 26
click at [537, 202] on div "Débito" at bounding box center [566, 209] width 93 height 77
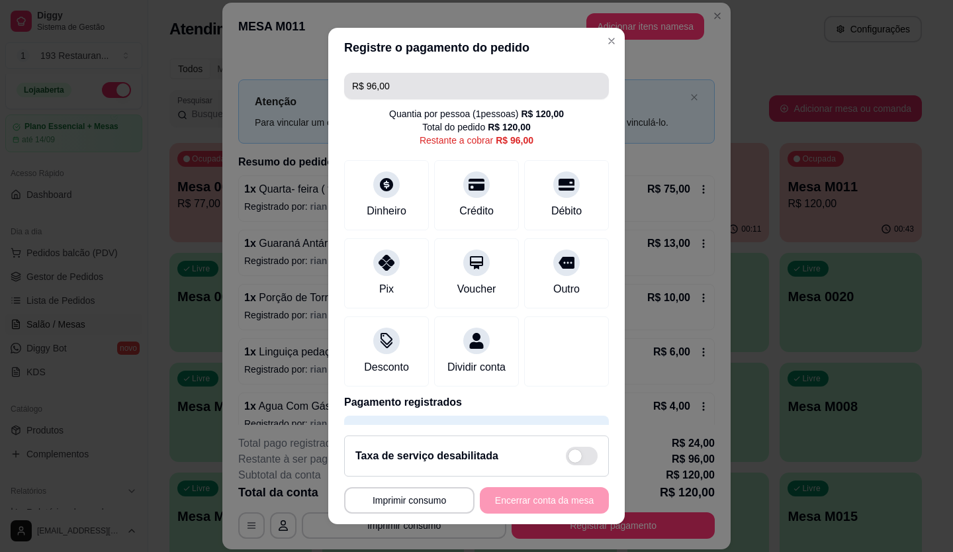
click at [412, 78] on input "R$ 96,00" at bounding box center [476, 86] width 249 height 26
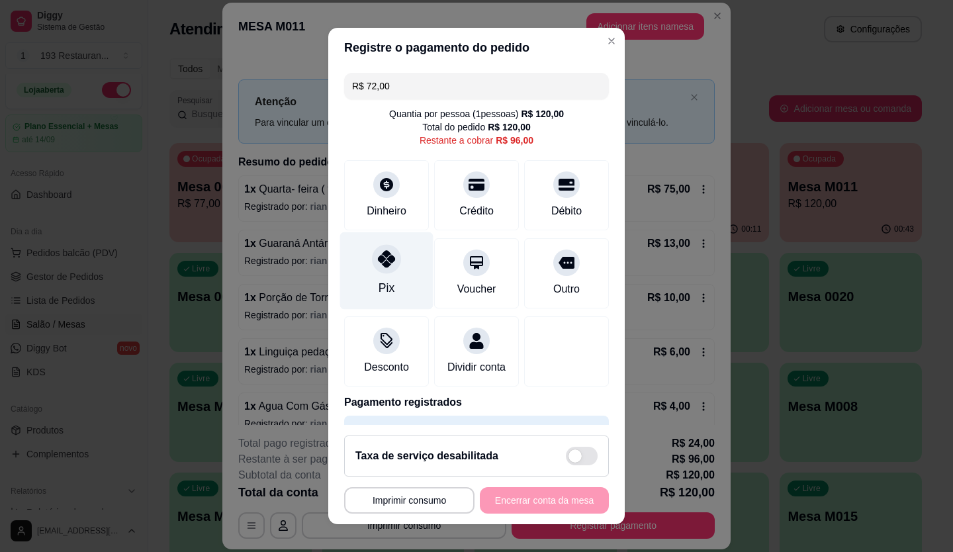
click at [385, 265] on icon at bounding box center [386, 258] width 17 height 17
type input "R$ 24,00"
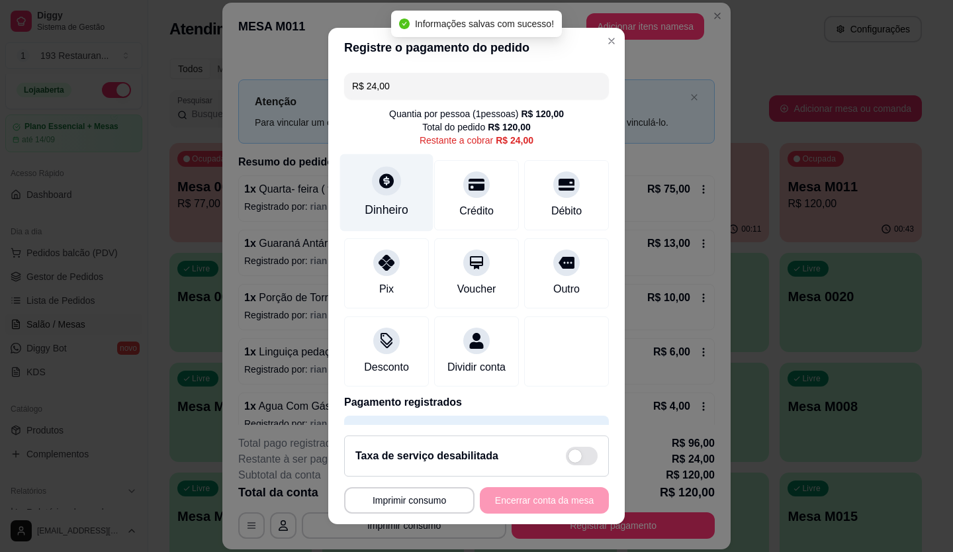
click at [382, 178] on icon at bounding box center [386, 180] width 15 height 15
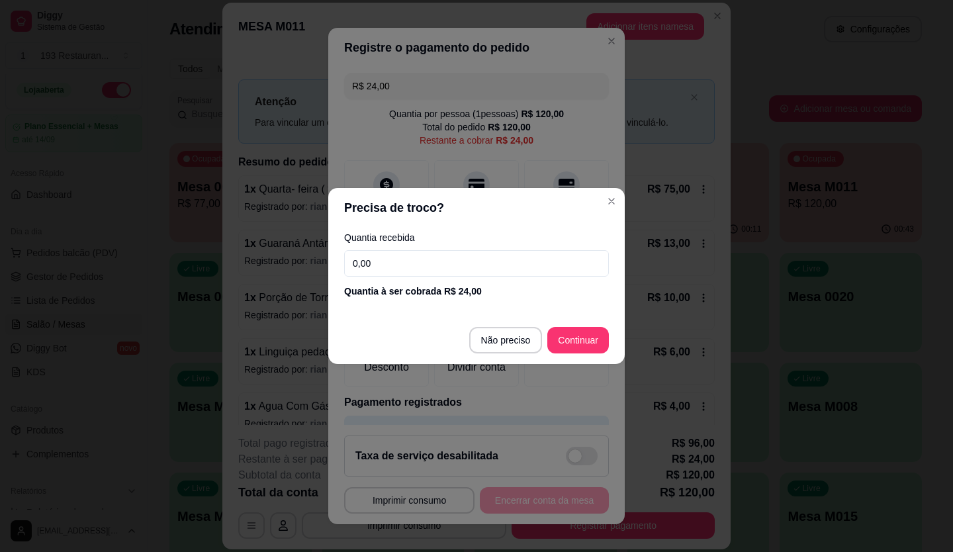
click at [408, 269] on input "0,00" at bounding box center [476, 263] width 265 height 26
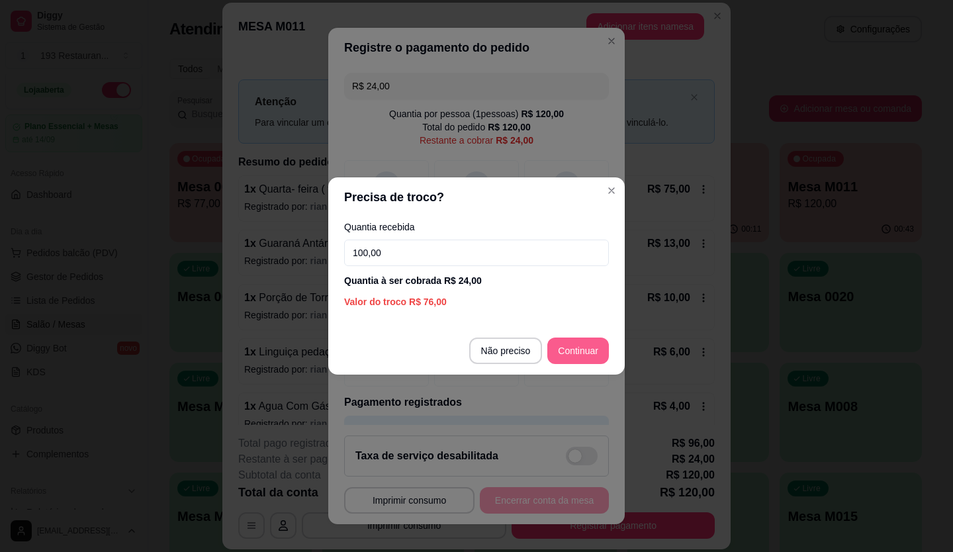
type input "100,00"
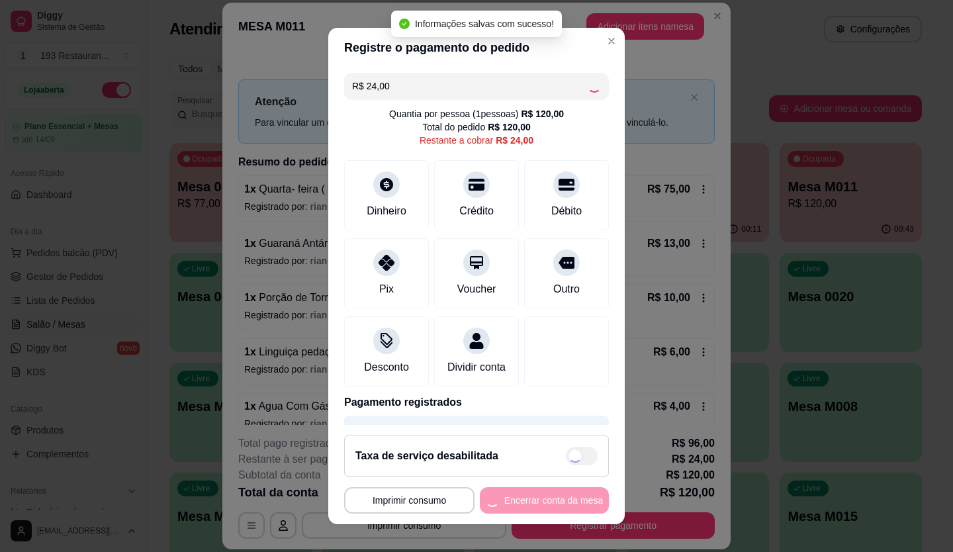
type input "R$ 0,00"
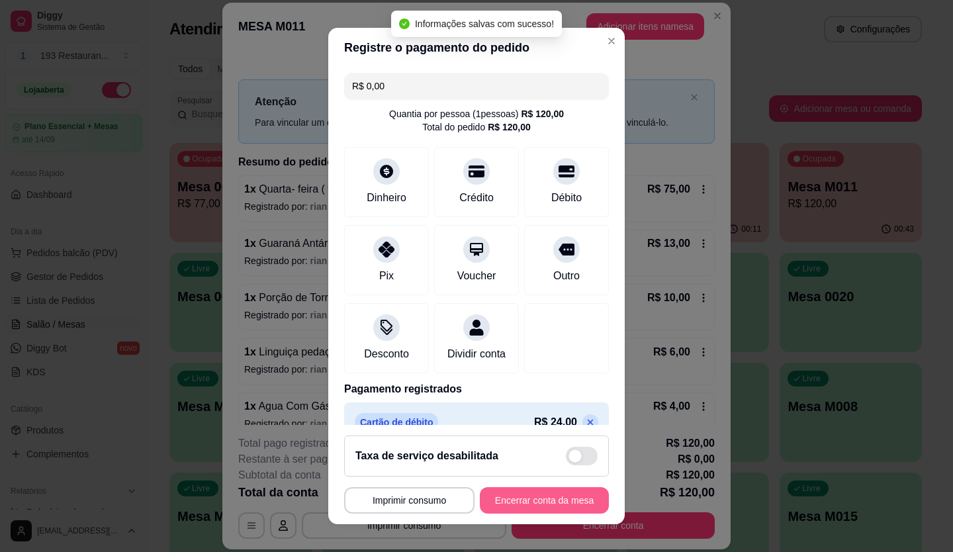
click at [545, 497] on button "Encerrar conta da mesa" at bounding box center [544, 500] width 129 height 26
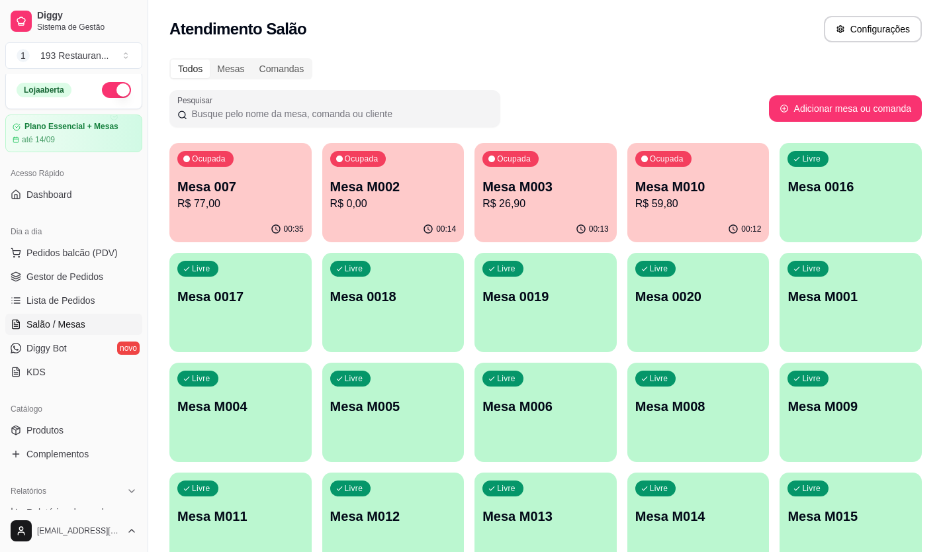
click at [557, 191] on p "Mesa M003" at bounding box center [545, 186] width 126 height 19
click at [398, 202] on p "R$ 0,00" at bounding box center [393, 204] width 126 height 16
click at [684, 203] on p "R$ 59,80" at bounding box center [698, 204] width 126 height 16
click at [457, 208] on div "Ocupada Mesa M002 R$ 0,00" at bounding box center [393, 179] width 142 height 73
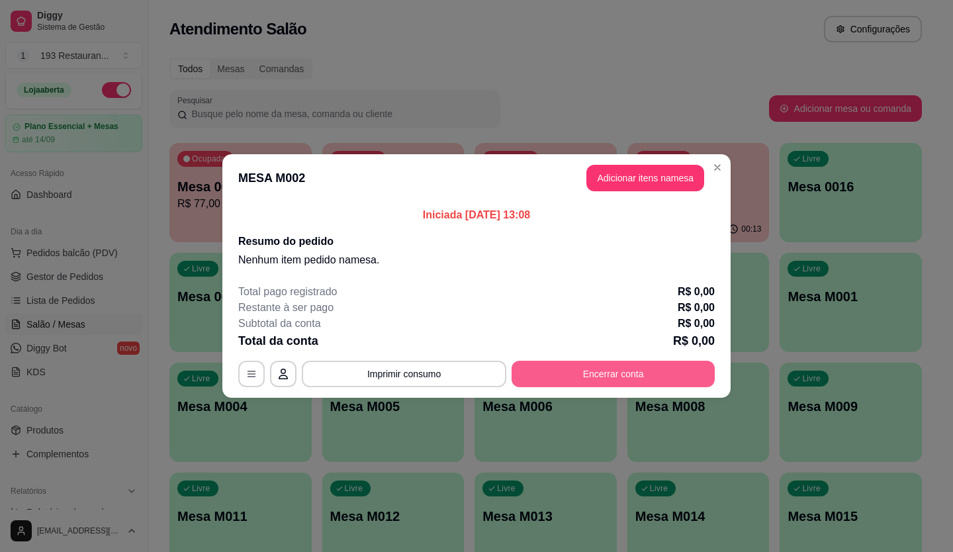
click at [578, 369] on button "Encerrar conta" at bounding box center [613, 374] width 203 height 26
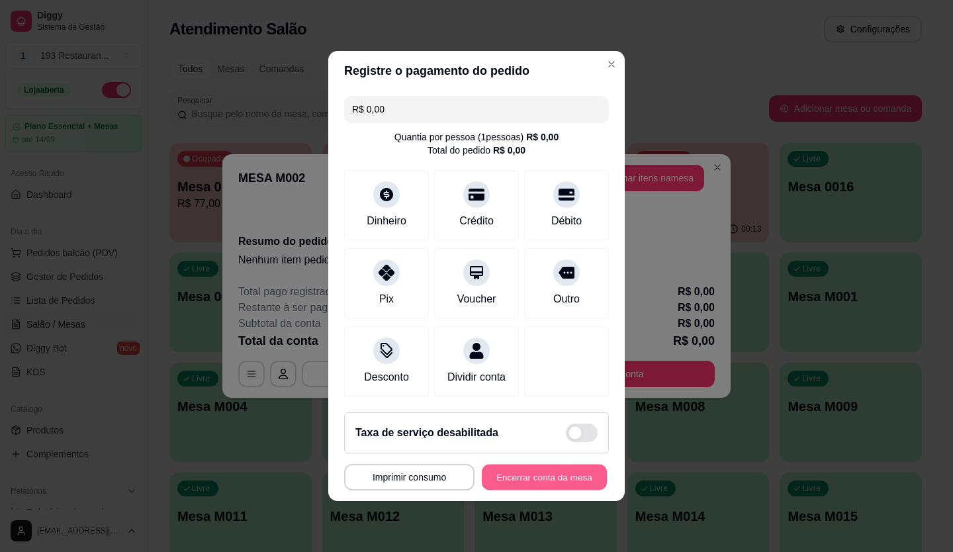
click at [576, 489] on button "Encerrar conta da mesa" at bounding box center [544, 478] width 125 height 26
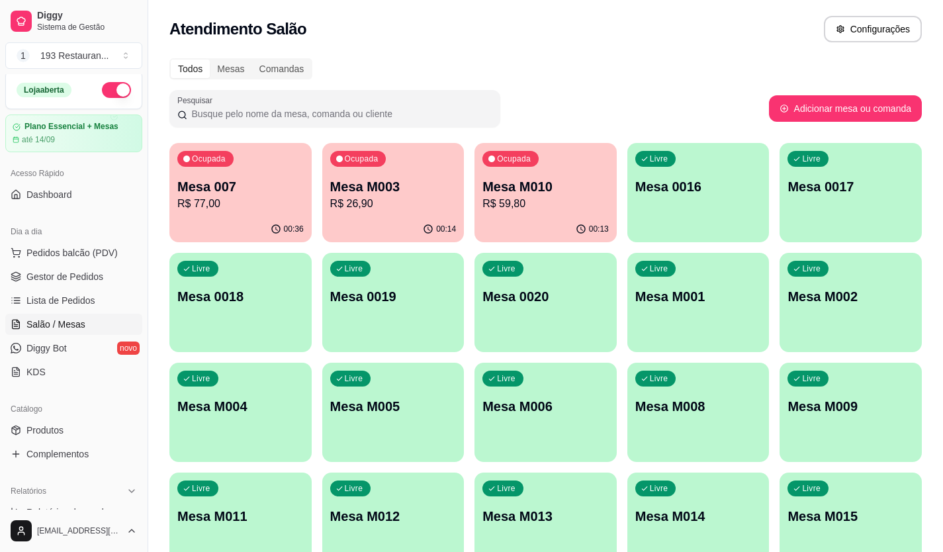
click at [383, 196] on p "R$ 26,90" at bounding box center [393, 204] width 126 height 16
click at [515, 214] on div "Ocupada Mesa M010 R$ 59,80" at bounding box center [545, 179] width 142 height 73
click at [910, 295] on p "Mesa M002" at bounding box center [850, 297] width 122 height 18
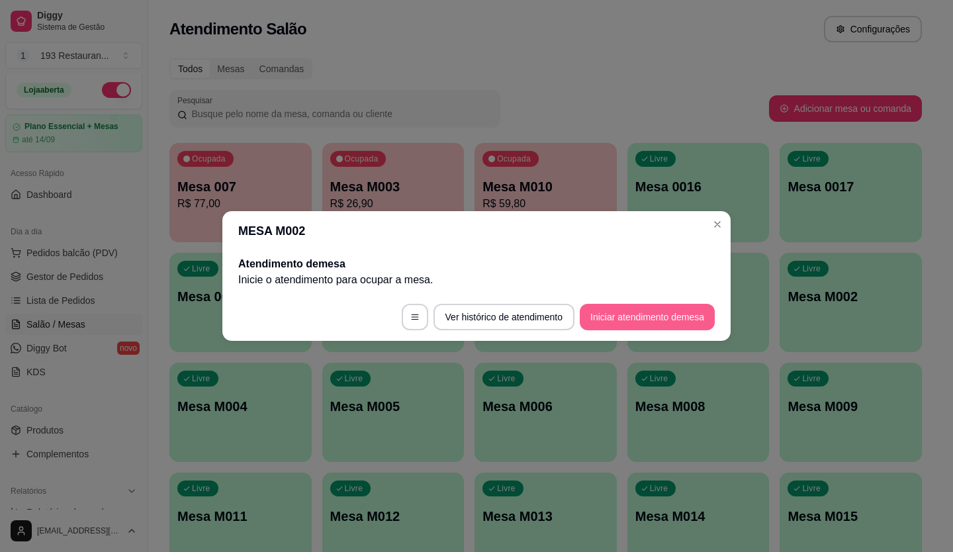
click at [626, 316] on button "Iniciar atendimento de mesa" at bounding box center [647, 317] width 135 height 26
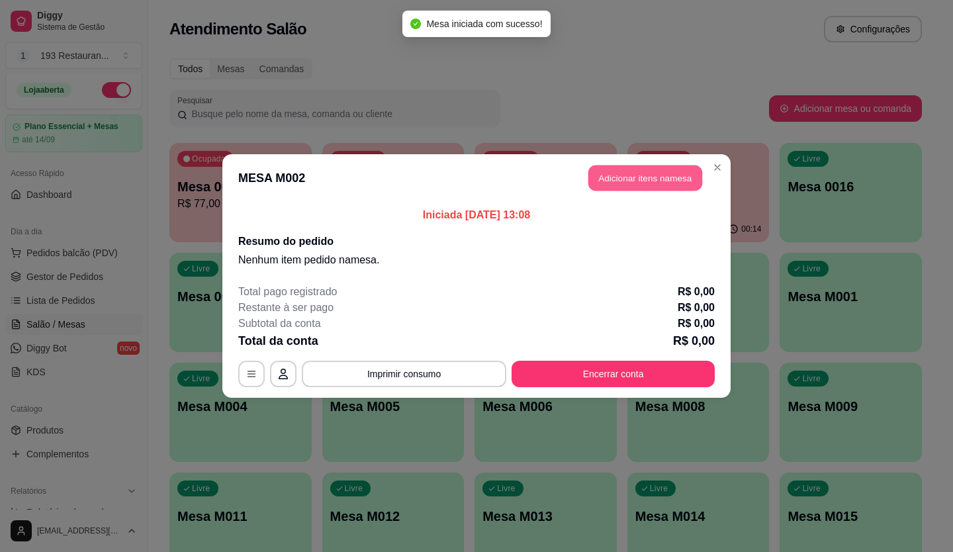
click at [668, 182] on button "Adicionar itens na mesa" at bounding box center [645, 178] width 114 height 26
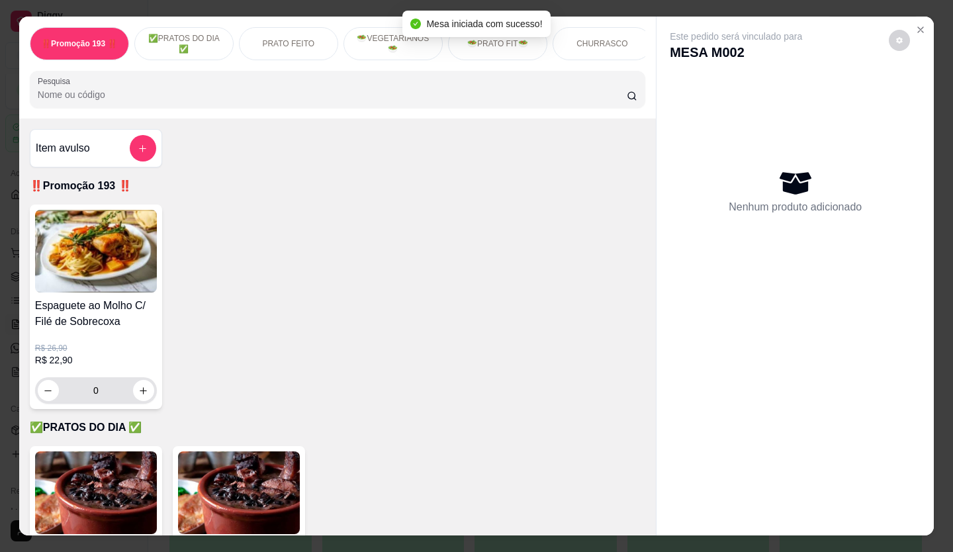
scroll to position [265, 0]
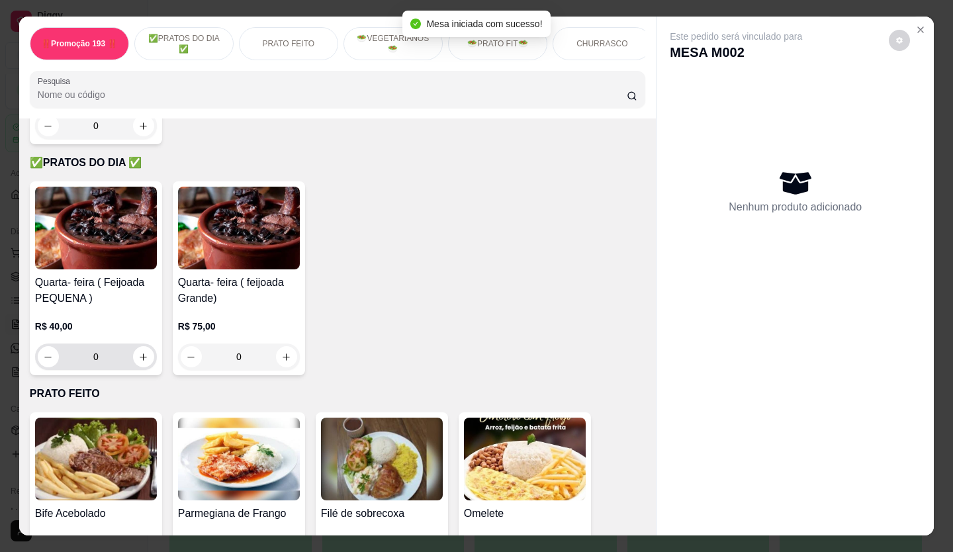
click at [144, 363] on button "increase-product-quantity" at bounding box center [143, 356] width 21 height 21
type input "1"
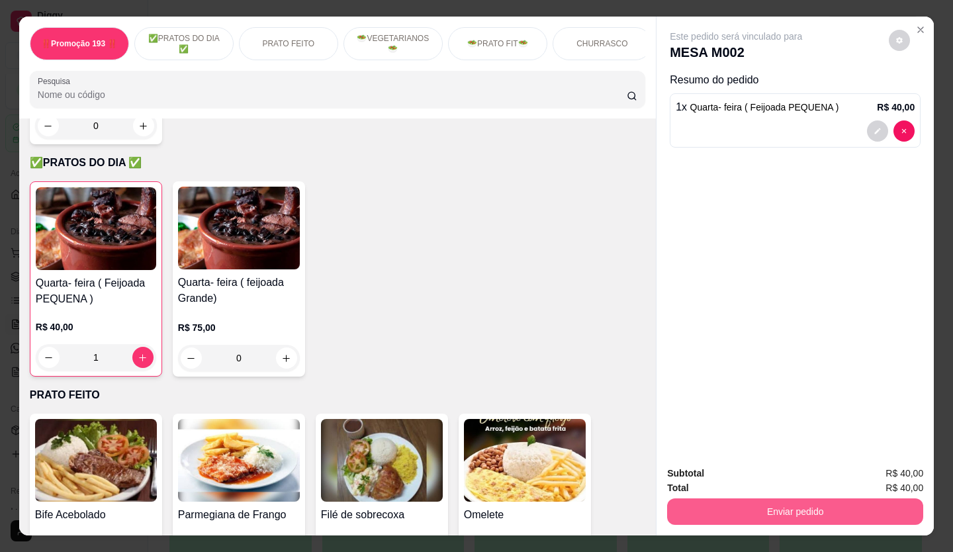
click at [765, 511] on button "Enviar pedido" at bounding box center [795, 511] width 256 height 26
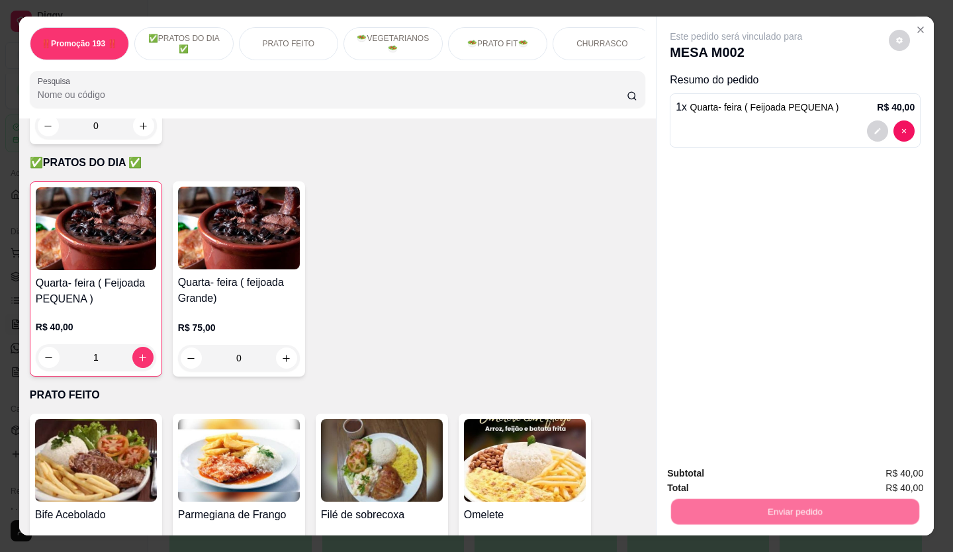
click at [752, 484] on button "Não registrar e enviar pedido" at bounding box center [751, 473] width 138 height 25
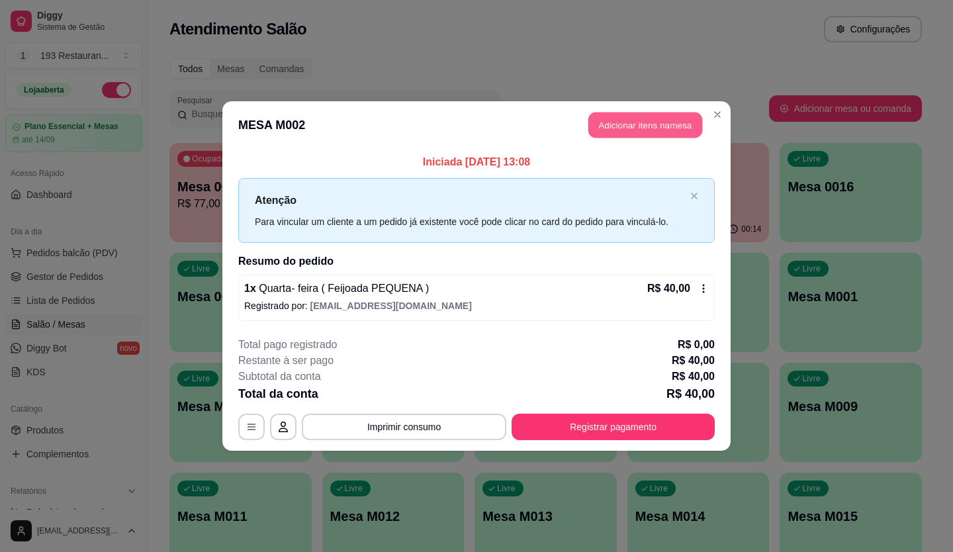
click at [698, 122] on button "Adicionar itens na mesa" at bounding box center [645, 125] width 114 height 26
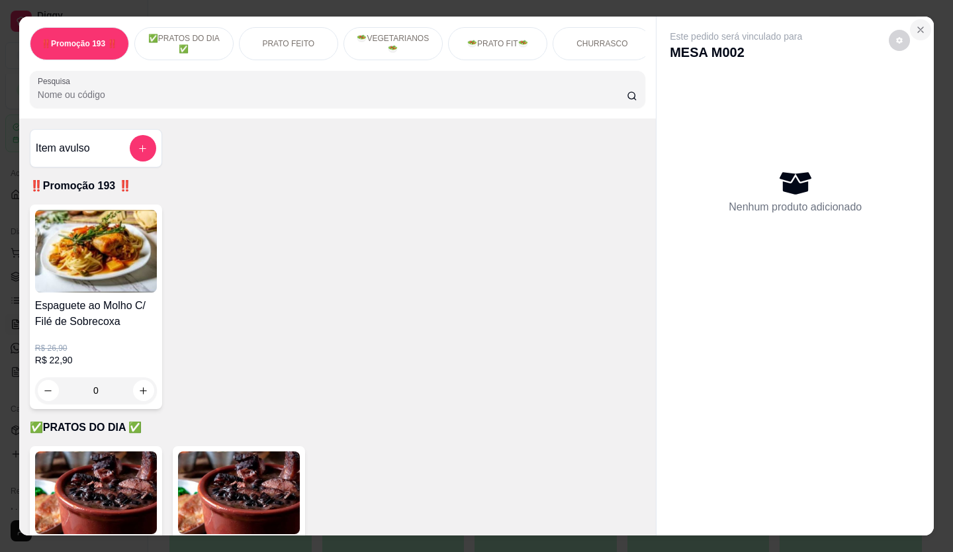
click at [910, 20] on button "Close" at bounding box center [920, 29] width 21 height 21
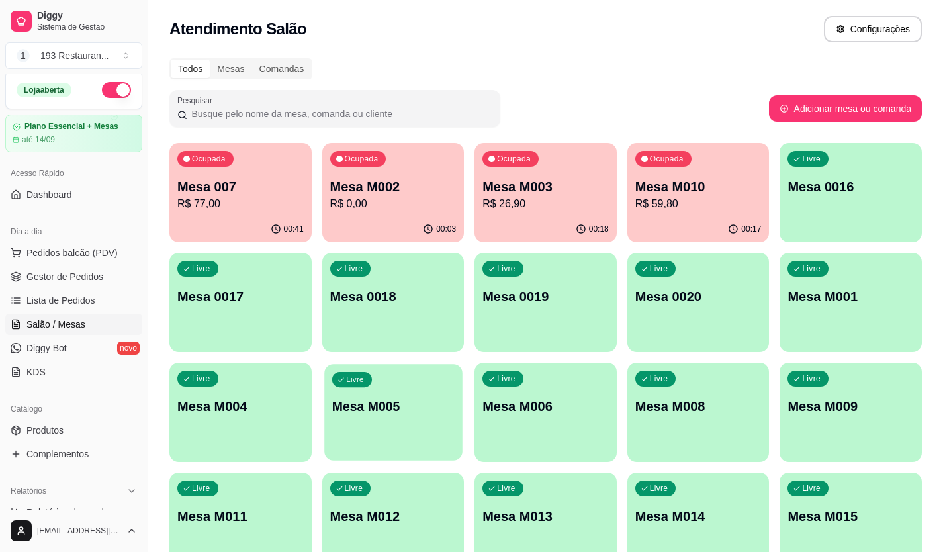
click at [443, 408] on p "Mesa M005" at bounding box center [393, 407] width 122 height 18
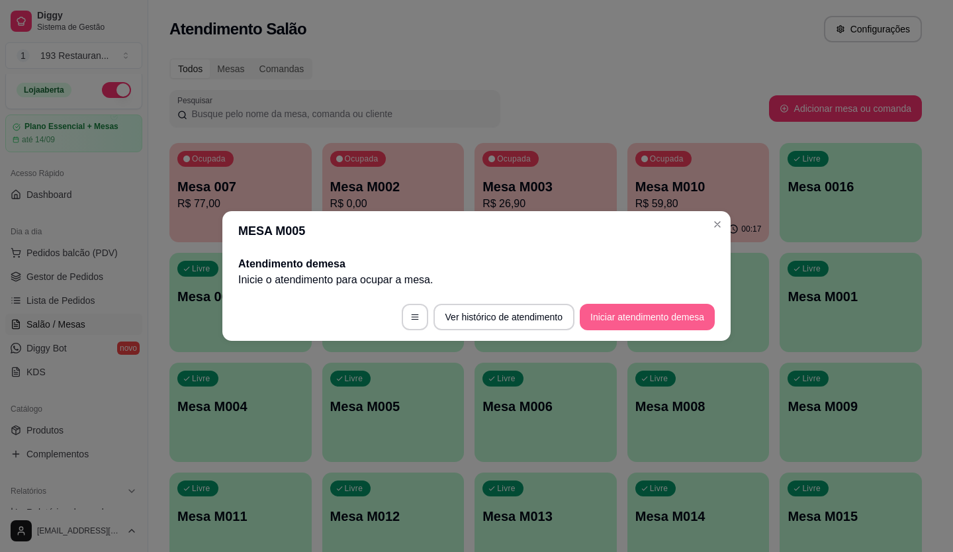
click at [658, 316] on button "Iniciar atendimento de mesa" at bounding box center [647, 317] width 135 height 26
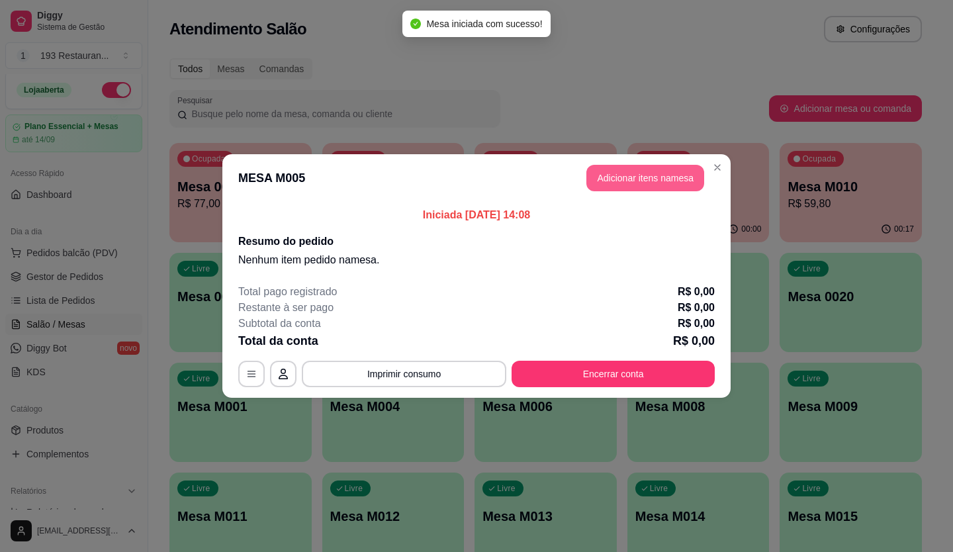
click at [670, 169] on button "Adicionar itens na mesa" at bounding box center [645, 178] width 118 height 26
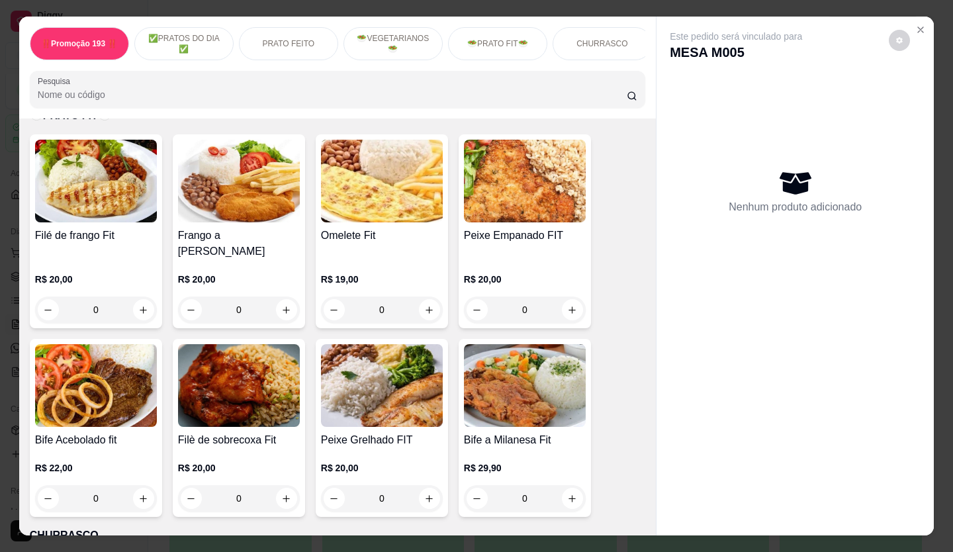
scroll to position [1853, 0]
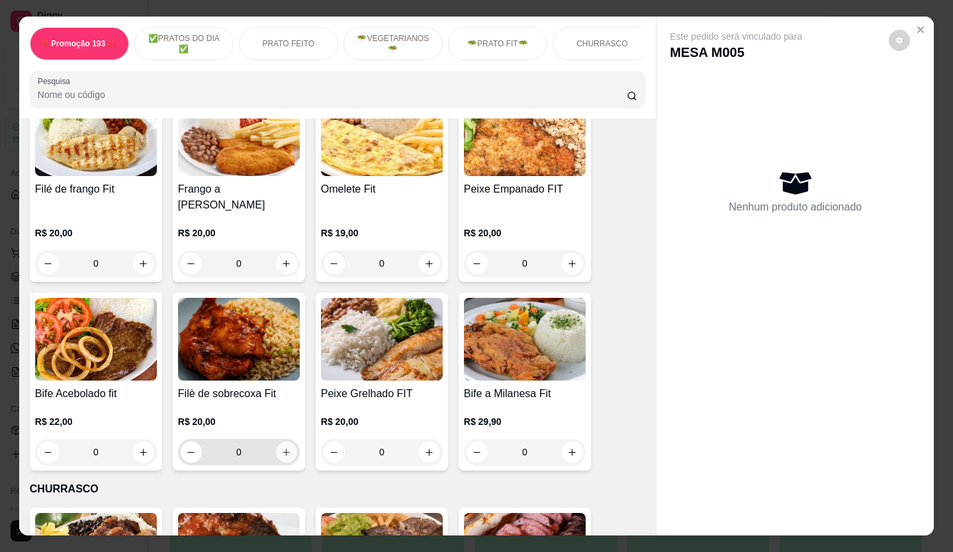
click at [282, 443] on button "increase-product-quantity" at bounding box center [286, 451] width 21 height 21
type input "1"
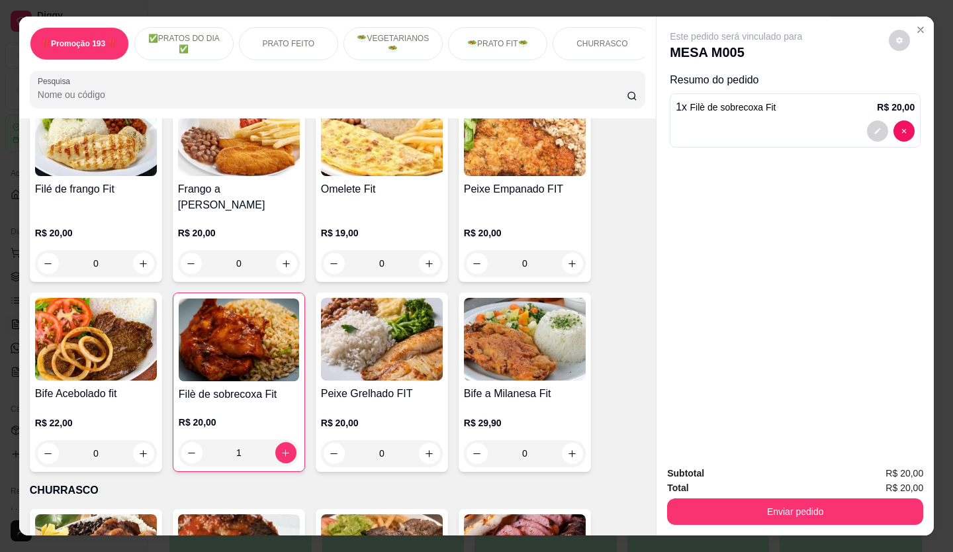
click at [813, 499] on button "Enviar pedido" at bounding box center [795, 511] width 256 height 26
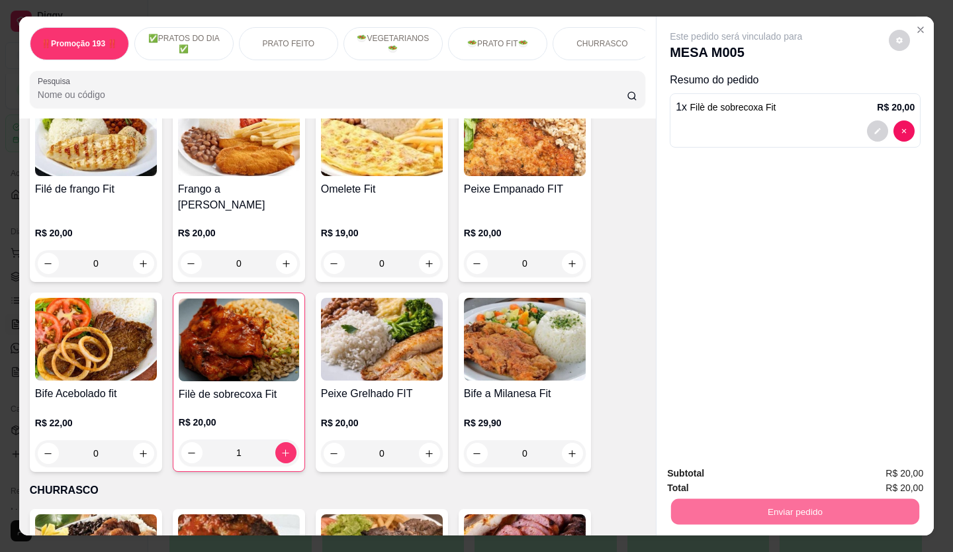
click at [768, 468] on button "Não registrar e enviar pedido" at bounding box center [751, 474] width 138 height 25
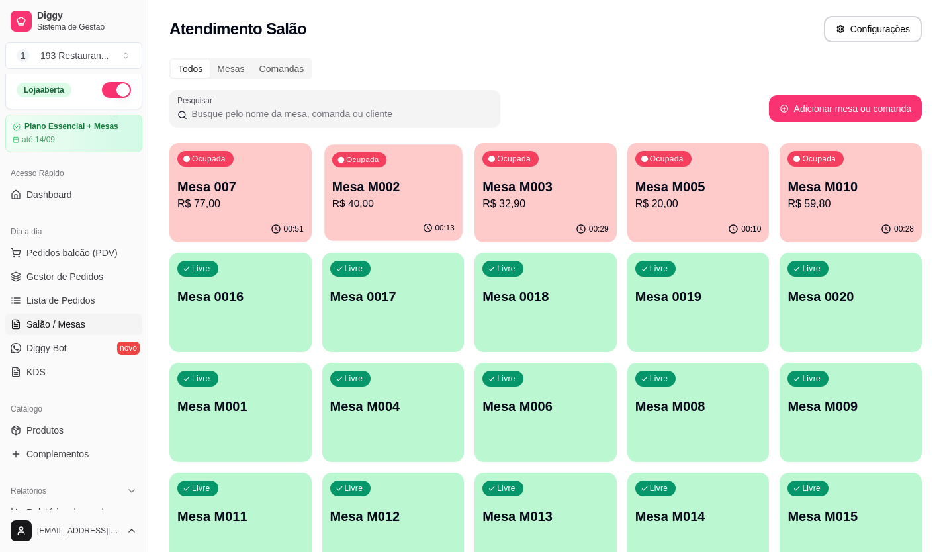
click at [377, 192] on p "Mesa M002" at bounding box center [393, 187] width 122 height 18
click at [555, 202] on p "R$ 32,90" at bounding box center [545, 204] width 126 height 16
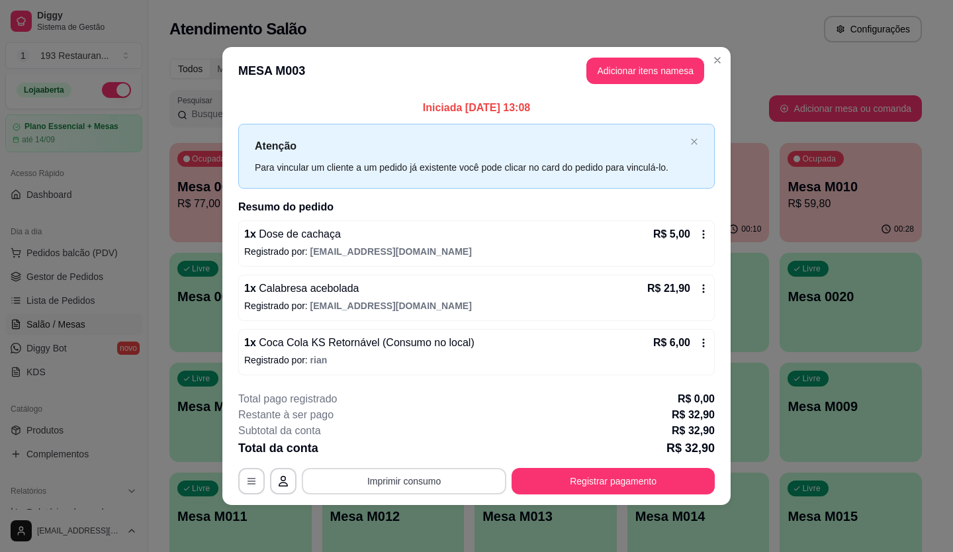
click at [461, 484] on button "Imprimir consumo" at bounding box center [404, 481] width 204 height 26
click at [423, 448] on button "CAIXA" at bounding box center [408, 450] width 93 height 21
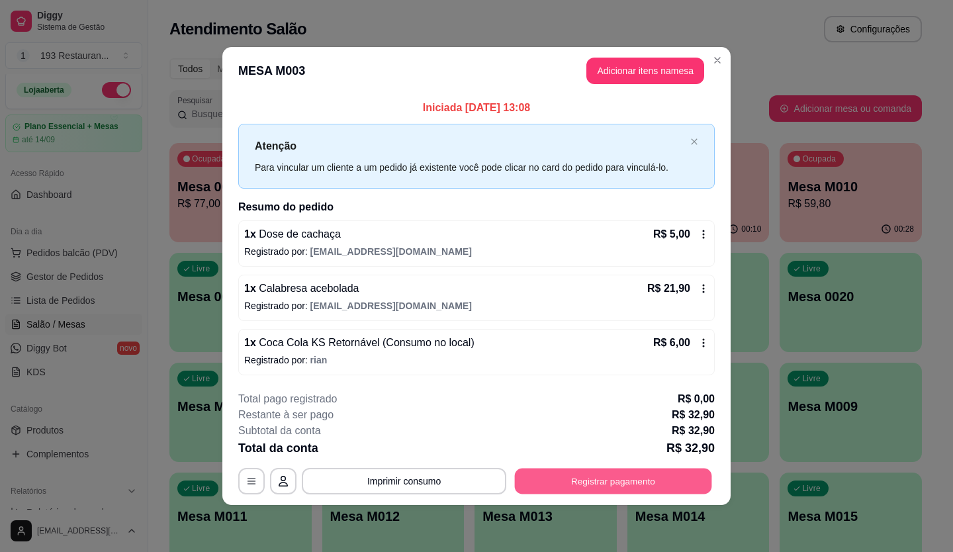
click at [662, 482] on button "Registrar pagamento" at bounding box center [613, 481] width 197 height 26
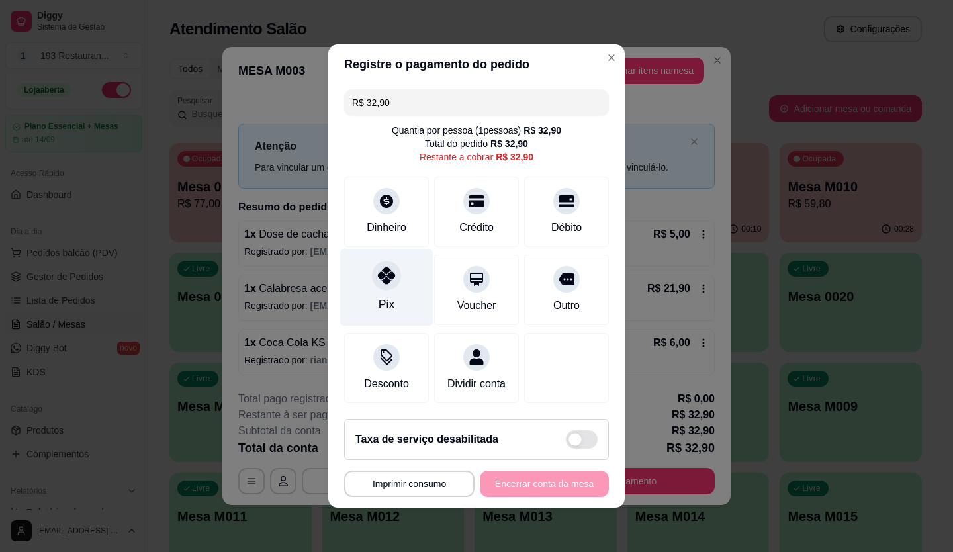
click at [386, 268] on icon at bounding box center [386, 275] width 17 height 17
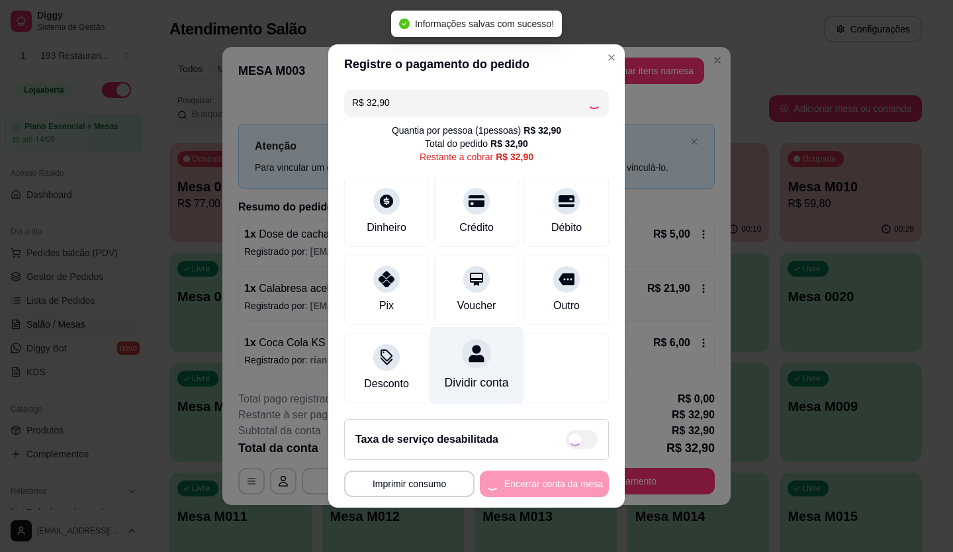
type input "R$ 0,00"
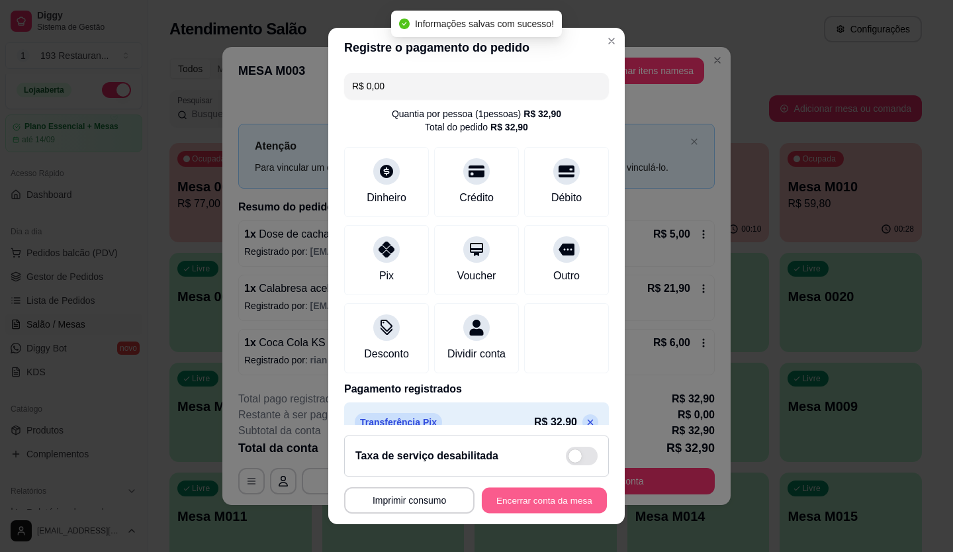
click at [574, 494] on button "Encerrar conta da mesa" at bounding box center [544, 501] width 125 height 26
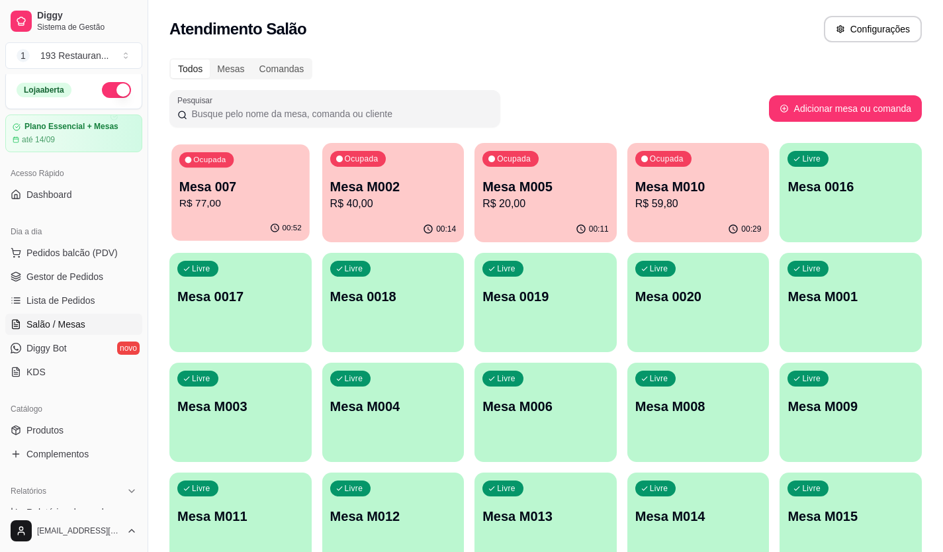
click at [260, 199] on p "R$ 77,00" at bounding box center [240, 203] width 122 height 15
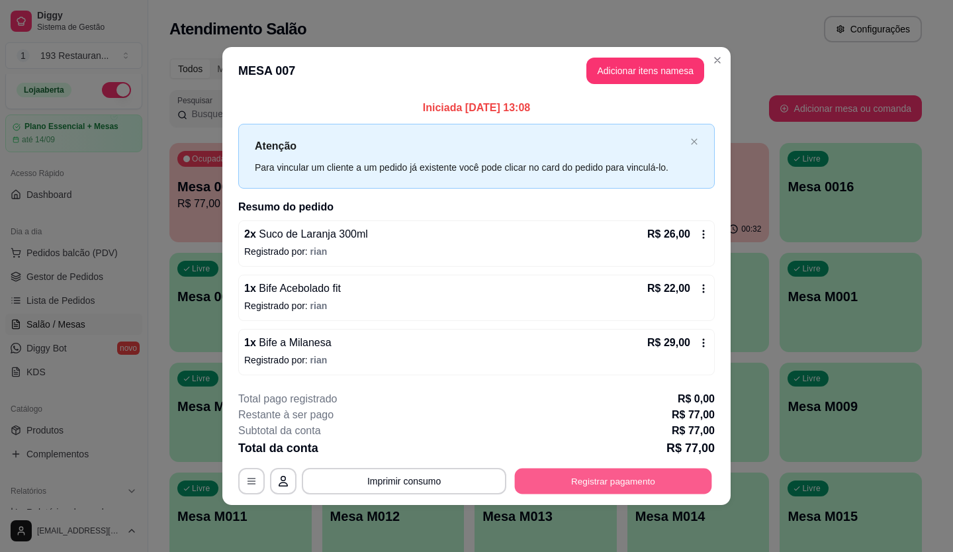
click at [650, 484] on button "Registrar pagamento" at bounding box center [613, 481] width 197 height 26
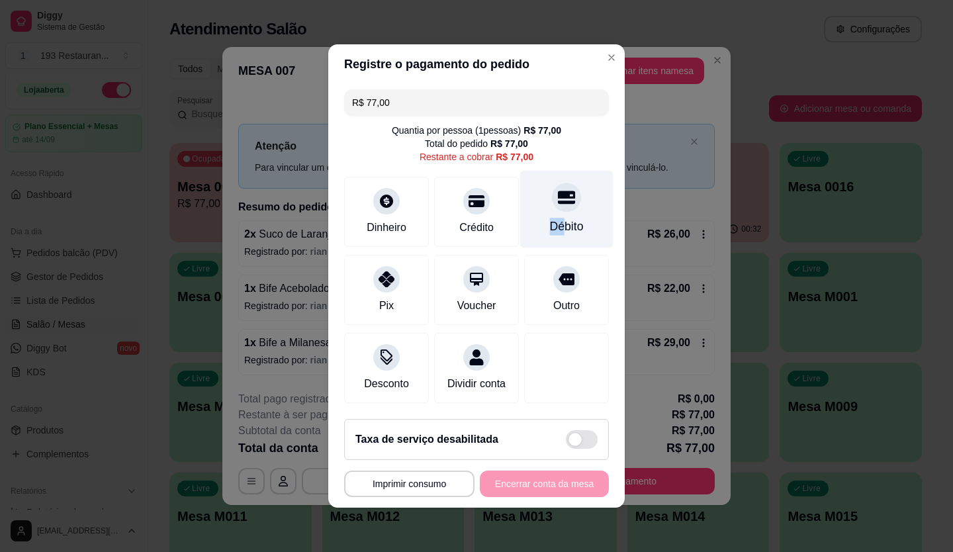
click at [549, 206] on div "Débito" at bounding box center [566, 209] width 93 height 77
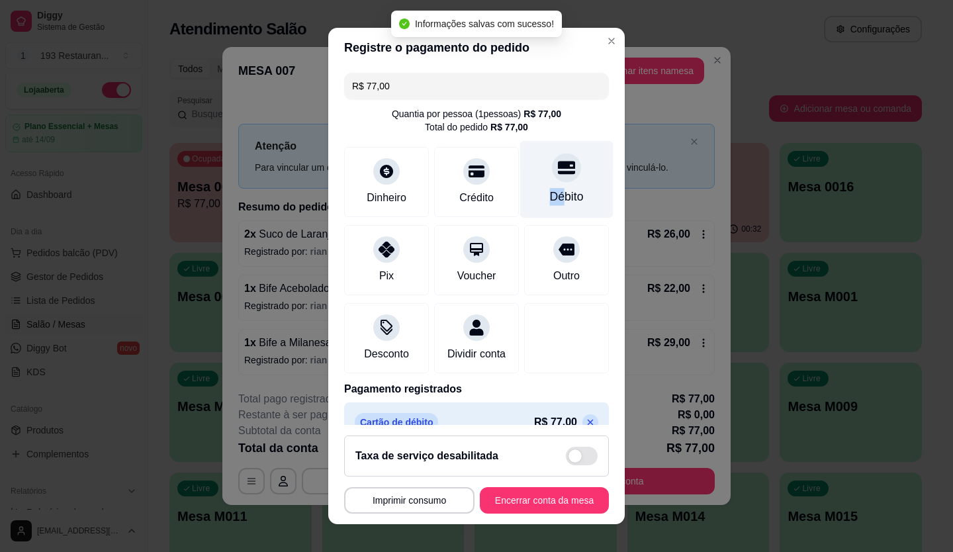
type input "R$ 0,00"
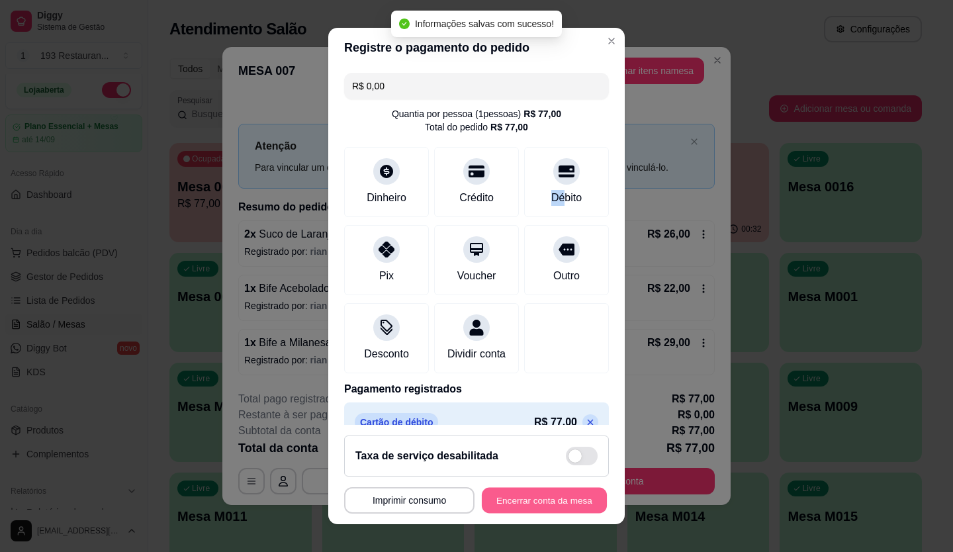
click at [577, 497] on button "Encerrar conta da mesa" at bounding box center [544, 501] width 125 height 26
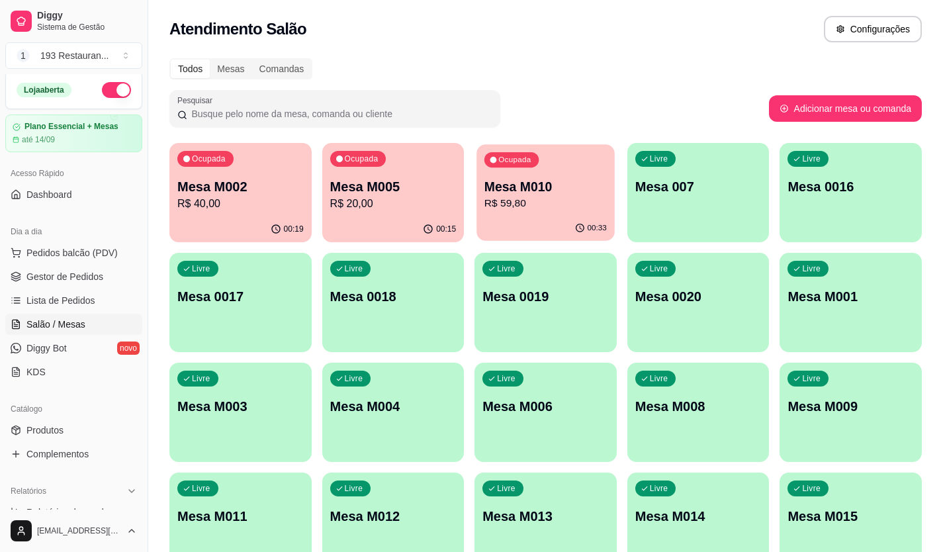
click at [543, 188] on p "Mesa M010" at bounding box center [545, 187] width 122 height 18
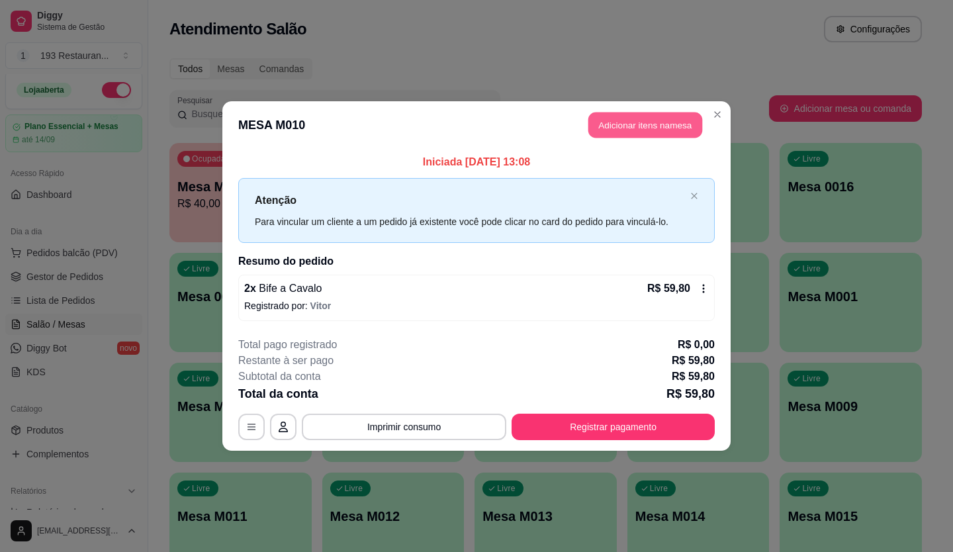
click at [598, 124] on button "Adicionar itens na mesa" at bounding box center [645, 125] width 114 height 26
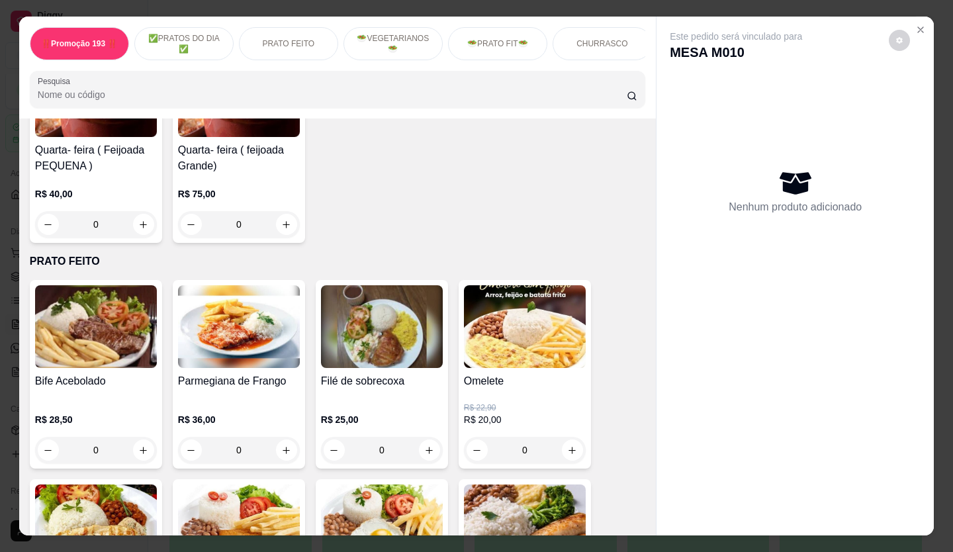
scroll to position [728, 0]
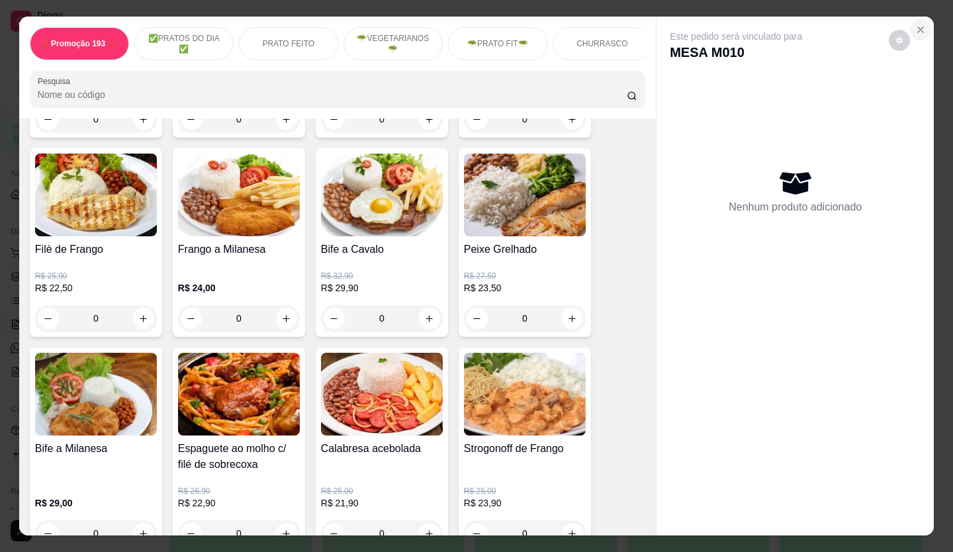
click at [923, 31] on button "Close" at bounding box center [920, 29] width 21 height 21
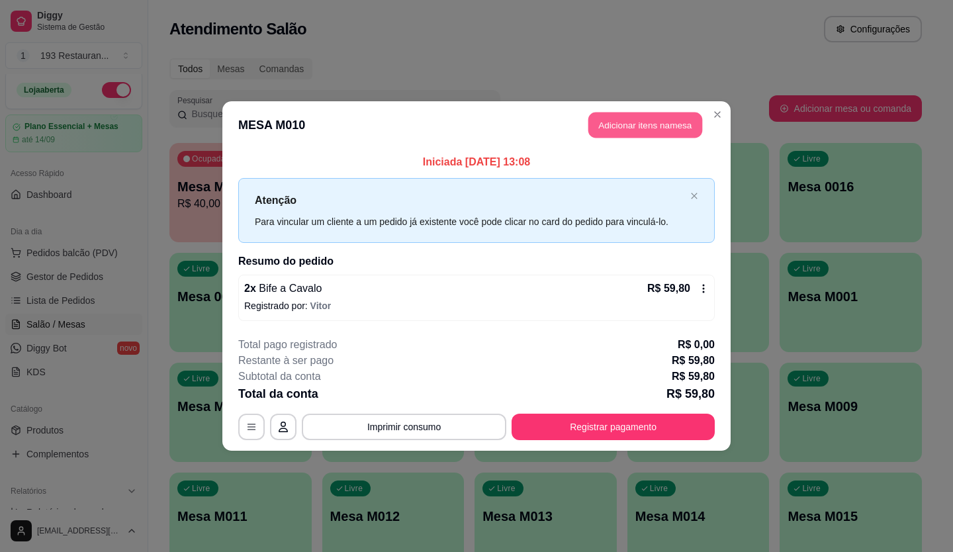
click at [667, 127] on button "Adicionar itens na mesa" at bounding box center [645, 125] width 114 height 26
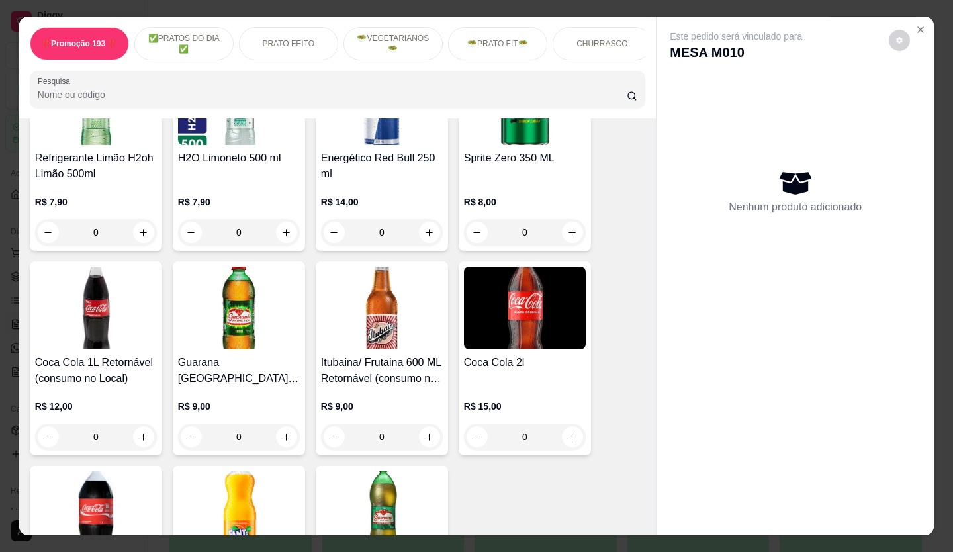
scroll to position [4819, 0]
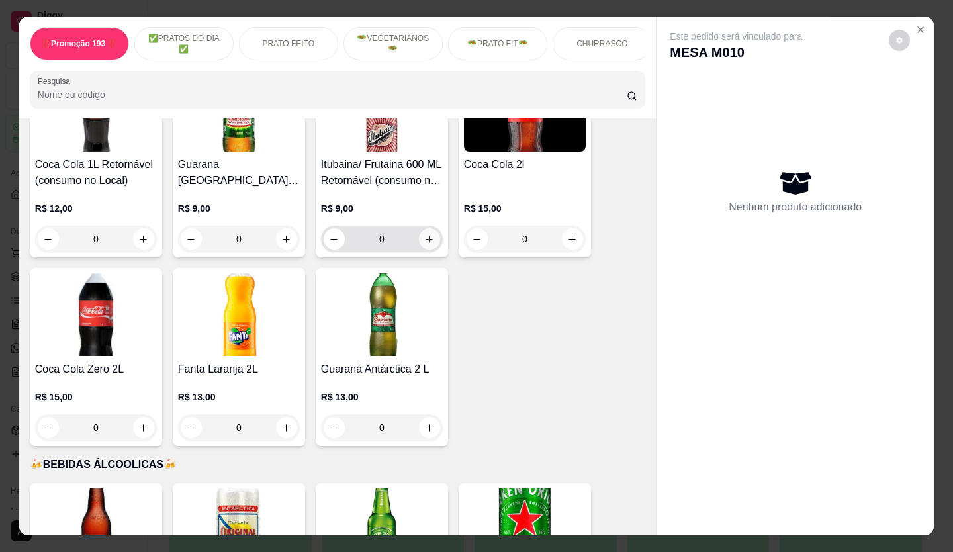
click at [424, 234] on icon "increase-product-quantity" at bounding box center [429, 239] width 10 height 10
type input "1"
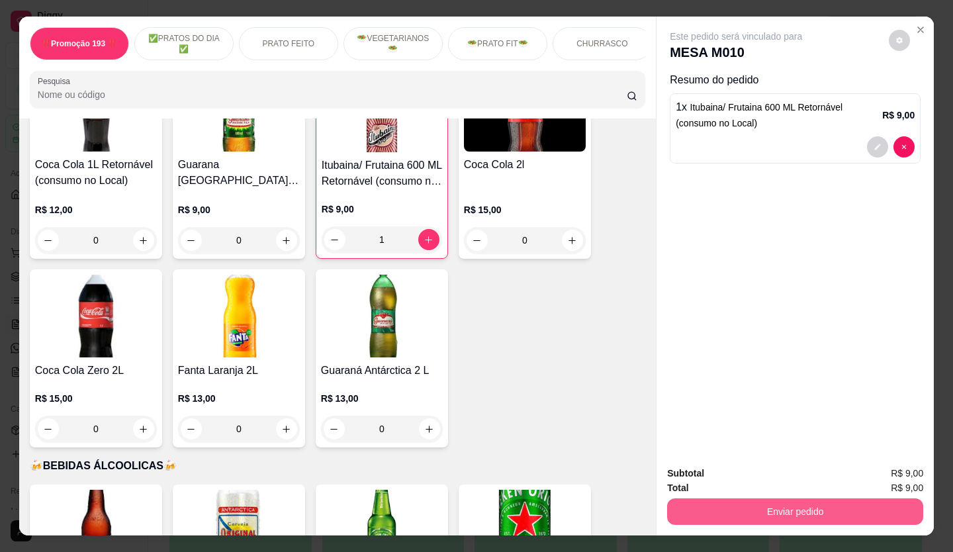
click at [722, 498] on button "Enviar pedido" at bounding box center [795, 511] width 256 height 26
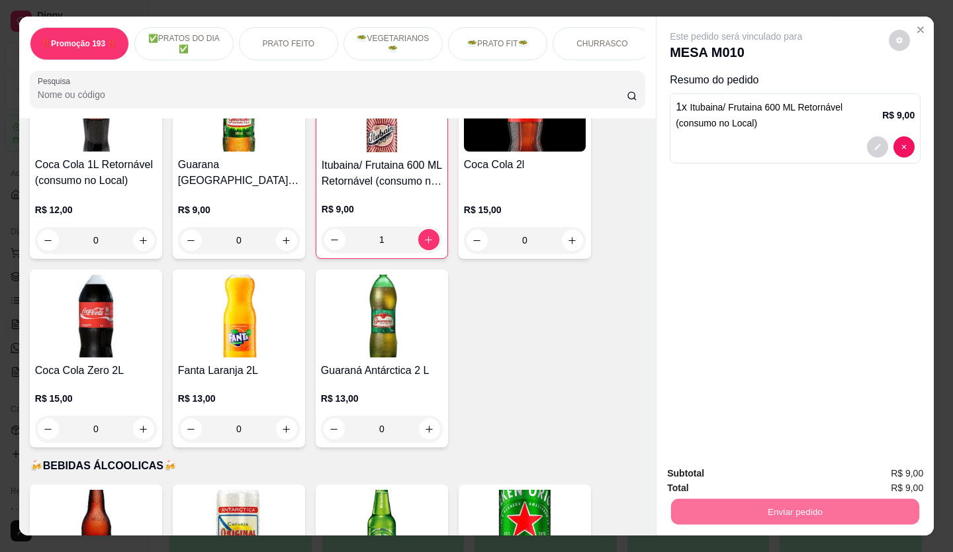
click at [737, 472] on button "Não registrar e enviar pedido" at bounding box center [752, 474] width 134 height 24
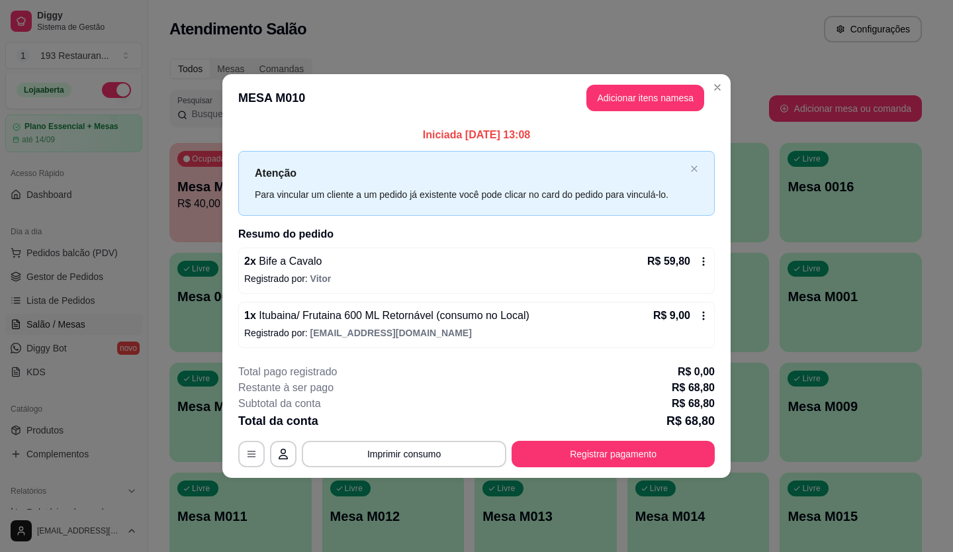
click at [433, 475] on footer "**********" at bounding box center [476, 415] width 508 height 124
click at [427, 456] on button "Imprimir consumo" at bounding box center [404, 454] width 199 height 26
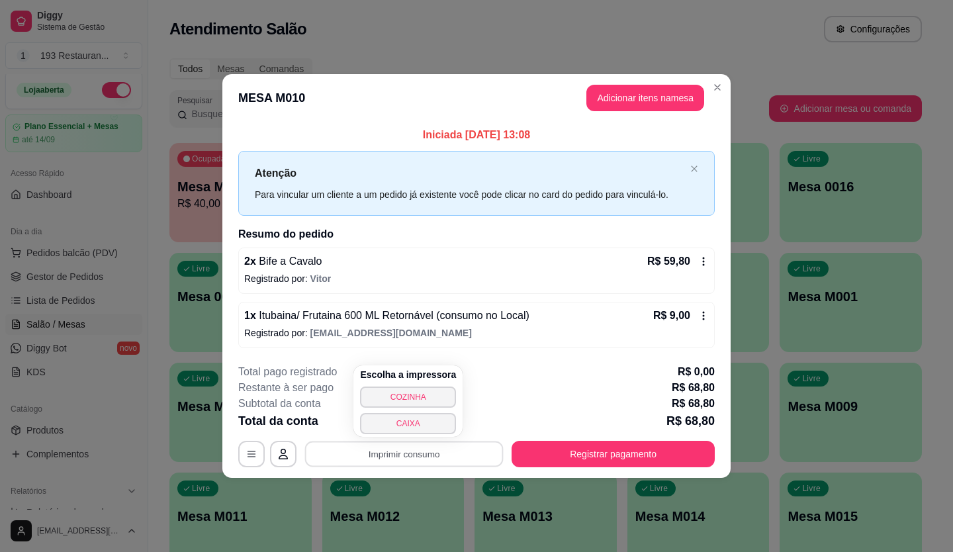
click at [557, 225] on div "Iniciada [DATE] 13:08 Atenção Para vincular um cliente a um pedido já existente…" at bounding box center [476, 237] width 476 height 220
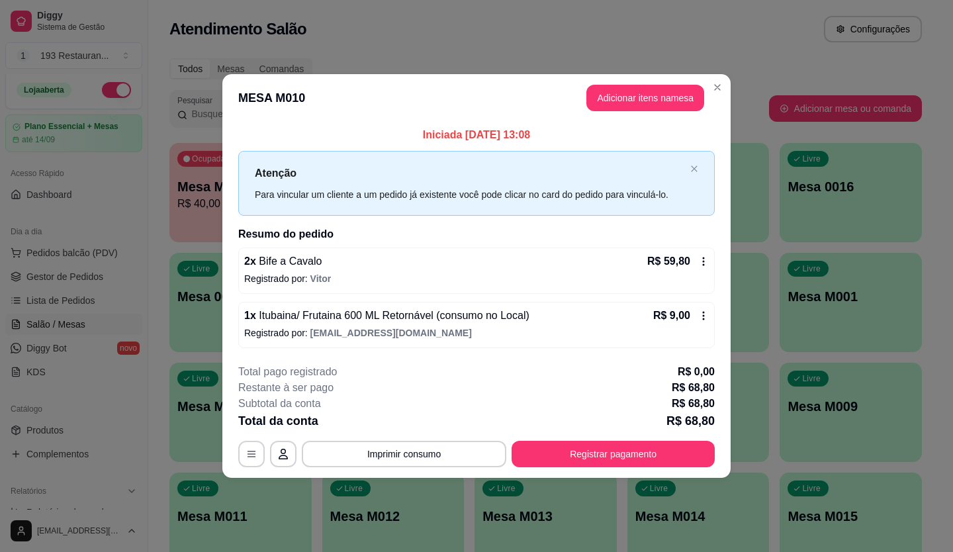
click at [666, 470] on footer "**********" at bounding box center [476, 415] width 508 height 124
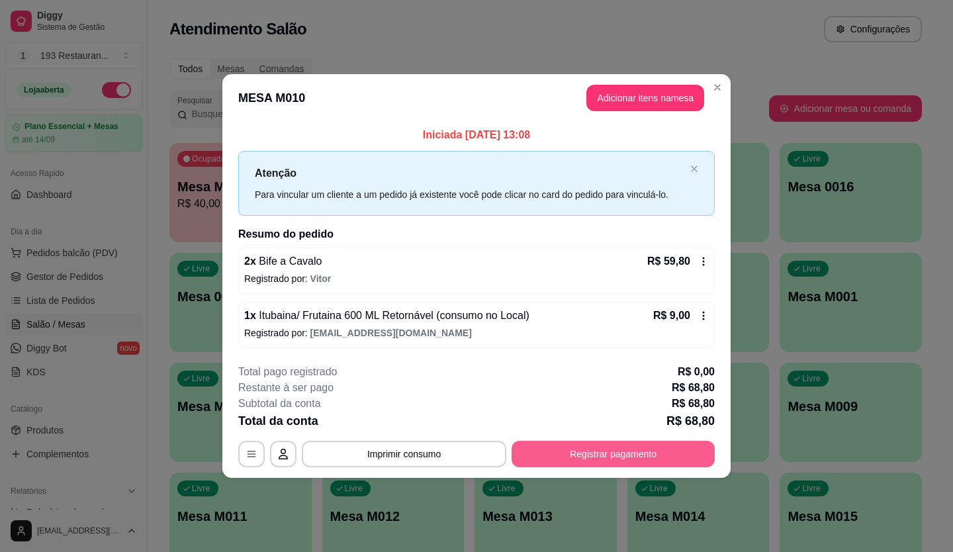
click at [643, 463] on button "Registrar pagamento" at bounding box center [613, 454] width 203 height 26
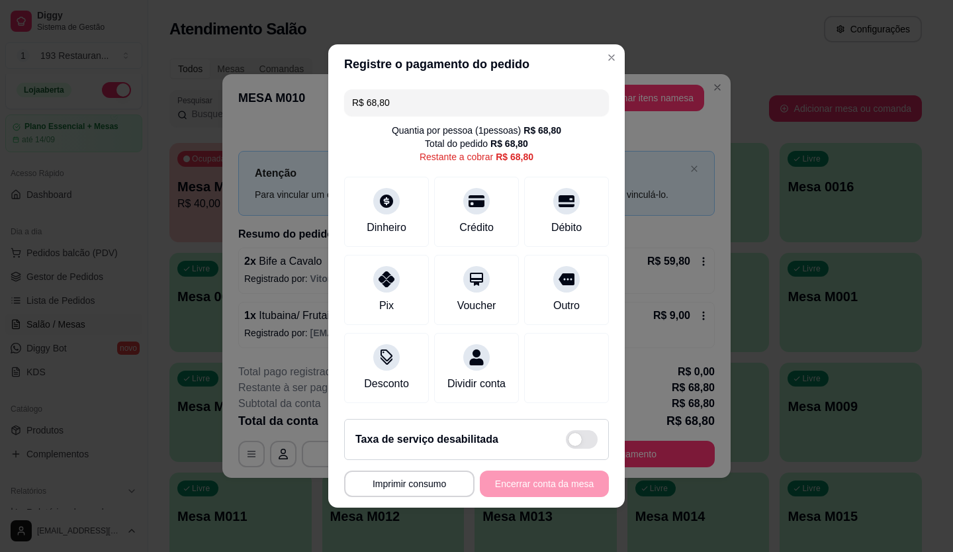
click at [473, 100] on input "R$ 68,80" at bounding box center [476, 102] width 249 height 26
click at [452, 374] on div "Dividir conta" at bounding box center [477, 382] width 64 height 17
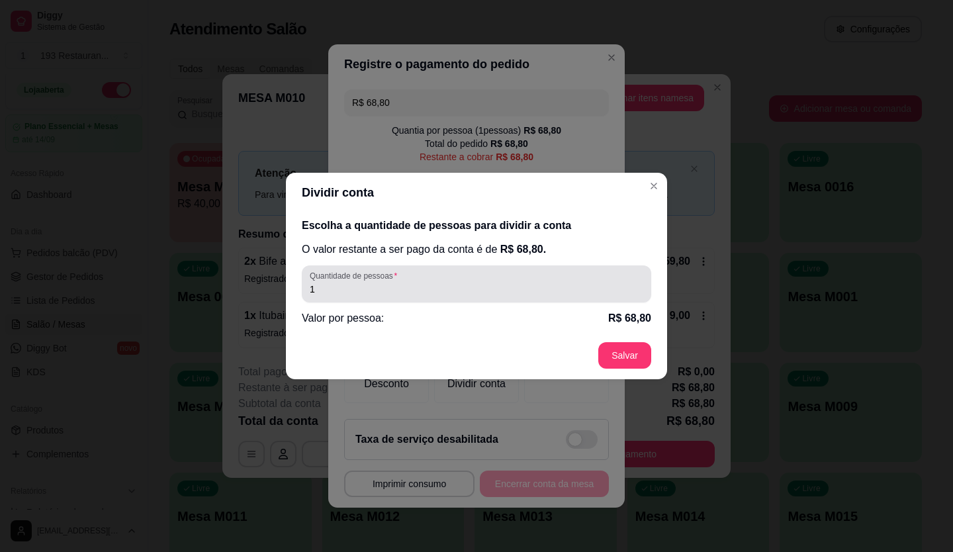
click at [490, 302] on div "Quantidade de pessoas 1" at bounding box center [476, 283] width 349 height 37
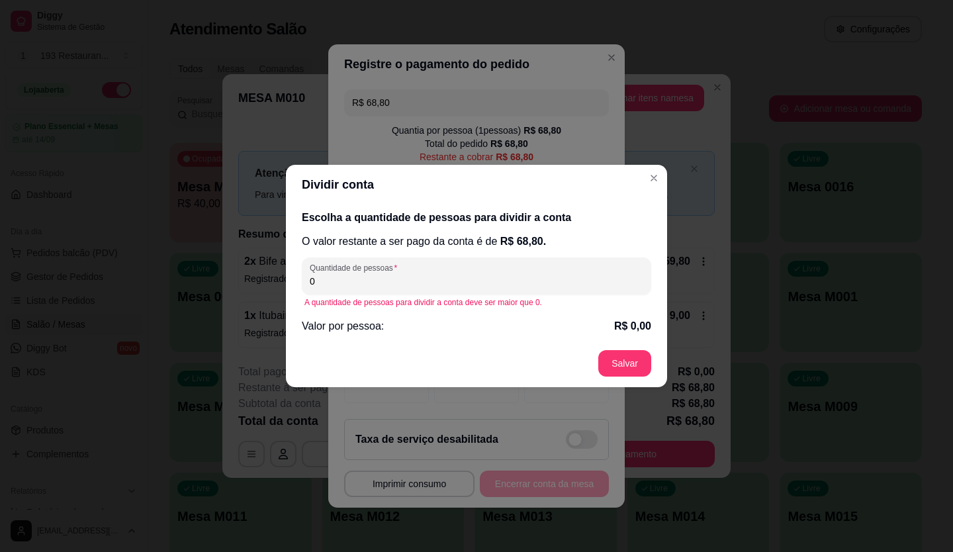
click at [488, 302] on div "A quantidade de pessoas para dividir a conta deve ser maior que 0." at bounding box center [476, 302] width 344 height 11
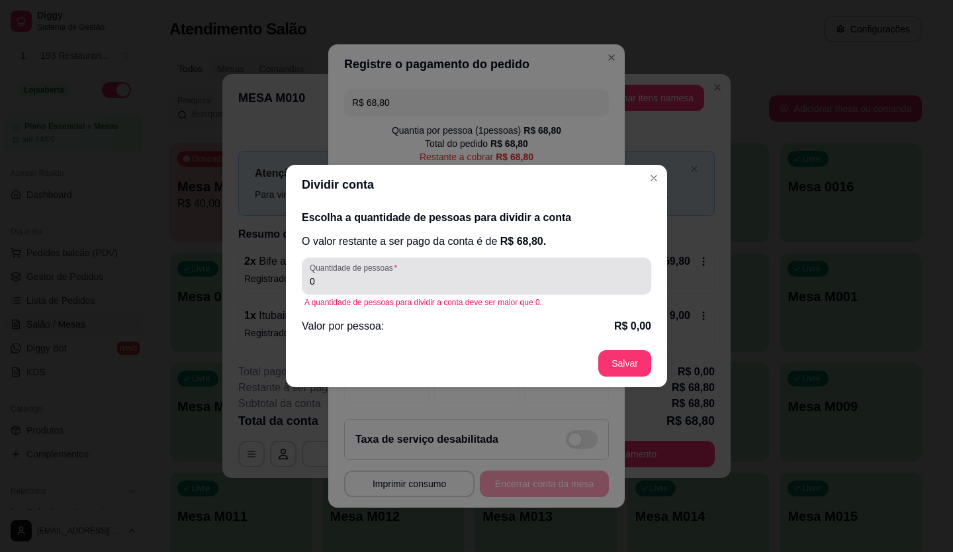
click at [435, 285] on input "0" at bounding box center [477, 281] width 334 height 13
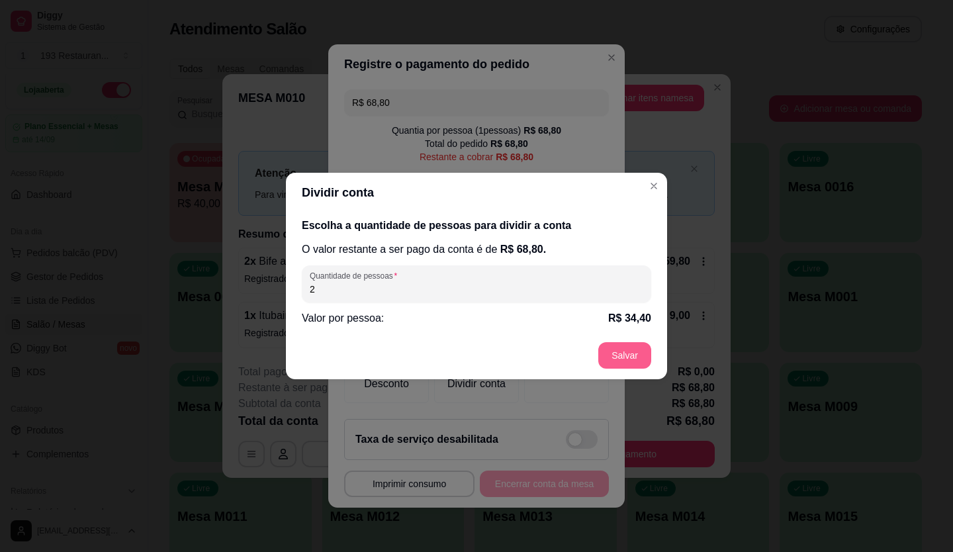
type input "2"
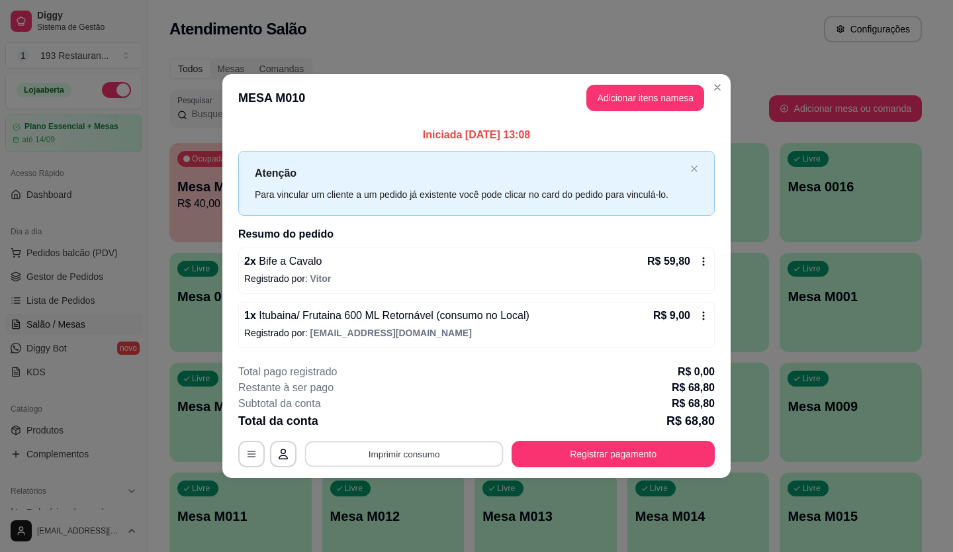
click at [438, 455] on button "Imprimir consumo" at bounding box center [404, 454] width 199 height 26
click at [439, 427] on button "CAIXA" at bounding box center [408, 423] width 93 height 21
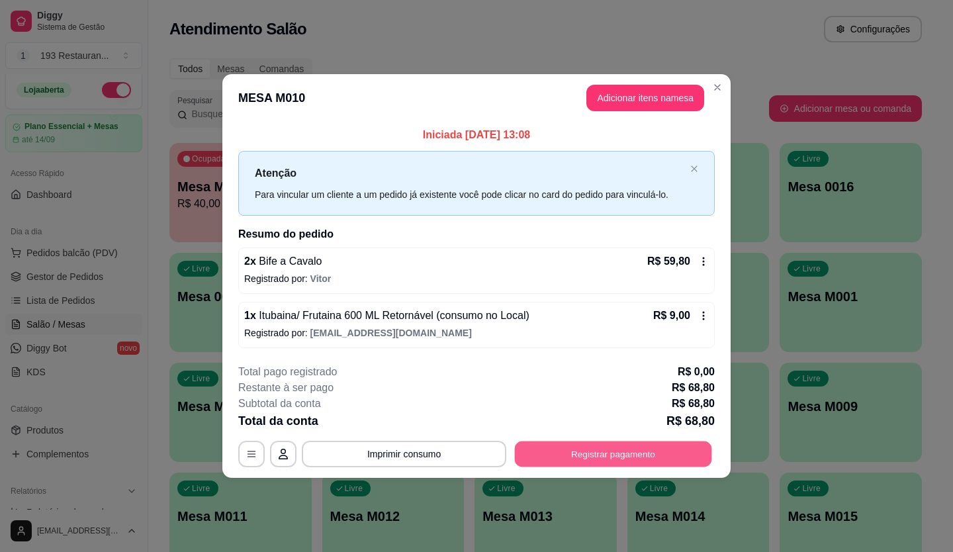
click at [625, 459] on button "Registrar pagamento" at bounding box center [613, 454] width 197 height 26
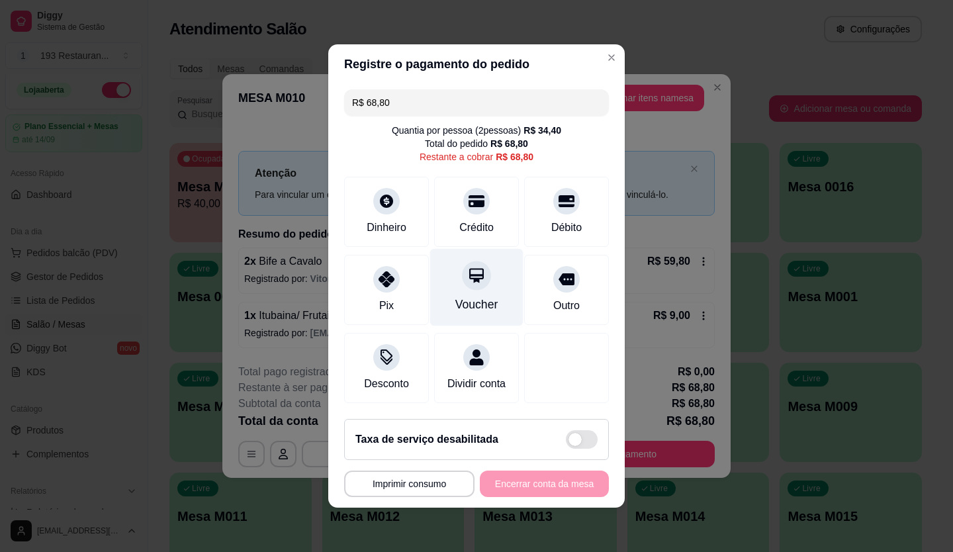
click at [475, 273] on icon at bounding box center [476, 275] width 17 height 17
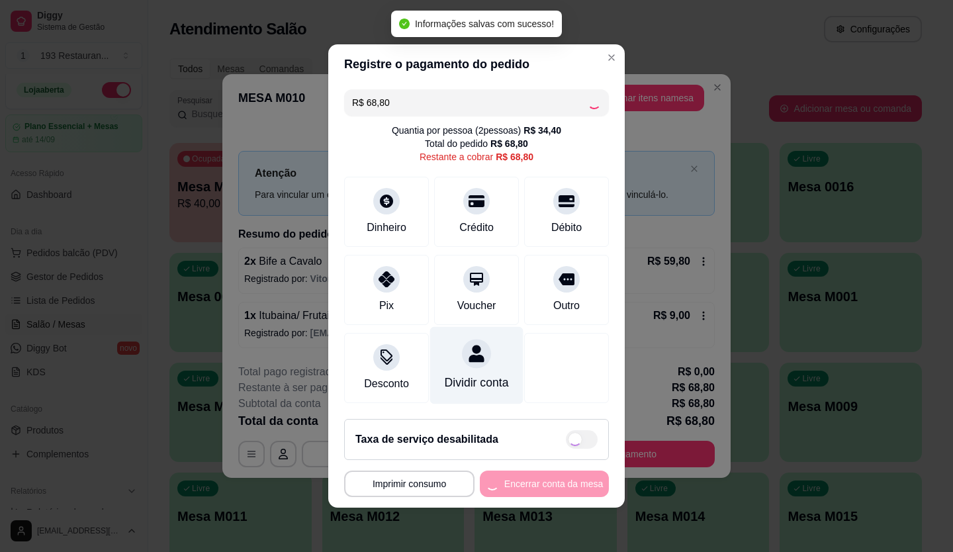
type input "R$ 0,00"
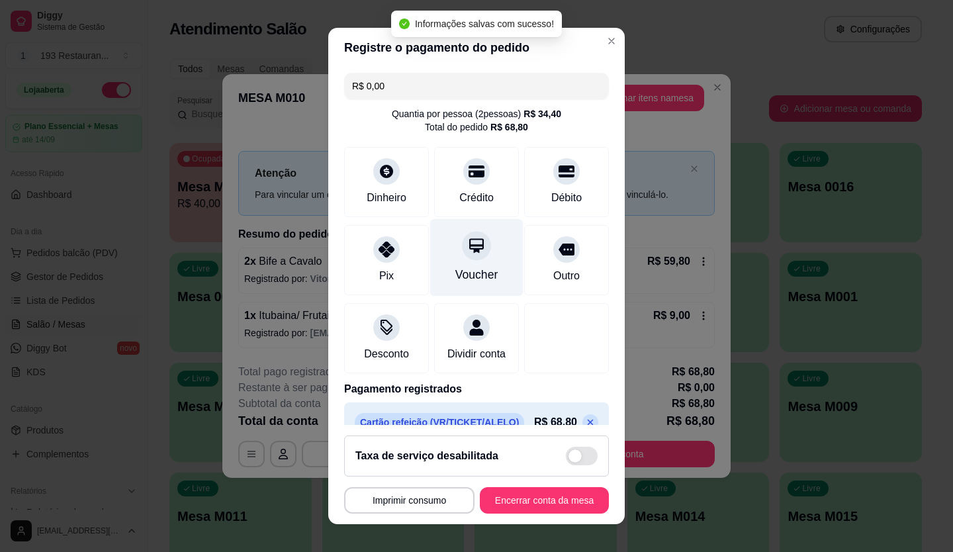
click at [469, 253] on icon at bounding box center [476, 245] width 17 height 17
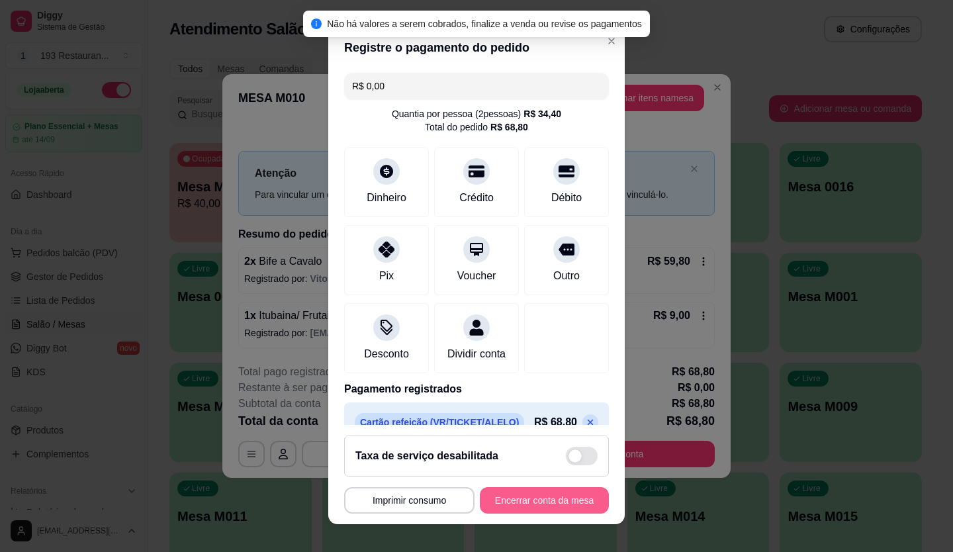
click at [551, 498] on button "Encerrar conta da mesa" at bounding box center [544, 500] width 129 height 26
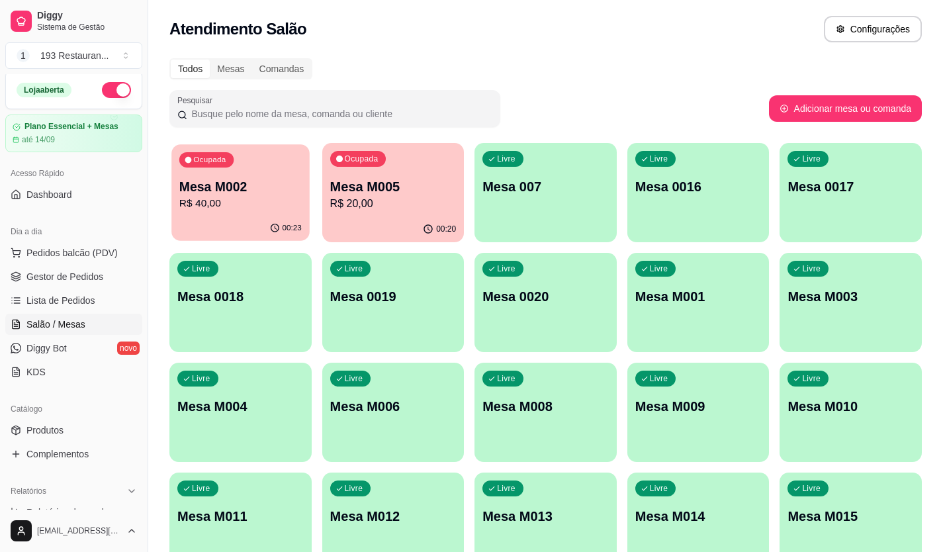
click at [257, 218] on div "00:23" at bounding box center [240, 228] width 138 height 25
click at [431, 220] on div "00:20" at bounding box center [393, 228] width 138 height 25
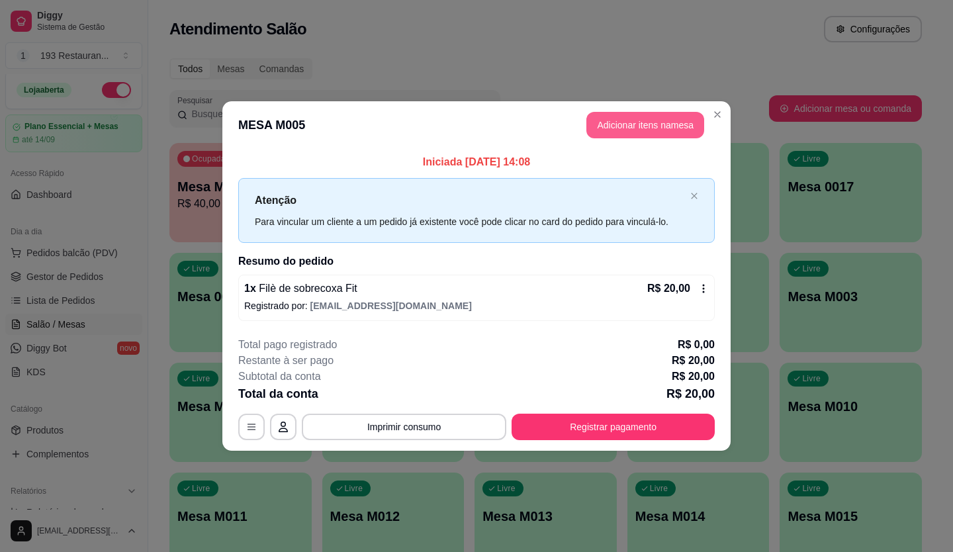
click at [638, 124] on button "Adicionar itens na mesa" at bounding box center [645, 125] width 118 height 26
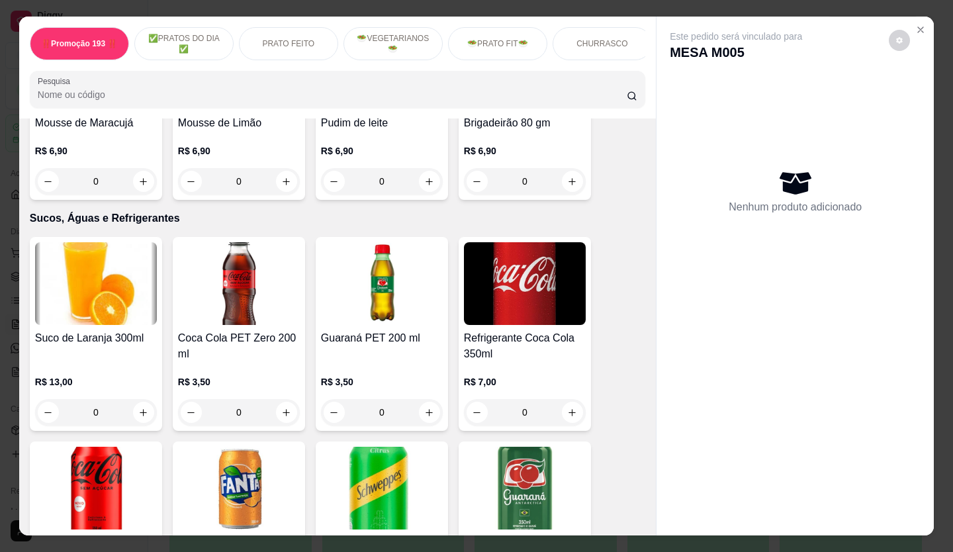
scroll to position [3838, 0]
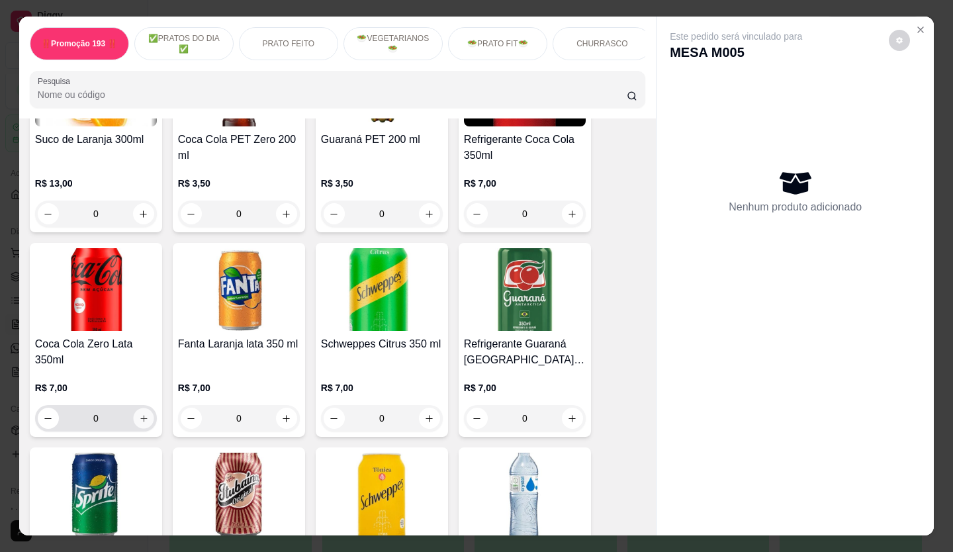
click at [138, 408] on button "increase-product-quantity" at bounding box center [143, 418] width 21 height 21
type input "1"
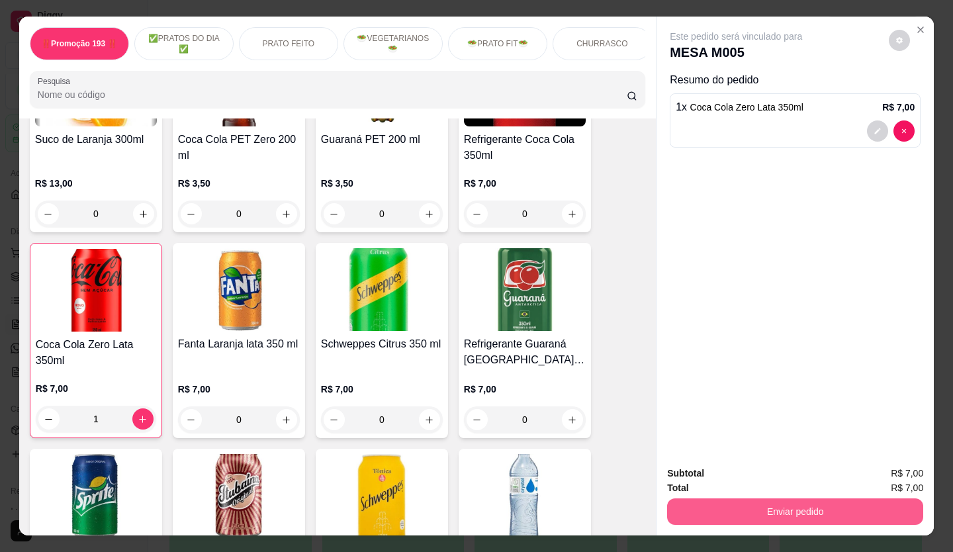
click at [766, 503] on button "Enviar pedido" at bounding box center [795, 511] width 256 height 26
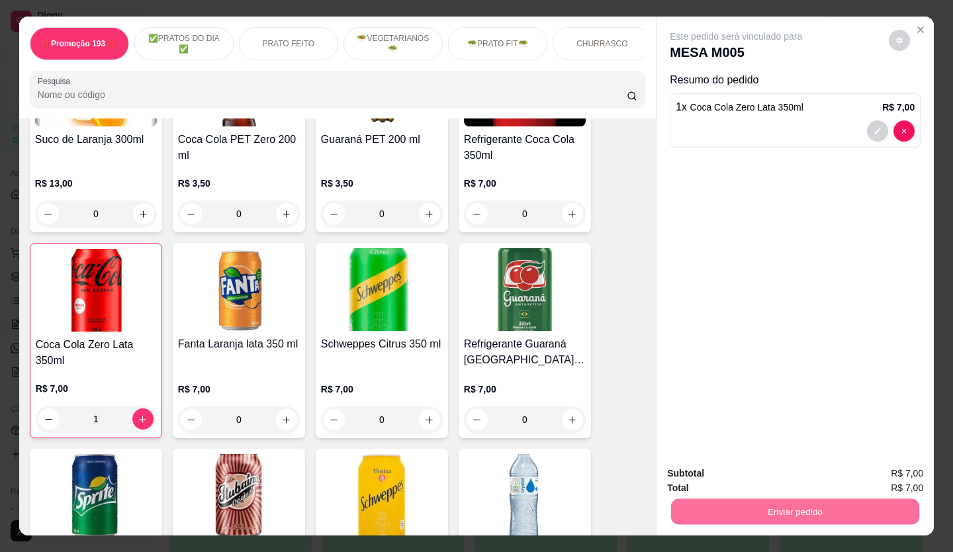
click at [737, 473] on button "Não registrar e enviar pedido" at bounding box center [752, 474] width 134 height 24
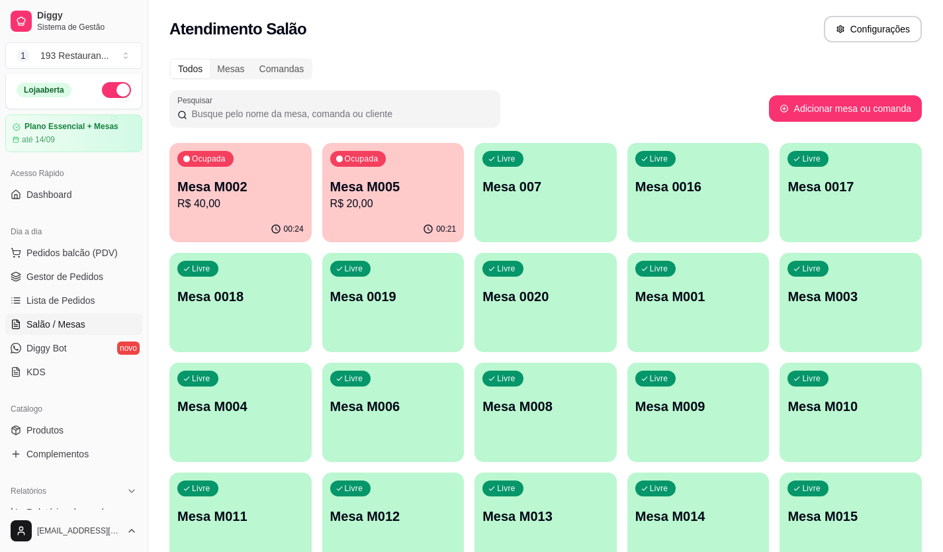
click at [277, 180] on p "Mesa M002" at bounding box center [240, 186] width 126 height 19
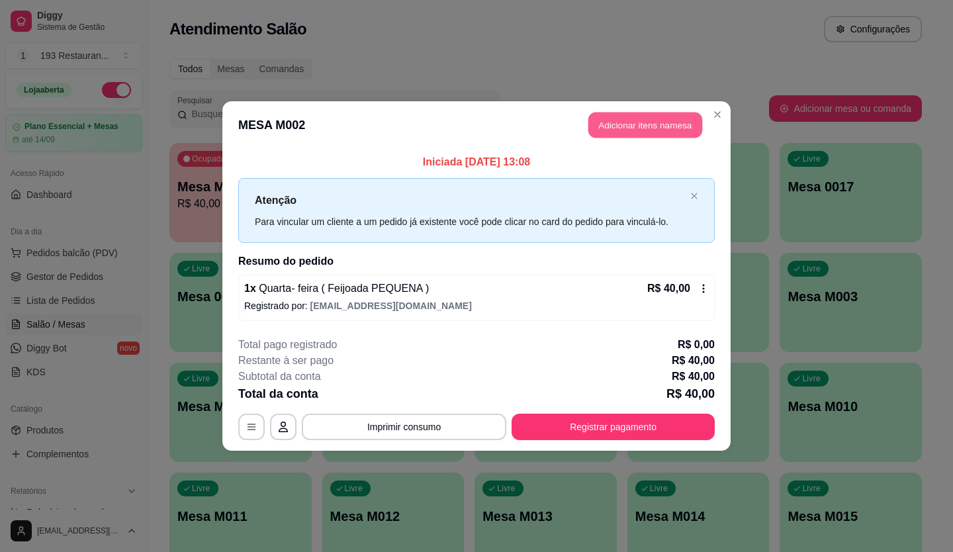
click at [623, 122] on button "Adicionar itens na mesa" at bounding box center [645, 125] width 114 height 26
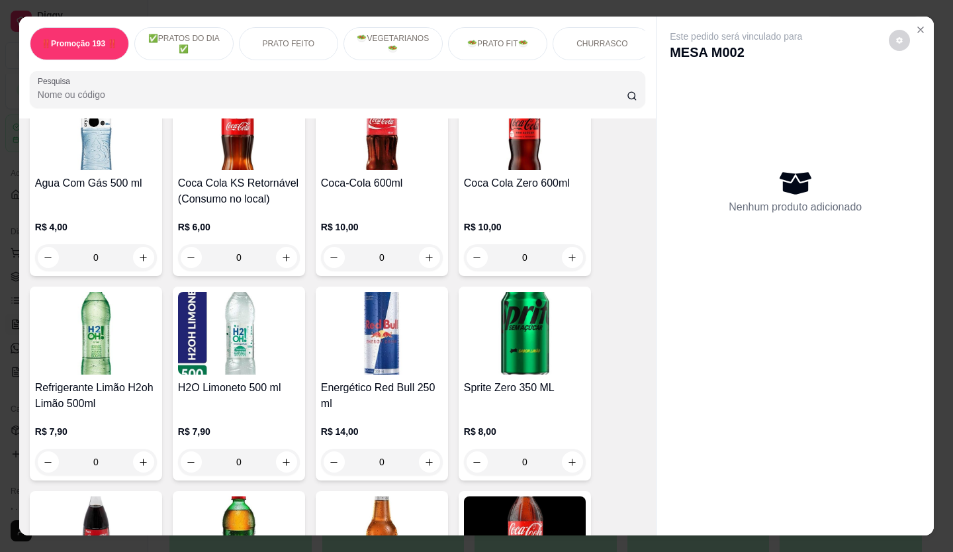
scroll to position [4235, 0]
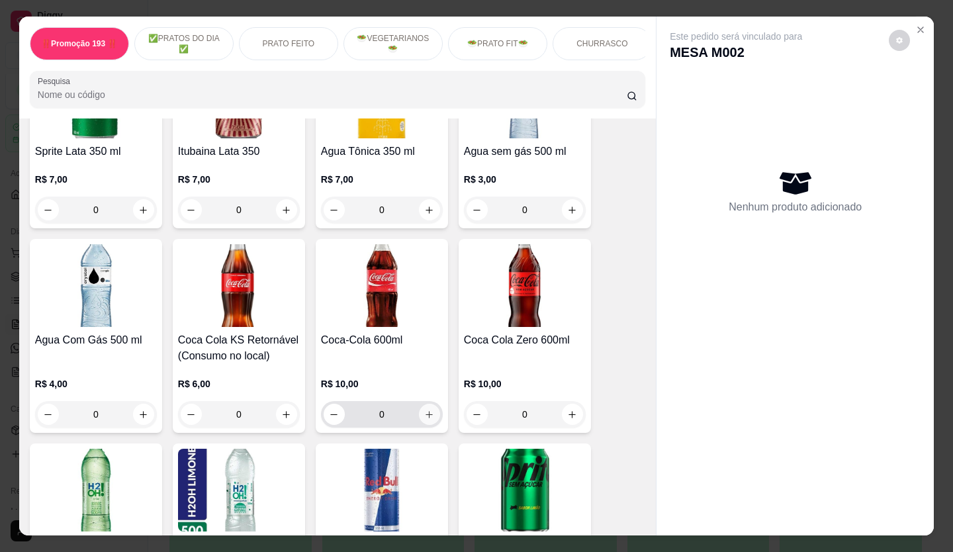
click at [426, 411] on icon "increase-product-quantity" at bounding box center [429, 414] width 7 height 7
type input "1"
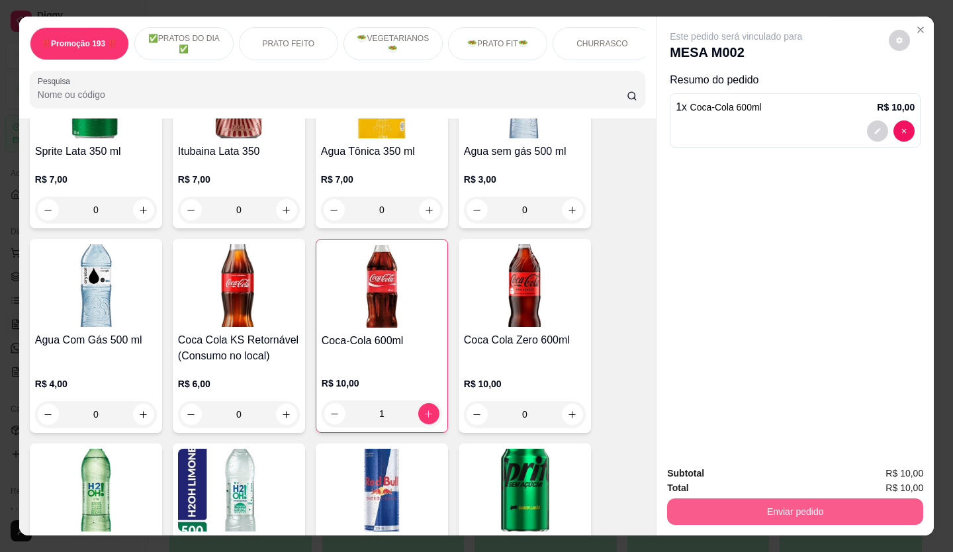
click at [756, 509] on button "Enviar pedido" at bounding box center [795, 511] width 256 height 26
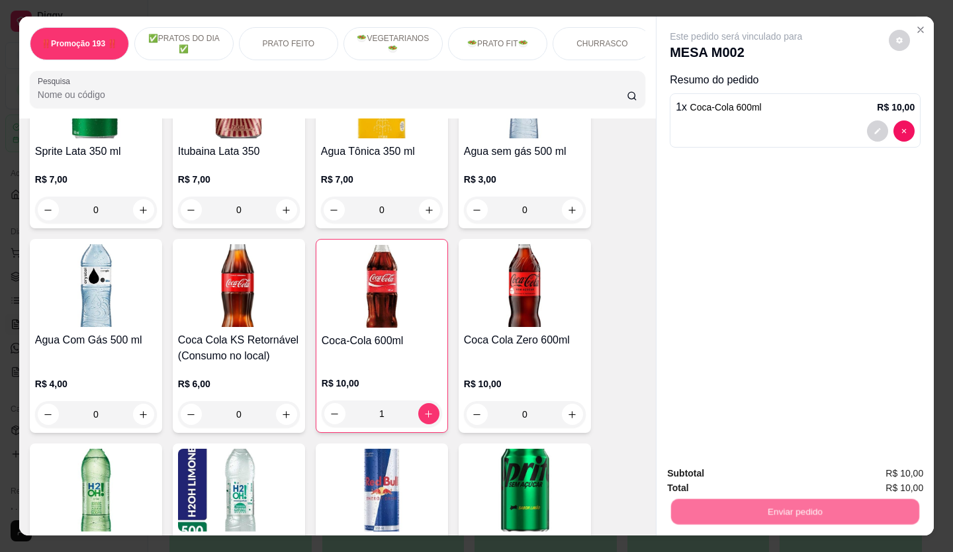
click at [724, 474] on button "Não registrar e enviar pedido" at bounding box center [752, 474] width 134 height 24
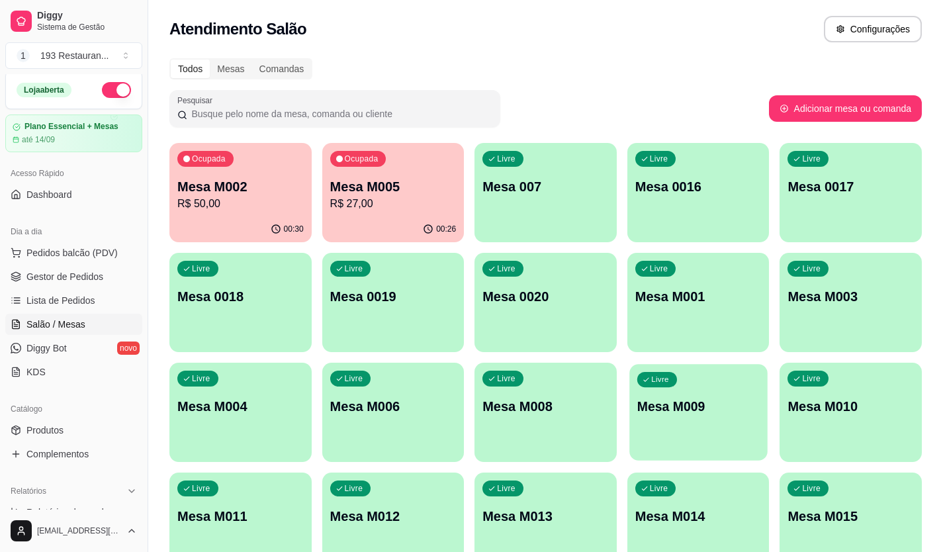
click at [663, 434] on div "Livre Mesa M009" at bounding box center [698, 404] width 138 height 81
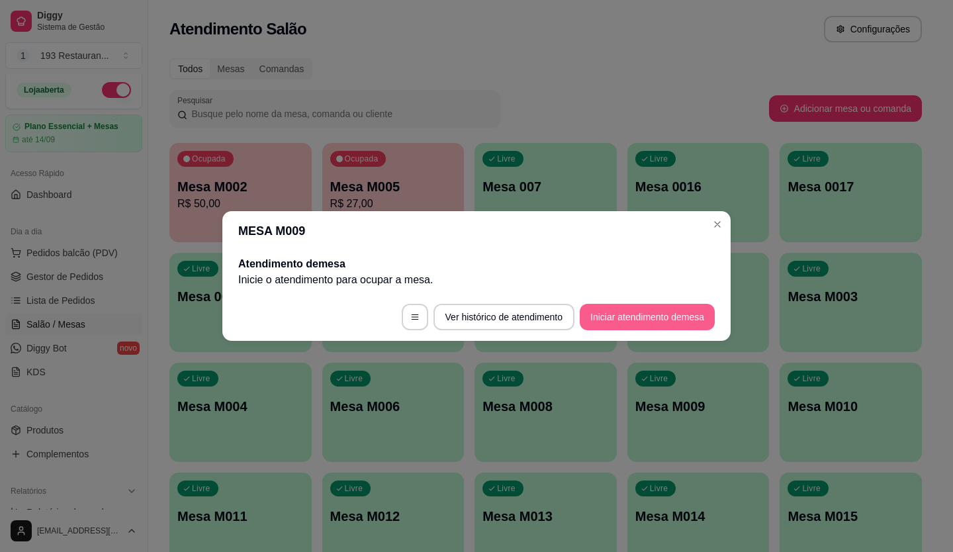
click at [662, 320] on button "Iniciar atendimento de mesa" at bounding box center [647, 317] width 135 height 26
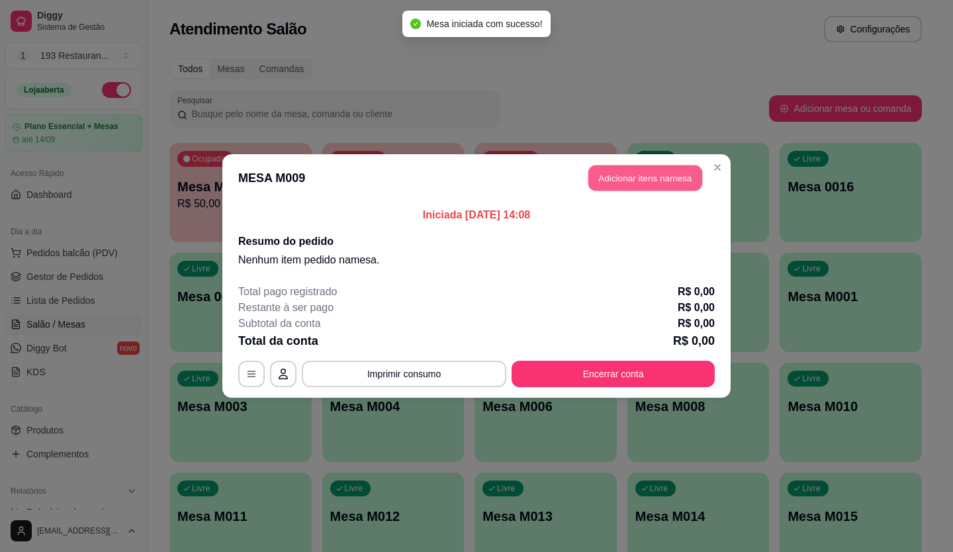
click at [637, 189] on button "Adicionar itens na mesa" at bounding box center [645, 178] width 114 height 26
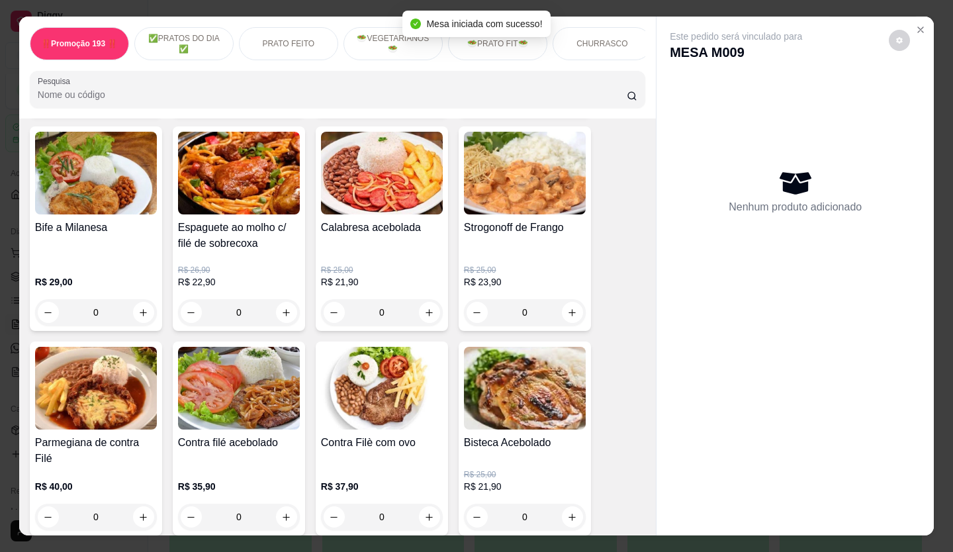
scroll to position [926, 0]
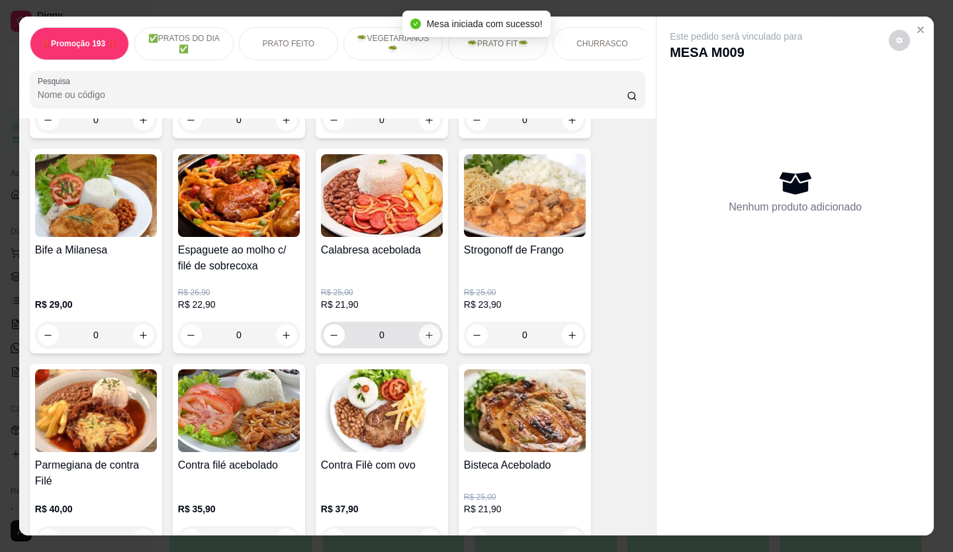
click at [431, 341] on button "increase-product-quantity" at bounding box center [429, 334] width 21 height 21
type input "1"
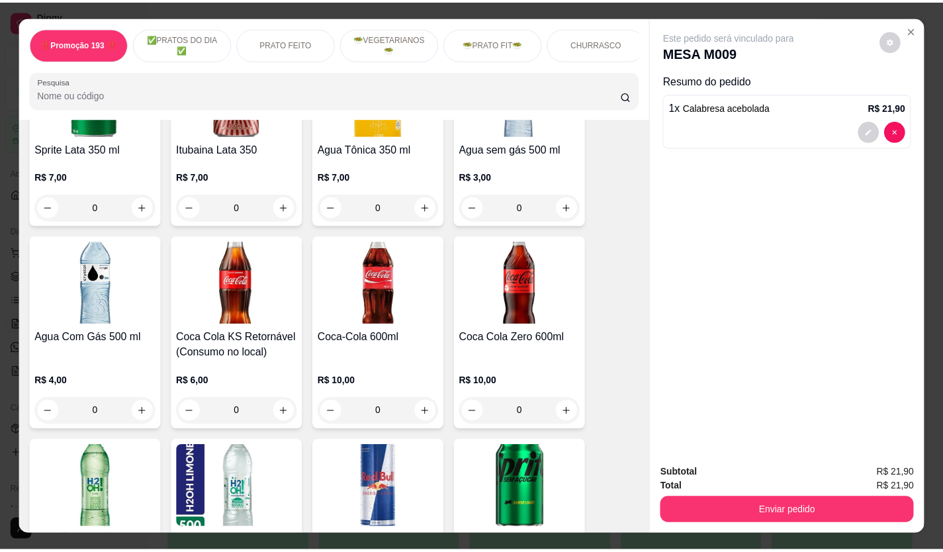
scroll to position [4235, 0]
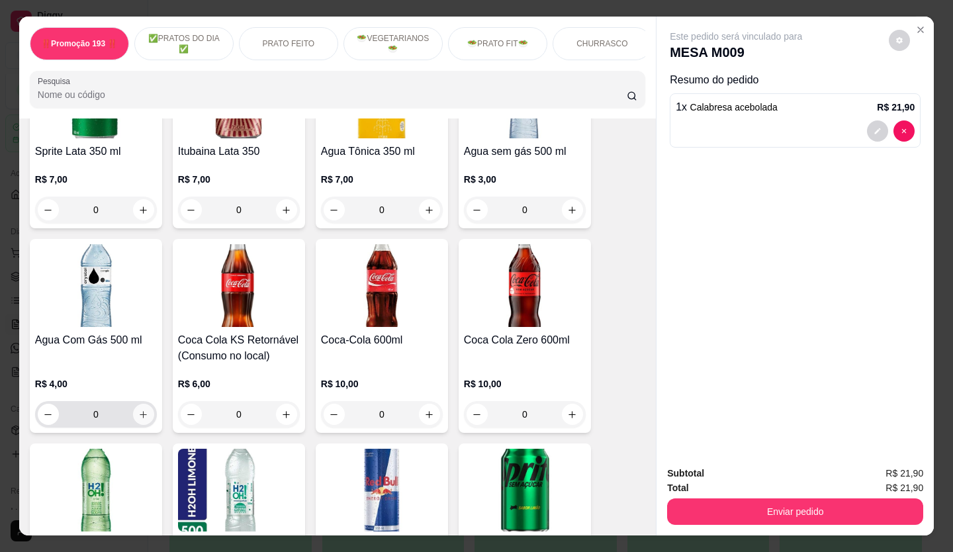
click at [146, 404] on button "increase-product-quantity" at bounding box center [143, 414] width 21 height 21
type input "1"
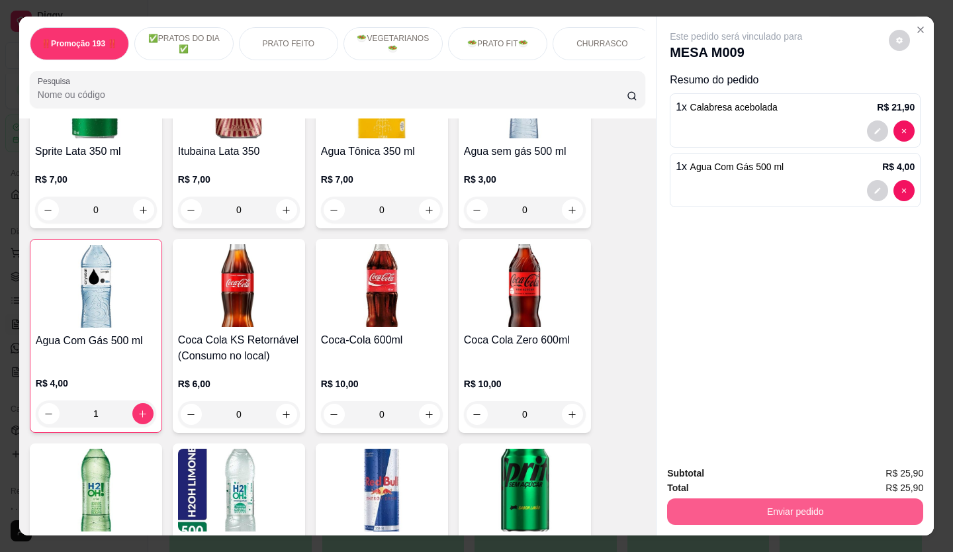
click at [782, 495] on div "Enviar pedido" at bounding box center [795, 510] width 256 height 30
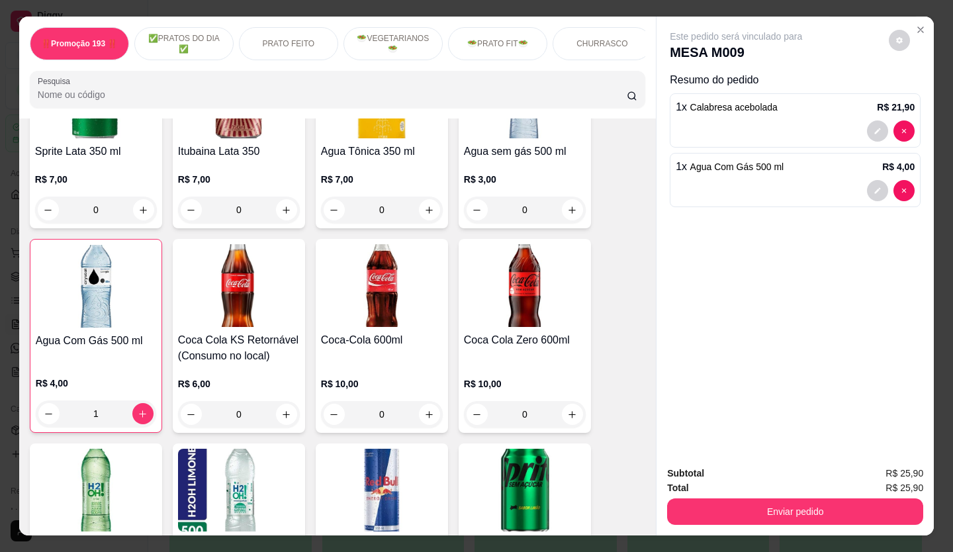
click at [770, 480] on div "Total R$ 25,90" at bounding box center [795, 487] width 256 height 15
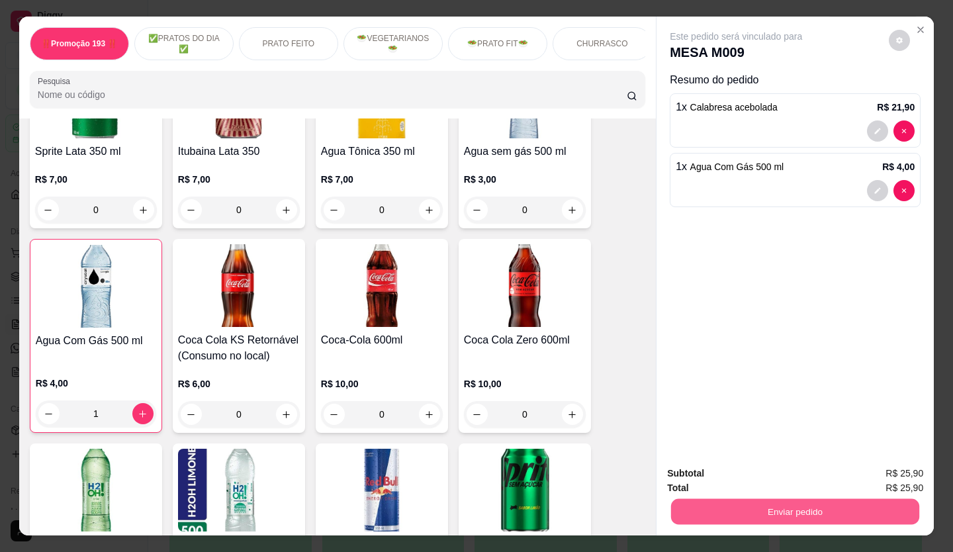
click at [775, 499] on button "Enviar pedido" at bounding box center [795, 512] width 248 height 26
click at [761, 478] on button "Não registrar e enviar pedido" at bounding box center [751, 474] width 138 height 25
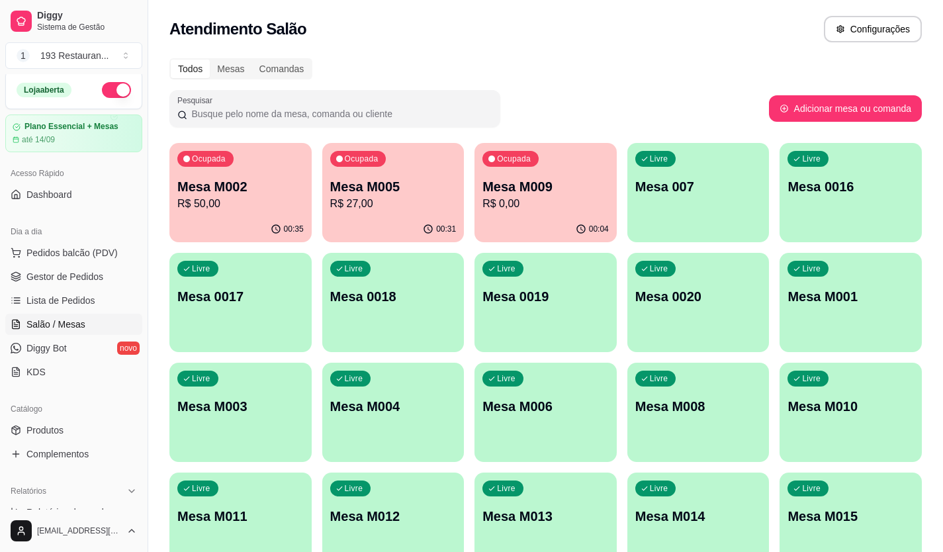
click at [242, 193] on p "Mesa M002" at bounding box center [240, 186] width 126 height 19
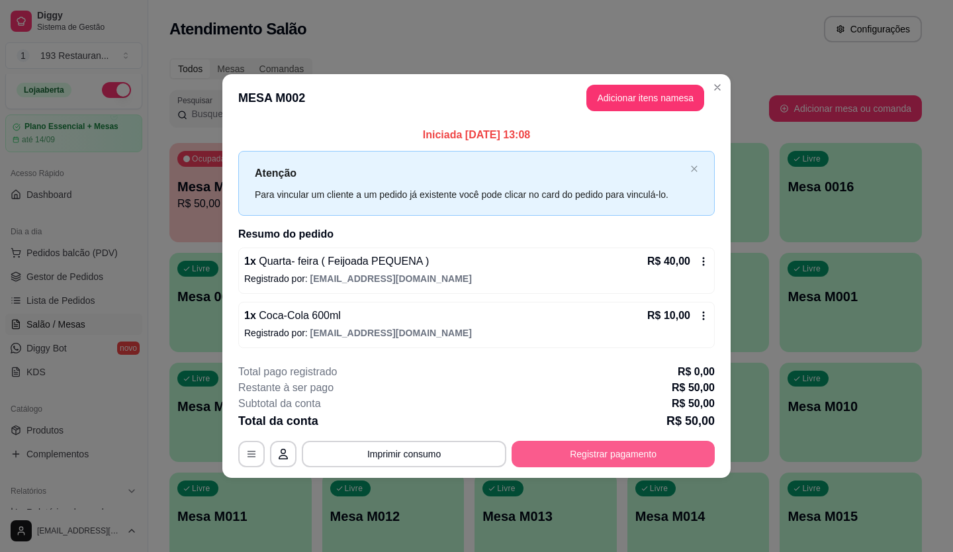
click at [573, 454] on button "Registrar pagamento" at bounding box center [613, 454] width 203 height 26
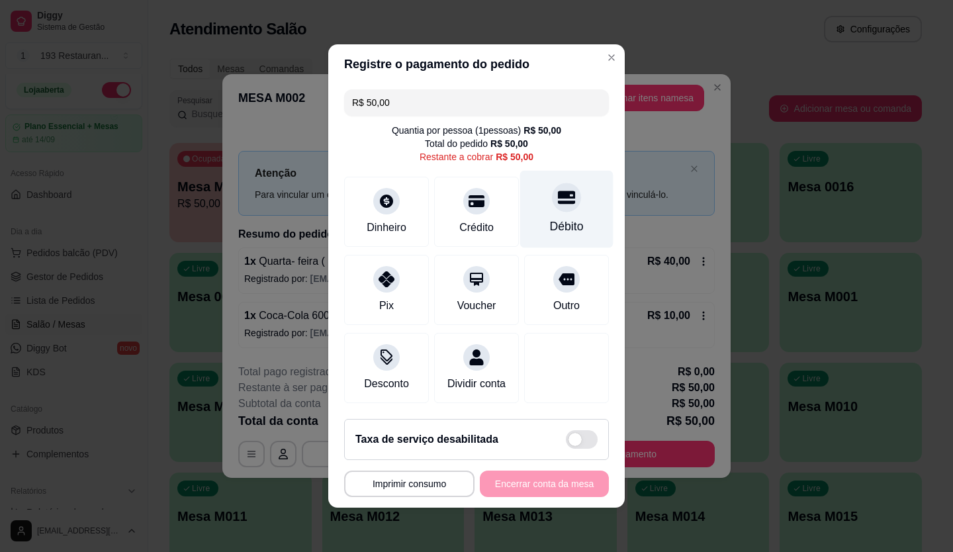
click at [560, 200] on div at bounding box center [566, 197] width 29 height 29
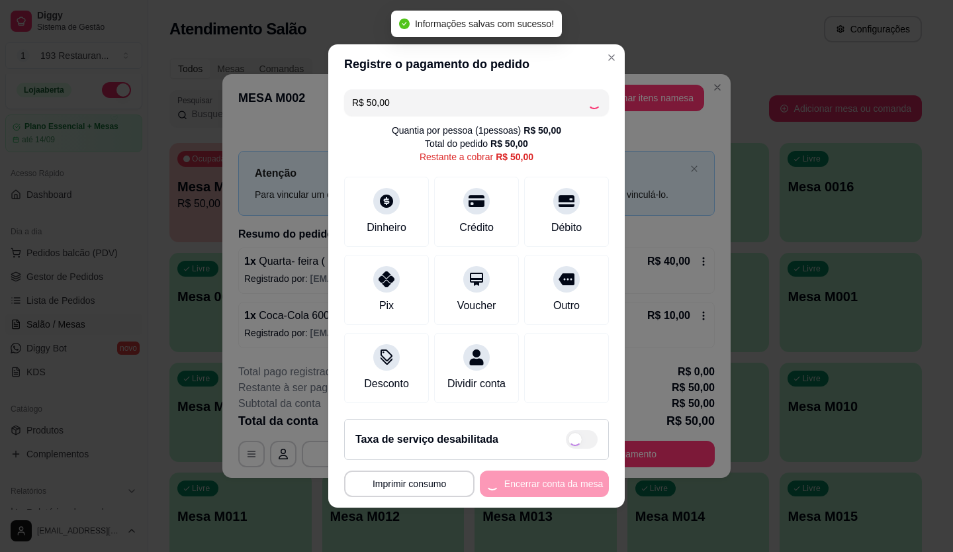
click at [514, 489] on div "**********" at bounding box center [476, 483] width 265 height 26
type input "R$ 0,00"
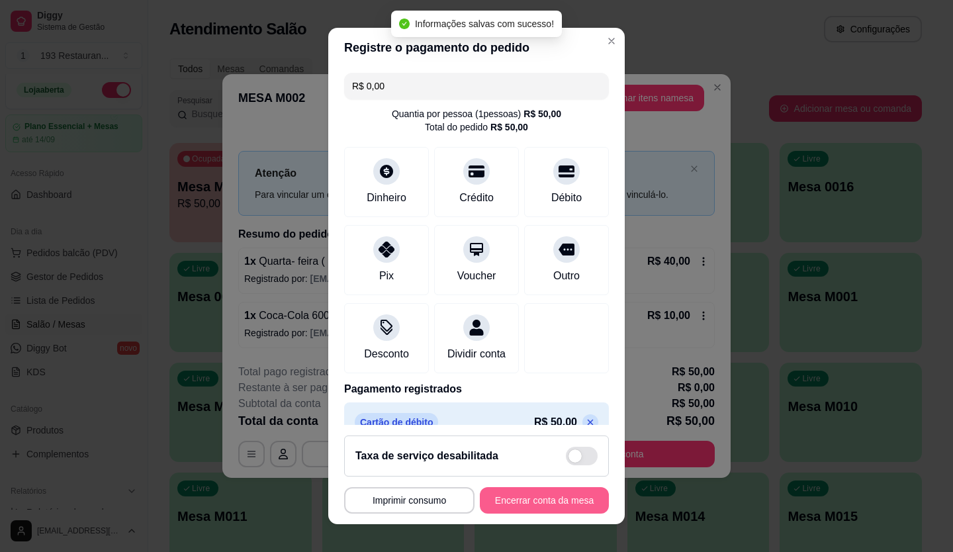
click at [514, 489] on button "Encerrar conta da mesa" at bounding box center [544, 500] width 129 height 26
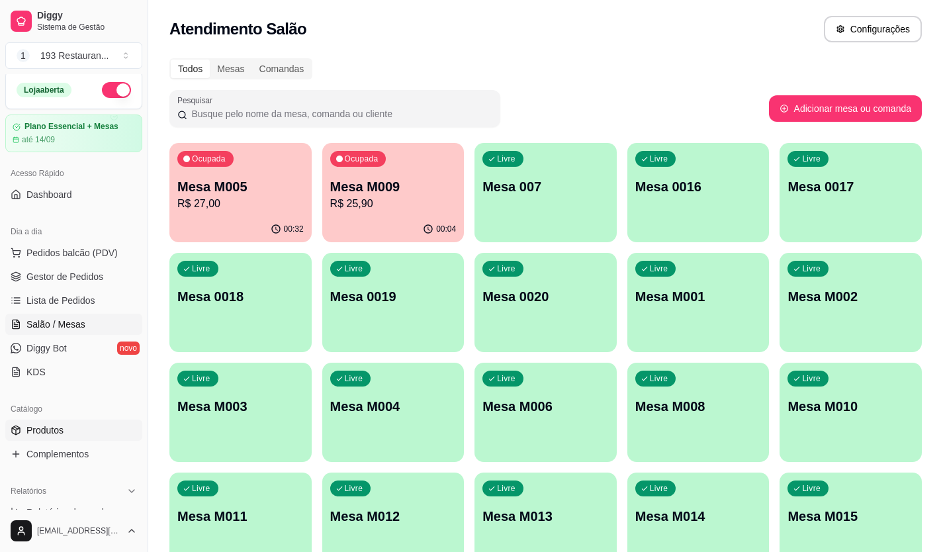
click at [57, 437] on link "Produtos" at bounding box center [73, 430] width 137 height 21
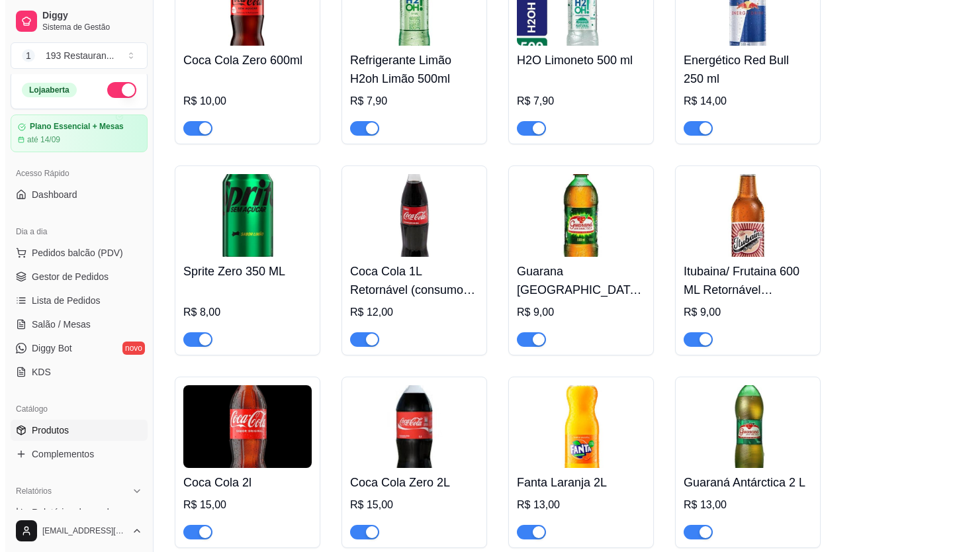
scroll to position [6294, 0]
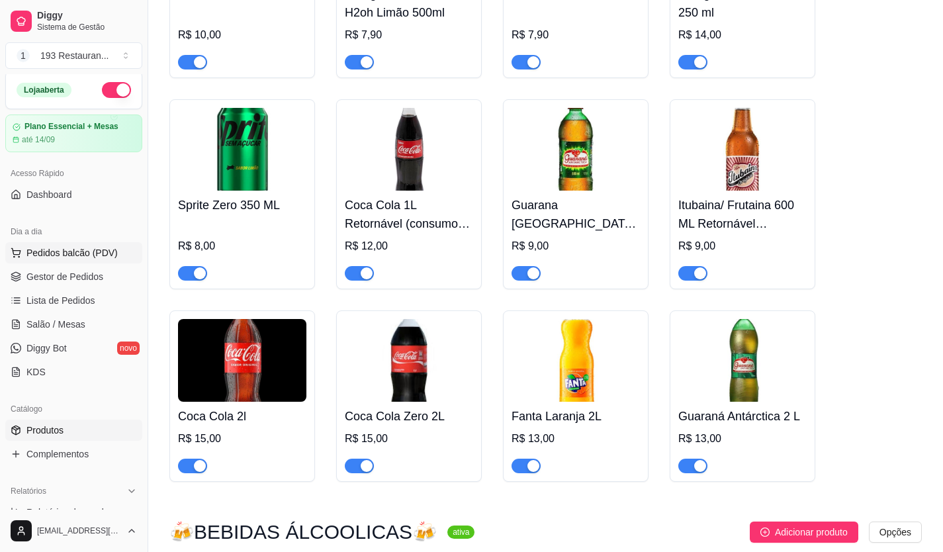
click at [86, 251] on span "Pedidos balcão (PDV)" at bounding box center [71, 252] width 91 height 13
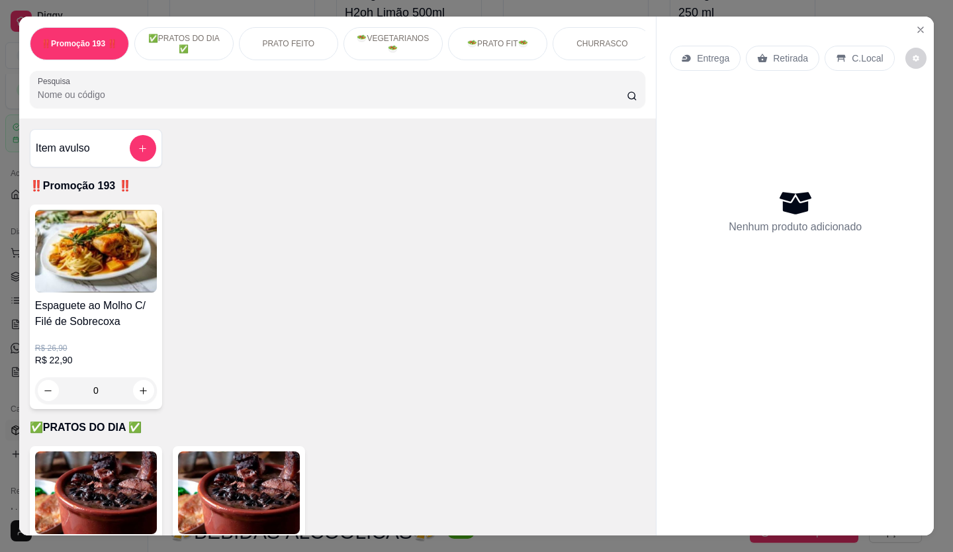
click at [858, 52] on p "C.Local" at bounding box center [867, 58] width 31 height 13
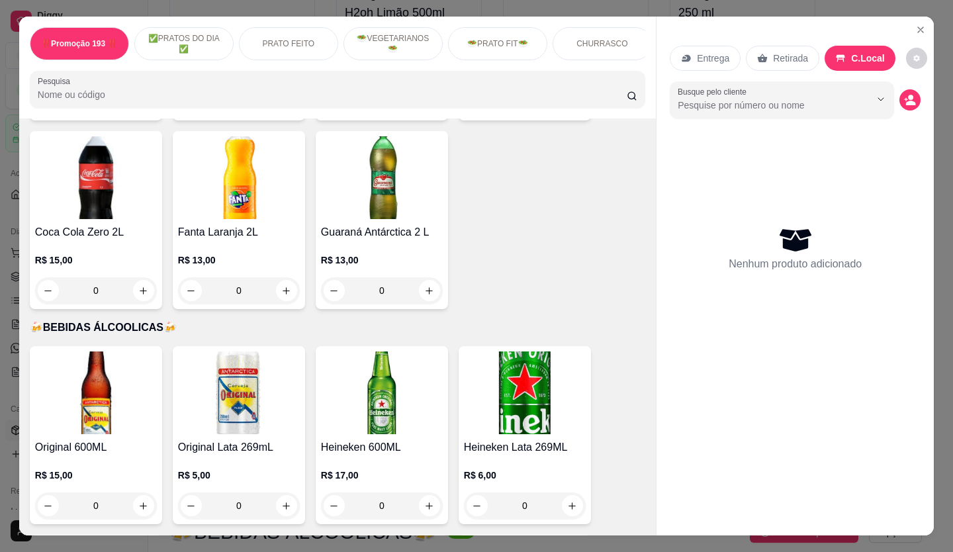
scroll to position [4963, 0]
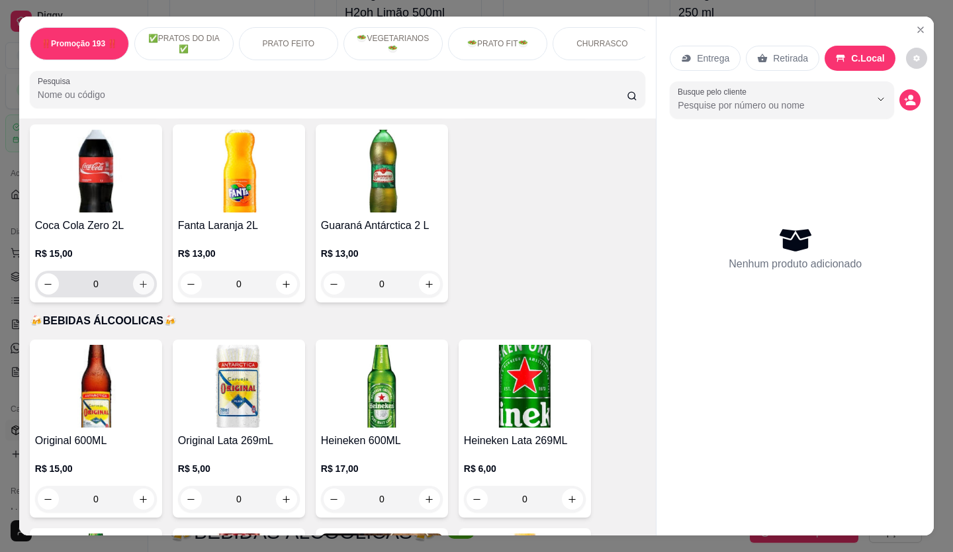
click at [145, 273] on button "increase-product-quantity" at bounding box center [143, 283] width 21 height 21
type input "1"
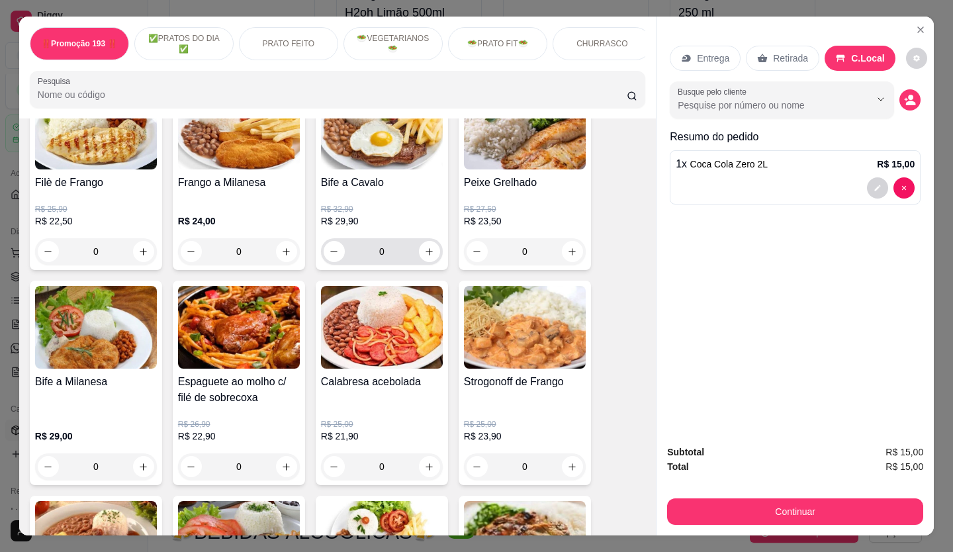
scroll to position [464, 0]
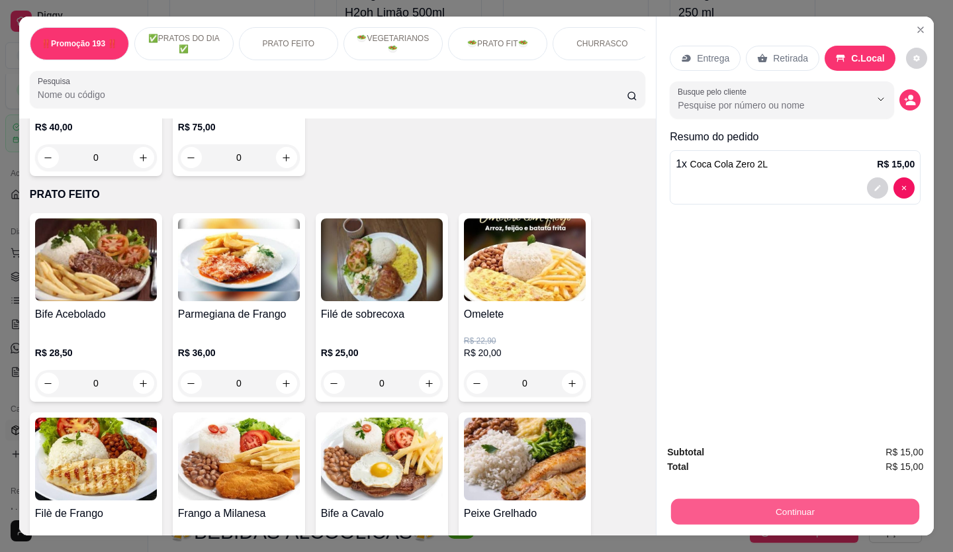
click at [774, 508] on button "Continuar" at bounding box center [795, 512] width 248 height 26
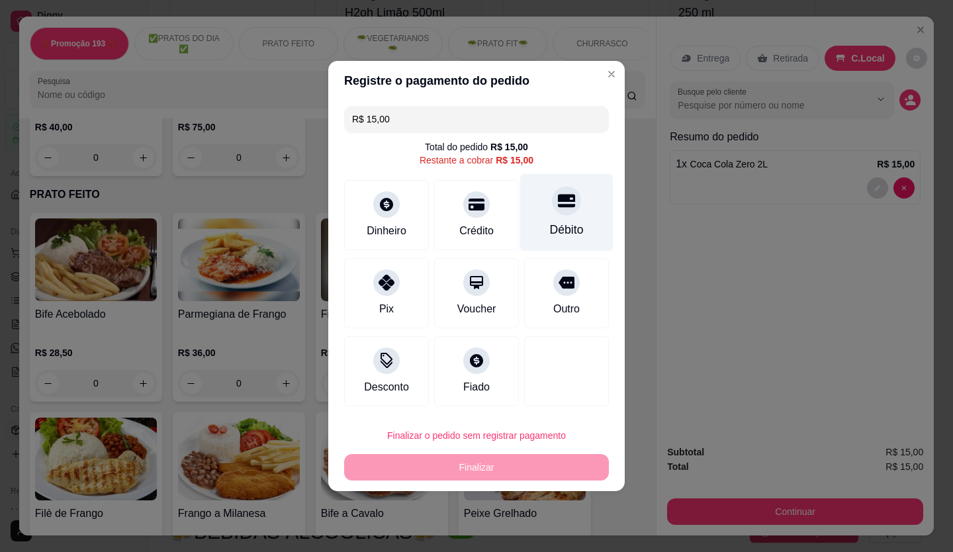
click at [554, 191] on div at bounding box center [566, 200] width 29 height 29
type input "R$ 0,00"
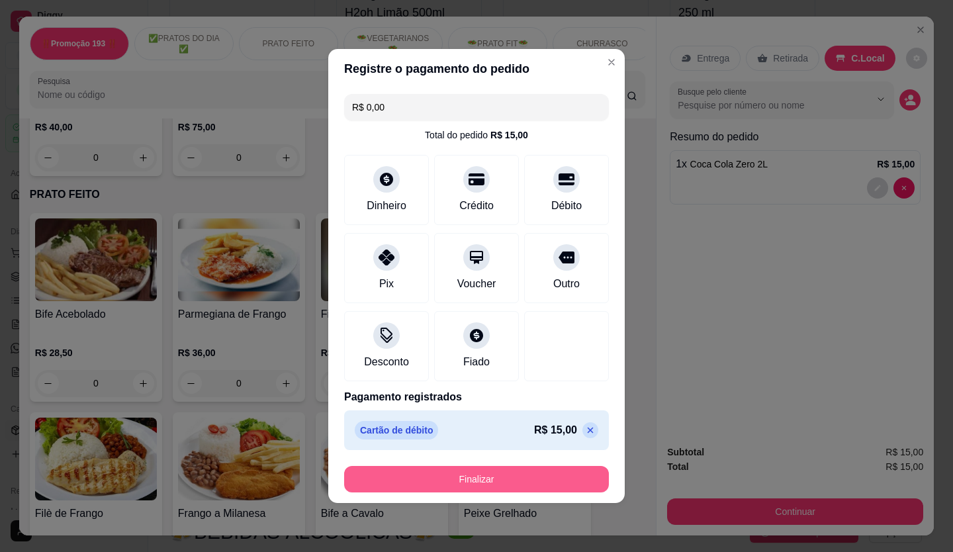
click at [578, 488] on button "Finalizar" at bounding box center [476, 479] width 265 height 26
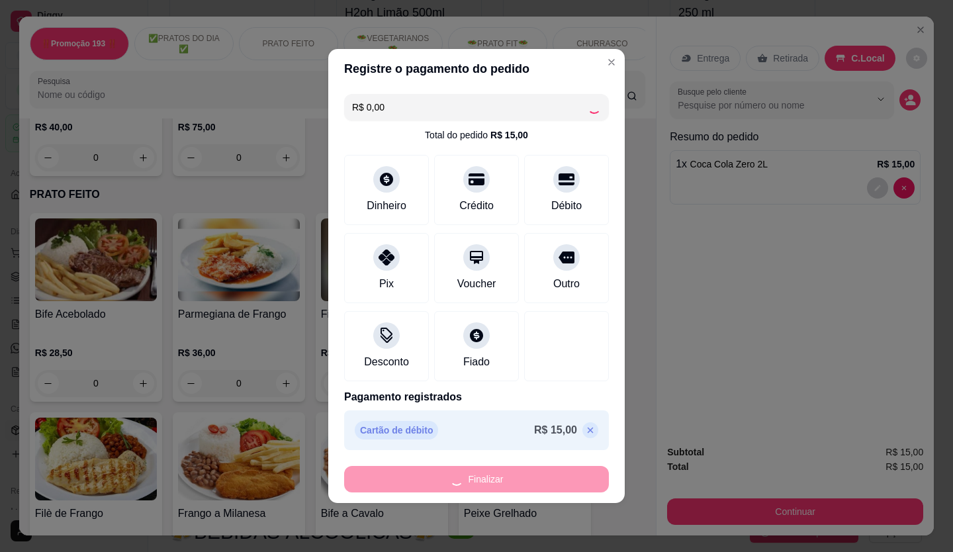
type input "0"
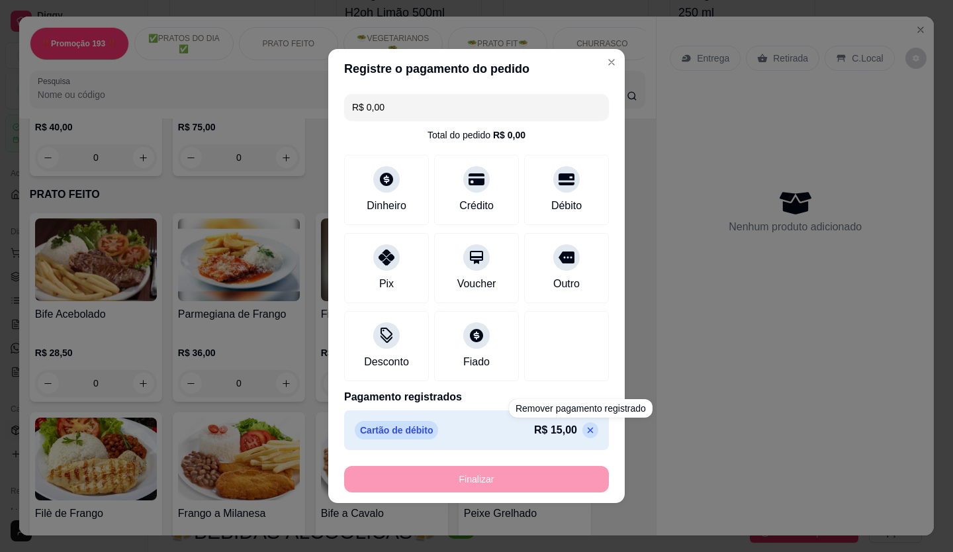
type input "-R$ 15,00"
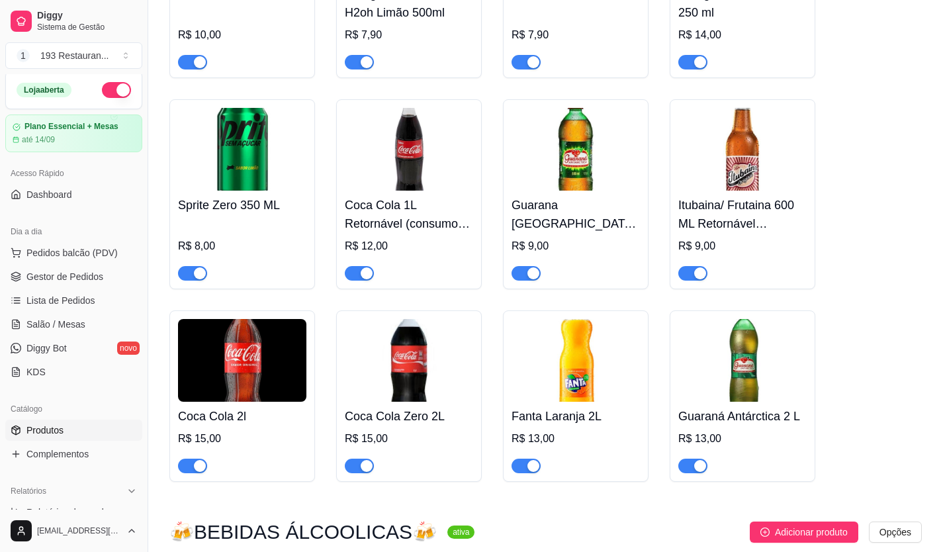
click at [107, 253] on span "Pedidos balcão (PDV)" at bounding box center [71, 252] width 91 height 13
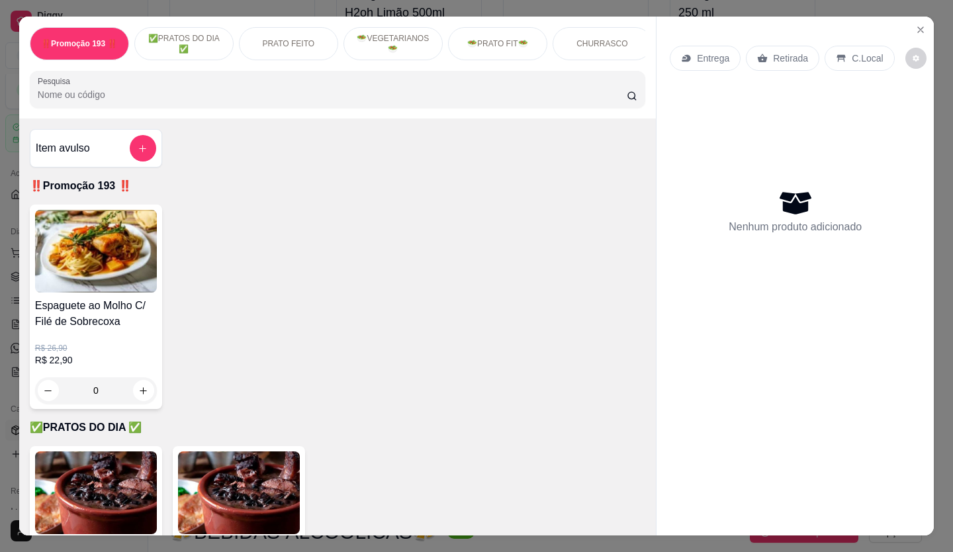
click at [688, 46] on div "Entrega" at bounding box center [705, 58] width 71 height 25
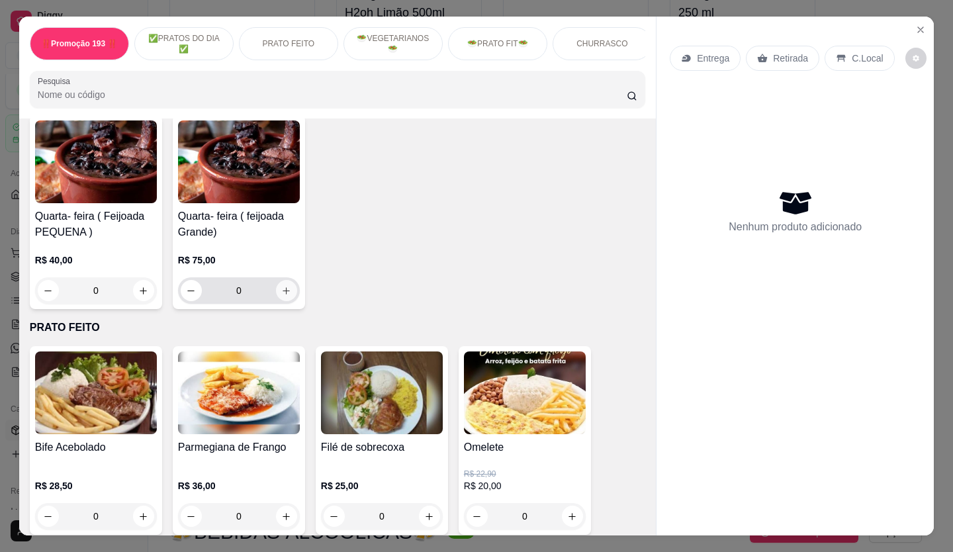
click at [285, 286] on button "increase-product-quantity" at bounding box center [286, 290] width 21 height 21
type input "1"
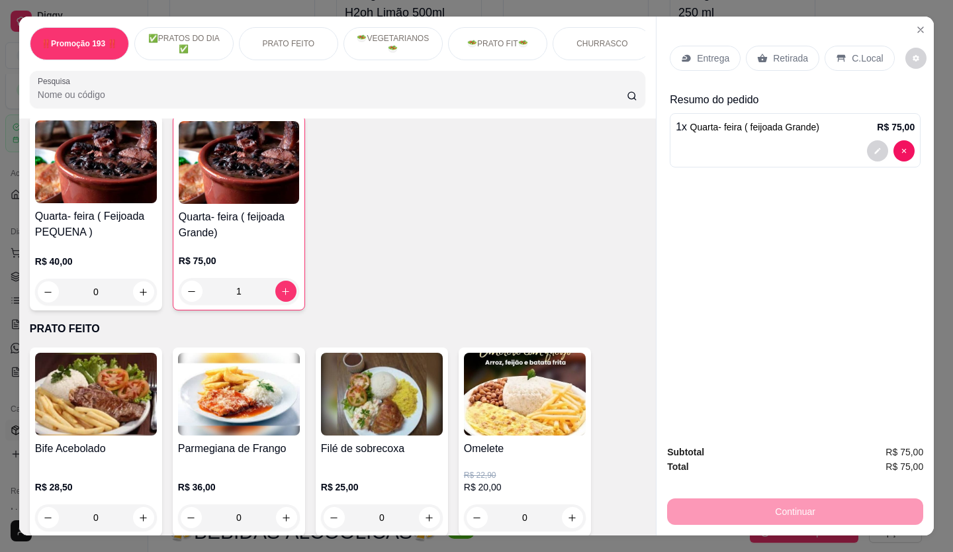
click at [705, 56] on p "Entrega" at bounding box center [713, 58] width 32 height 13
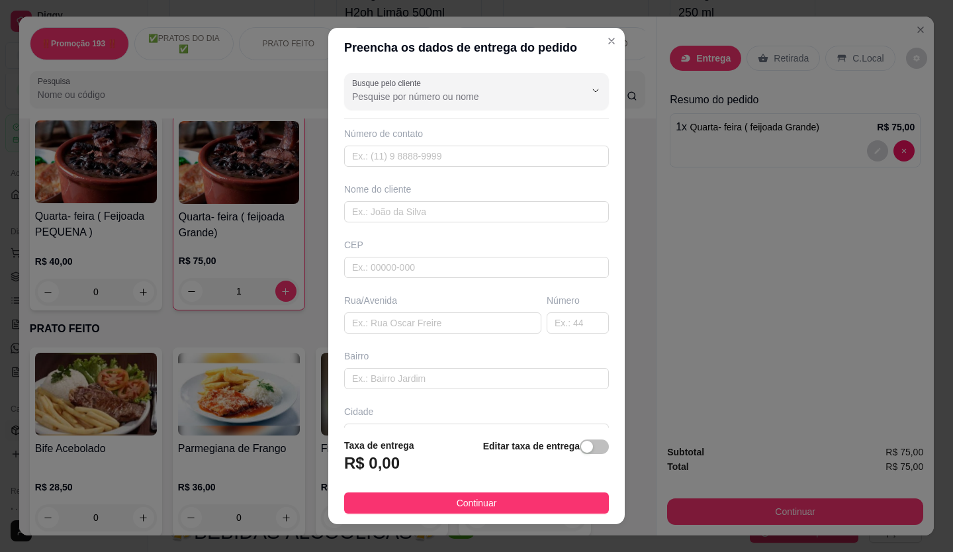
click at [410, 144] on div "Número de contato" at bounding box center [476, 147] width 265 height 40
click at [408, 152] on input "text" at bounding box center [476, 156] width 265 height 21
type input "[PHONE_NUMBER]"
click at [352, 204] on input "text" at bounding box center [476, 211] width 265 height 21
click at [393, 320] on input "text" at bounding box center [442, 322] width 197 height 21
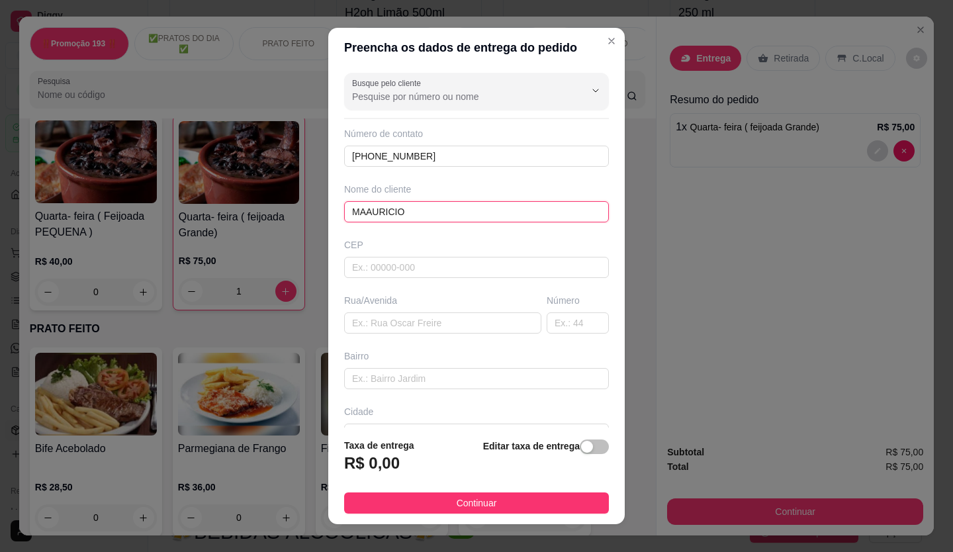
click at [412, 212] on input "MAAURICIO" at bounding box center [476, 211] width 265 height 21
type input "[PERSON_NAME]"
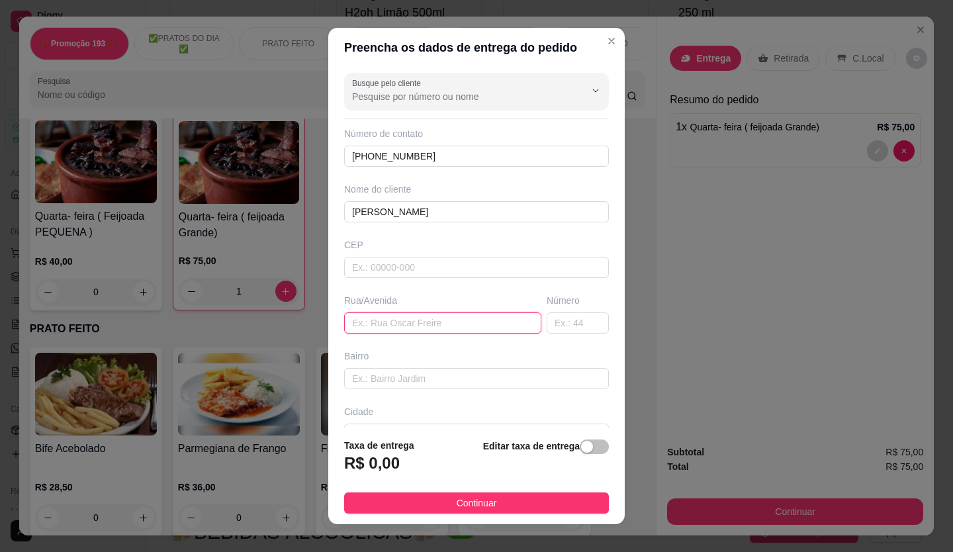
click at [383, 324] on input "text" at bounding box center [442, 322] width 197 height 21
type input "AV SANTO ANTONIO"
click at [560, 324] on input "text" at bounding box center [578, 322] width 62 height 21
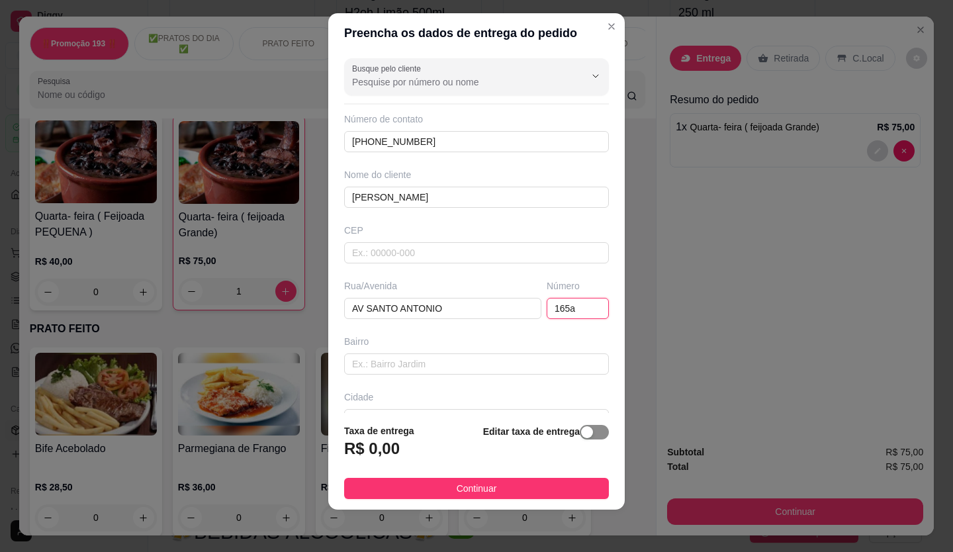
type input "165a"
drag, startPoint x: 588, startPoint y: 433, endPoint x: 579, endPoint y: 435, distance: 9.4
click at [588, 433] on span "button" at bounding box center [594, 432] width 29 height 15
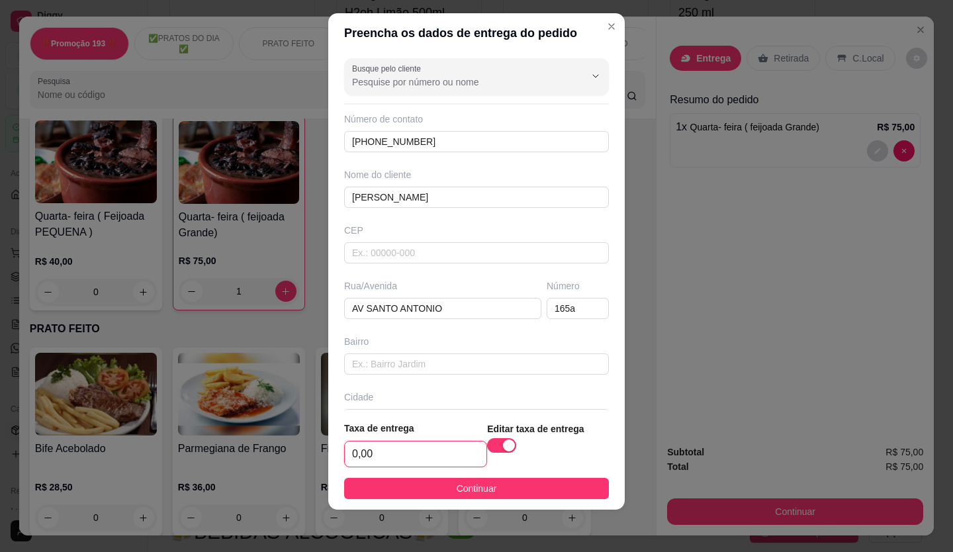
click at [429, 456] on input "0,00" at bounding box center [416, 453] width 142 height 25
type input "2,50"
click at [457, 494] on span "Continuar" at bounding box center [477, 488] width 40 height 15
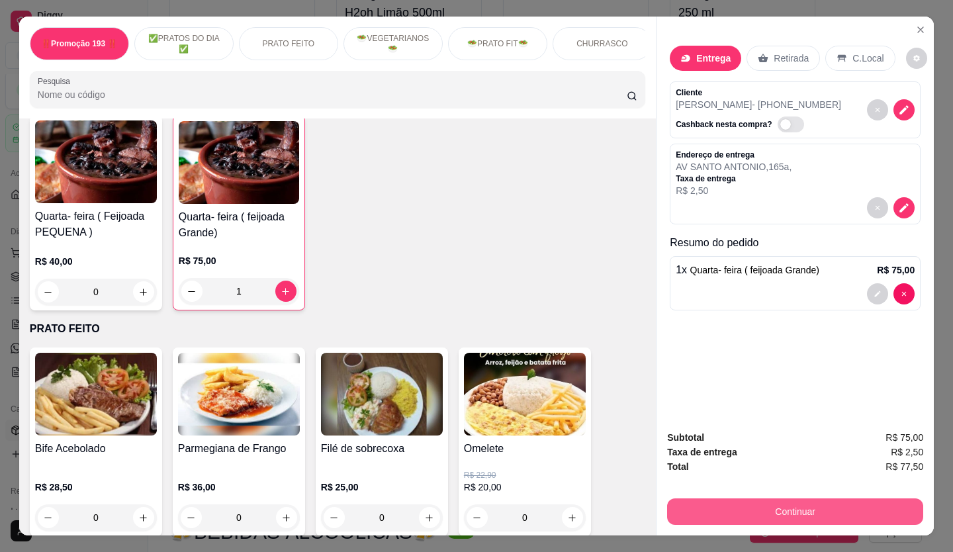
click at [762, 505] on button "Continuar" at bounding box center [795, 511] width 256 height 26
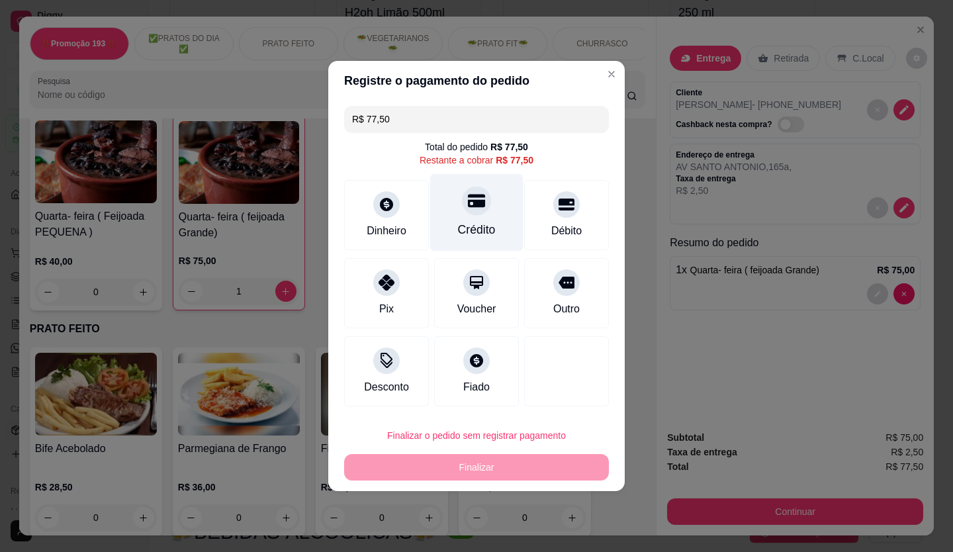
click at [478, 207] on icon at bounding box center [476, 201] width 17 height 13
type input "R$ 0,00"
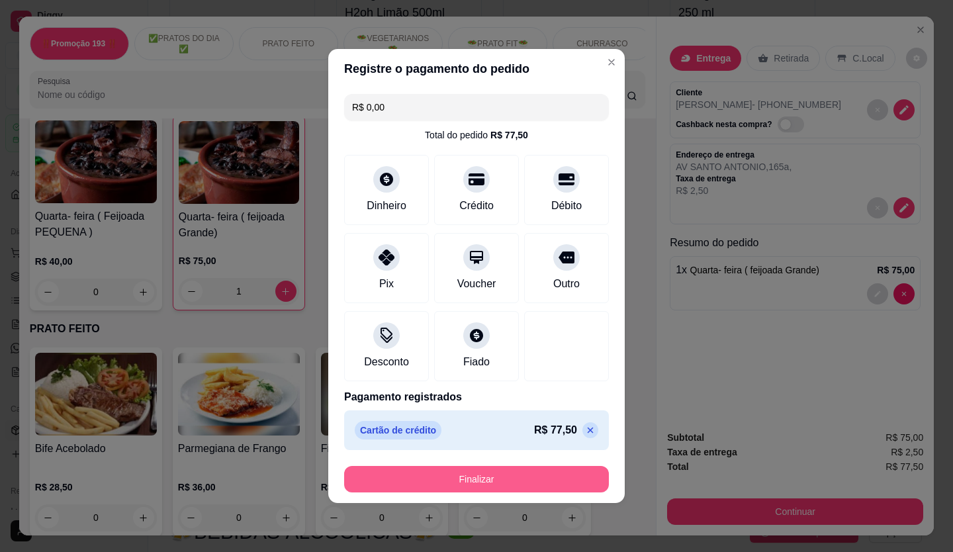
click at [545, 475] on button "Finalizar" at bounding box center [476, 479] width 265 height 26
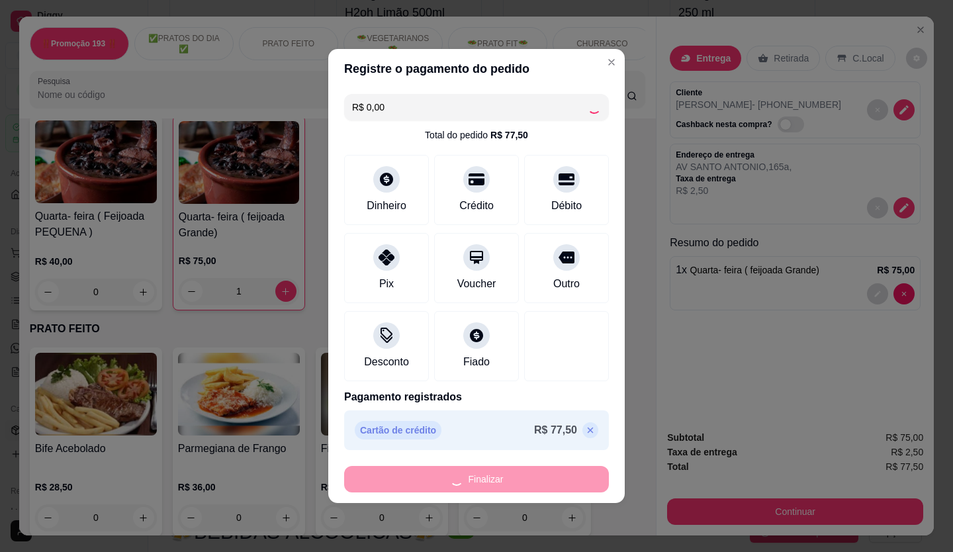
type input "0"
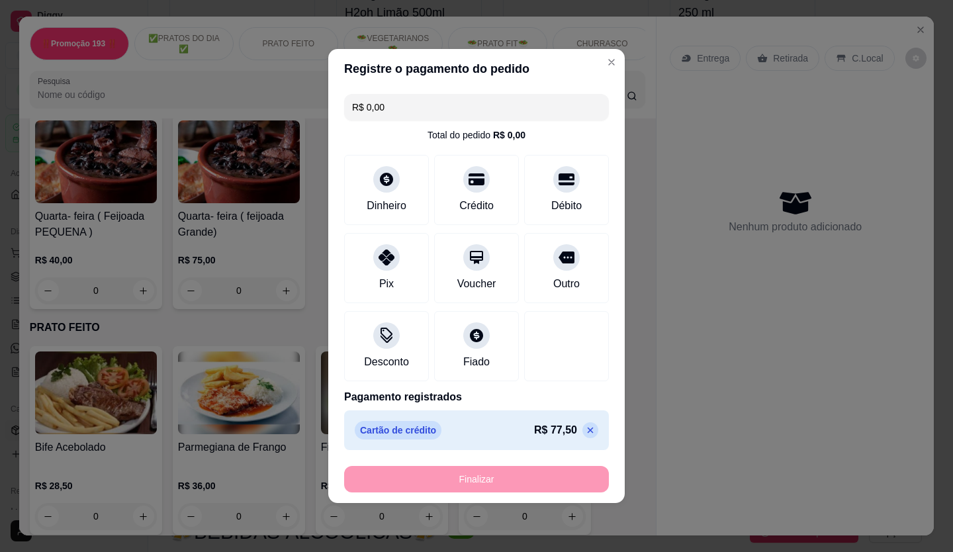
type input "-R$ 77,50"
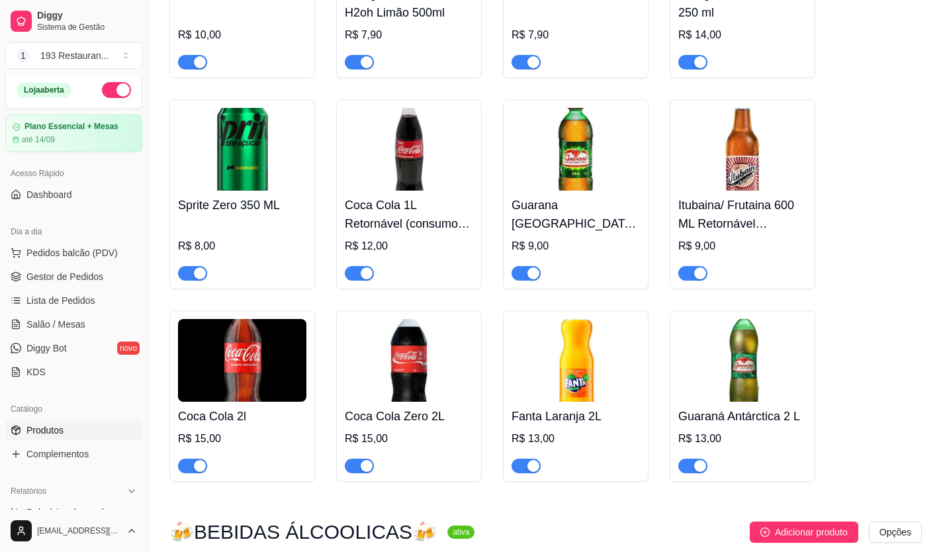
click at [81, 236] on div "Dia a dia" at bounding box center [73, 231] width 137 height 21
click at [92, 251] on span "Pedidos balcão (PDV)" at bounding box center [71, 252] width 91 height 13
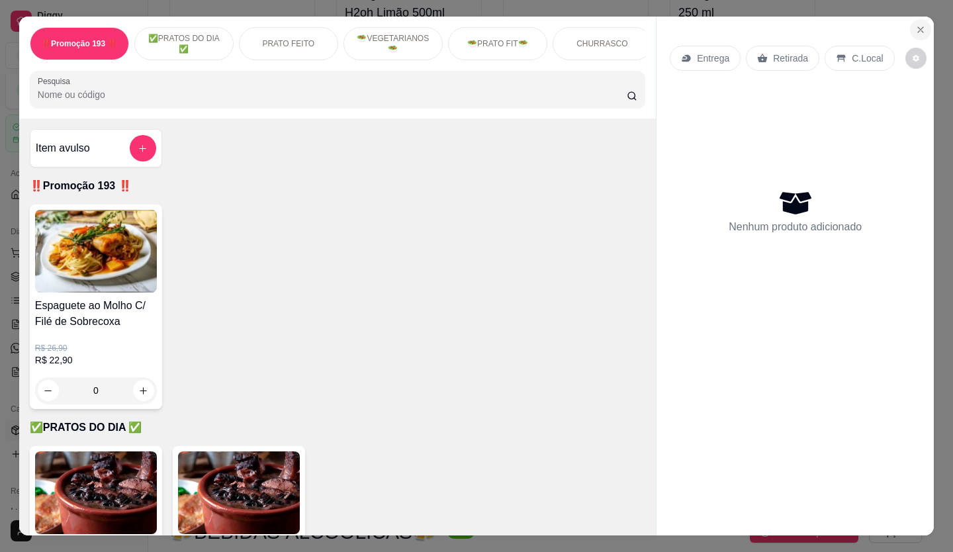
click at [915, 28] on icon "Close" at bounding box center [920, 29] width 11 height 11
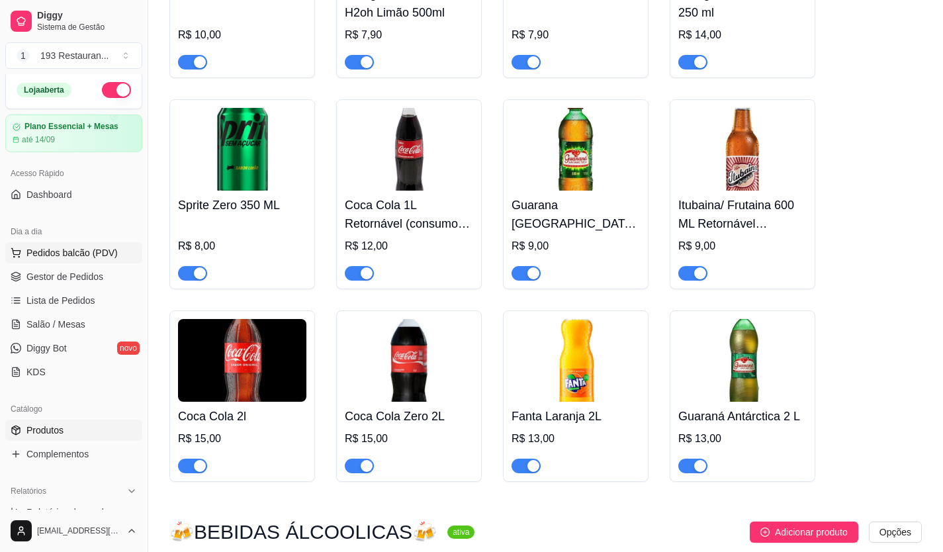
click at [103, 246] on span "Pedidos balcão (PDV)" at bounding box center [71, 252] width 91 height 13
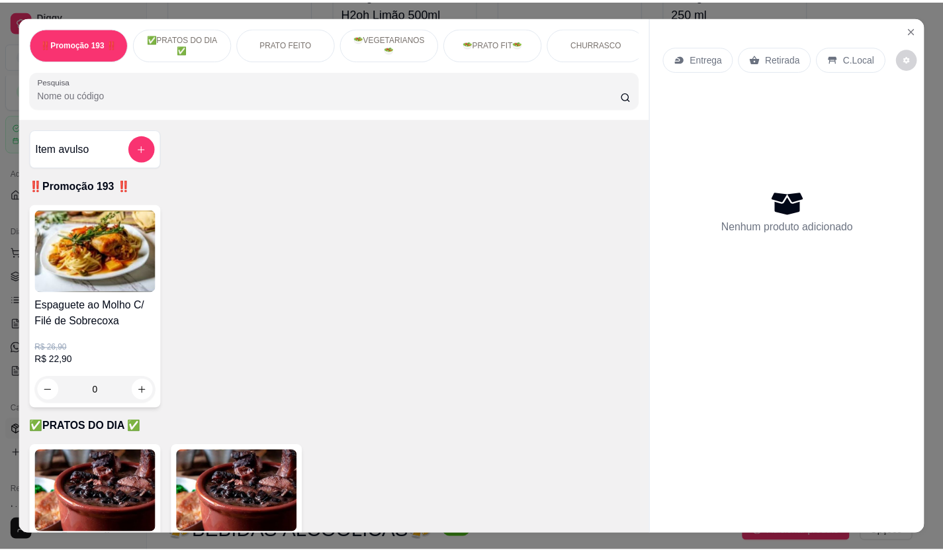
scroll to position [331, 0]
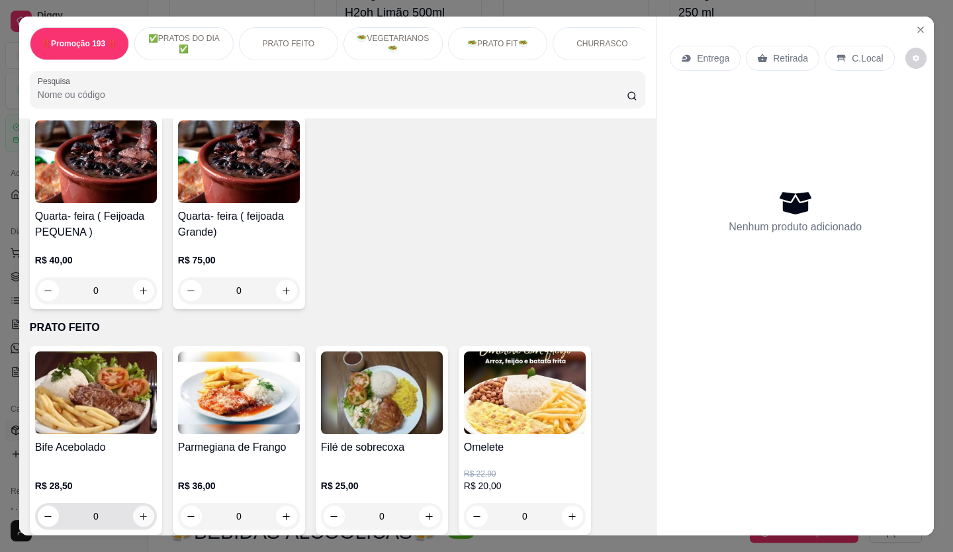
click at [144, 514] on button "increase-product-quantity" at bounding box center [143, 516] width 21 height 21
type input "1"
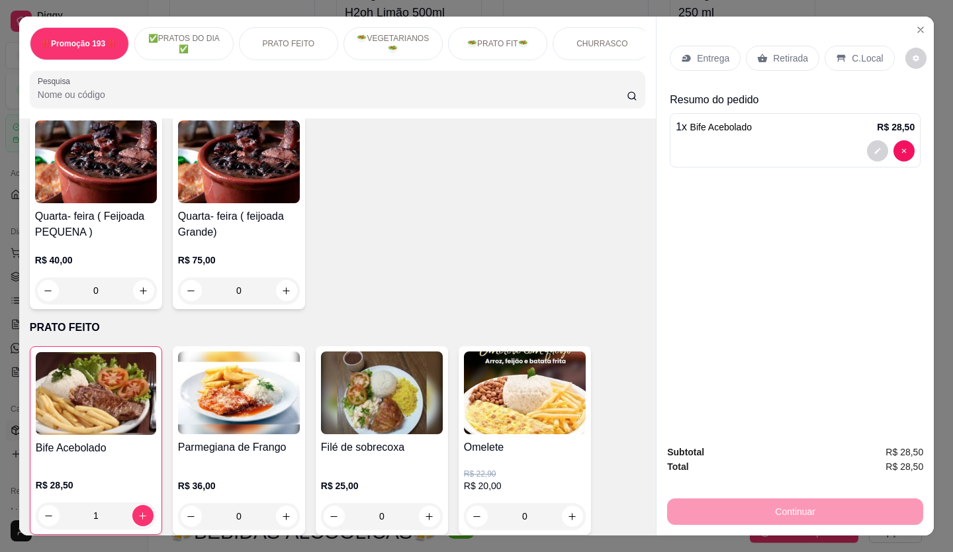
click at [773, 52] on p "Retirada" at bounding box center [790, 58] width 35 height 13
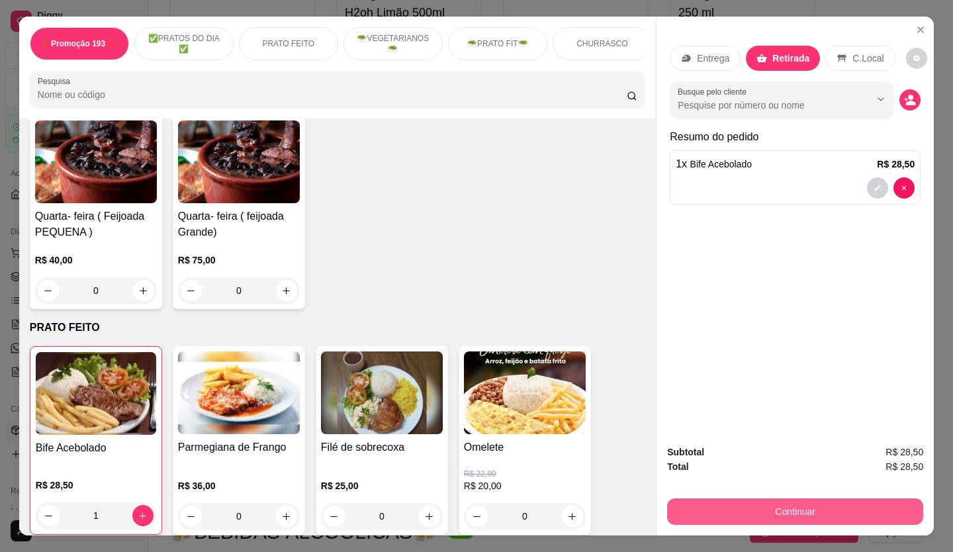
click at [842, 517] on button "Continuar" at bounding box center [795, 511] width 256 height 26
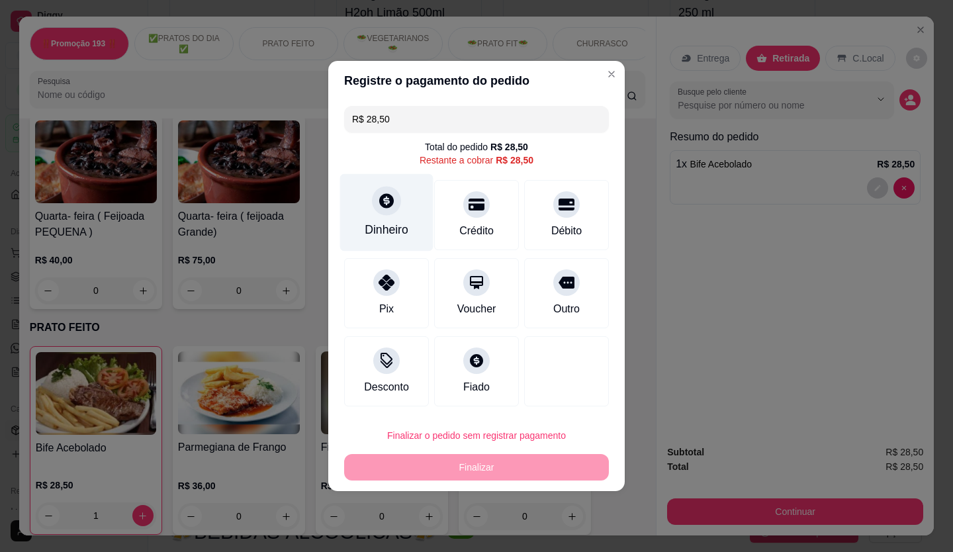
click at [384, 213] on div at bounding box center [386, 200] width 29 height 29
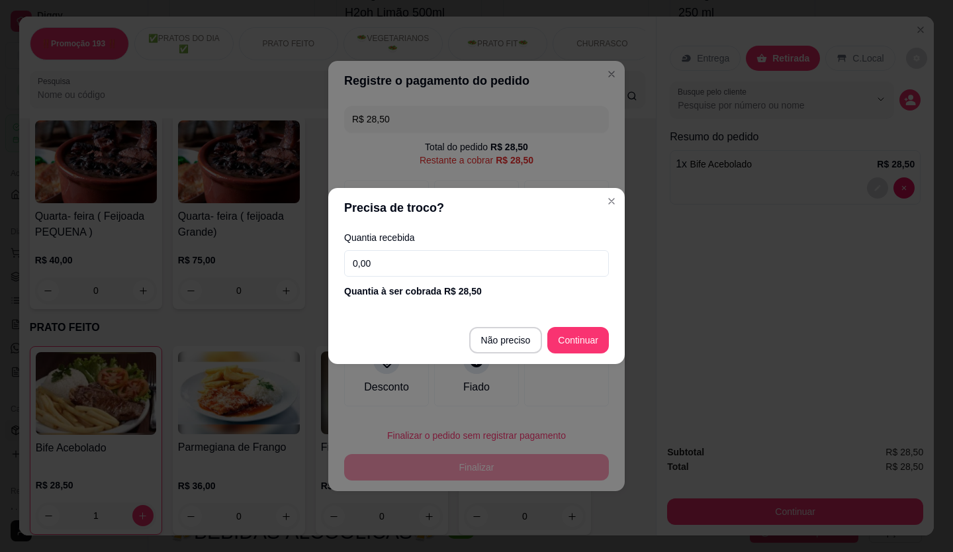
click at [408, 255] on input "0,00" at bounding box center [476, 263] width 265 height 26
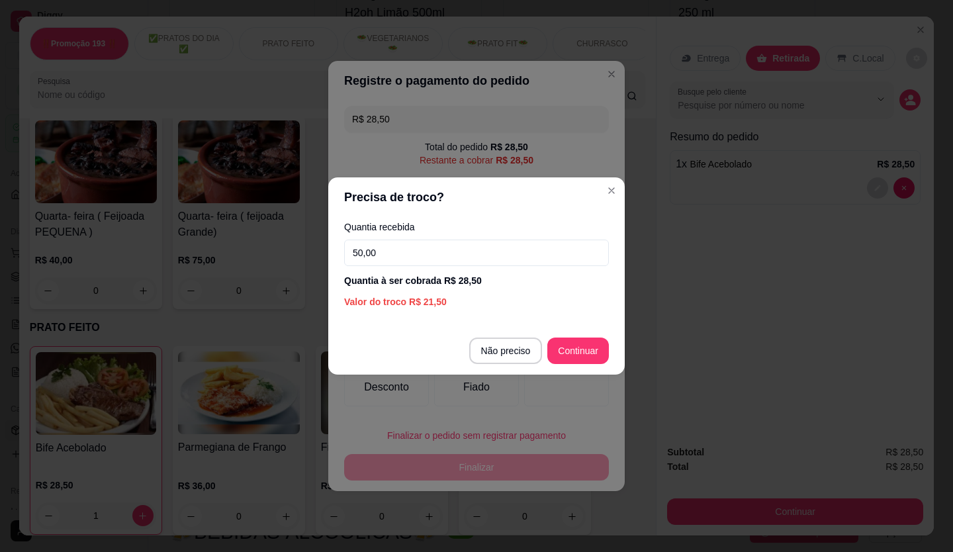
type input "50,00"
type input "R$ 0,00"
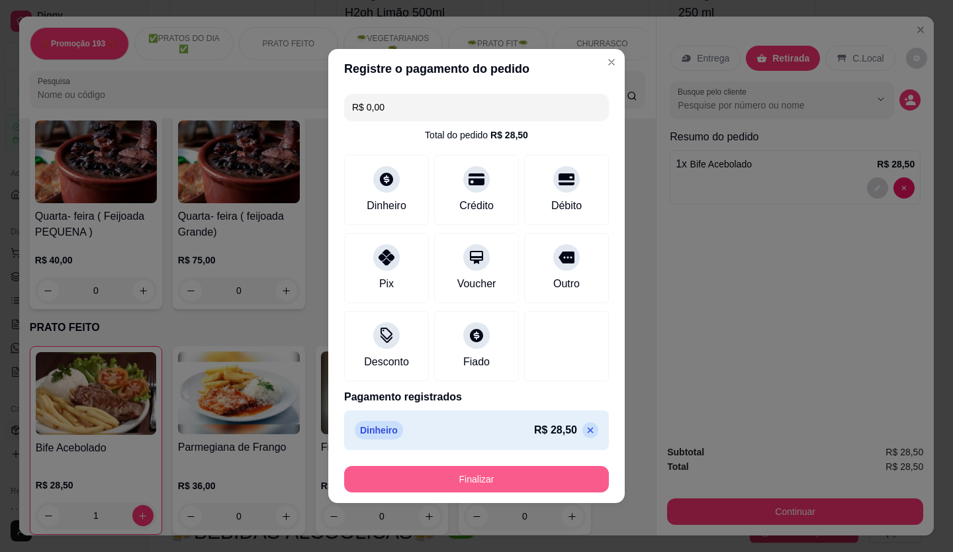
click at [557, 467] on button "Finalizar" at bounding box center [476, 479] width 265 height 26
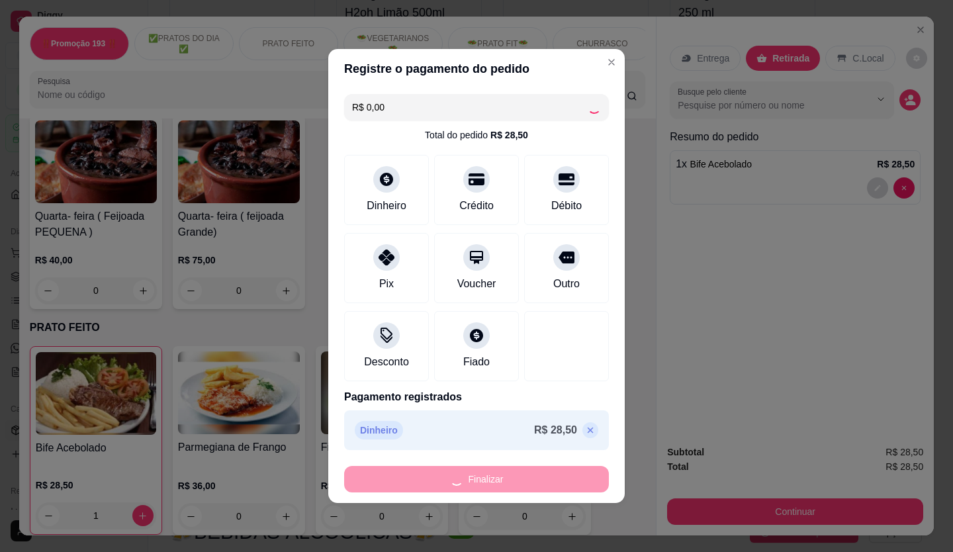
type input "0"
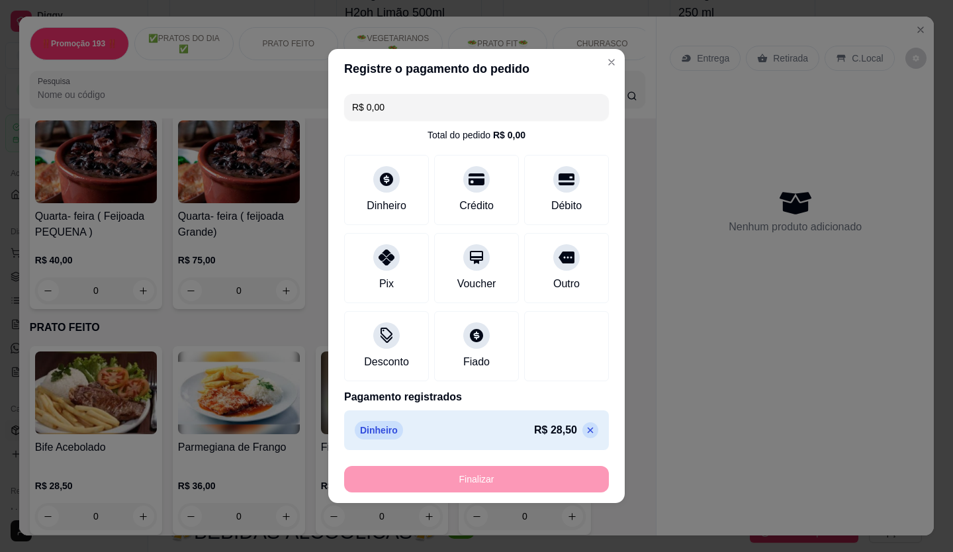
type input "-R$ 28,50"
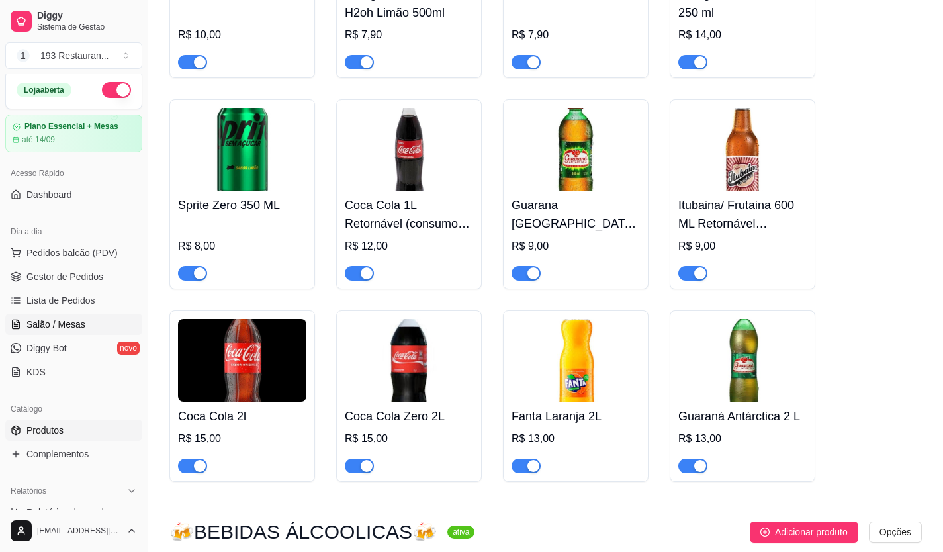
click at [74, 324] on span "Salão / Mesas" at bounding box center [55, 324] width 59 height 13
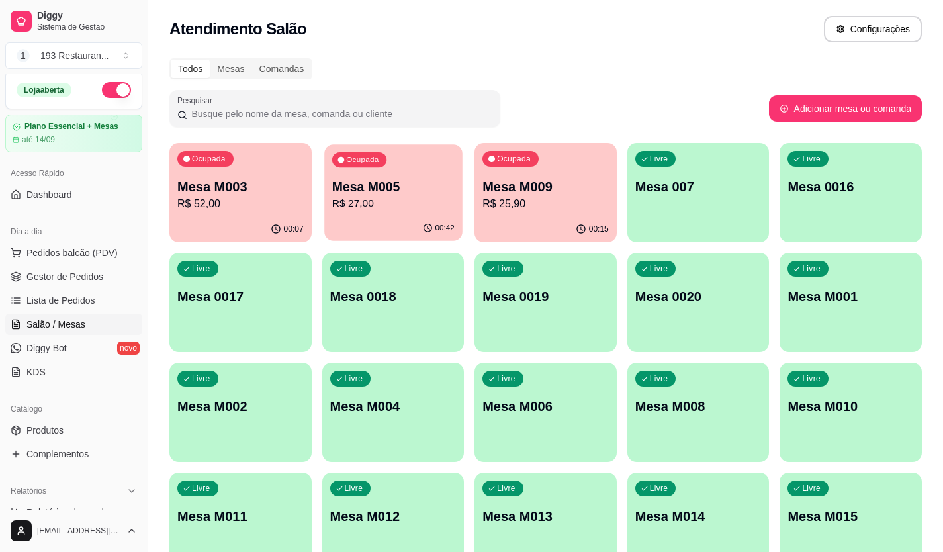
click at [346, 203] on p "R$ 27,00" at bounding box center [393, 203] width 122 height 15
click at [363, 195] on p "Mesa M005" at bounding box center [393, 186] width 126 height 19
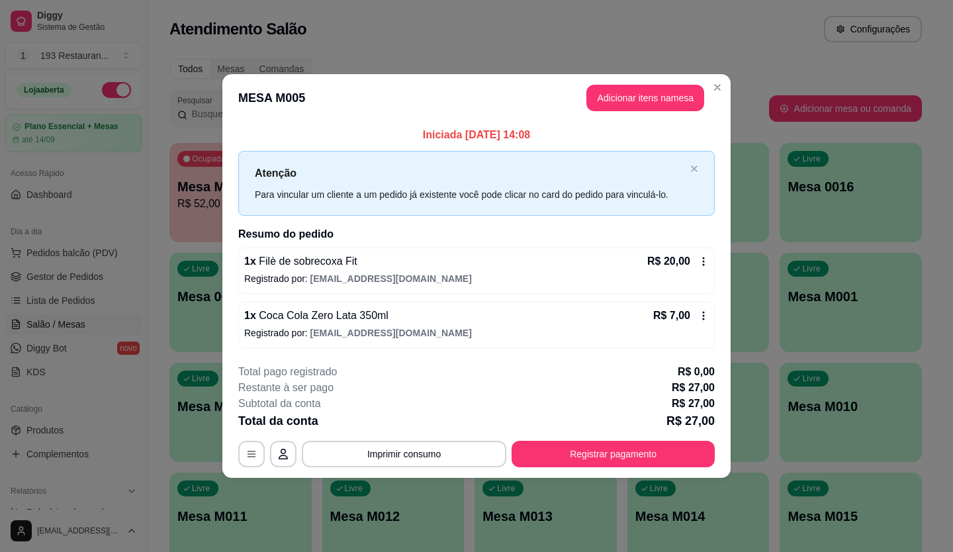
drag, startPoint x: 577, startPoint y: 430, endPoint x: 582, endPoint y: 442, distance: 13.0
click at [578, 430] on div "**********" at bounding box center [476, 415] width 476 height 103
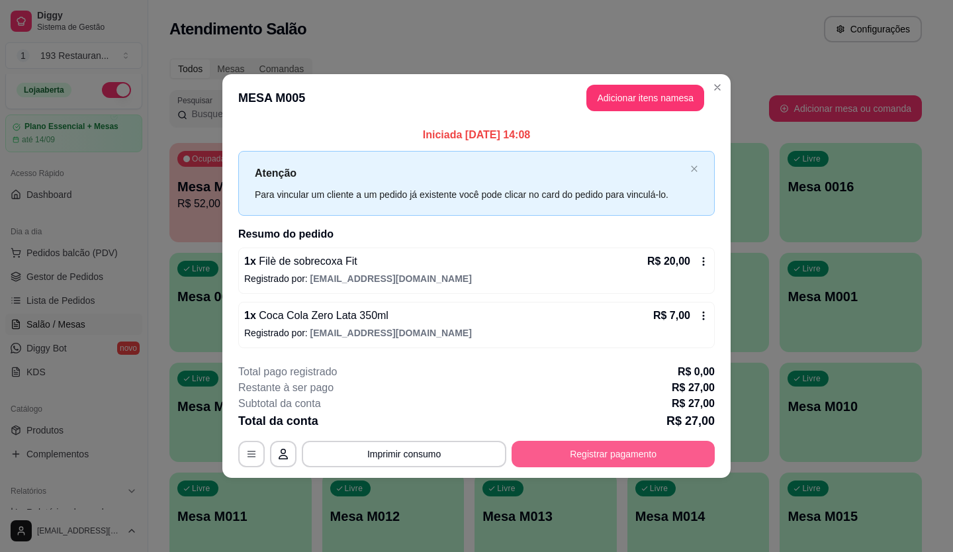
click at [582, 442] on button "Registrar pagamento" at bounding box center [613, 454] width 203 height 26
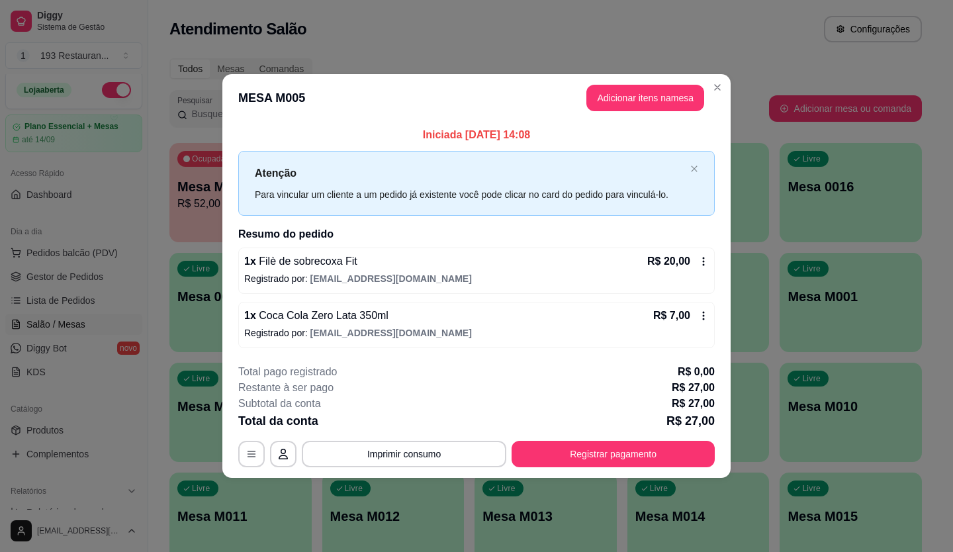
click at [452, 206] on div "Crédito" at bounding box center [476, 209] width 93 height 77
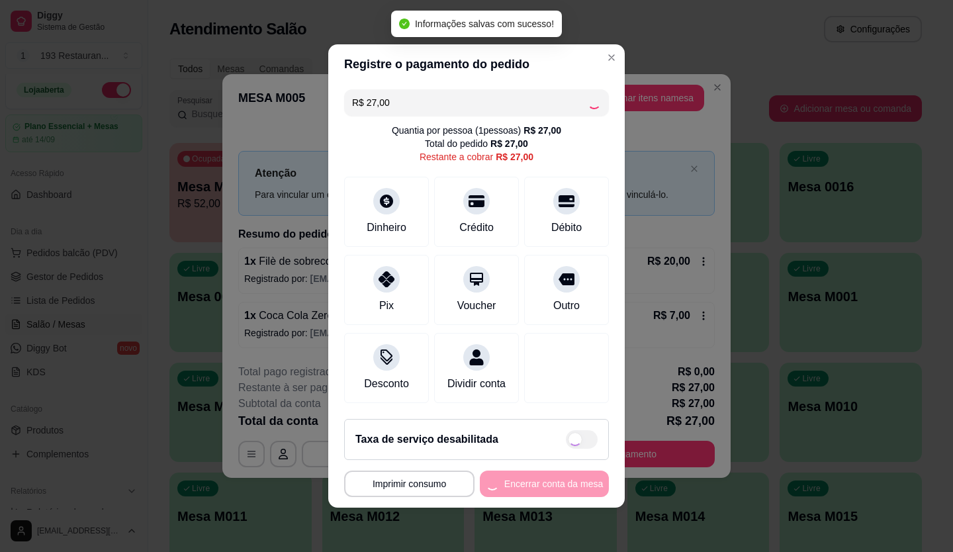
type input "R$ 0,00"
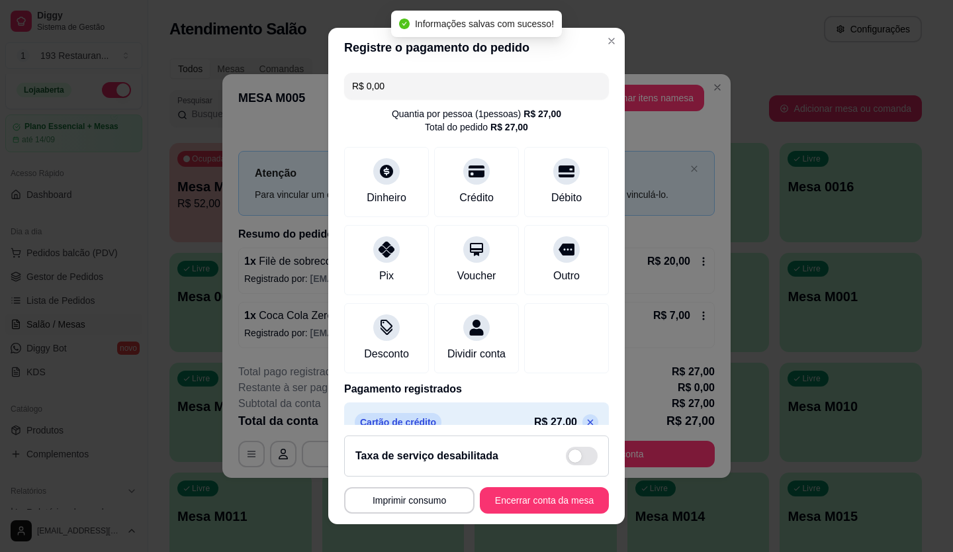
click at [533, 485] on footer "**********" at bounding box center [476, 474] width 296 height 99
click at [533, 504] on button "Encerrar conta da mesa" at bounding box center [544, 500] width 129 height 26
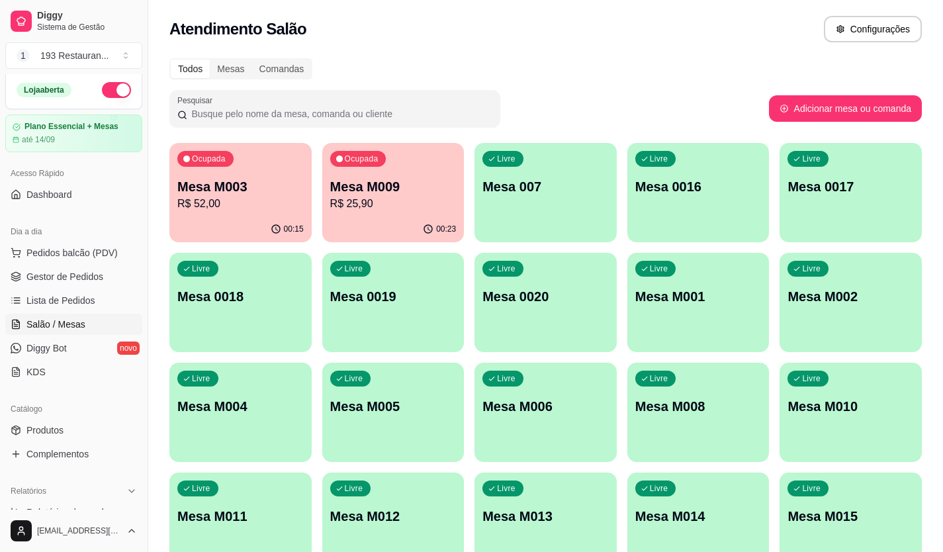
click at [393, 169] on div "Ocupada Mesa M009 R$ 25,90" at bounding box center [393, 179] width 142 height 73
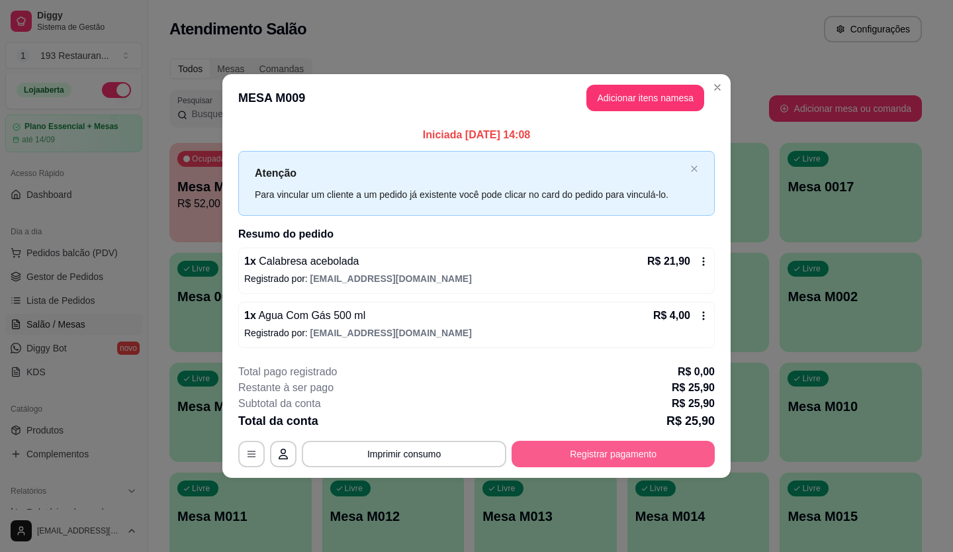
click at [622, 454] on button "Registrar pagamento" at bounding box center [613, 454] width 203 height 26
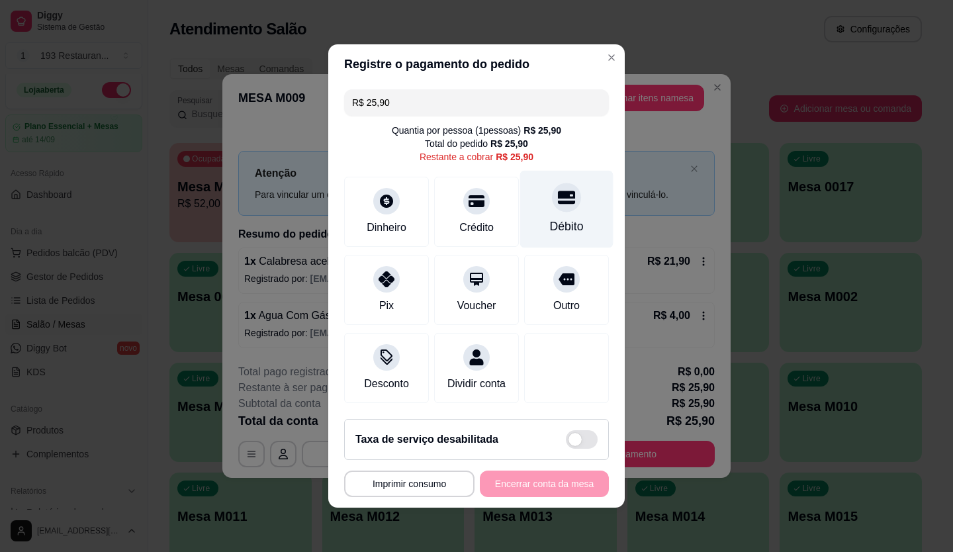
click at [558, 191] on icon at bounding box center [566, 197] width 17 height 17
click at [522, 506] on footer "**********" at bounding box center [476, 457] width 296 height 99
click at [527, 495] on div "**********" at bounding box center [476, 483] width 265 height 26
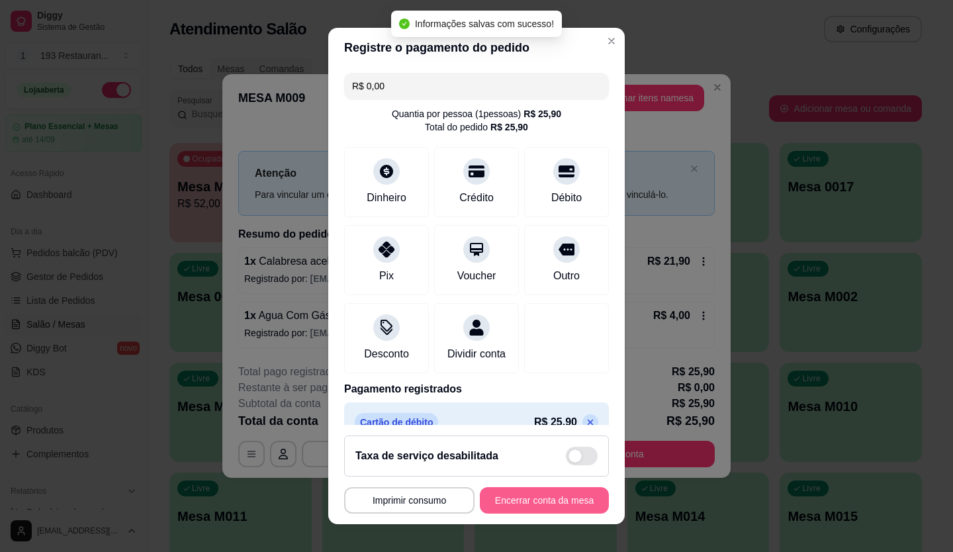
type input "R$ 0,00"
click at [527, 495] on button "Encerrar conta da mesa" at bounding box center [544, 500] width 129 height 26
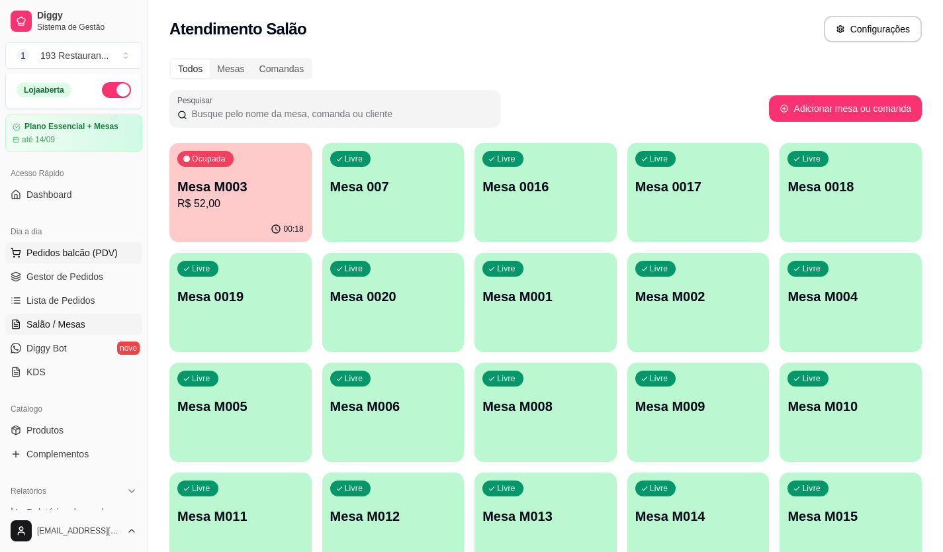
click at [60, 256] on span "Pedidos balcão (PDV)" at bounding box center [71, 252] width 91 height 13
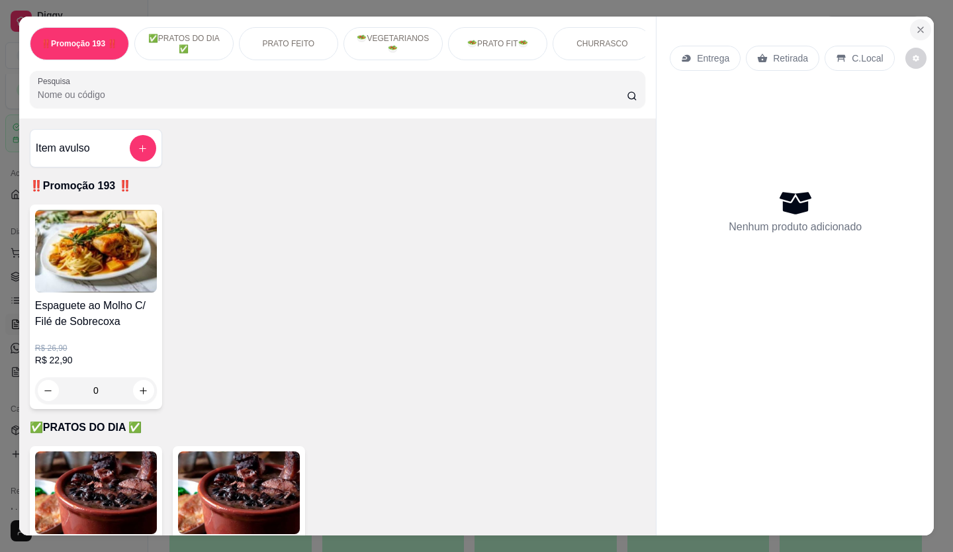
click at [920, 24] on icon "Close" at bounding box center [920, 29] width 11 height 11
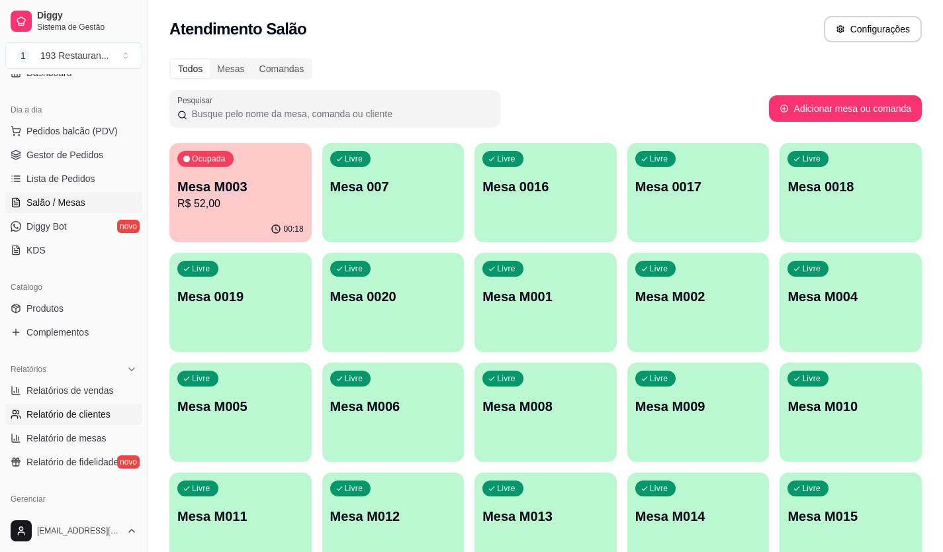
scroll to position [136, 0]
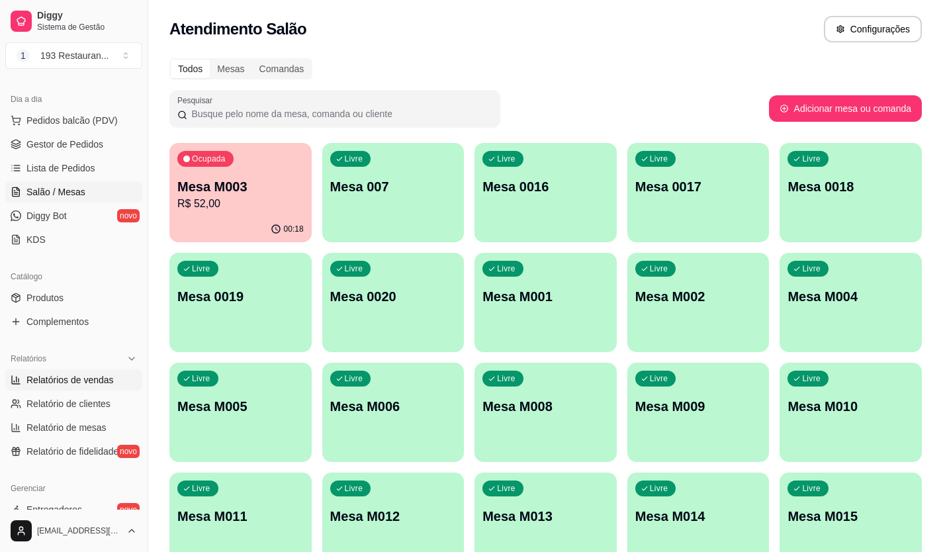
click at [64, 380] on span "Relatórios de vendas" at bounding box center [69, 379] width 87 height 13
select select "ALL"
select select "0"
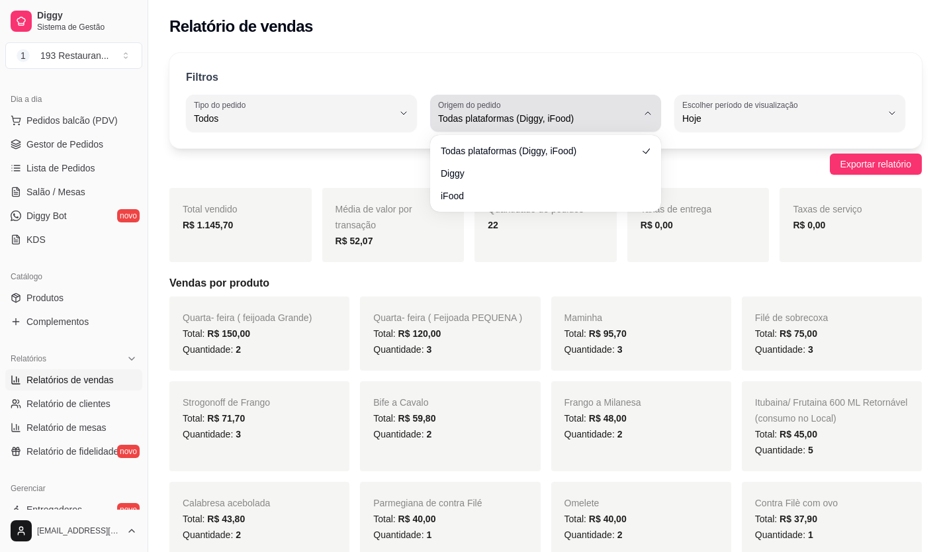
click at [648, 113] on icon "button" at bounding box center [648, 113] width 11 height 11
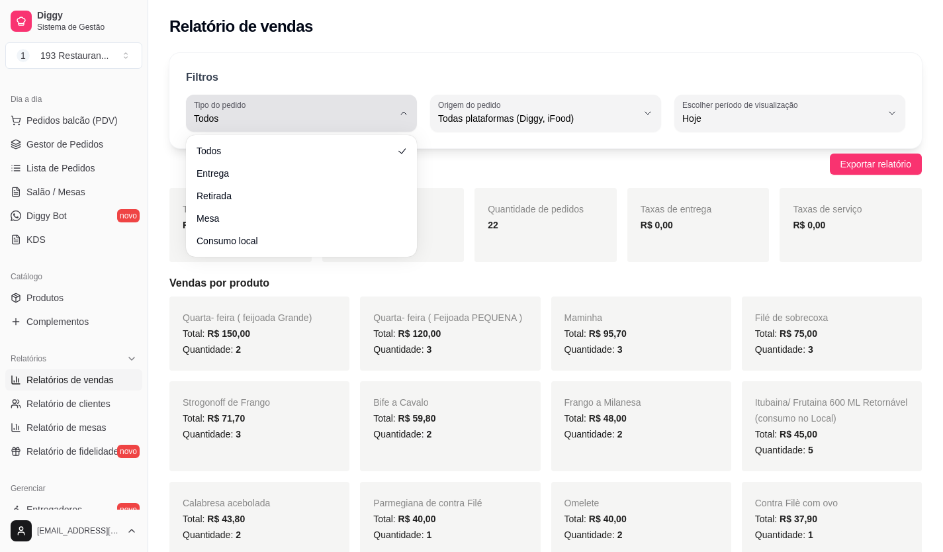
click at [404, 107] on button "Tipo do pedido Todos" at bounding box center [301, 113] width 231 height 37
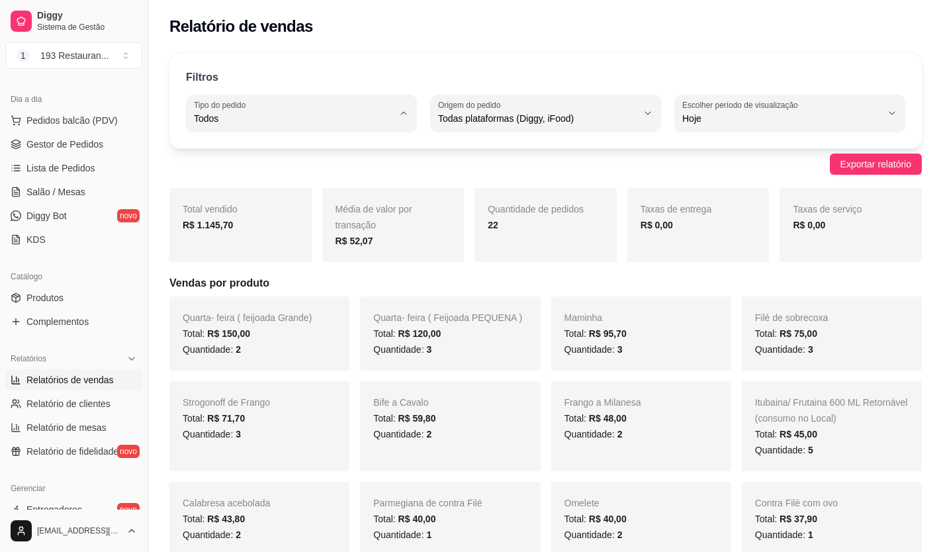
click at [275, 176] on span "Entrega" at bounding box center [295, 171] width 189 height 13
type input "DELIVERY"
select select "DELIVERY"
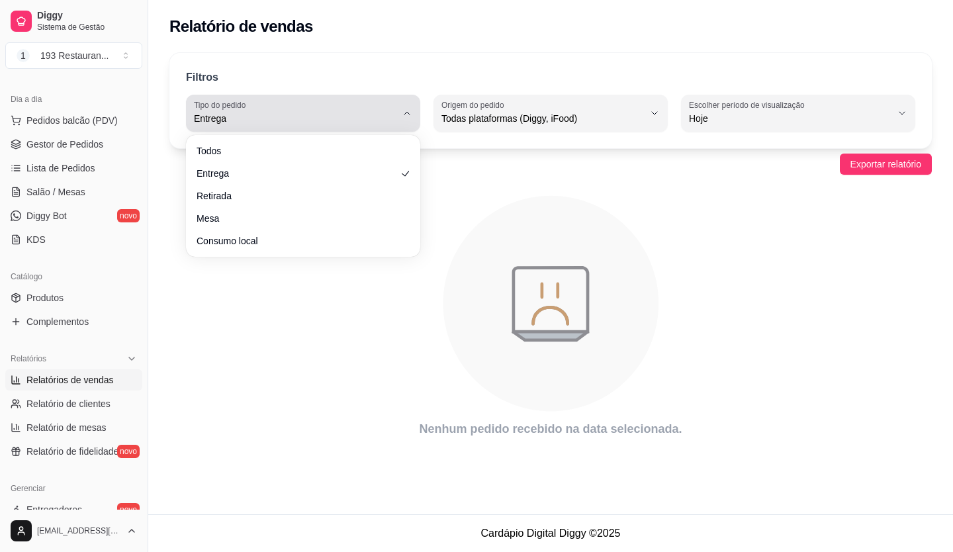
click at [406, 116] on icon "button" at bounding box center [407, 113] width 11 height 11
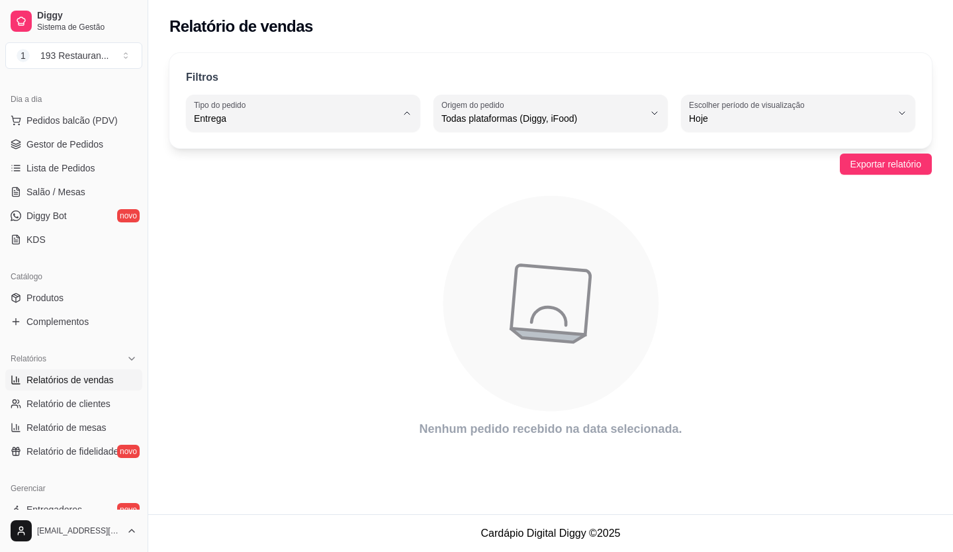
click at [253, 189] on li "Retirada" at bounding box center [303, 193] width 214 height 21
type input "PICKUP"
select select "PICKUP"
click at [406, 112] on icon "button" at bounding box center [407, 113] width 11 height 11
click at [237, 156] on span "Todos" at bounding box center [297, 150] width 192 height 13
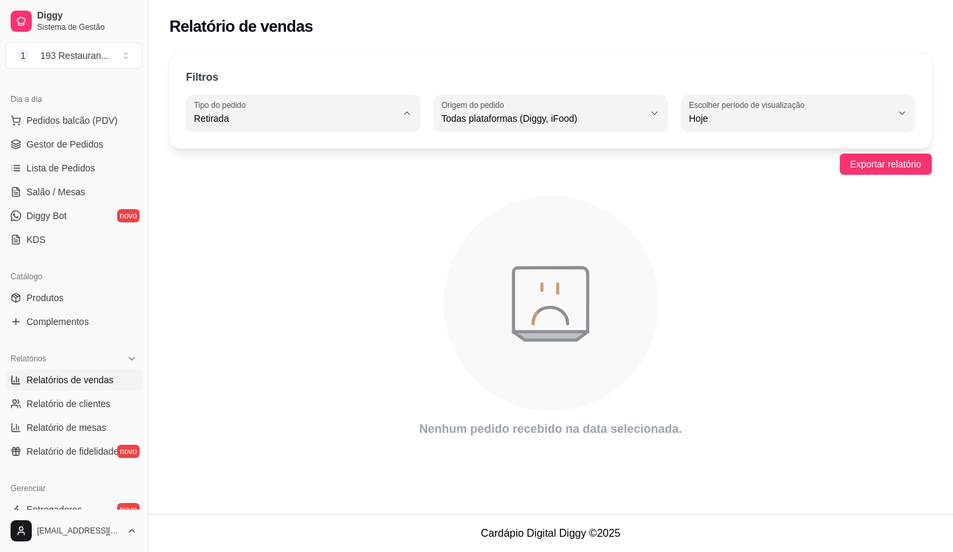
type input "ALL"
select select "ALL"
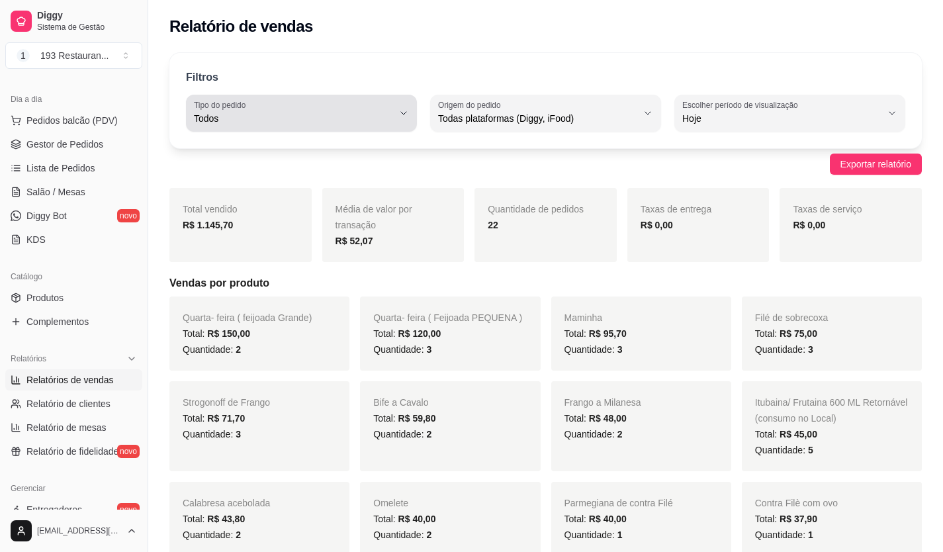
click at [392, 120] on span "Todos" at bounding box center [293, 118] width 199 height 13
click at [300, 180] on li "Entrega" at bounding box center [302, 171] width 212 height 21
type input "DELIVERY"
select select "DELIVERY"
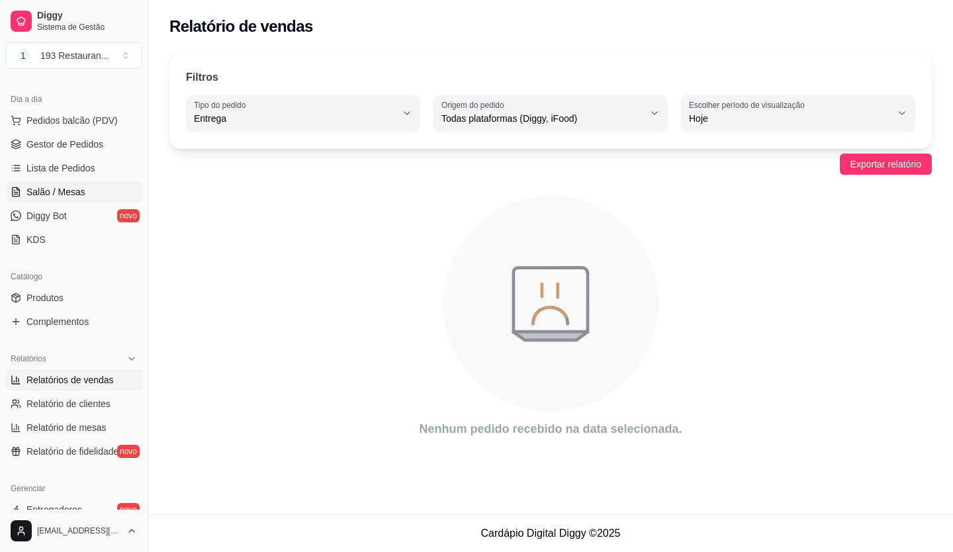
click at [63, 200] on link "Salão / Mesas" at bounding box center [73, 191] width 137 height 21
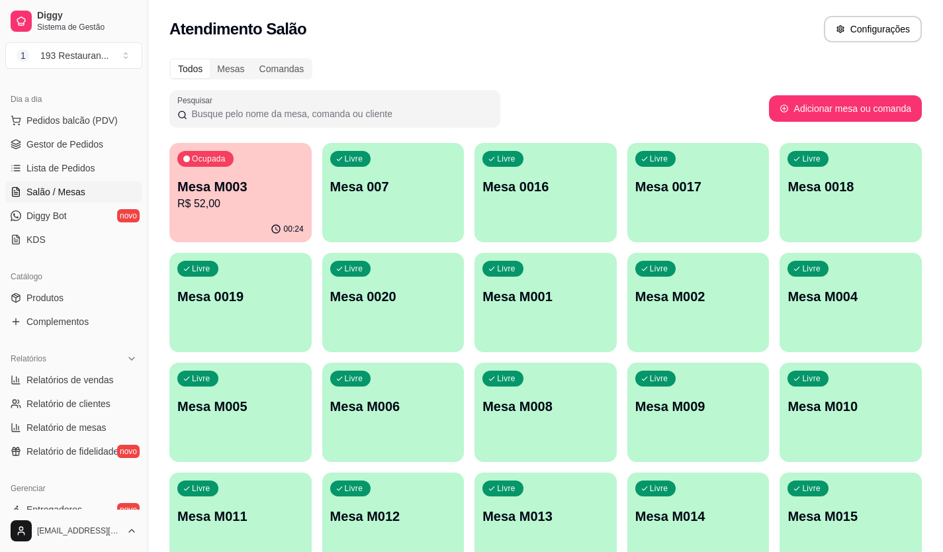
click at [253, 220] on div "00:24" at bounding box center [240, 229] width 142 height 26
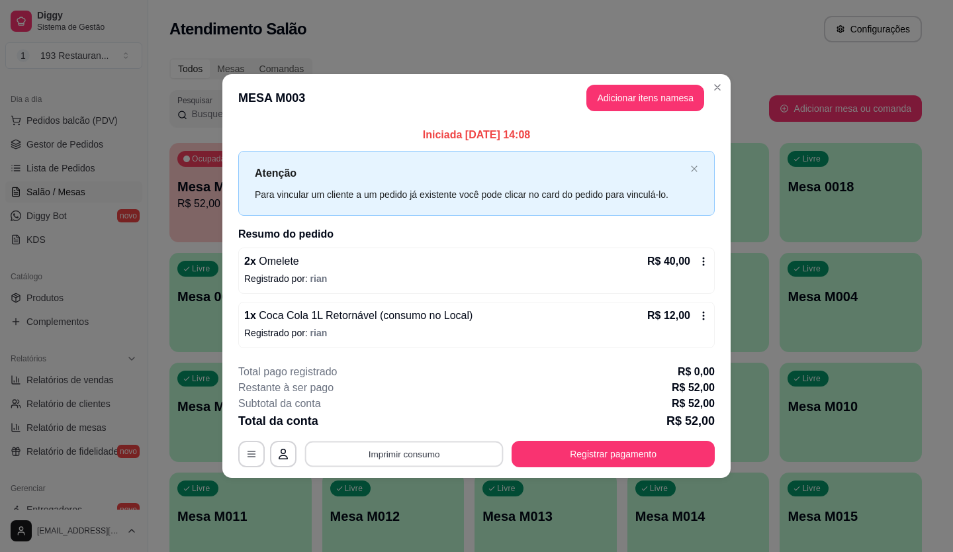
click at [446, 455] on button "Imprimir consumo" at bounding box center [404, 454] width 199 height 26
click at [409, 429] on button "CAIXA" at bounding box center [408, 423] width 96 height 21
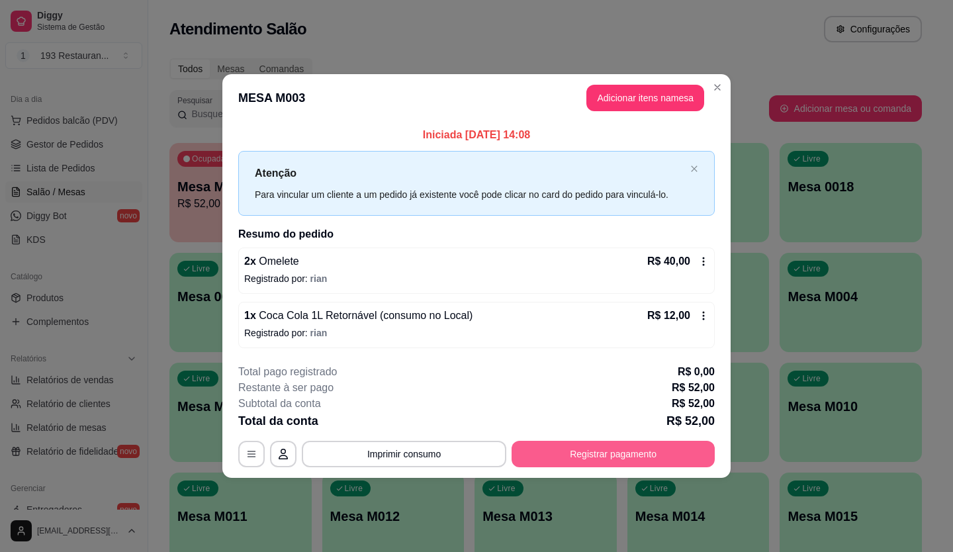
click at [581, 453] on button "Registrar pagamento" at bounding box center [613, 454] width 203 height 26
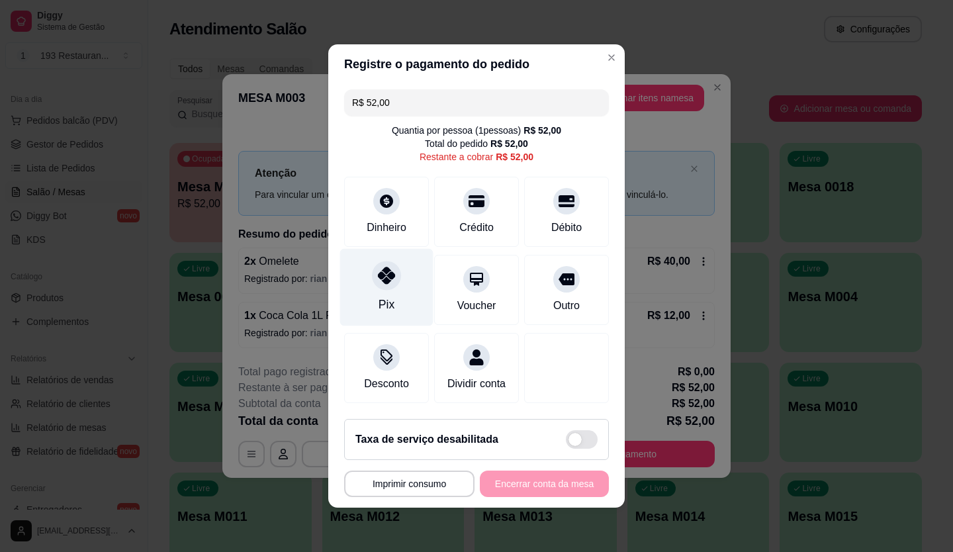
click at [379, 279] on div at bounding box center [386, 275] width 29 height 29
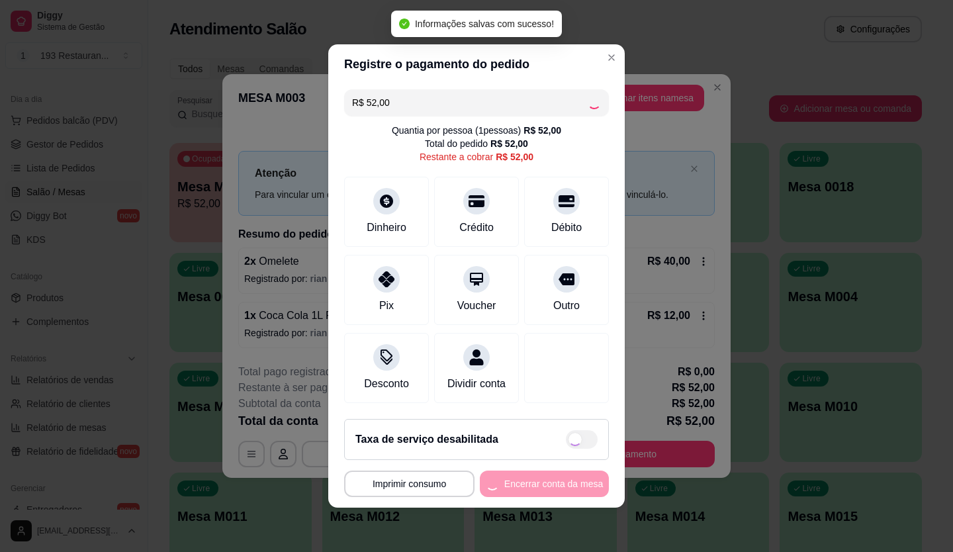
type input "R$ 0,00"
click at [558, 493] on button "Encerrar conta da mesa" at bounding box center [544, 483] width 129 height 26
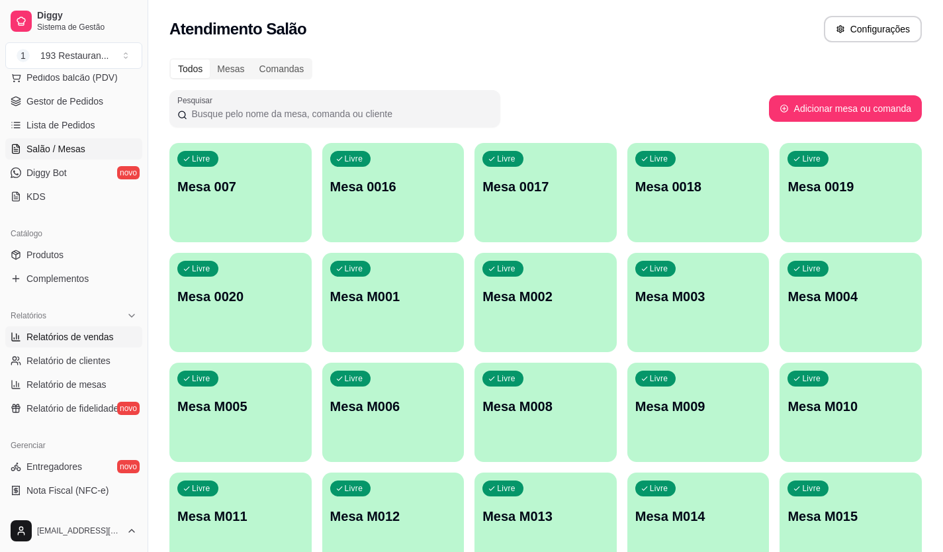
scroll to position [202, 0]
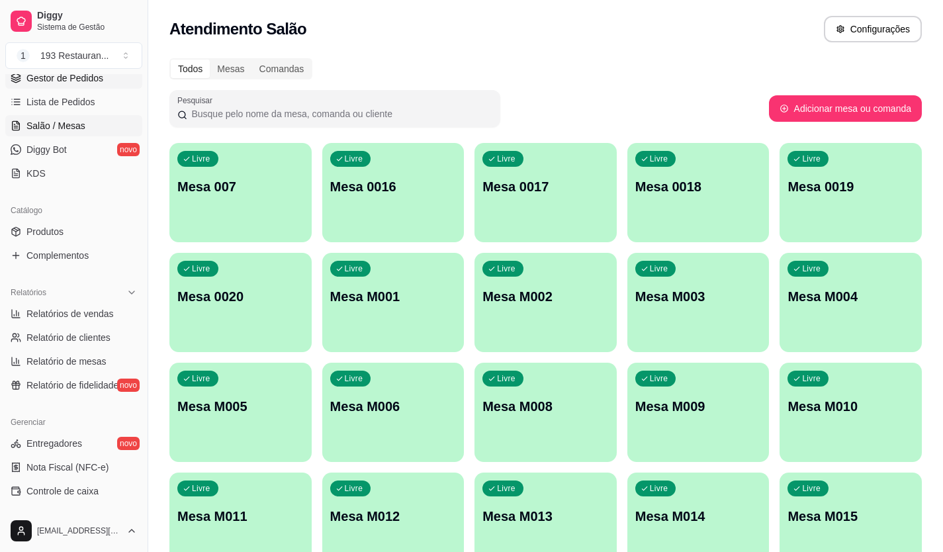
click at [66, 82] on span "Gestor de Pedidos" at bounding box center [64, 77] width 77 height 13
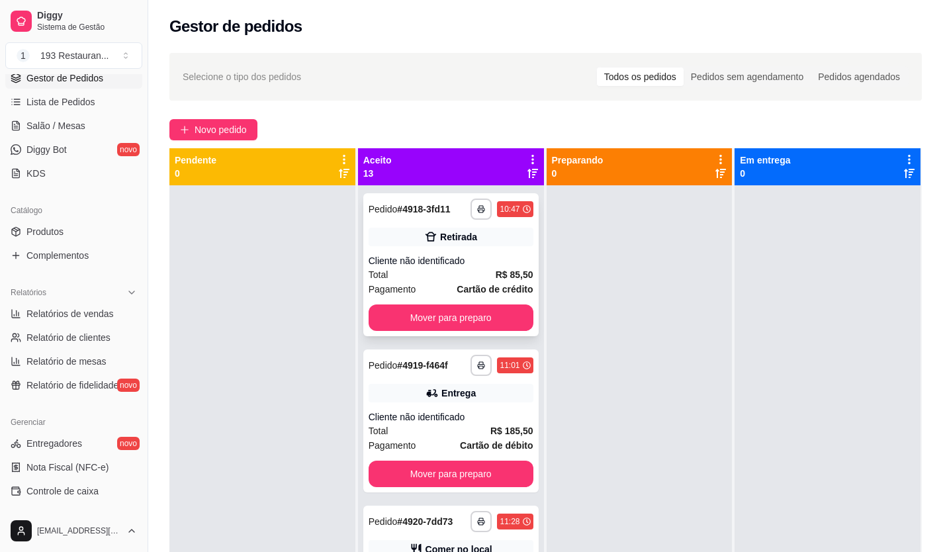
click at [485, 315] on button "Mover para preparo" at bounding box center [451, 317] width 165 height 26
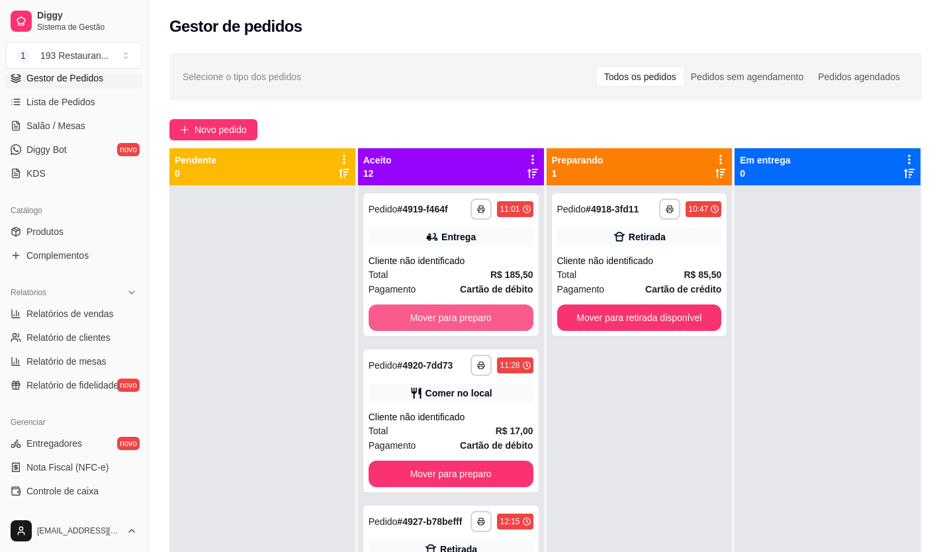
click at [485, 315] on button "Mover para preparo" at bounding box center [451, 317] width 165 height 26
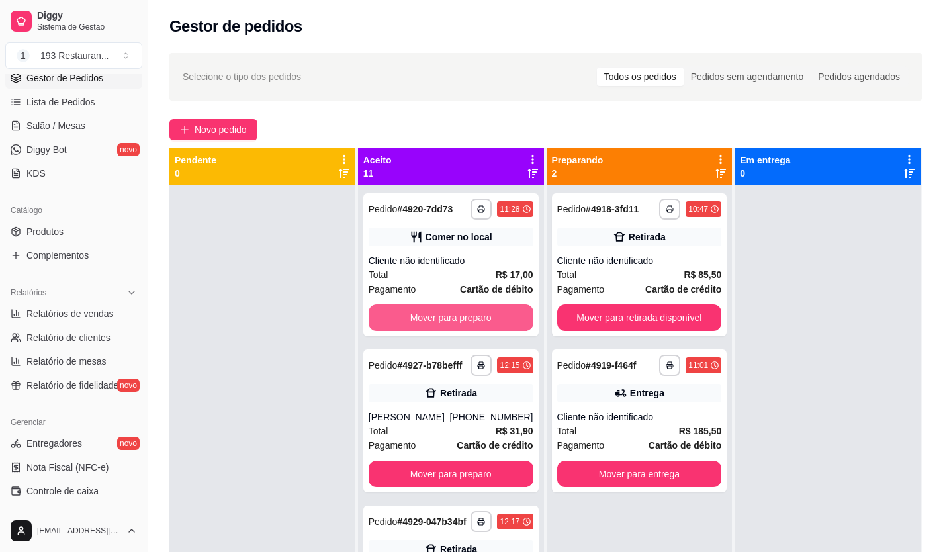
click at [485, 315] on button "Mover para preparo" at bounding box center [451, 317] width 165 height 26
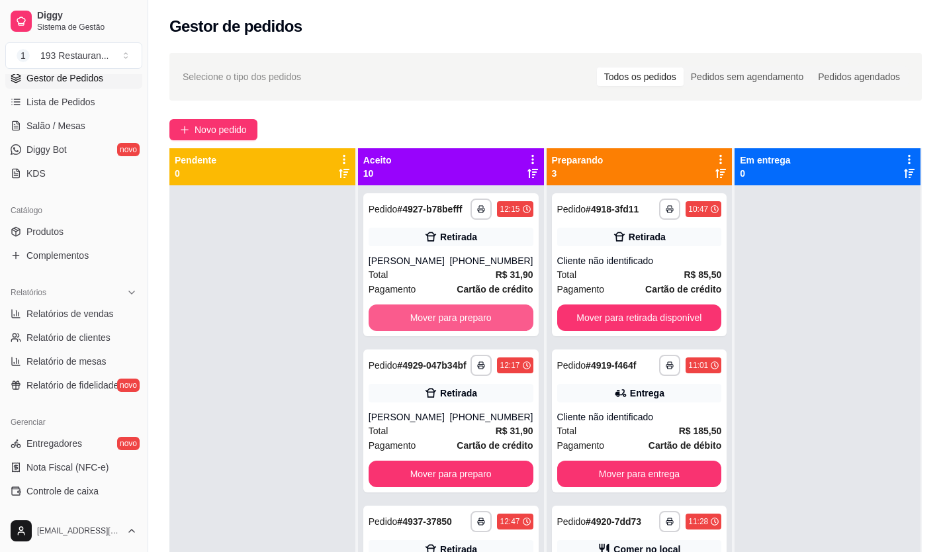
click at [485, 315] on button "Mover para preparo" at bounding box center [451, 317] width 165 height 26
click at [485, 461] on button "Mover para preparo" at bounding box center [451, 474] width 165 height 26
click at [485, 315] on button "Mover para preparo" at bounding box center [451, 317] width 165 height 26
click at [485, 315] on button "Mover para preparo" at bounding box center [450, 318] width 159 height 26
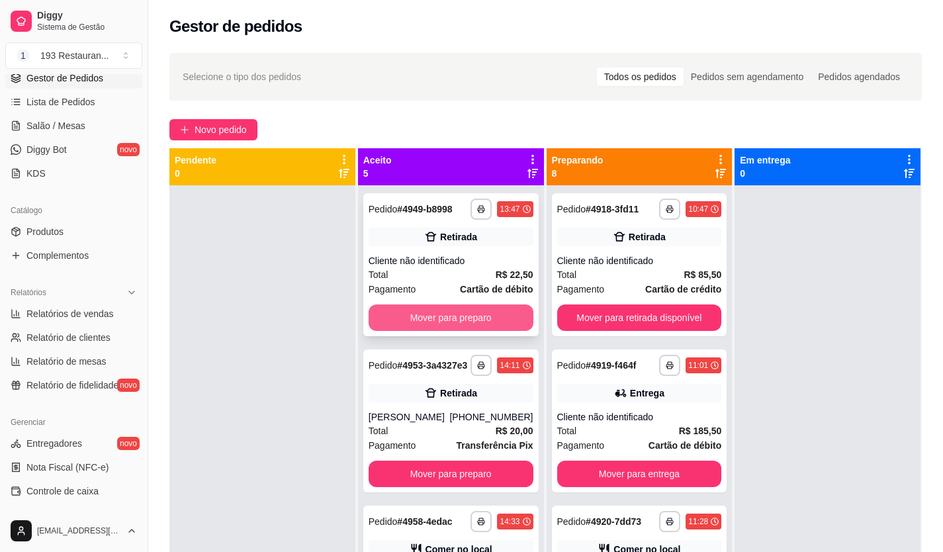
click at [485, 319] on button "Mover para preparo" at bounding box center [451, 317] width 165 height 26
click at [485, 319] on button "Mover para preparo" at bounding box center [450, 318] width 159 height 26
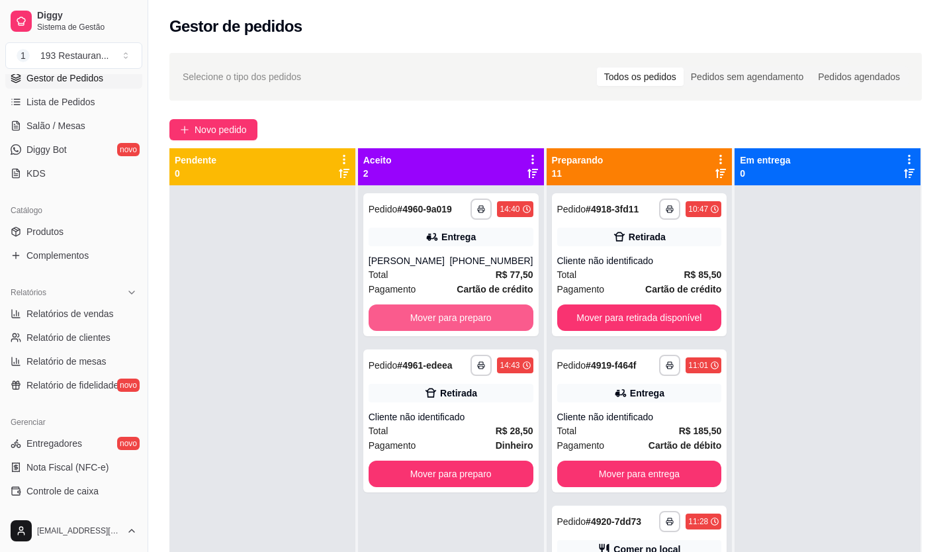
click at [485, 319] on button "Mover para preparo" at bounding box center [451, 317] width 165 height 26
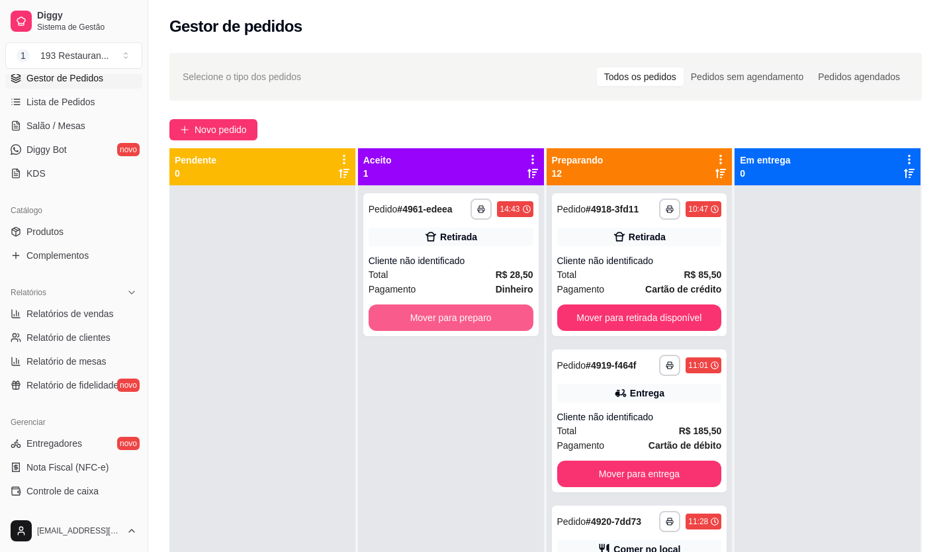
click at [485, 319] on button "Mover para preparo" at bounding box center [451, 317] width 165 height 26
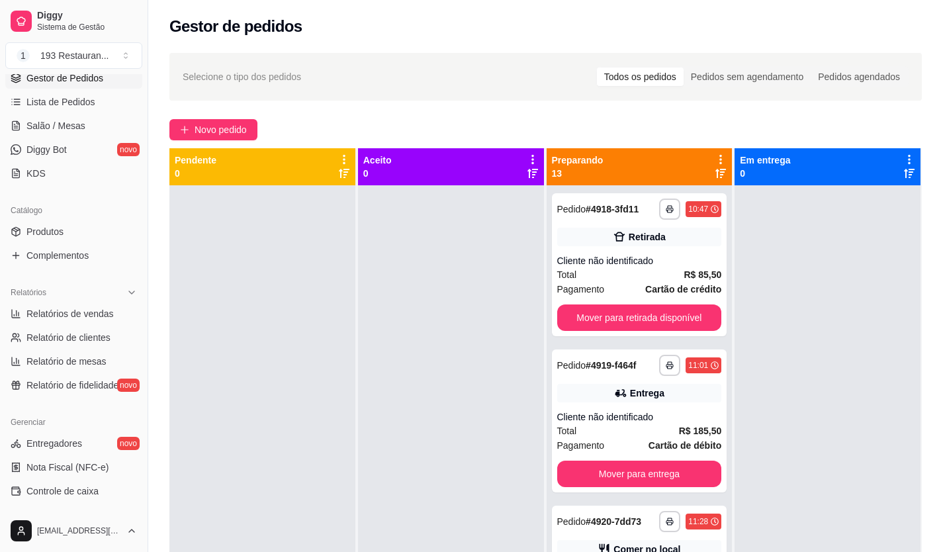
click at [539, 313] on div "Aceito 0" at bounding box center [451, 442] width 187 height 589
click at [586, 314] on button "Mover para retirada disponível" at bounding box center [639, 317] width 165 height 26
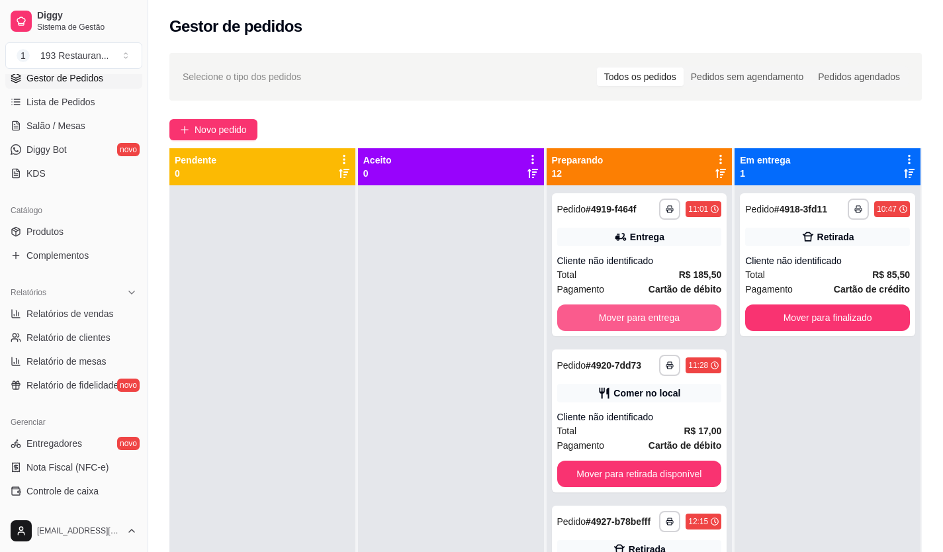
click at [586, 314] on button "Mover para entrega" at bounding box center [639, 317] width 165 height 26
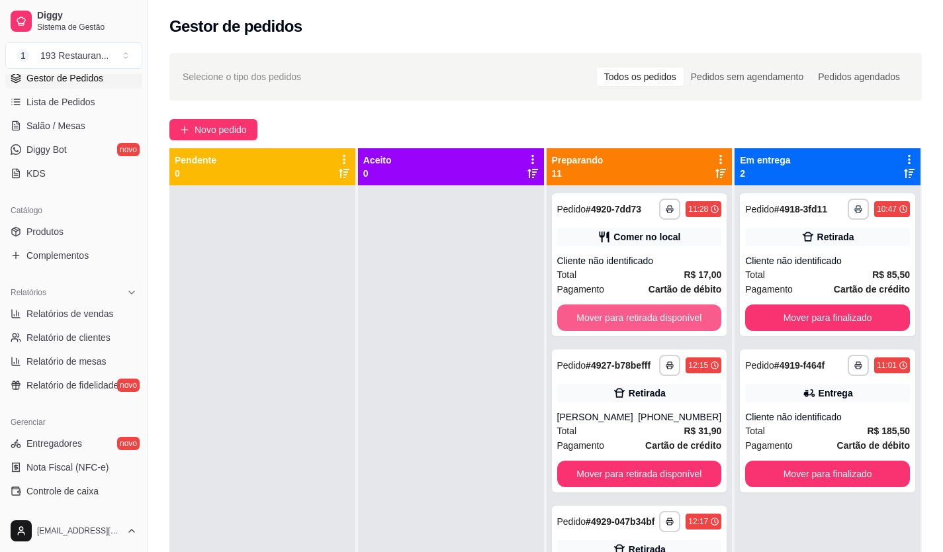
click at [586, 314] on button "Mover para retirada disponível" at bounding box center [639, 317] width 165 height 26
click at [586, 349] on div "**********" at bounding box center [638, 420] width 175 height 143
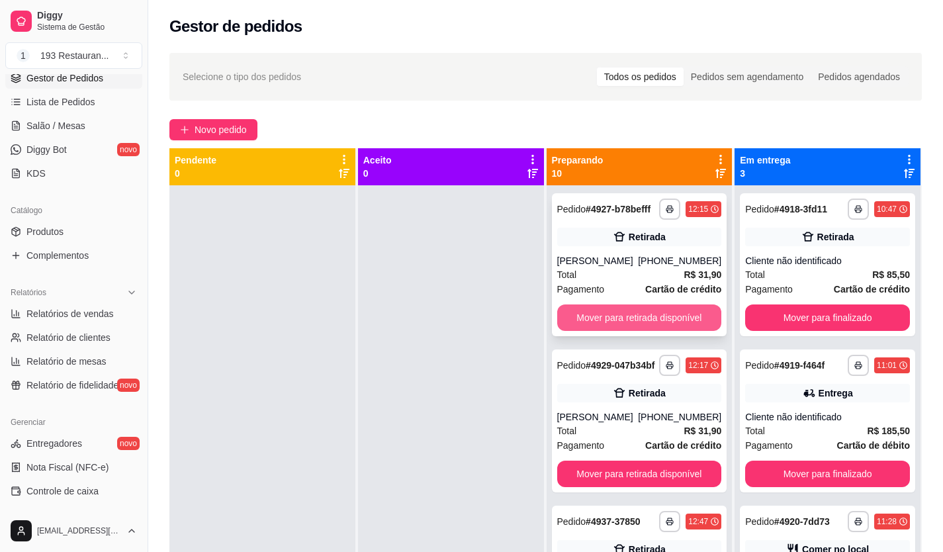
click at [673, 331] on button "Mover para retirada disponível" at bounding box center [639, 317] width 165 height 26
click at [668, 331] on button "Mover para retirada disponível" at bounding box center [639, 317] width 165 height 26
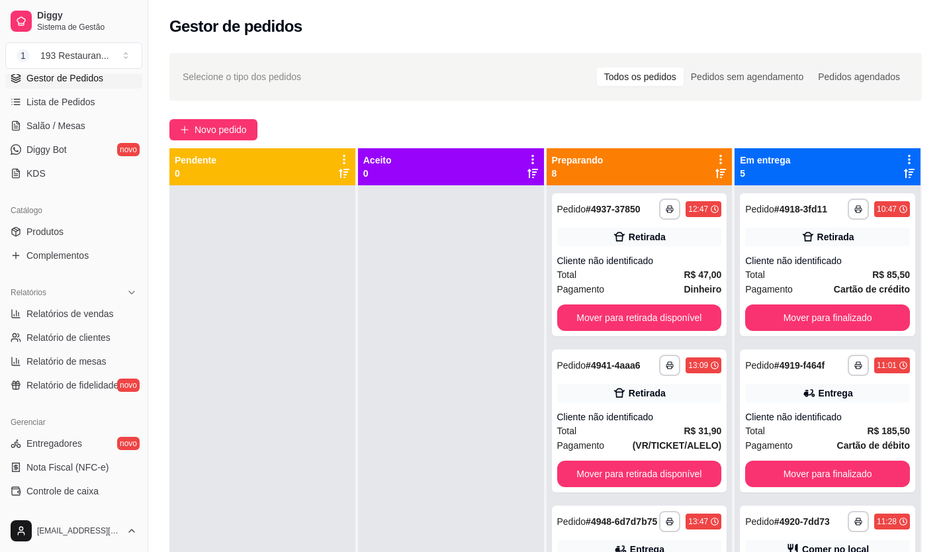
click at [668, 332] on div "**********" at bounding box center [639, 264] width 175 height 143
click at [669, 326] on button "Mover para retirada disponível" at bounding box center [639, 317] width 165 height 26
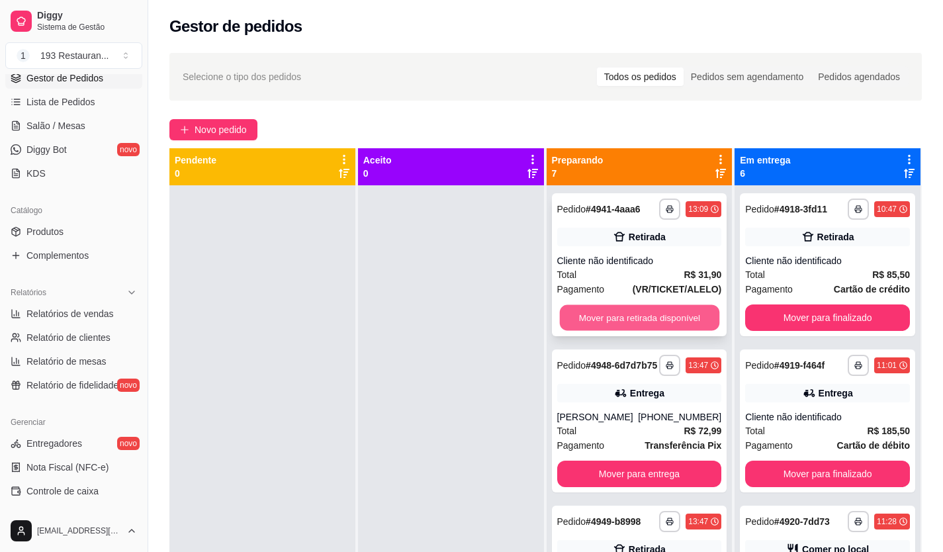
click at [672, 321] on button "Mover para retirada disponível" at bounding box center [638, 318] width 159 height 26
click at [672, 321] on button "Mover para entrega" at bounding box center [638, 318] width 159 height 26
click at [672, 321] on button "Mover para retirada disponível" at bounding box center [638, 318] width 159 height 26
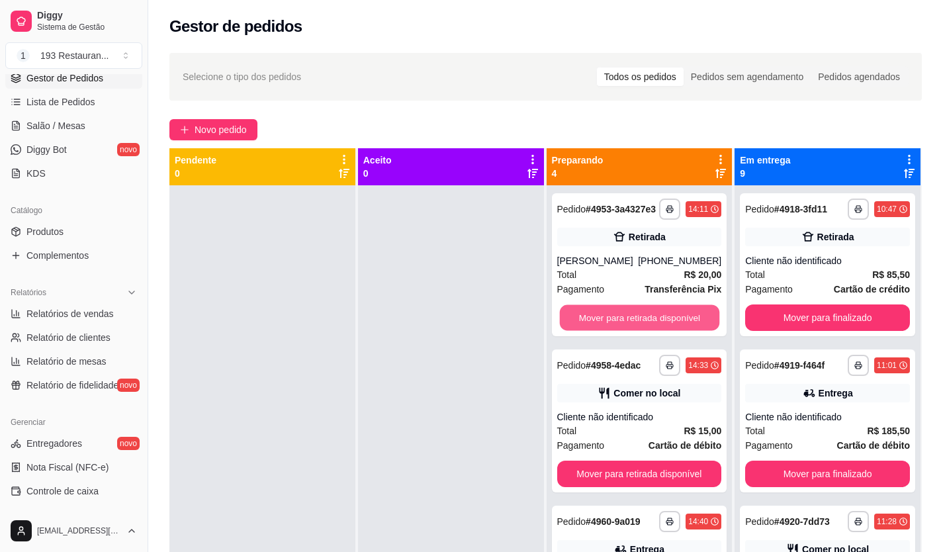
click at [672, 321] on button "Mover para retirada disponível" at bounding box center [638, 318] width 159 height 26
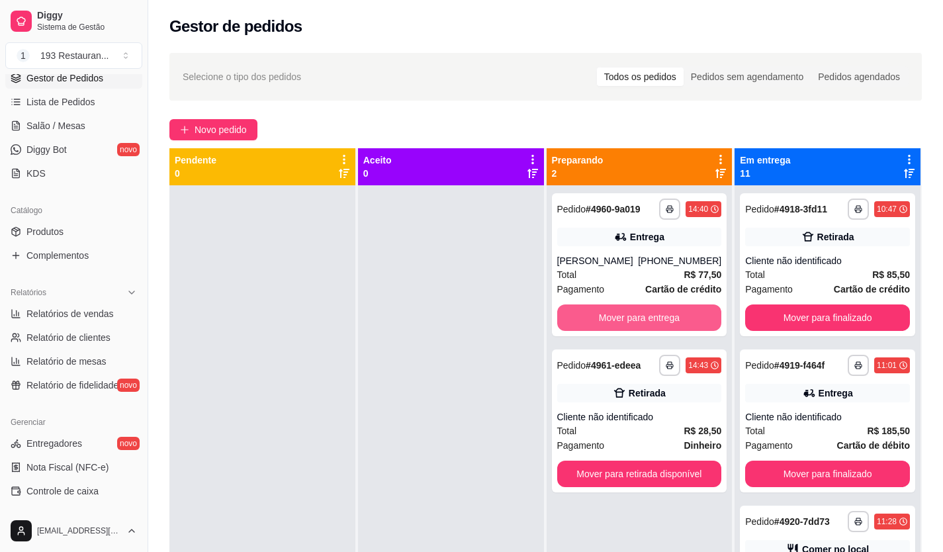
click at [672, 321] on button "Mover para entrega" at bounding box center [639, 317] width 165 height 26
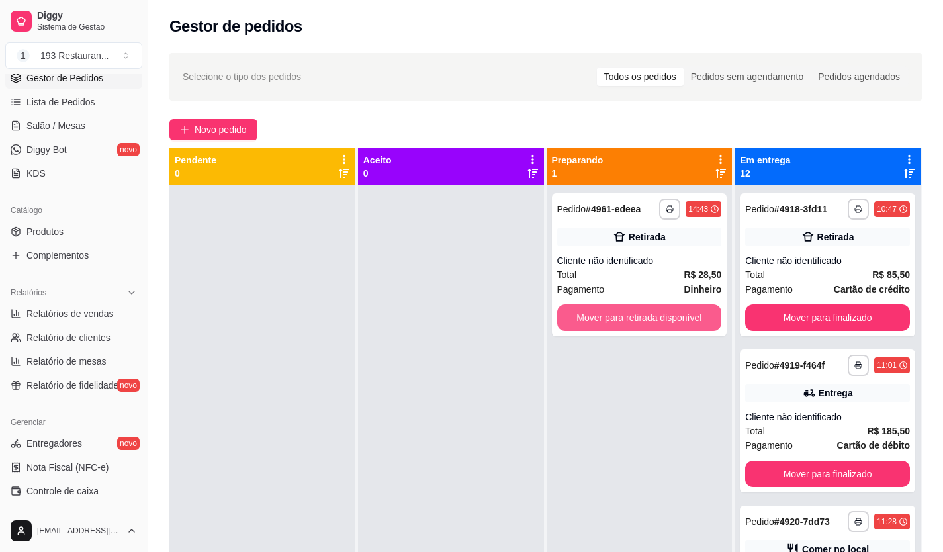
click at [672, 321] on button "Mover para retirada disponível" at bounding box center [639, 317] width 165 height 26
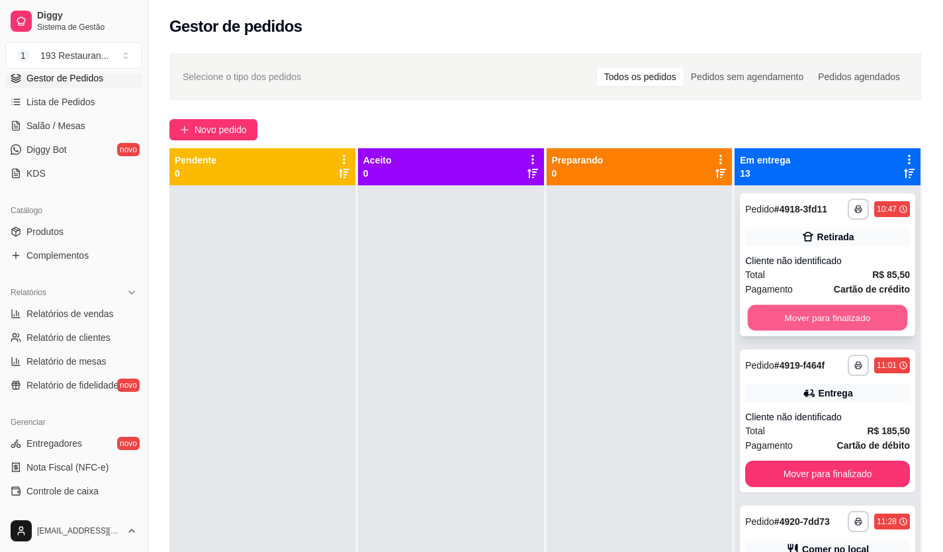
click at [858, 310] on button "Mover para finalizado" at bounding box center [827, 318] width 159 height 26
click at [858, 311] on button "Mover para finalizado" at bounding box center [827, 317] width 165 height 26
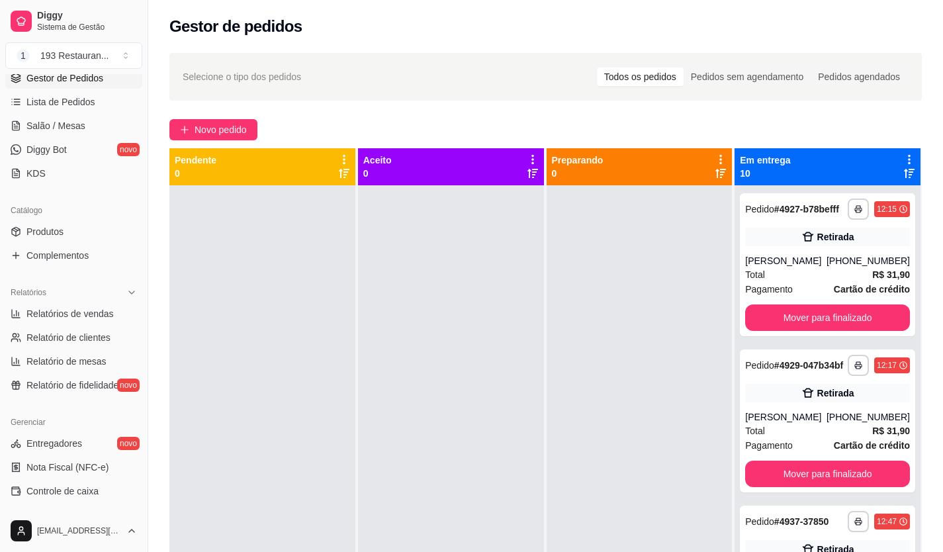
click at [858, 311] on div "**********" at bounding box center [827, 264] width 175 height 143
click at [856, 327] on button "Mover para finalizado" at bounding box center [827, 317] width 165 height 26
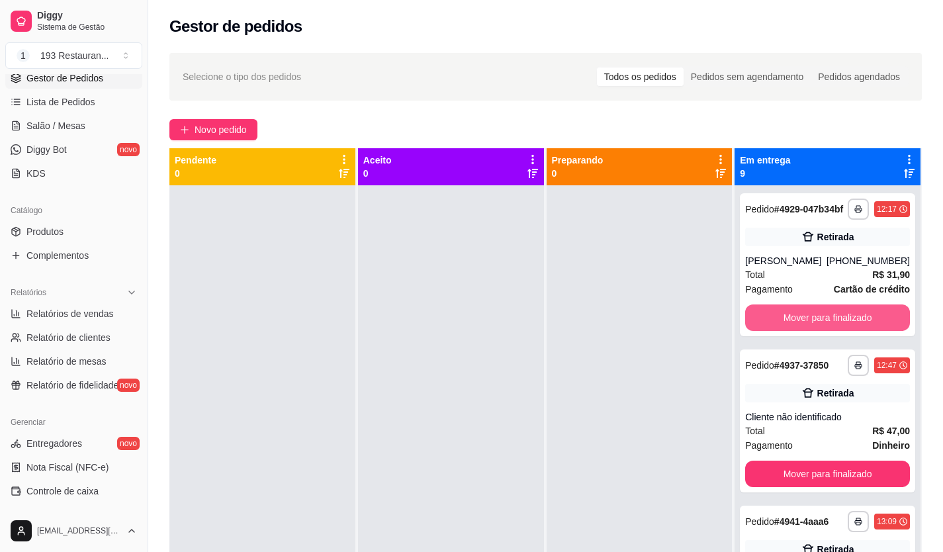
click at [856, 327] on button "Mover para finalizado" at bounding box center [827, 317] width 165 height 26
click at [856, 320] on button "Mover para finalizado" at bounding box center [827, 317] width 165 height 26
click at [856, 320] on button "Mover para finalizado" at bounding box center [827, 318] width 159 height 26
click at [856, 320] on button "Mover para finalizado" at bounding box center [827, 317] width 165 height 26
click at [855, 322] on button "Mover para finalizado" at bounding box center [827, 317] width 165 height 26
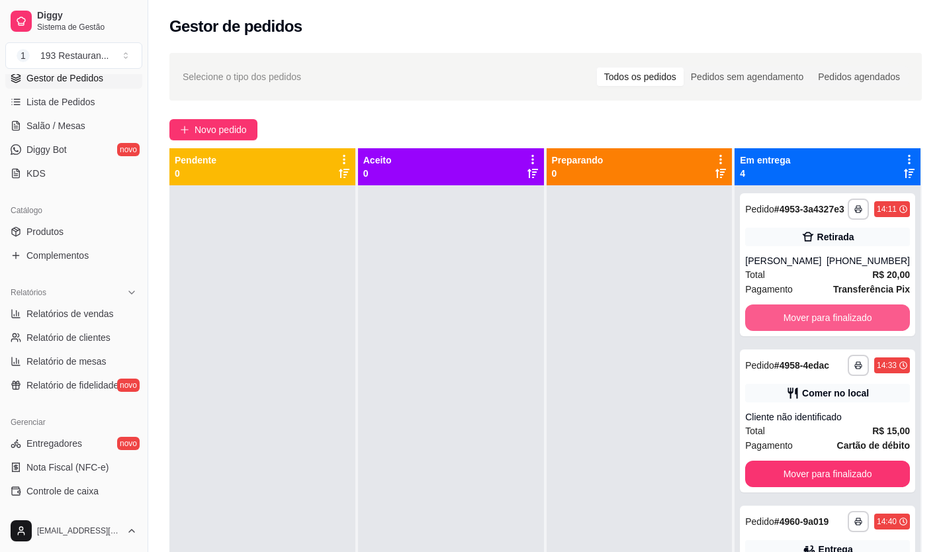
click at [855, 322] on button "Mover para finalizado" at bounding box center [827, 317] width 165 height 26
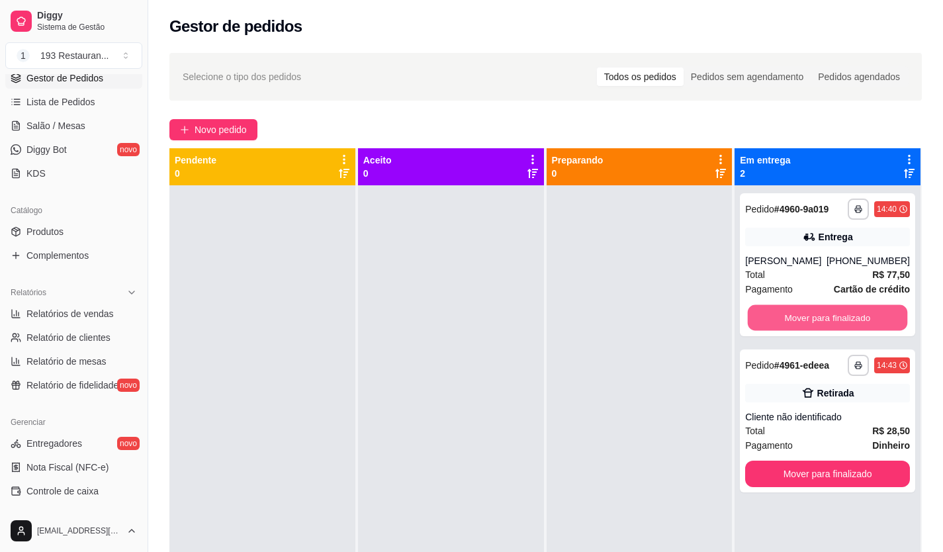
click at [855, 322] on button "Mover para finalizado" at bounding box center [827, 318] width 159 height 26
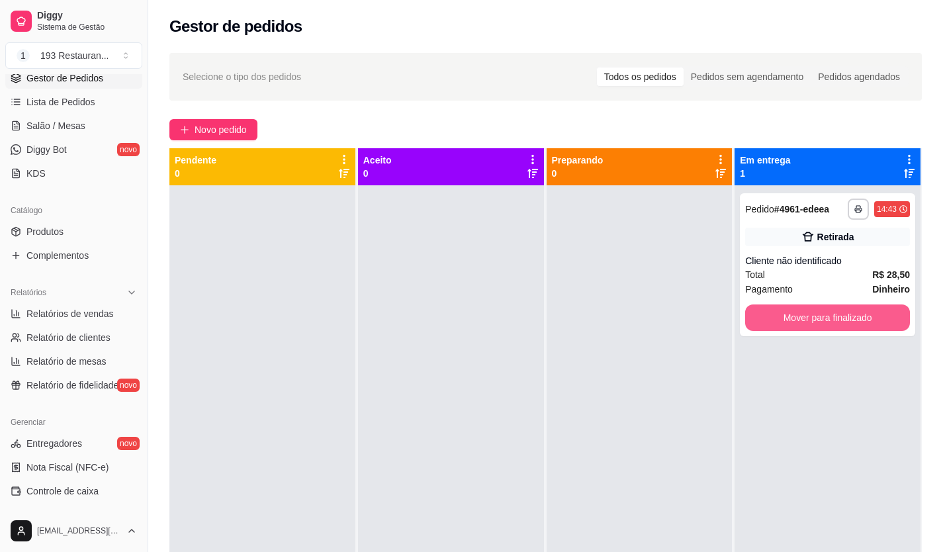
click at [855, 322] on button "Mover para finalizado" at bounding box center [827, 317] width 165 height 26
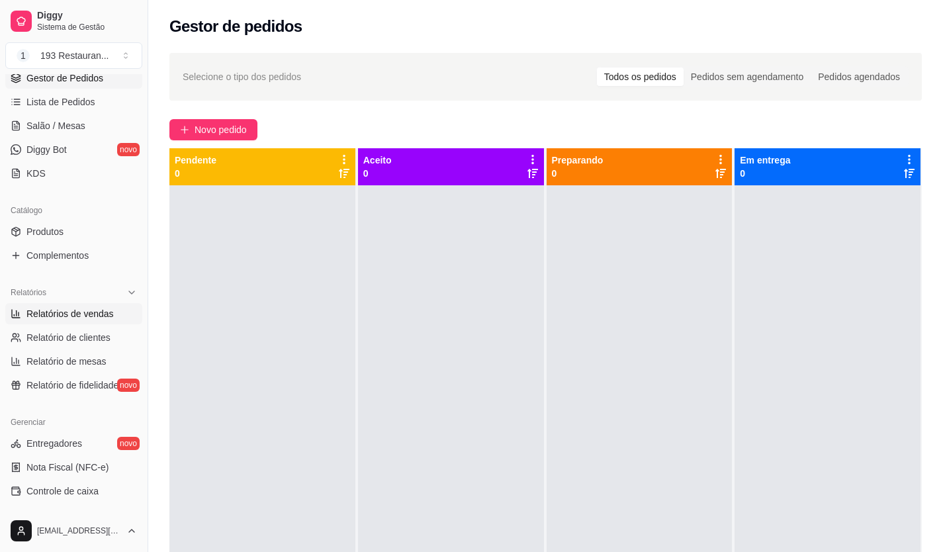
click at [85, 310] on span "Relatórios de vendas" at bounding box center [69, 313] width 87 height 13
select select "ALL"
select select "0"
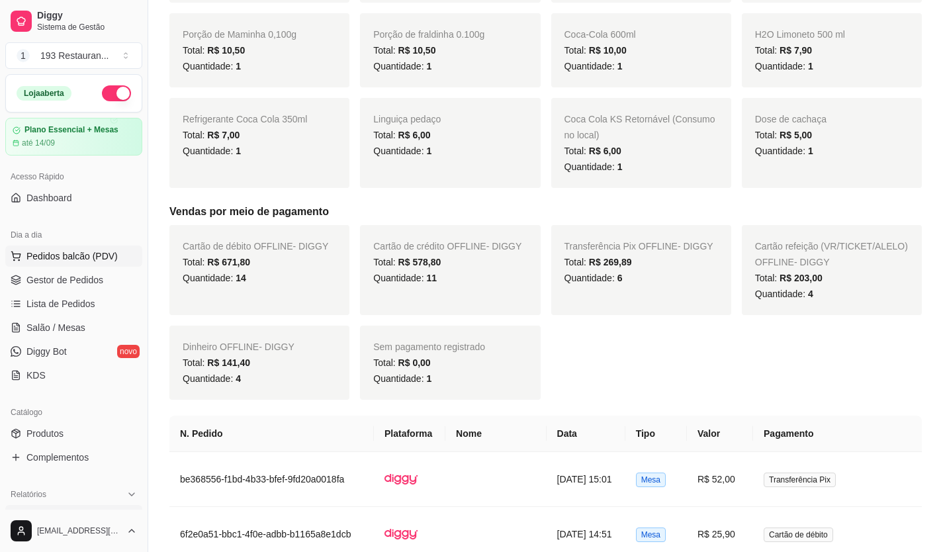
click at [72, 257] on span "Pedidos balcão (PDV)" at bounding box center [71, 255] width 91 height 13
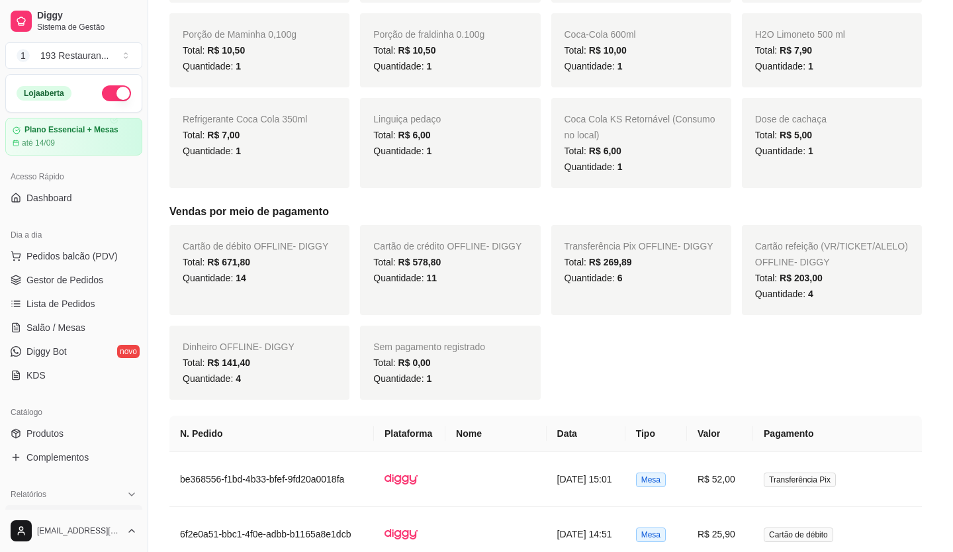
click at [773, 52] on p "Retirada" at bounding box center [790, 58] width 35 height 13
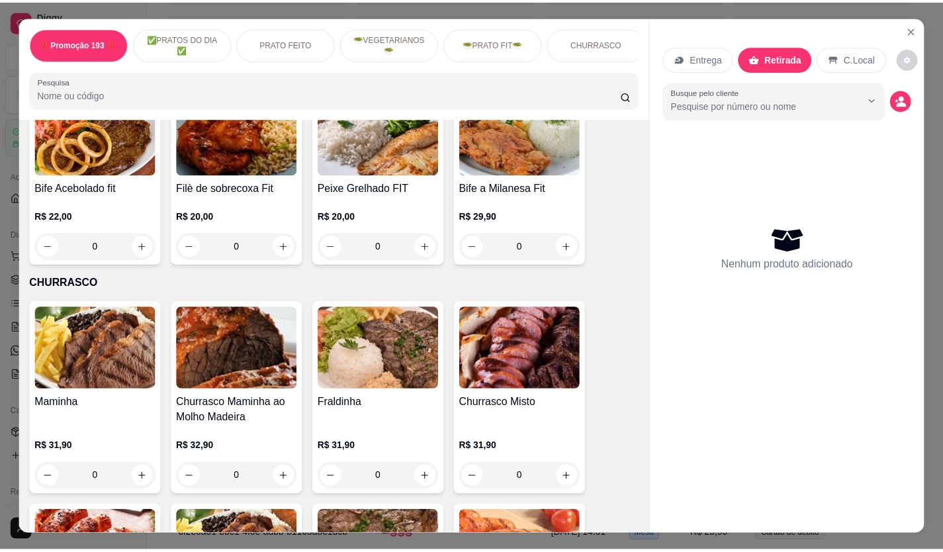
scroll to position [2051, 0]
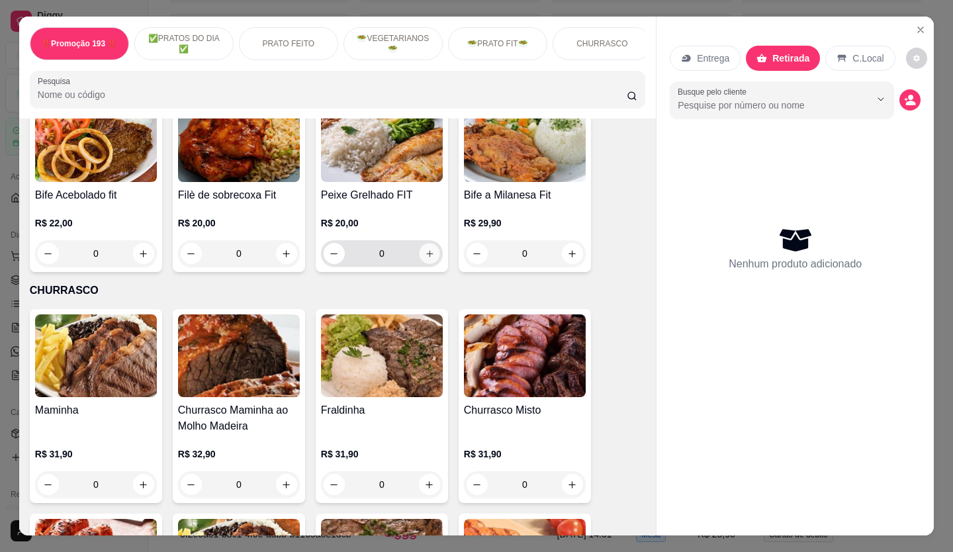
click at [426, 250] on icon "increase-product-quantity" at bounding box center [429, 253] width 7 height 7
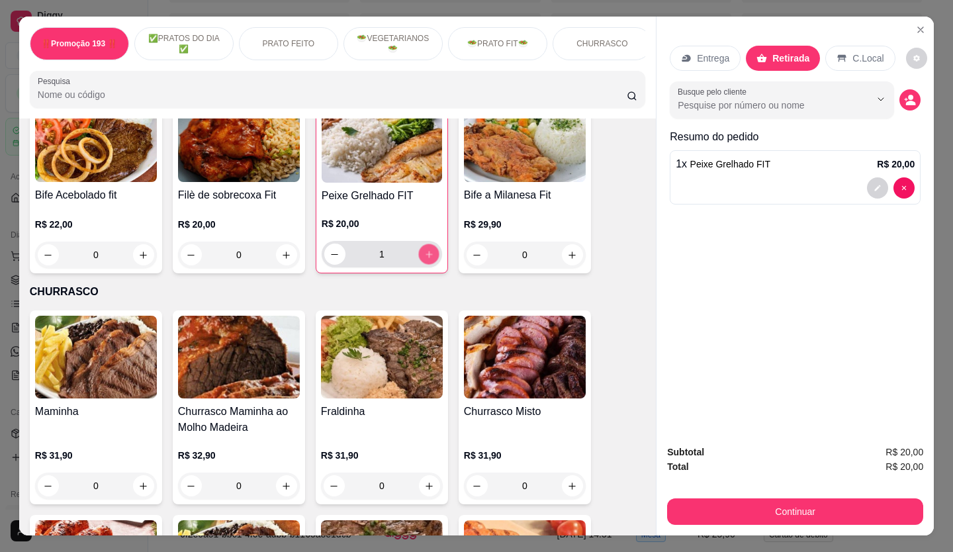
click at [424, 249] on icon "increase-product-quantity" at bounding box center [429, 254] width 10 height 10
type input "2"
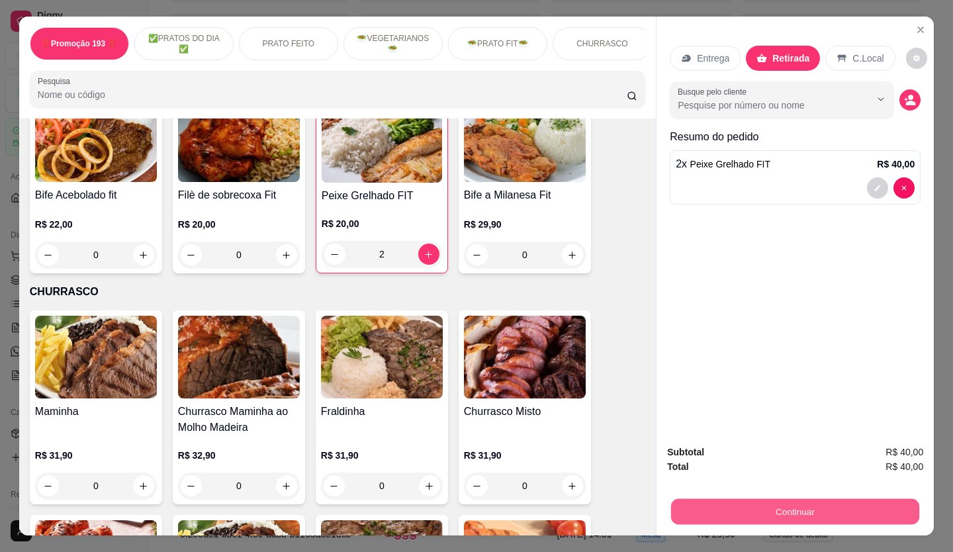
click at [728, 509] on button "Continuar" at bounding box center [795, 512] width 248 height 26
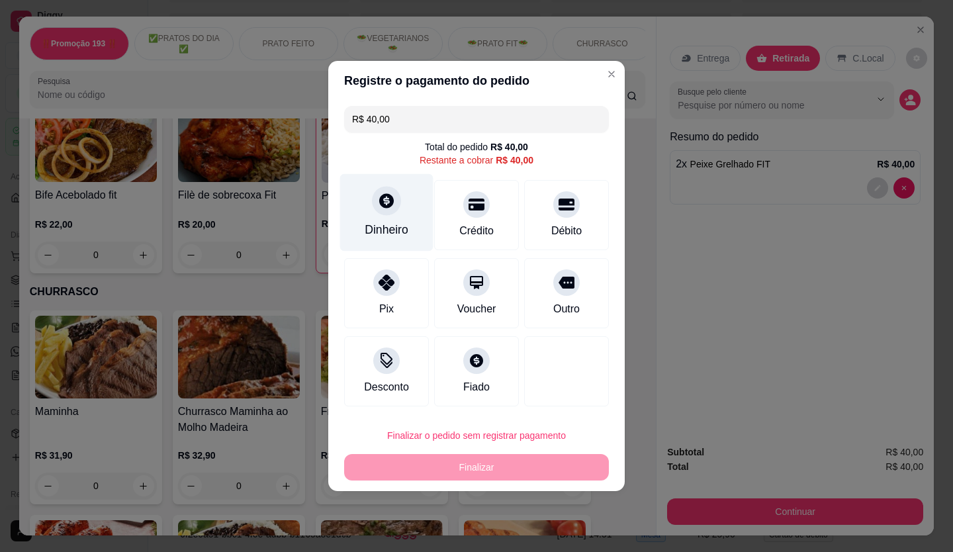
click at [361, 203] on div "Dinheiro" at bounding box center [386, 212] width 93 height 77
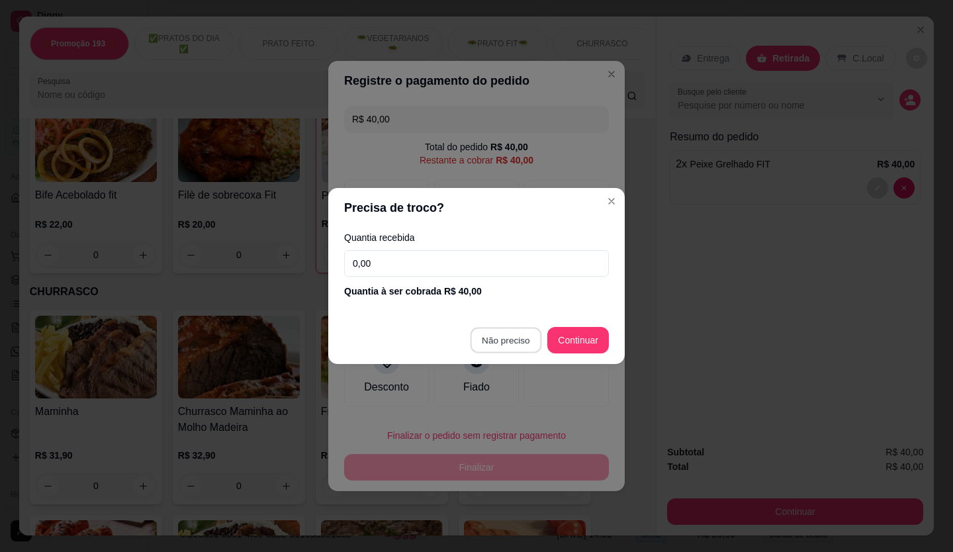
type input "R$ 0,00"
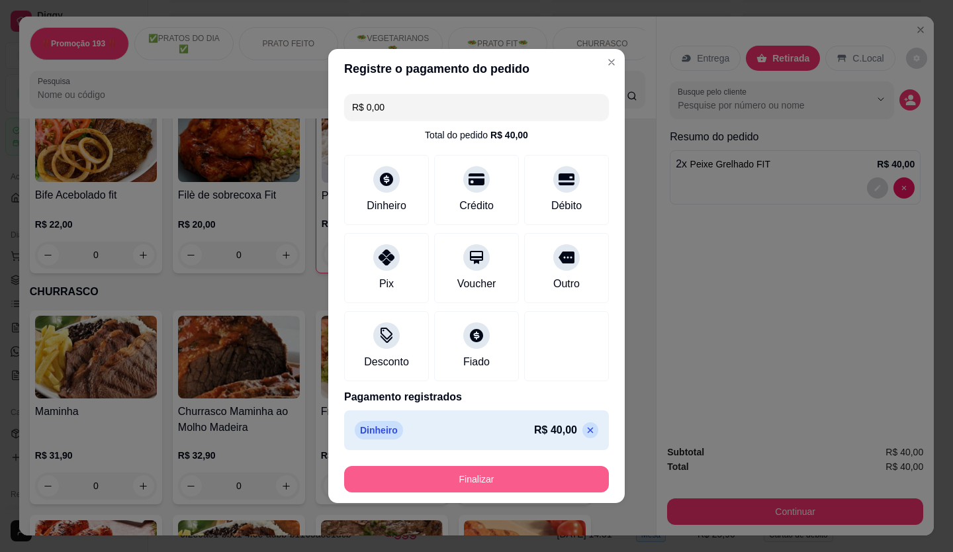
click at [508, 475] on button "Finalizar" at bounding box center [476, 479] width 265 height 26
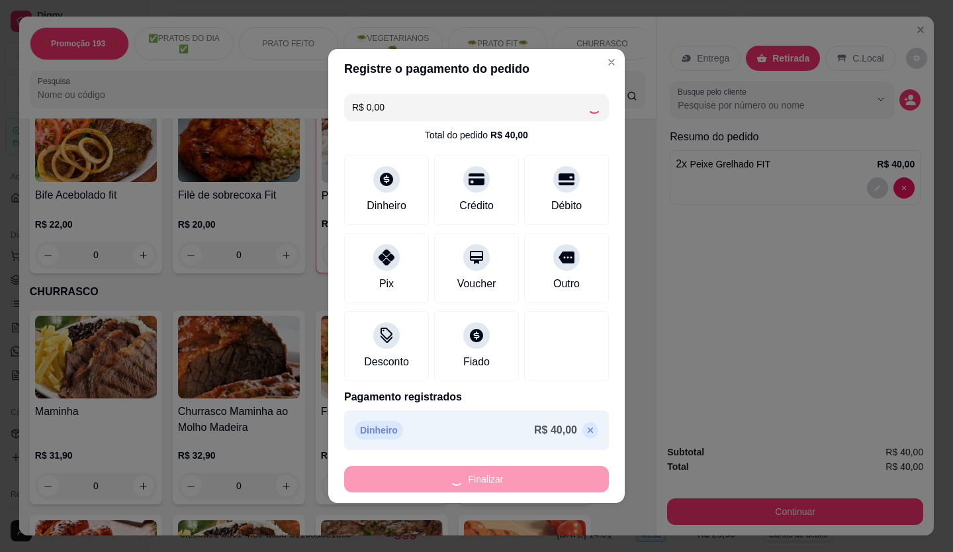
type input "0"
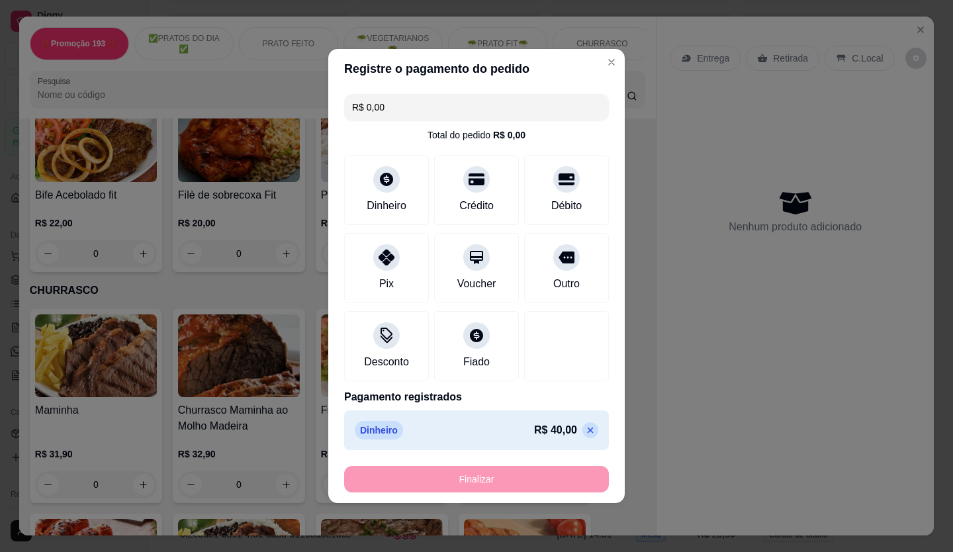
type input "-R$ 40,00"
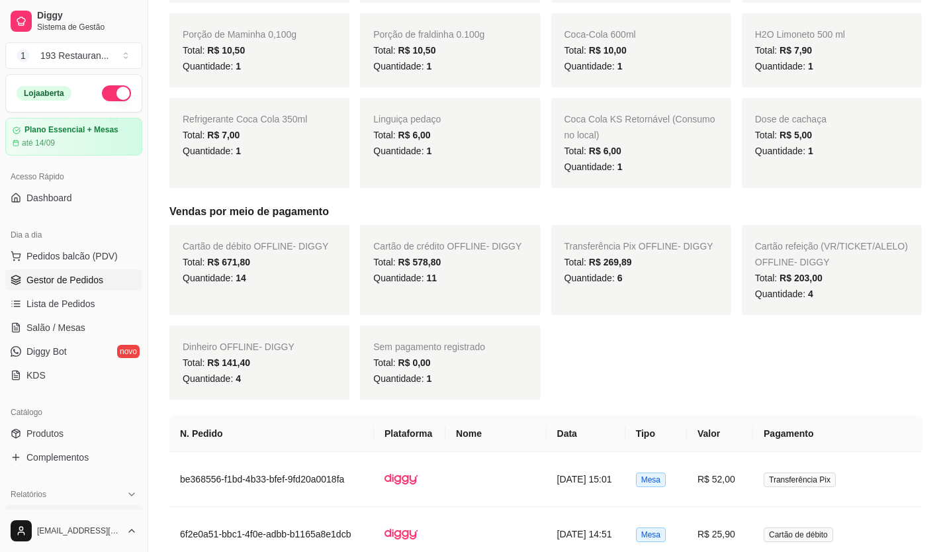
click at [85, 289] on link "Gestor de Pedidos" at bounding box center [73, 279] width 137 height 21
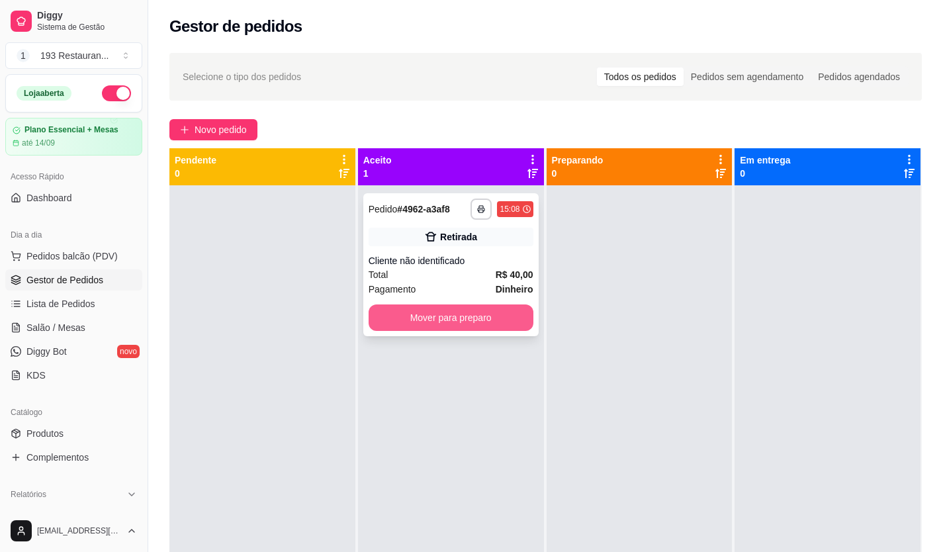
click at [463, 310] on button "Mover para preparo" at bounding box center [451, 317] width 165 height 26
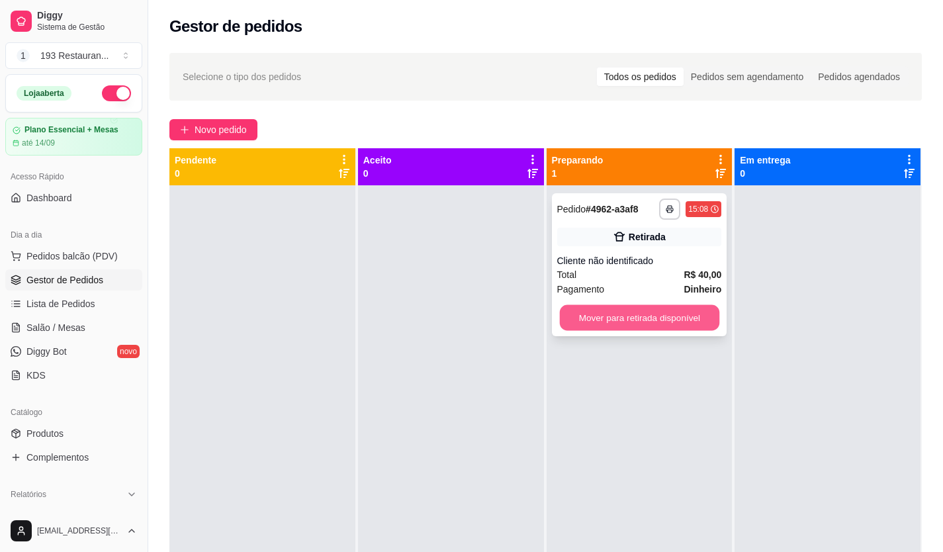
click at [620, 322] on button "Mover para retirada disponível" at bounding box center [638, 318] width 159 height 26
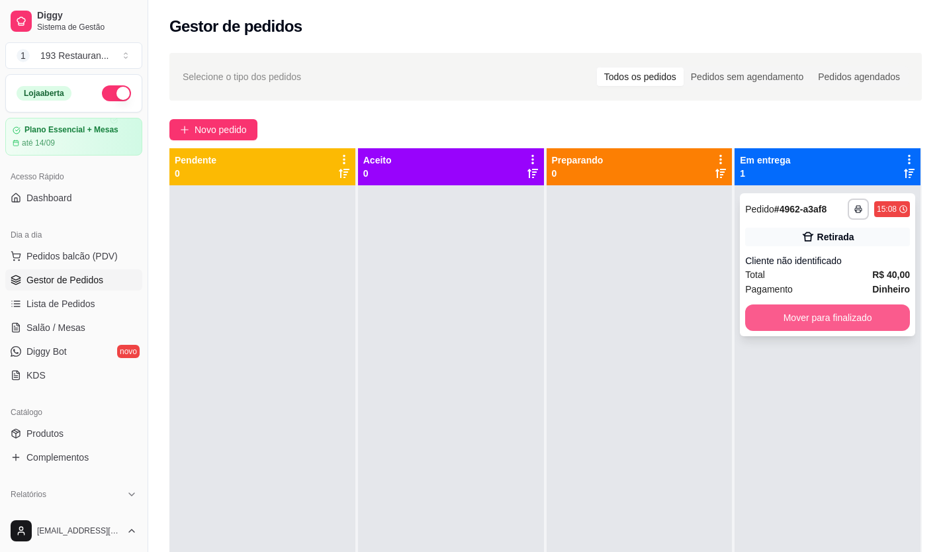
click at [841, 315] on button "Mover para finalizado" at bounding box center [827, 317] width 165 height 26
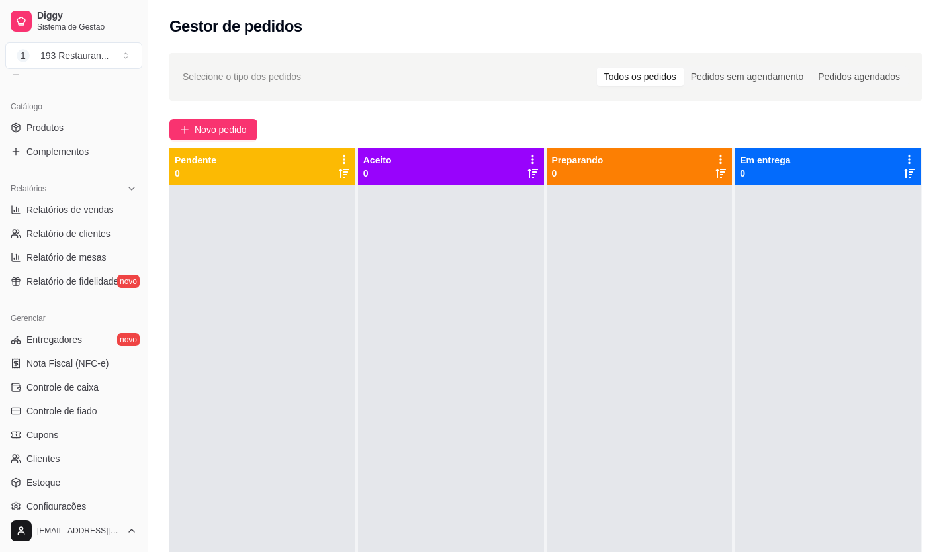
scroll to position [400, 0]
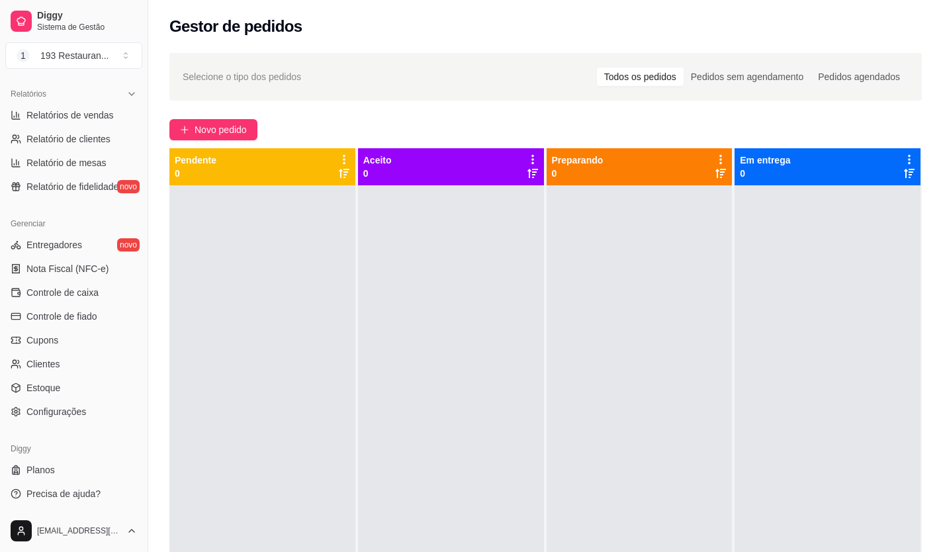
drag, startPoint x: 142, startPoint y: 388, endPoint x: 161, endPoint y: 283, distance: 106.8
click at [161, 283] on div "Diggy Sistema de Gestão 1 193 Restauran ... Loja aberta Plano Essencial + Mesas…" at bounding box center [471, 377] width 943 height 754
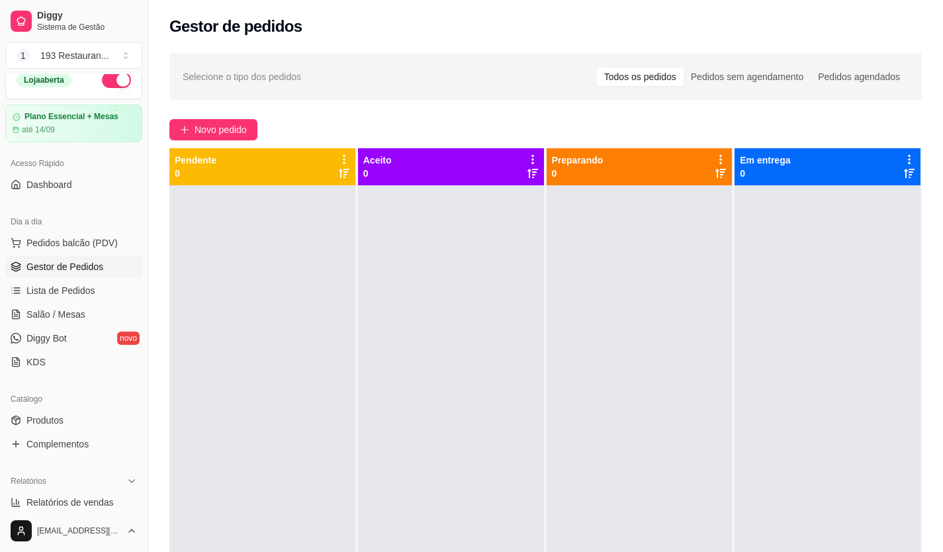
scroll to position [0, 0]
